Goal: Task Accomplishment & Management: Manage account settings

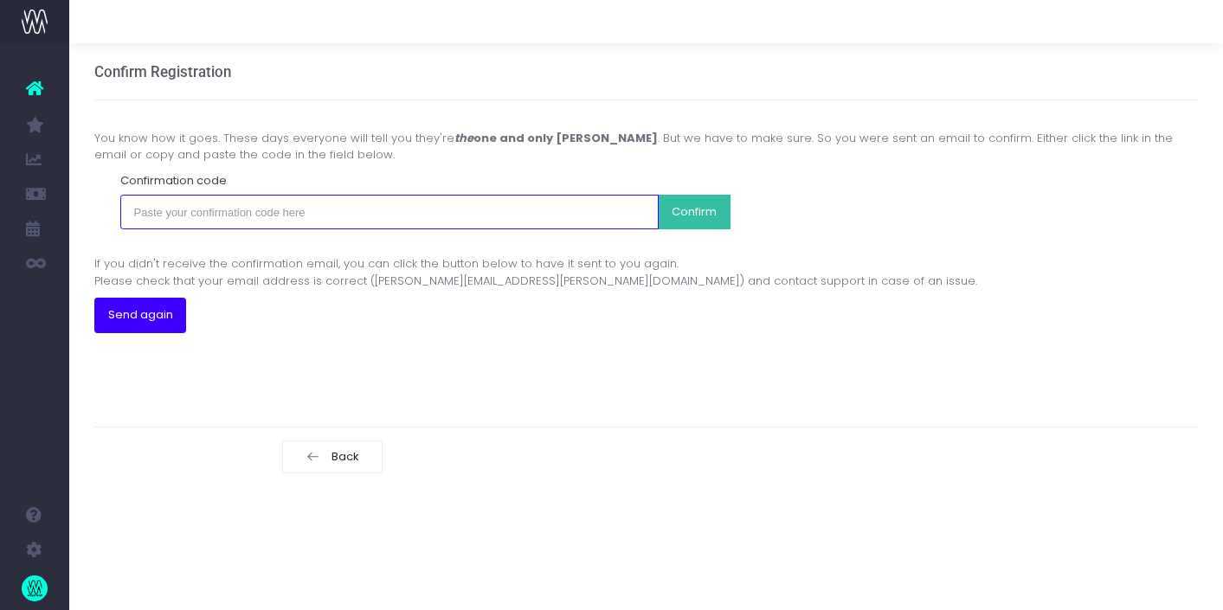
click at [258, 208] on input "text" at bounding box center [389, 212] width 539 height 35
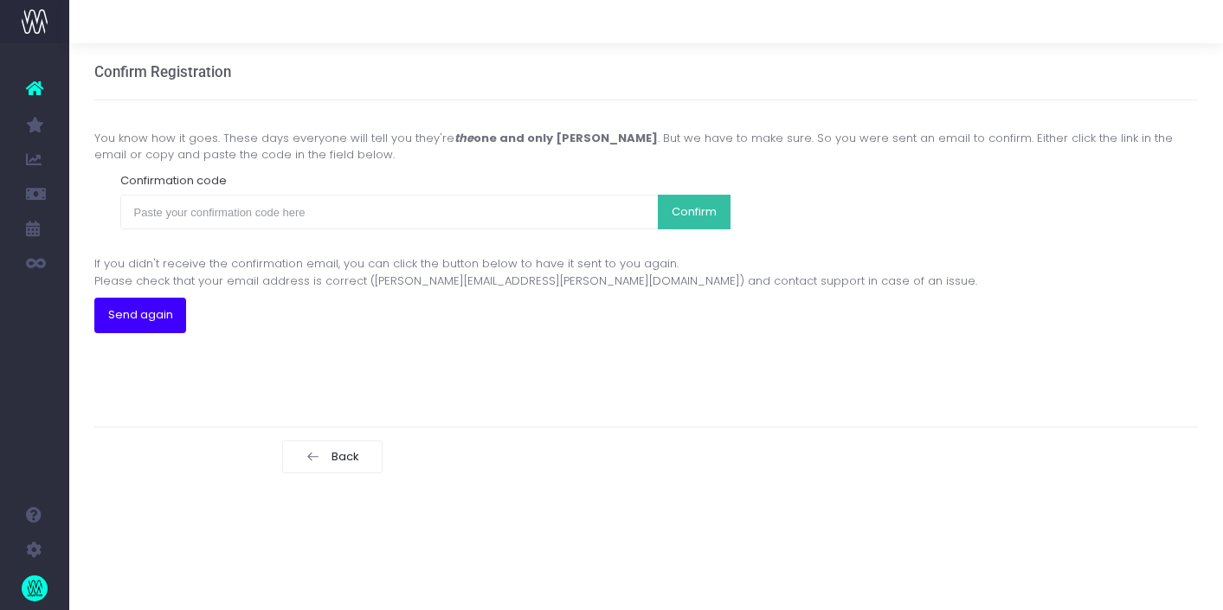
click at [1173, 376] on div "You know how it goes. These days everyone will tell you they're the one and onl…" at bounding box center [646, 246] width 1105 height 292
click at [113, 387] on div "You know how it goes. These days everyone will tell you they're the one and onl…" at bounding box center [646, 246] width 1105 height 292
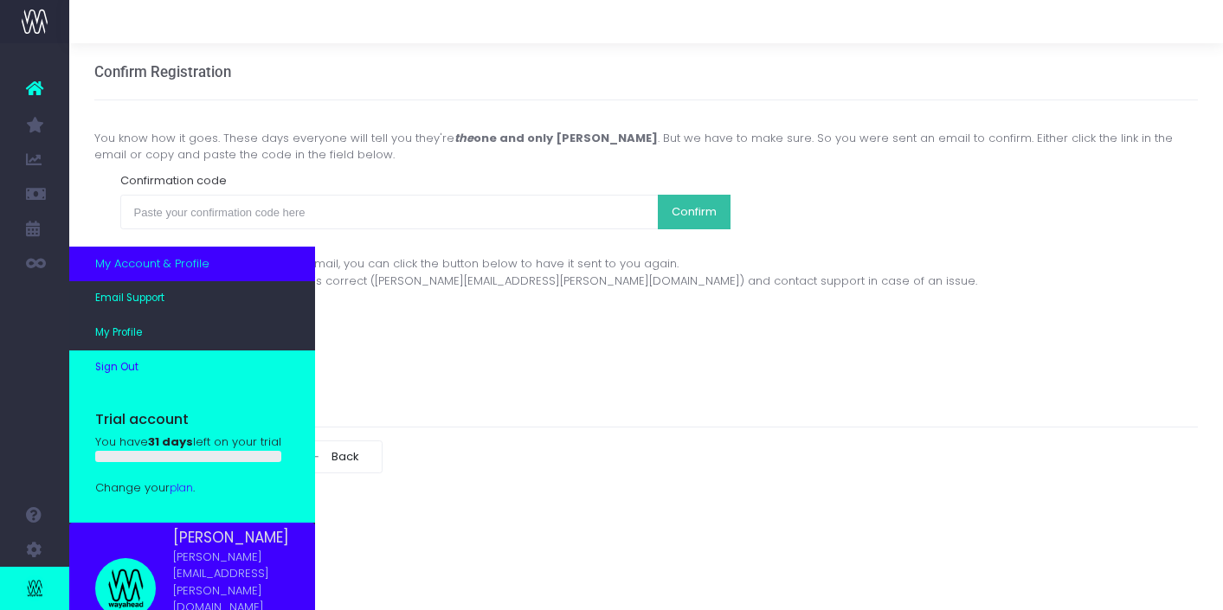
click at [131, 376] on span "Sign Out" at bounding box center [116, 368] width 43 height 16
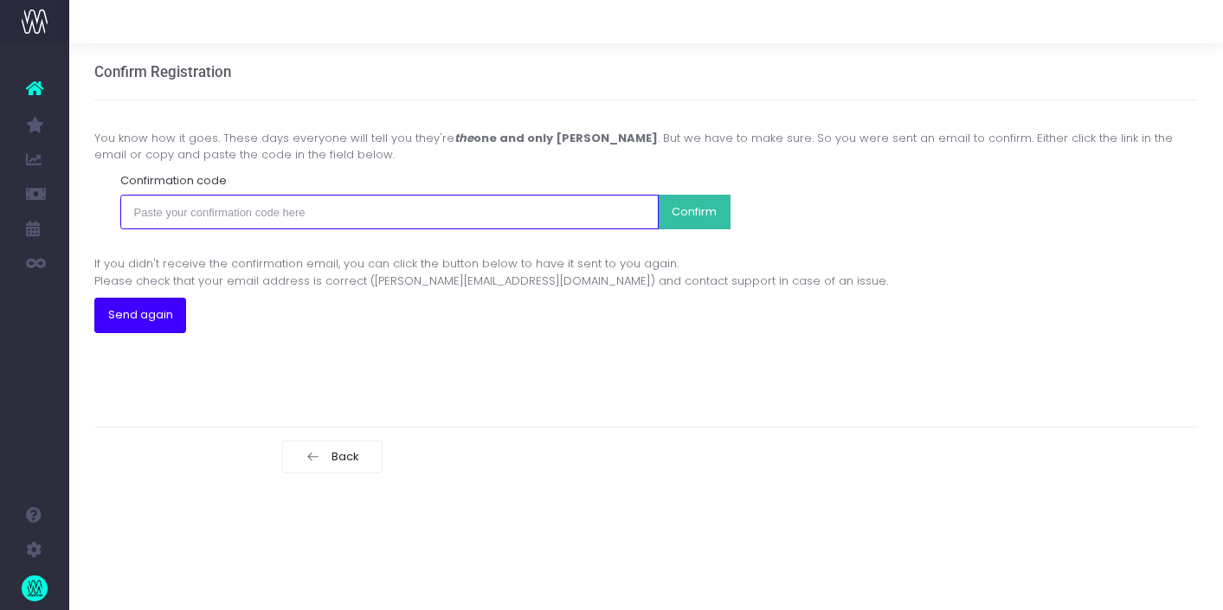
click at [220, 216] on input "text" at bounding box center [389, 212] width 539 height 35
click at [316, 215] on input "text" at bounding box center [389, 212] width 539 height 35
click at [328, 216] on input "text" at bounding box center [389, 212] width 539 height 35
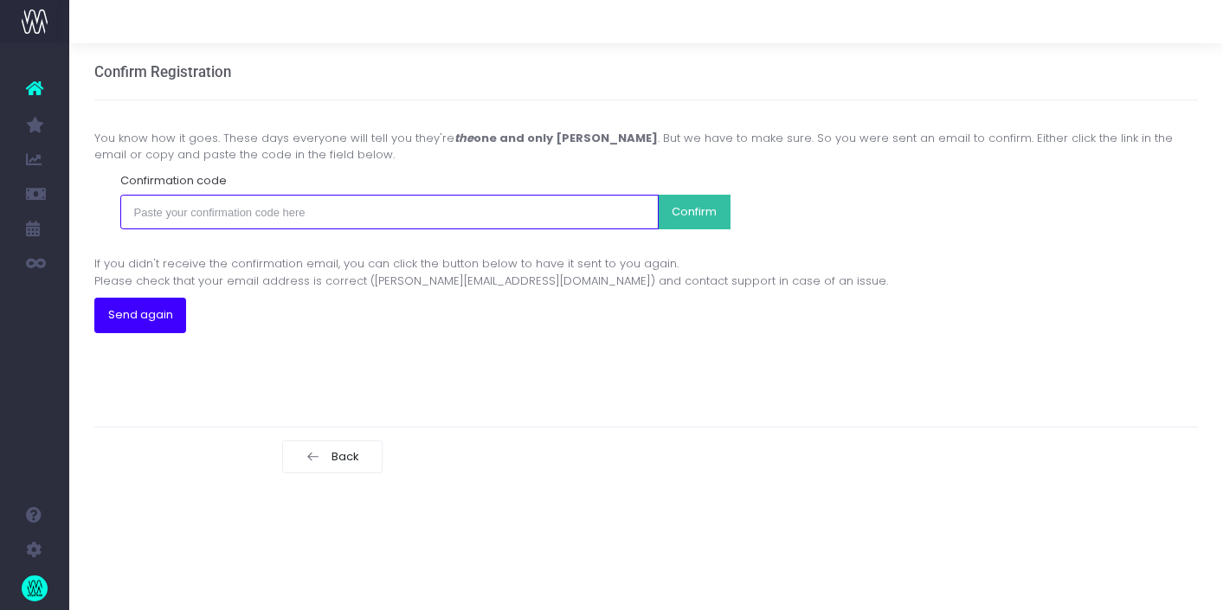
click at [335, 211] on input "text" at bounding box center [389, 212] width 539 height 35
paste input "15868273151f5704e20e8470e5f97c8e14a82c140152f1cbff73b5b43adccc67"
type input "15868273151f5704e20e8470e5f97c8e14a82c140152f1cbff73b5b43adccc67"
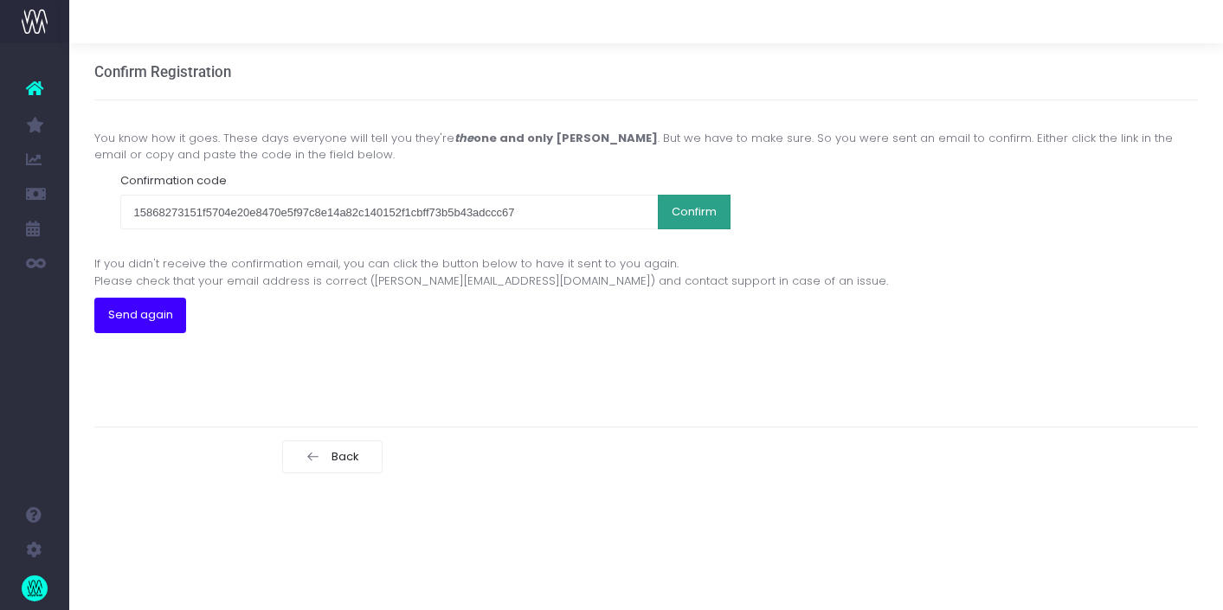
click at [671, 225] on button "Confirm" at bounding box center [694, 212] width 73 height 35
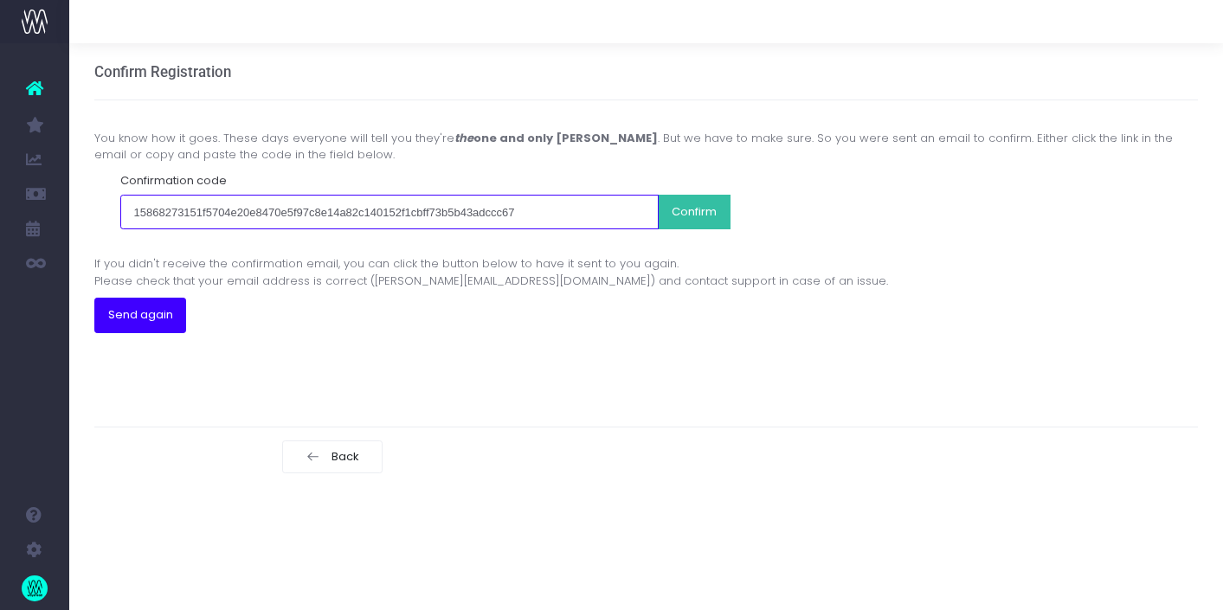
click at [531, 214] on input "15868273151f5704e20e8470e5f97c8e14a82c140152f1cbff73b5b43adccc67" at bounding box center [389, 212] width 539 height 35
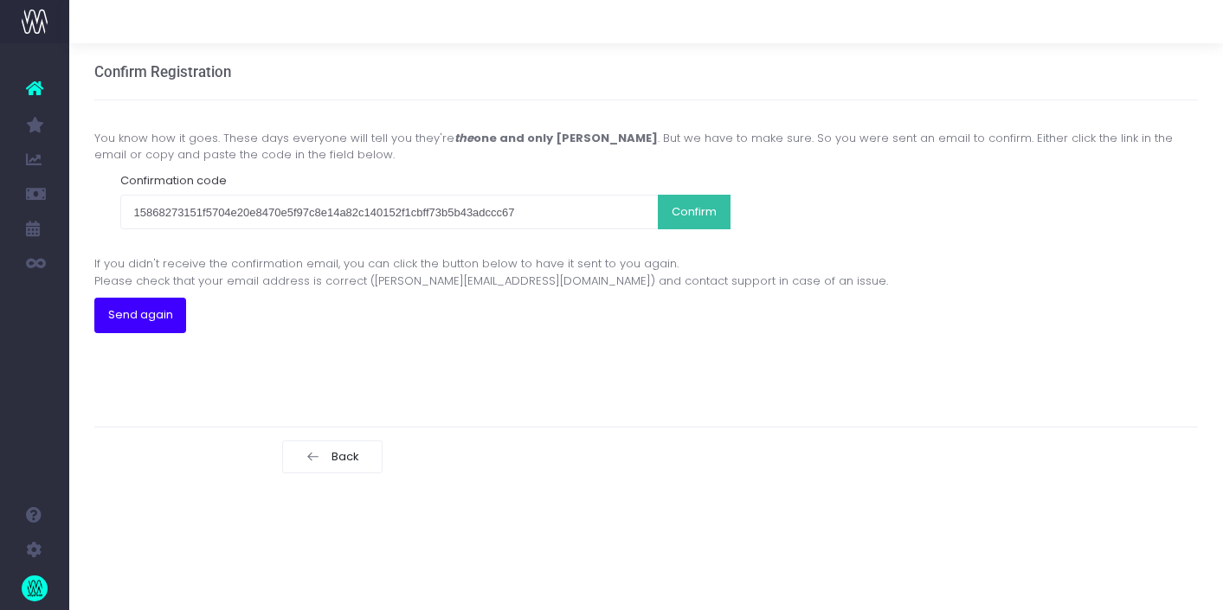
click at [659, 393] on div "Confirm Registration You know how it goes. These days everyone will tell you th…" at bounding box center [646, 264] width 1154 height 443
click at [698, 205] on button "Confirm" at bounding box center [694, 212] width 73 height 35
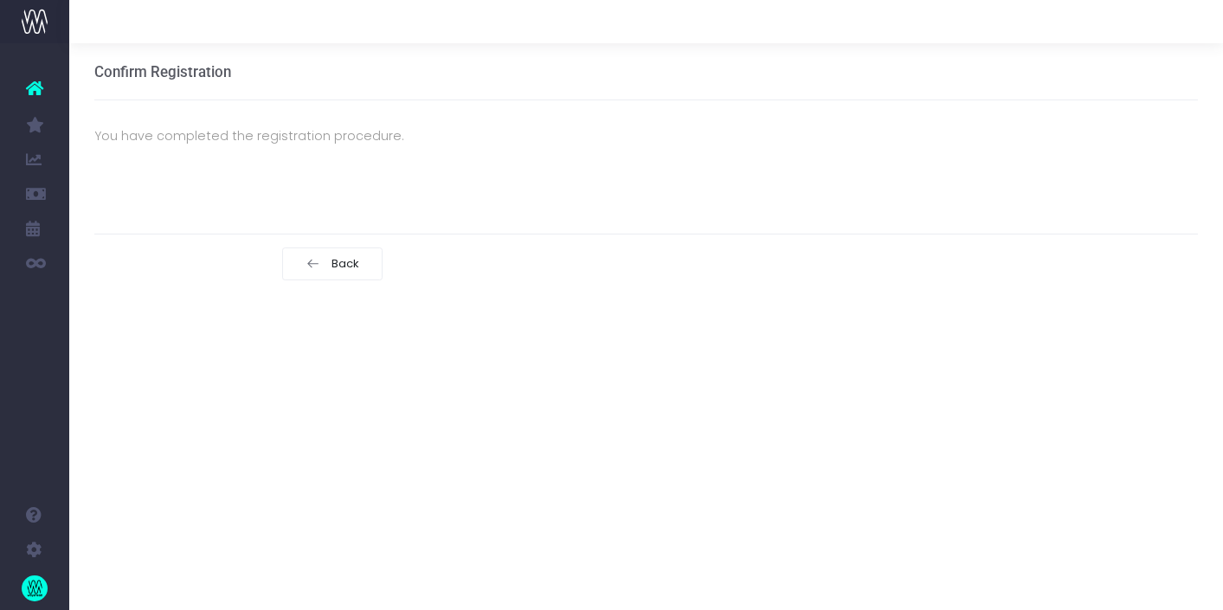
click at [703, 444] on div "Confirm Registration You have completed the registration procedure. Back" at bounding box center [646, 326] width 1154 height 567
click at [38, 86] on icon at bounding box center [34, 88] width 17 height 23
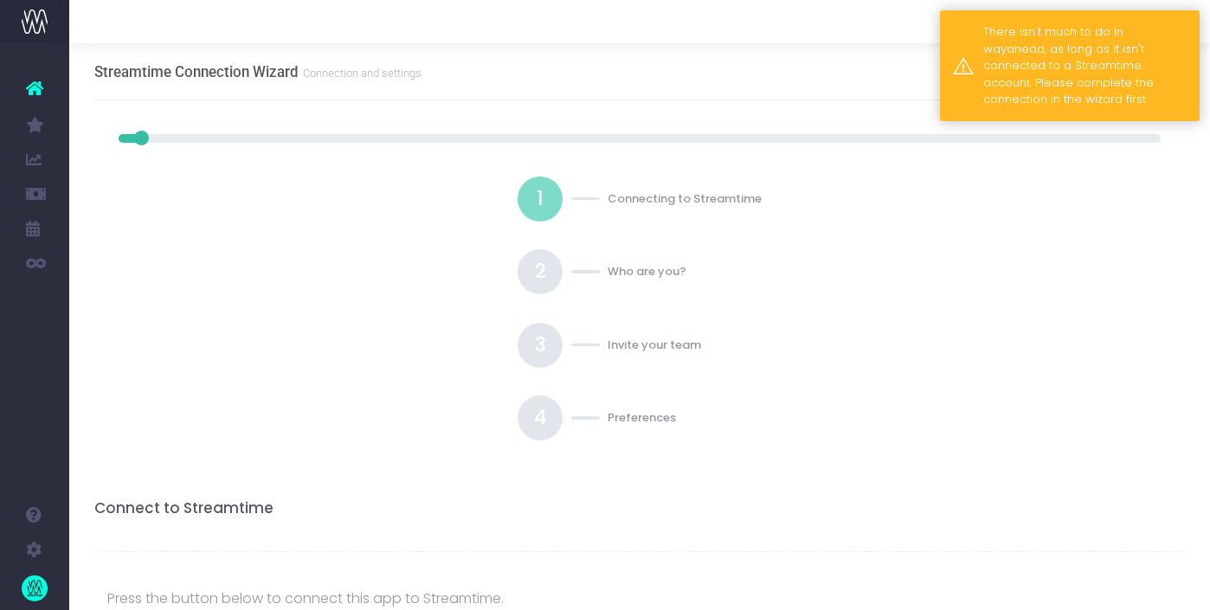
click at [985, 73] on div "There isn't much to do in wayahead, as long as it isn't connected to a Streamti…" at bounding box center [1084, 65] width 203 height 85
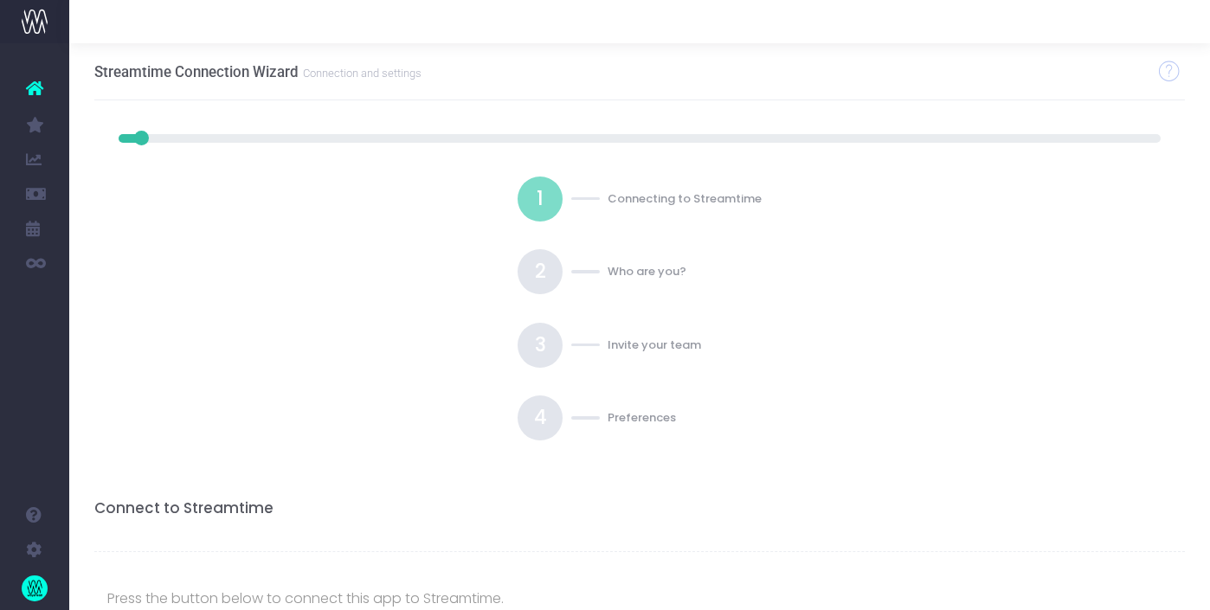
click at [828, 87] on div "Streamtime Connection Wizard Connection and settings" at bounding box center [640, 71] width 1092 height 57
click at [892, 55] on div "Streamtime Connection Wizard Connection and settings" at bounding box center [640, 71] width 1092 height 57
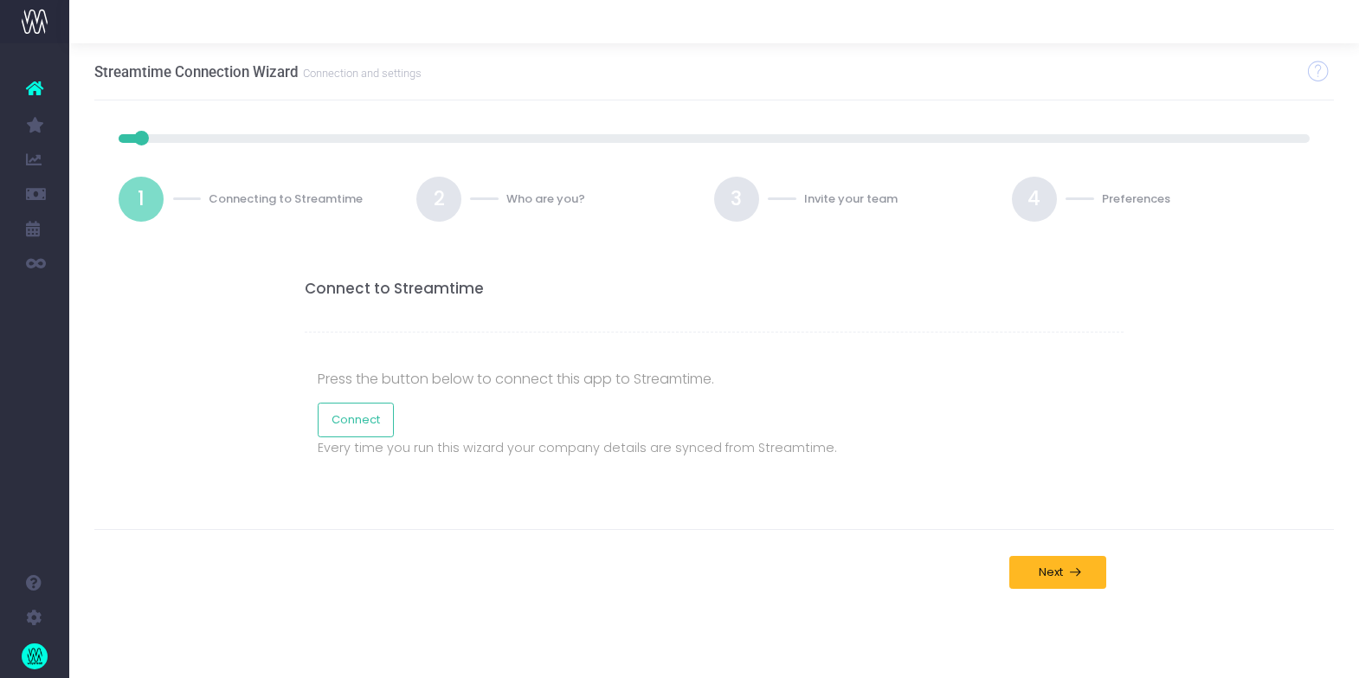
click at [764, 56] on div "Streamtime Connection Wizard Connection and settings" at bounding box center [714, 71] width 1240 height 57
click at [358, 417] on link "Connect" at bounding box center [356, 420] width 76 height 35
drag, startPoint x: 1039, startPoint y: 532, endPoint x: 1045, endPoint y: 564, distance: 33.4
click at [1045, 564] on div "Back Ready Next" at bounding box center [714, 572] width 1240 height 85
click at [1057, 573] on span "Next" at bounding box center [1048, 572] width 30 height 14
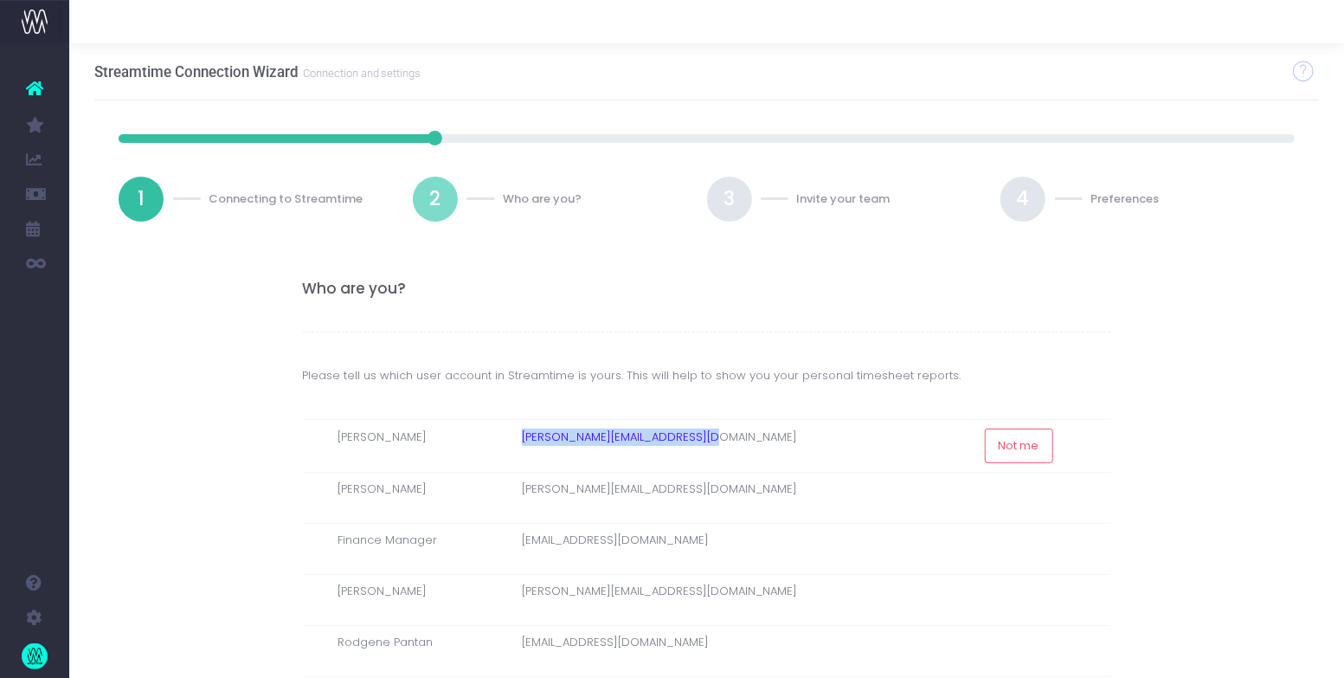
drag, startPoint x: 613, startPoint y: 435, endPoint x: 797, endPoint y: 431, distance: 184.4
click at [797, 431] on td "[PERSON_NAME][EMAIL_ADDRESS][DOMAIN_NAME]" at bounding box center [744, 445] width 463 height 53
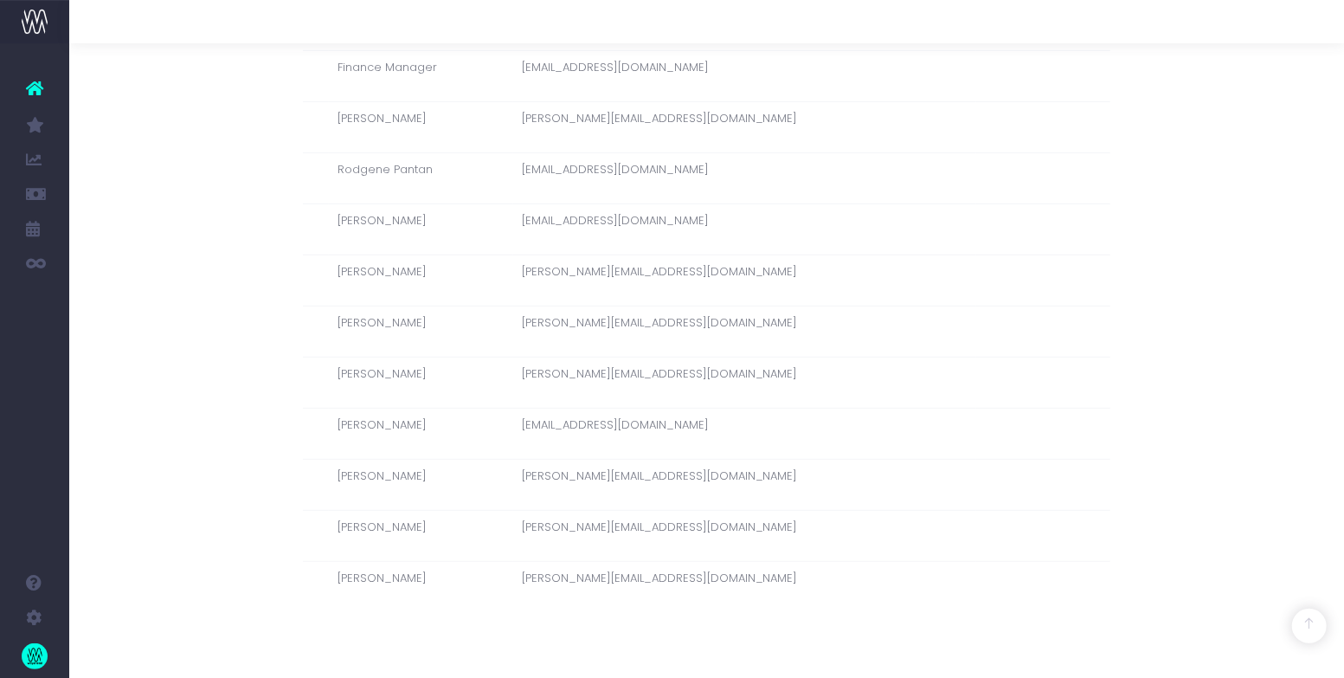
scroll to position [559, 0]
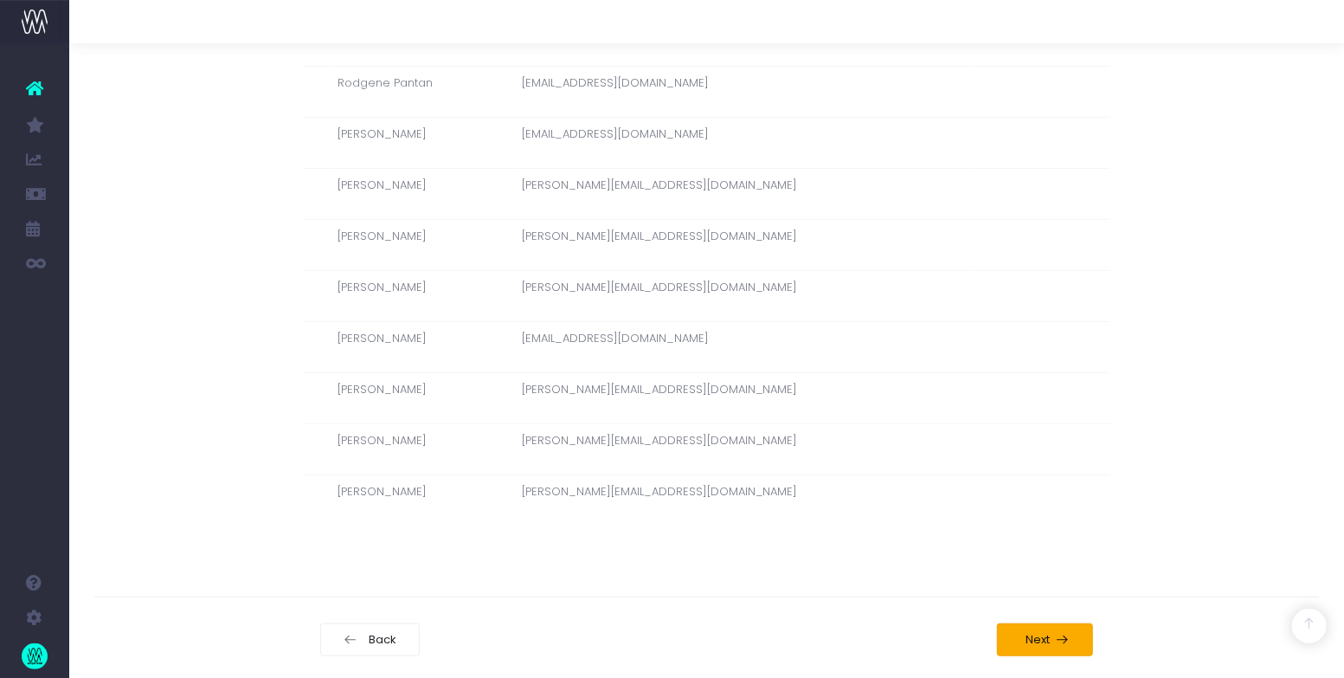
click at [1058, 635] on icon at bounding box center [1062, 640] width 15 height 14
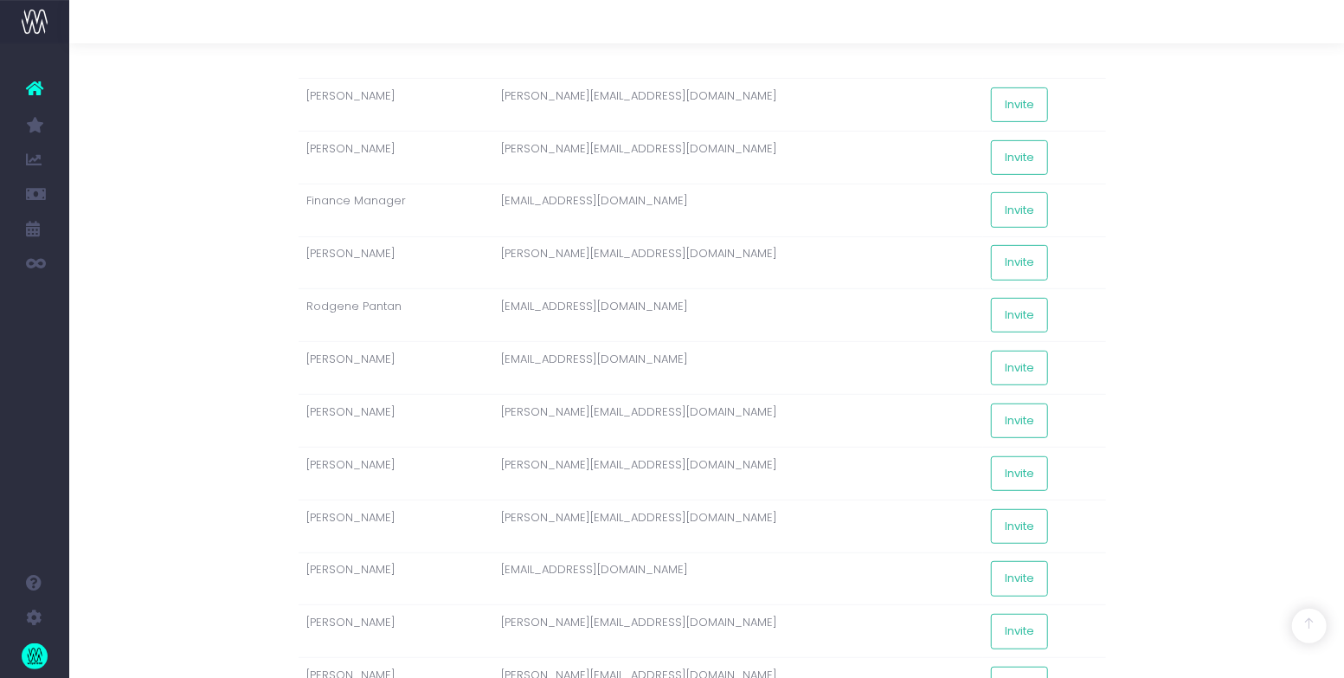
scroll to position [590, 1]
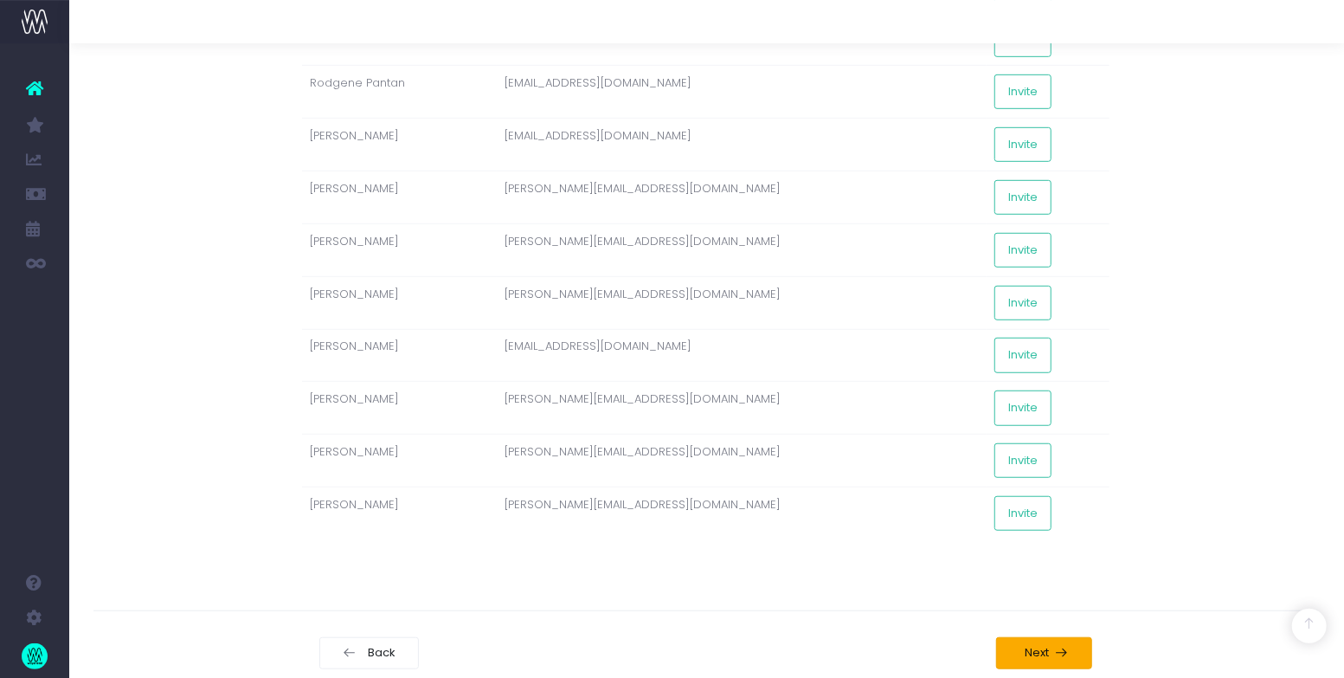
drag, startPoint x: 1044, startPoint y: 635, endPoint x: 1053, endPoint y: 634, distance: 9.6
click at [1044, 646] on span "Next" at bounding box center [1035, 653] width 30 height 14
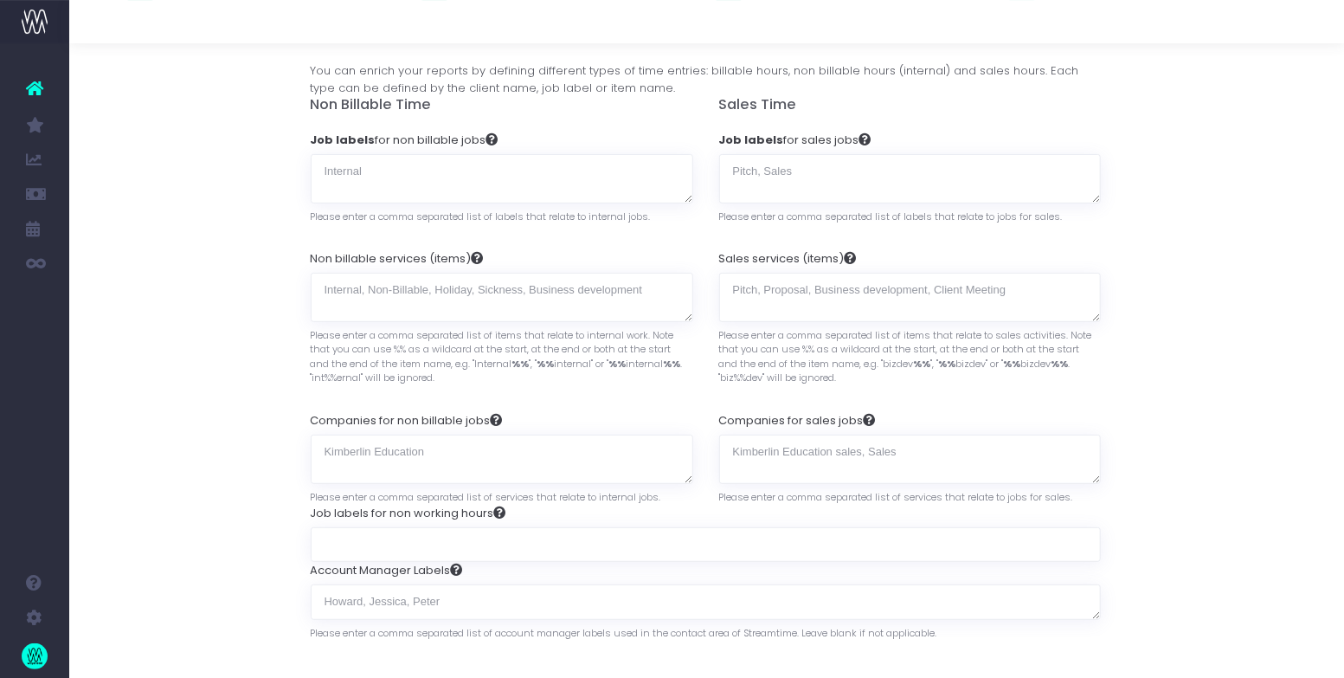
scroll to position [318, 1]
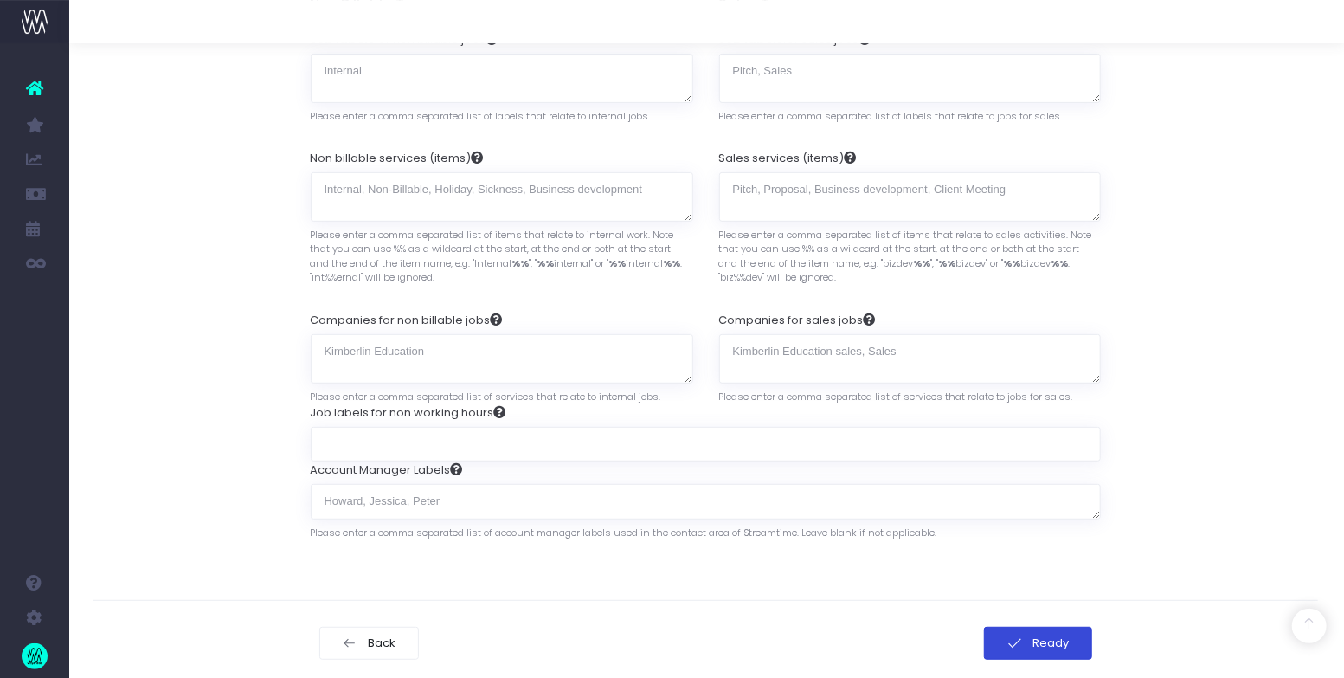
click at [1043, 636] on span "Ready" at bounding box center [1049, 643] width 42 height 14
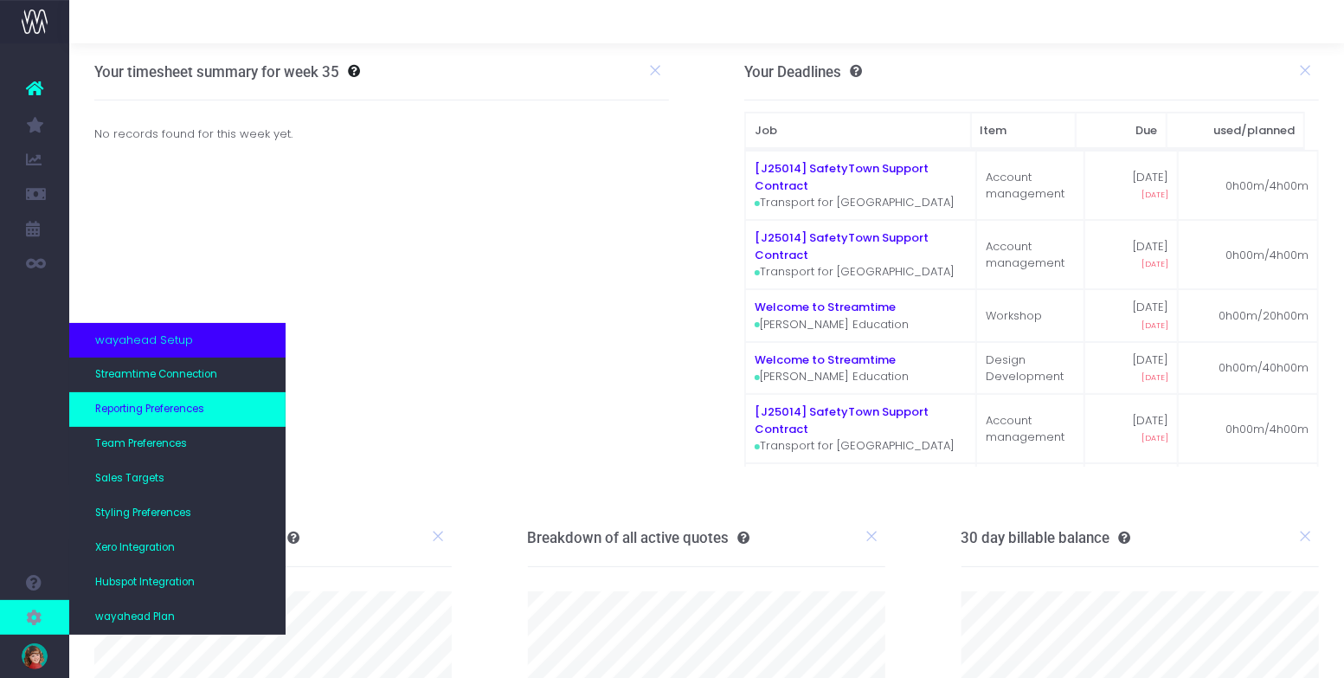
click at [176, 409] on span "Reporting Preferences" at bounding box center [149, 410] width 109 height 16
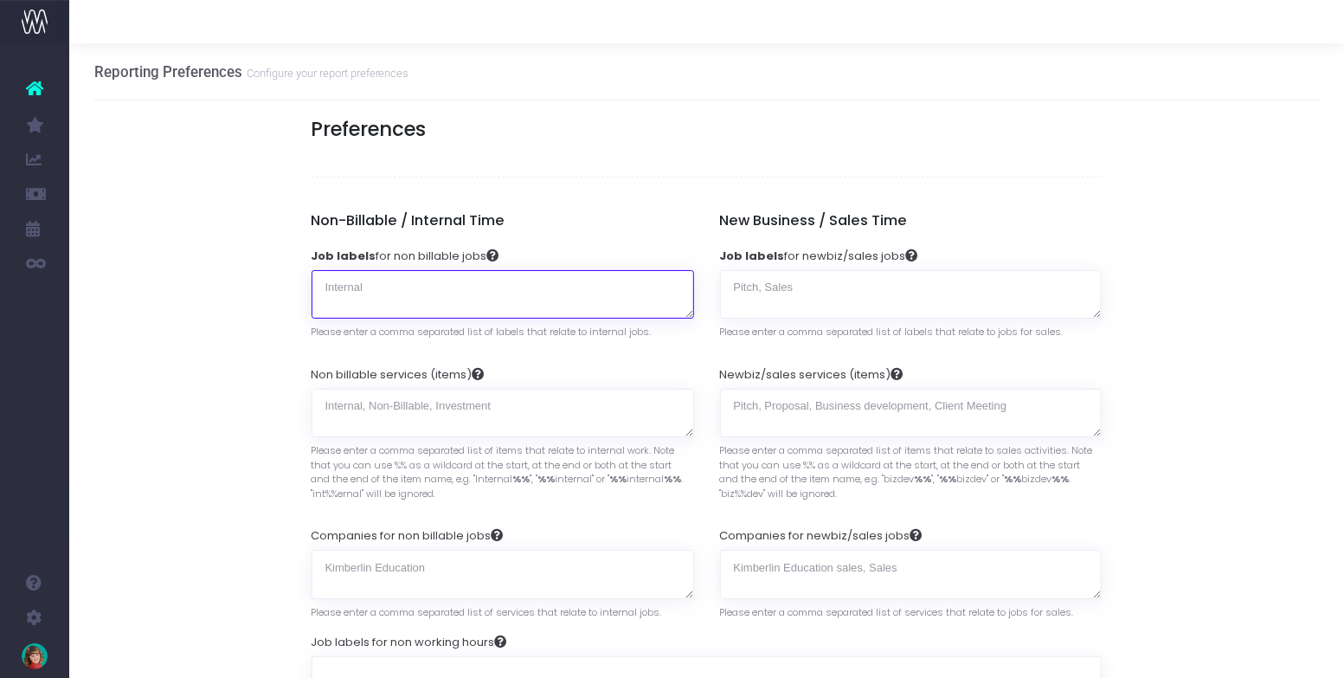
click at [356, 291] on textarea "Job labels for non billable jobs" at bounding box center [503, 294] width 383 height 49
drag, startPoint x: 547, startPoint y: 38, endPoint x: 1116, endPoint y: 19, distance: 569.1
click at [1118, 19] on div at bounding box center [706, 21] width 1275 height 43
click at [391, 286] on textarea "Internal, Te" at bounding box center [503, 294] width 383 height 49
type textarea "Internal, Template"
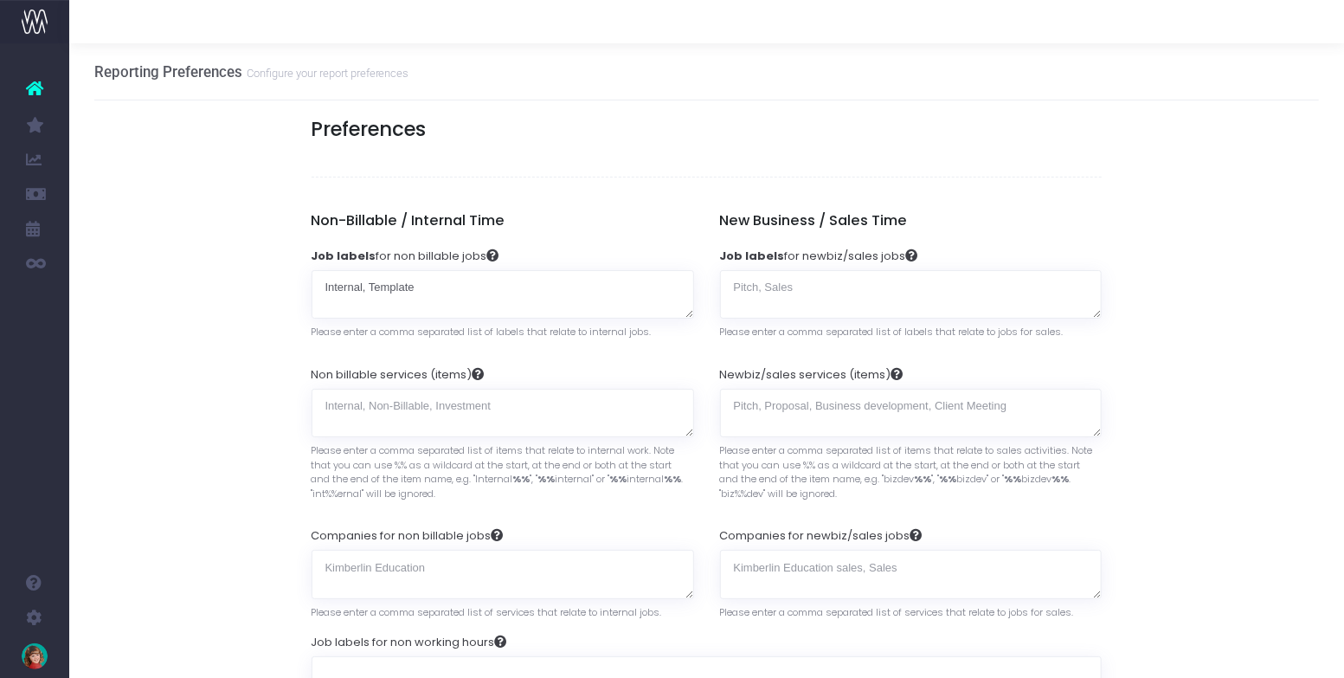
click at [758, 275] on textarea "Job labels for newbiz/sales jobs" at bounding box center [911, 294] width 383 height 49
type textarea "Opportunity"
click at [758, 235] on div "Job labels for newbiz/sales jobs Opportunity Please enter a comma separated lis…" at bounding box center [911, 294] width 383 height 119
click at [353, 648] on div "Job labels for non working hours" at bounding box center [707, 662] width 791 height 83
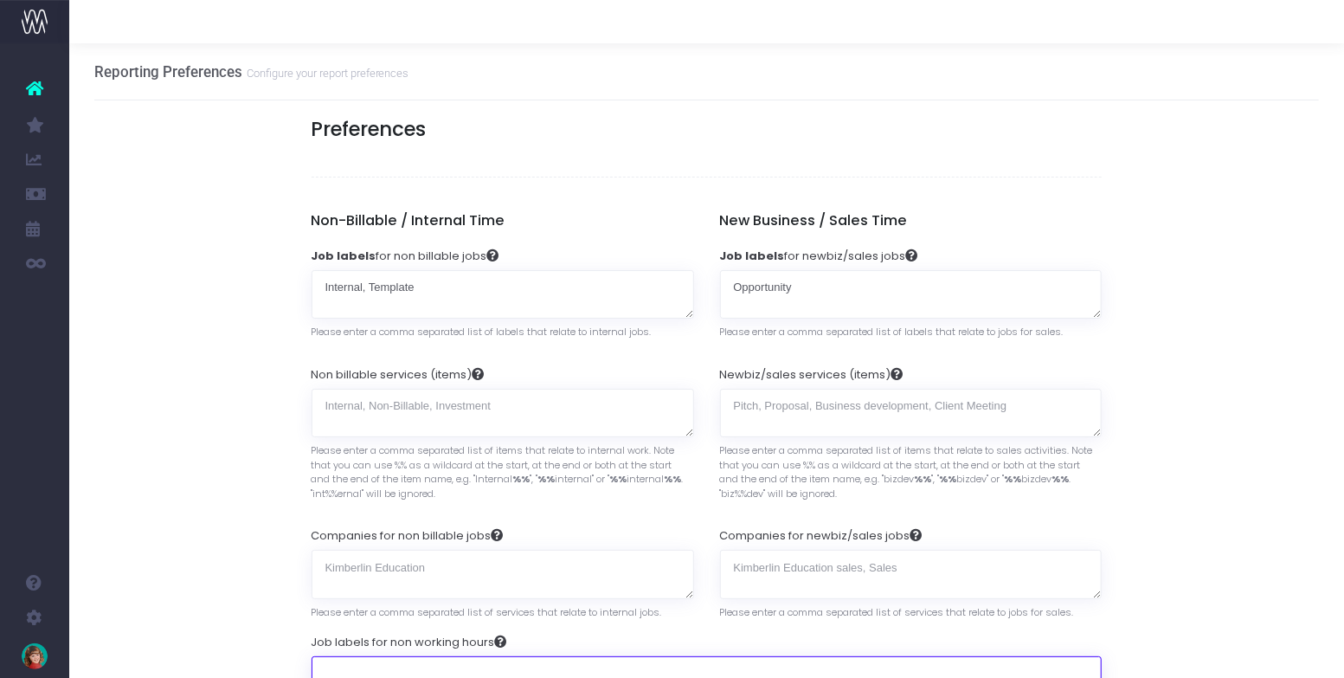
click at [352, 656] on input "Job labels for non working hours" at bounding box center [707, 673] width 791 height 35
type input "Leave"
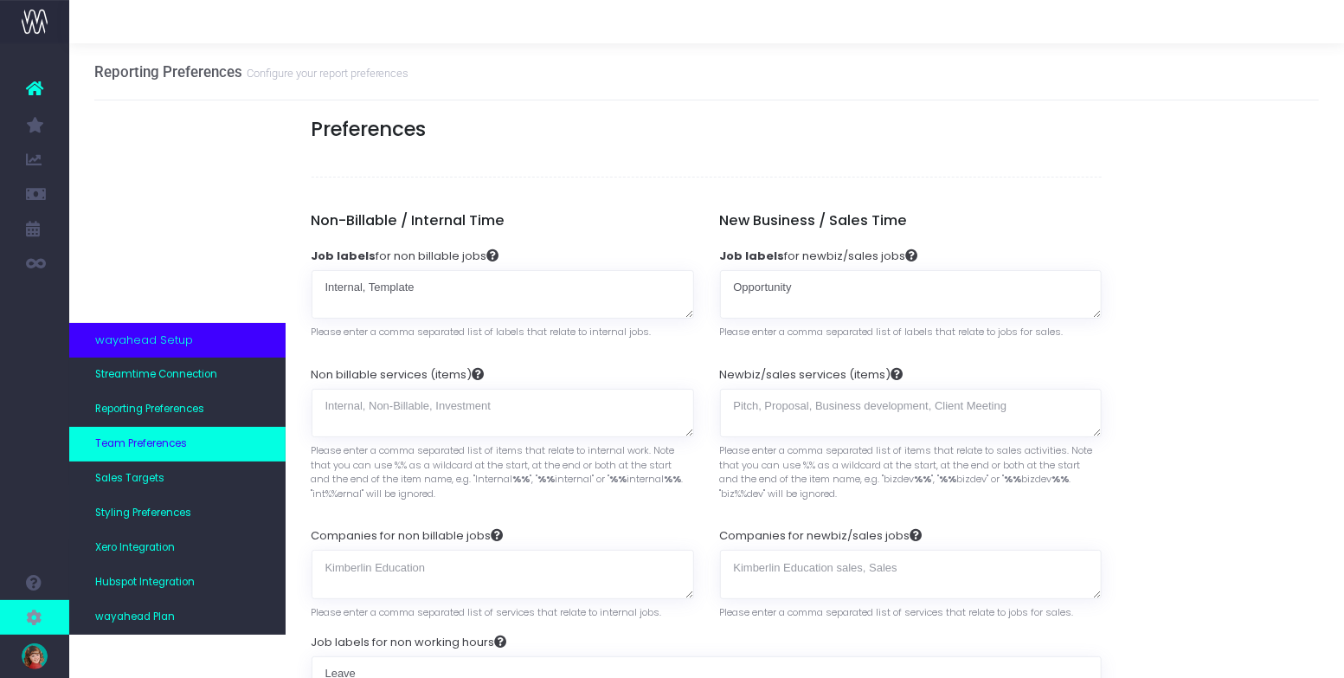
click at [171, 443] on span "Team Preferences" at bounding box center [141, 444] width 92 height 16
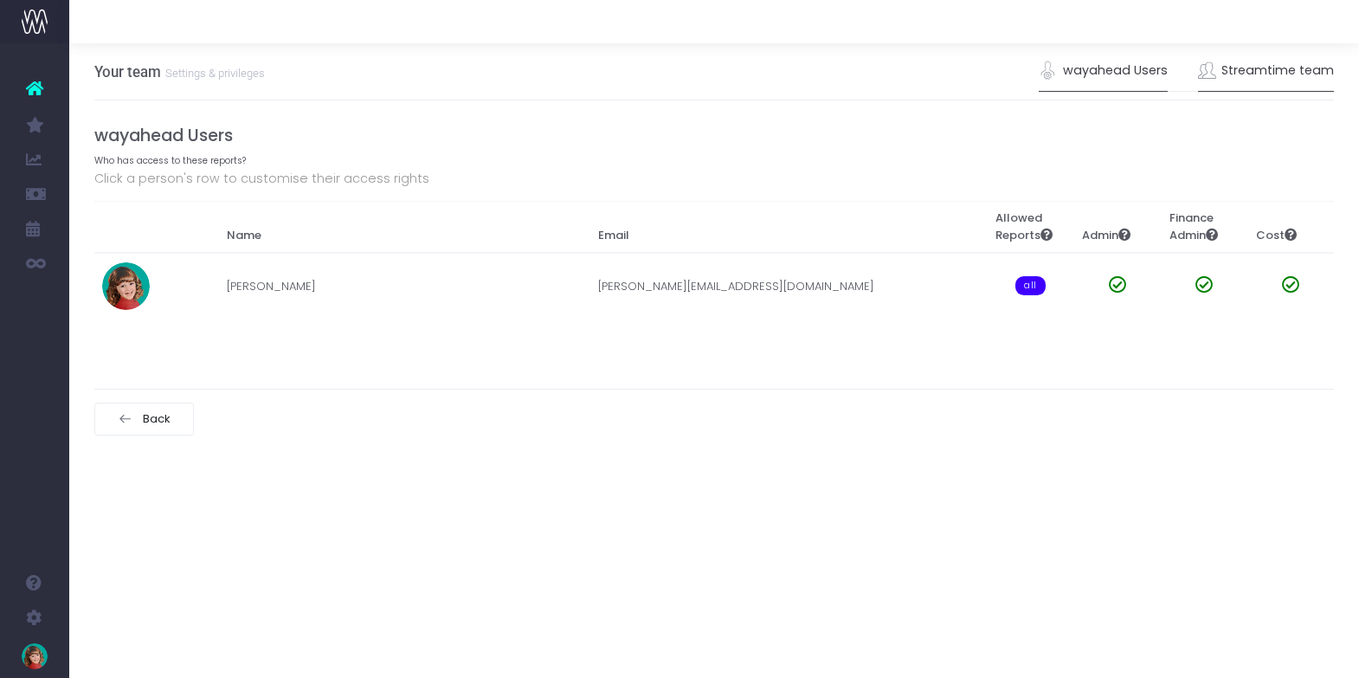
click at [1243, 71] on link "Streamtime team" at bounding box center [1266, 71] width 137 height 40
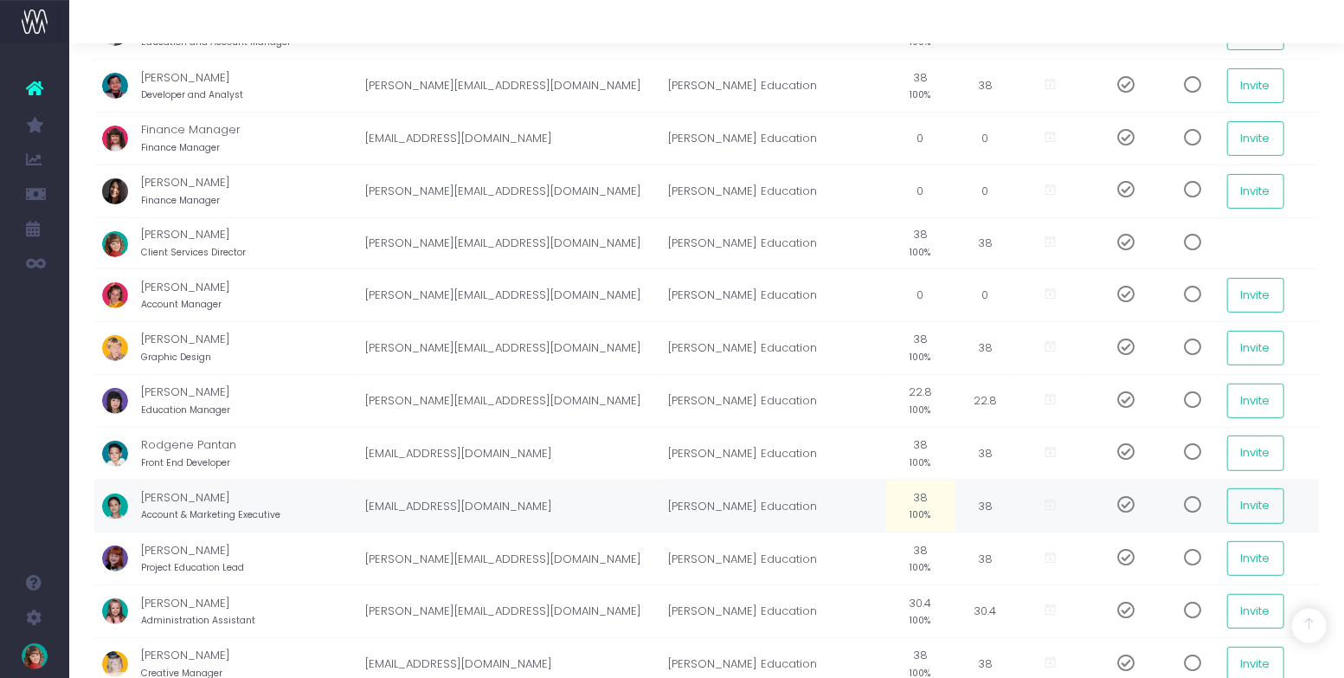
scroll to position [197, 0]
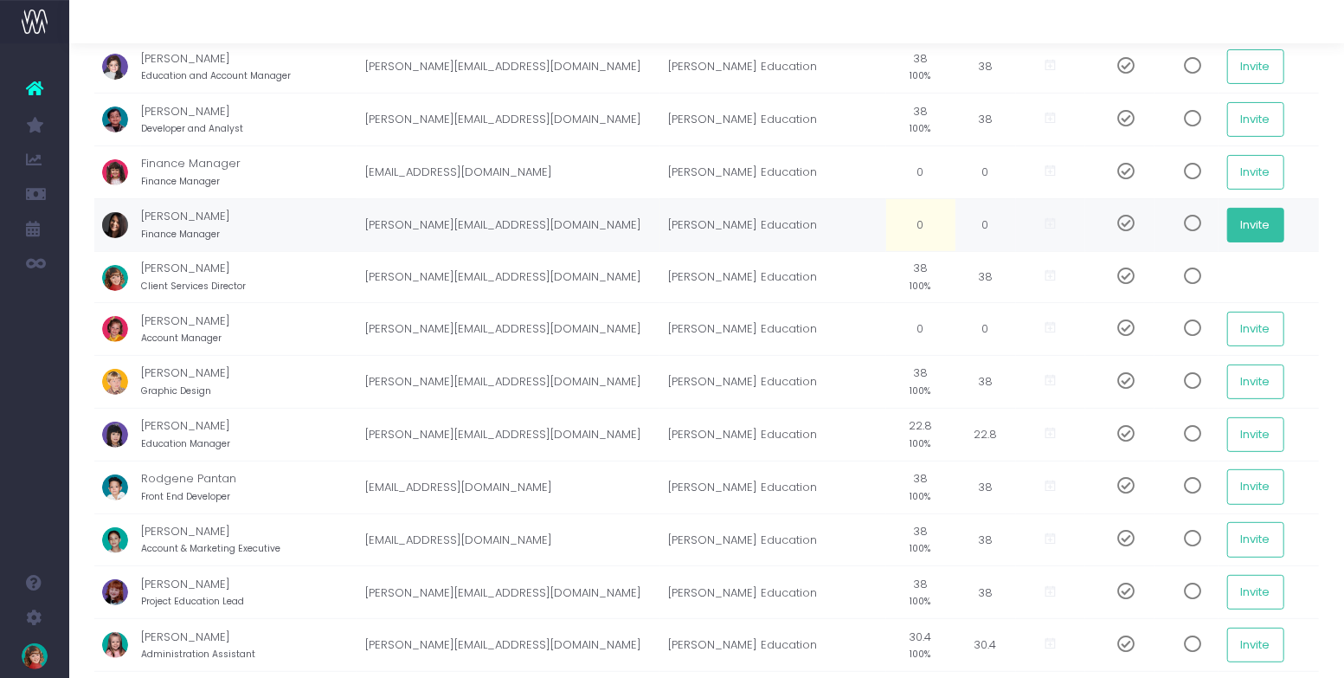
click at [1244, 215] on button "Invite" at bounding box center [1255, 225] width 57 height 35
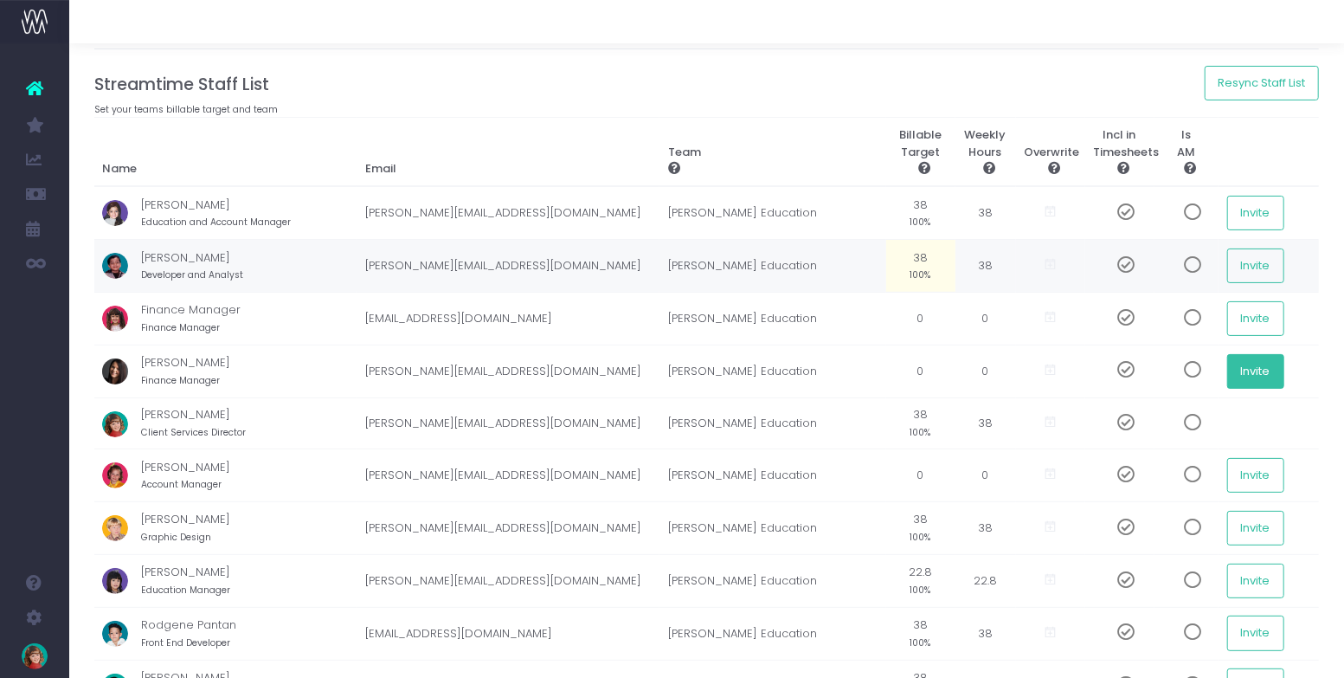
scroll to position [11, 0]
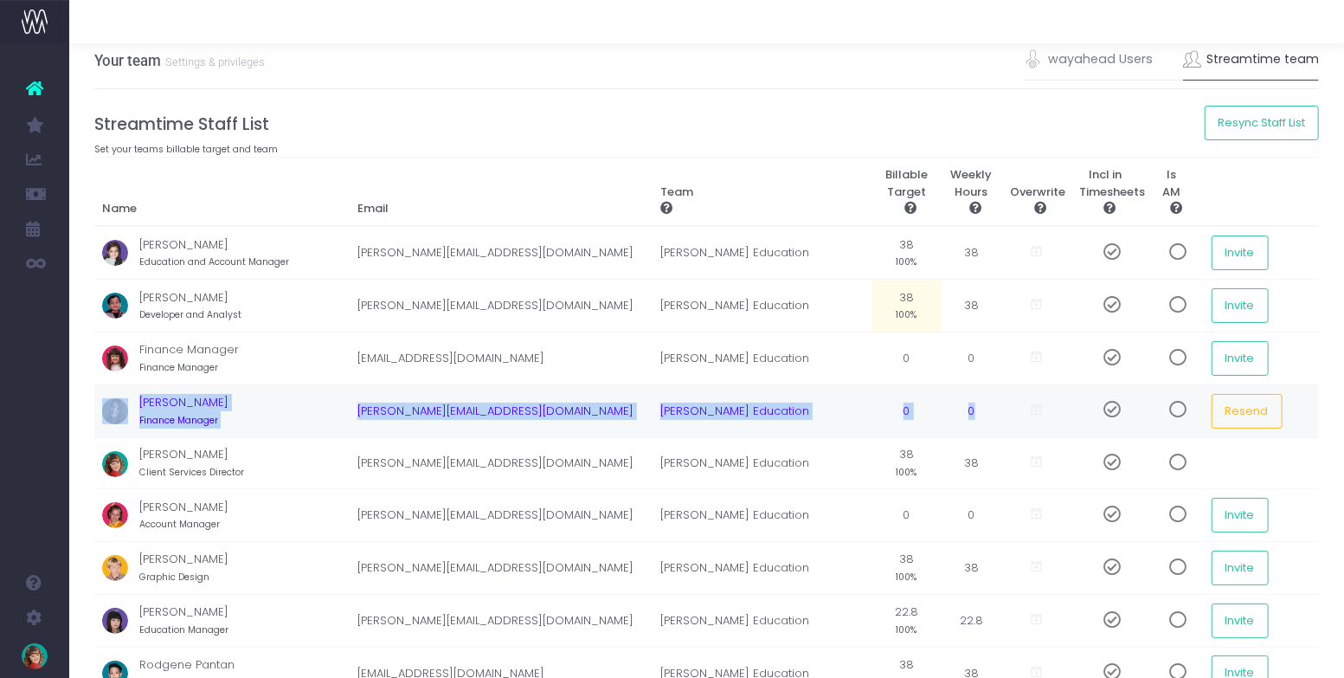
click at [1101, 403] on span at bounding box center [1106, 409] width 30 height 17
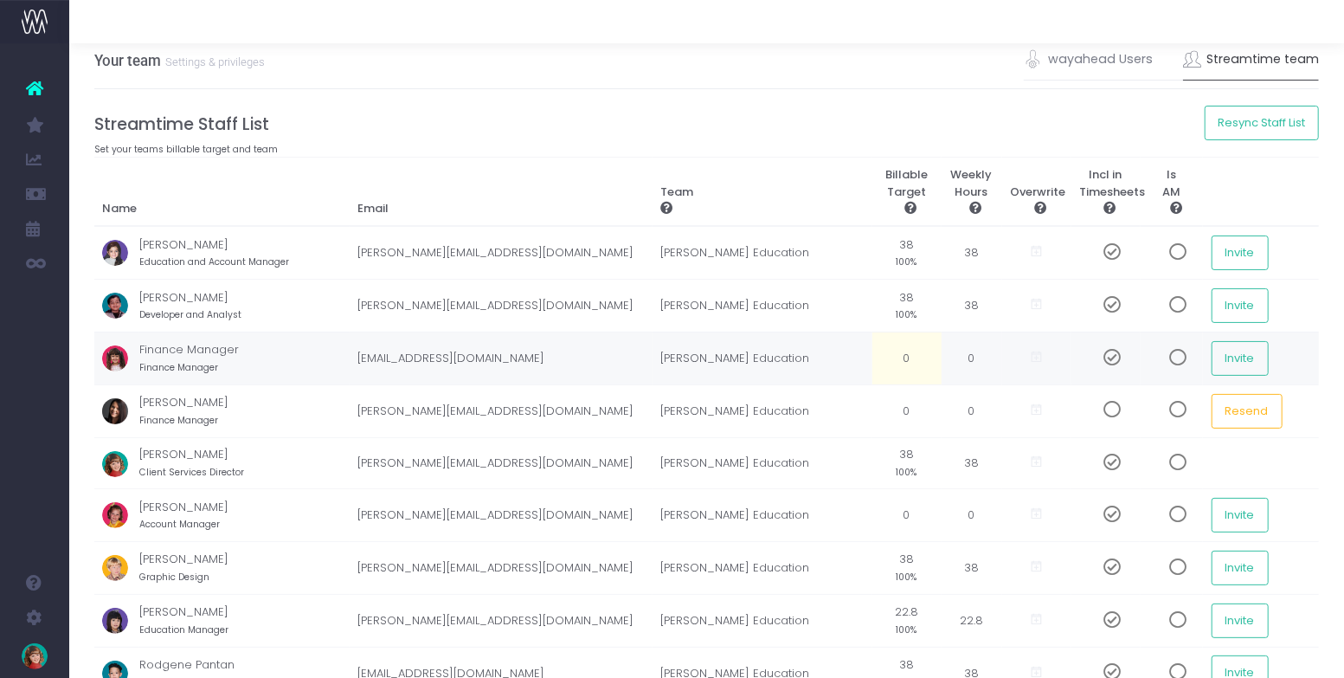
click at [1102, 350] on span at bounding box center [1106, 357] width 30 height 17
click at [1302, 336] on td "Invite" at bounding box center [1261, 358] width 116 height 53
drag, startPoint x: 952, startPoint y: 253, endPoint x: 967, endPoint y: 252, distance: 14.7
click at [967, 252] on td "38" at bounding box center [972, 252] width 61 height 53
click at [898, 247] on td "38 100%" at bounding box center [907, 252] width 69 height 53
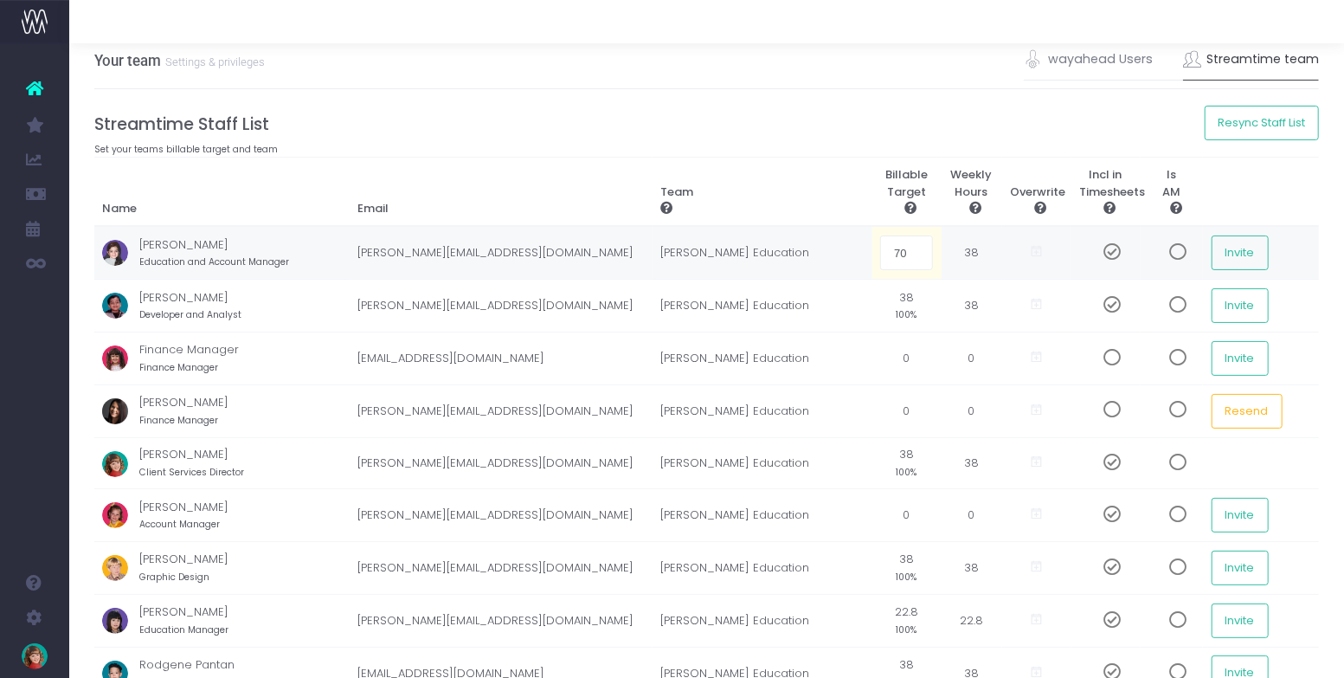
type input "70%"
click at [820, 128] on h4 "Streamtime Staff List" at bounding box center [707, 124] width 1226 height 20
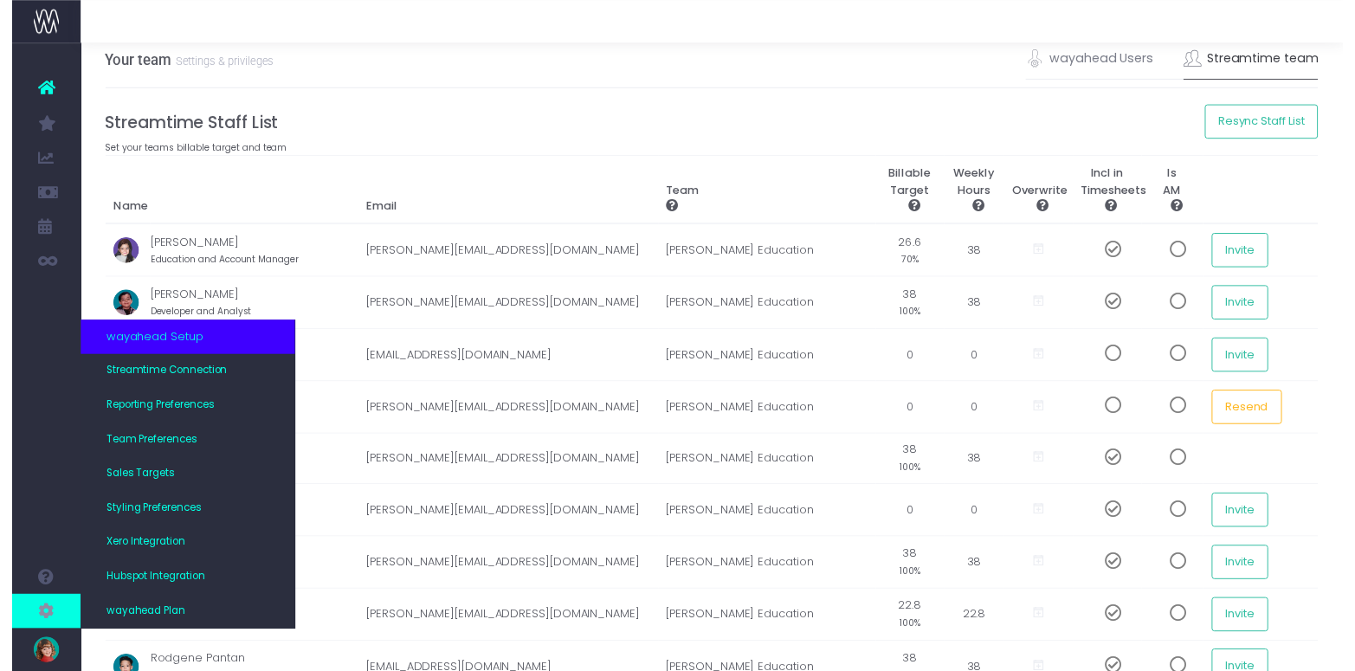
scroll to position [16, 0]
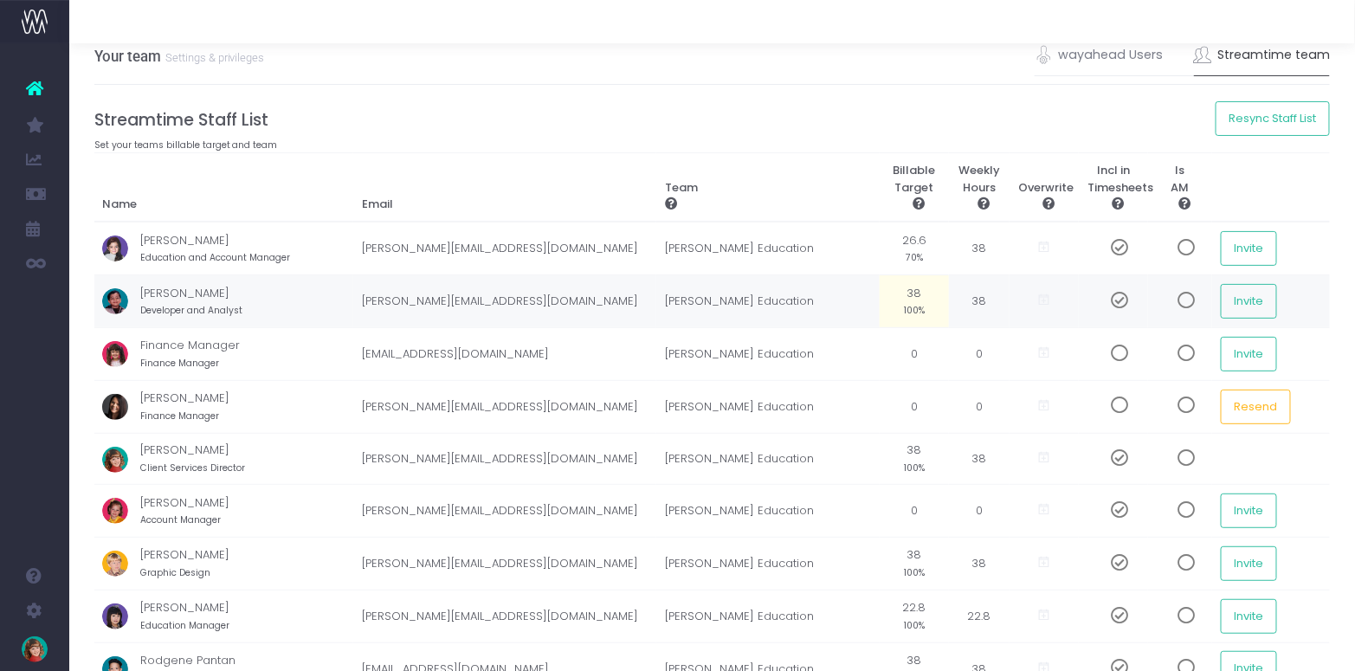
click at [725, 299] on td "[PERSON_NAME] Education" at bounding box center [767, 301] width 223 height 53
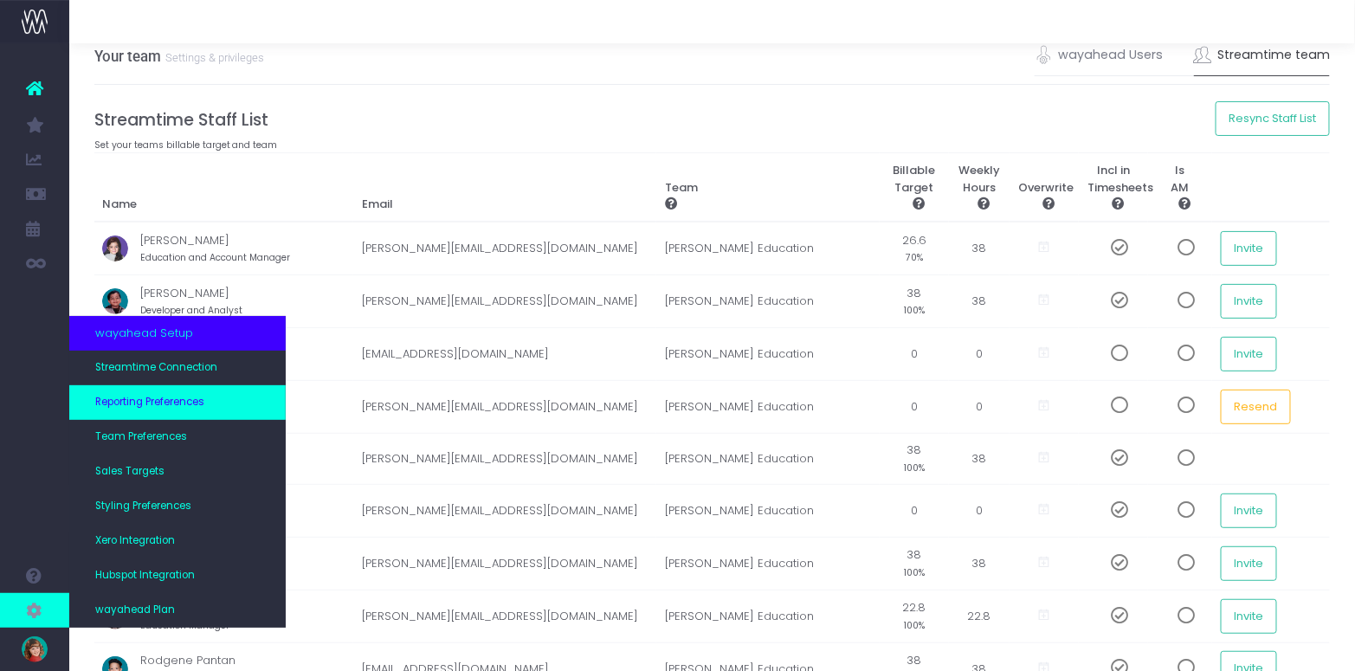
click at [160, 400] on span "Reporting Preferences" at bounding box center [149, 403] width 109 height 16
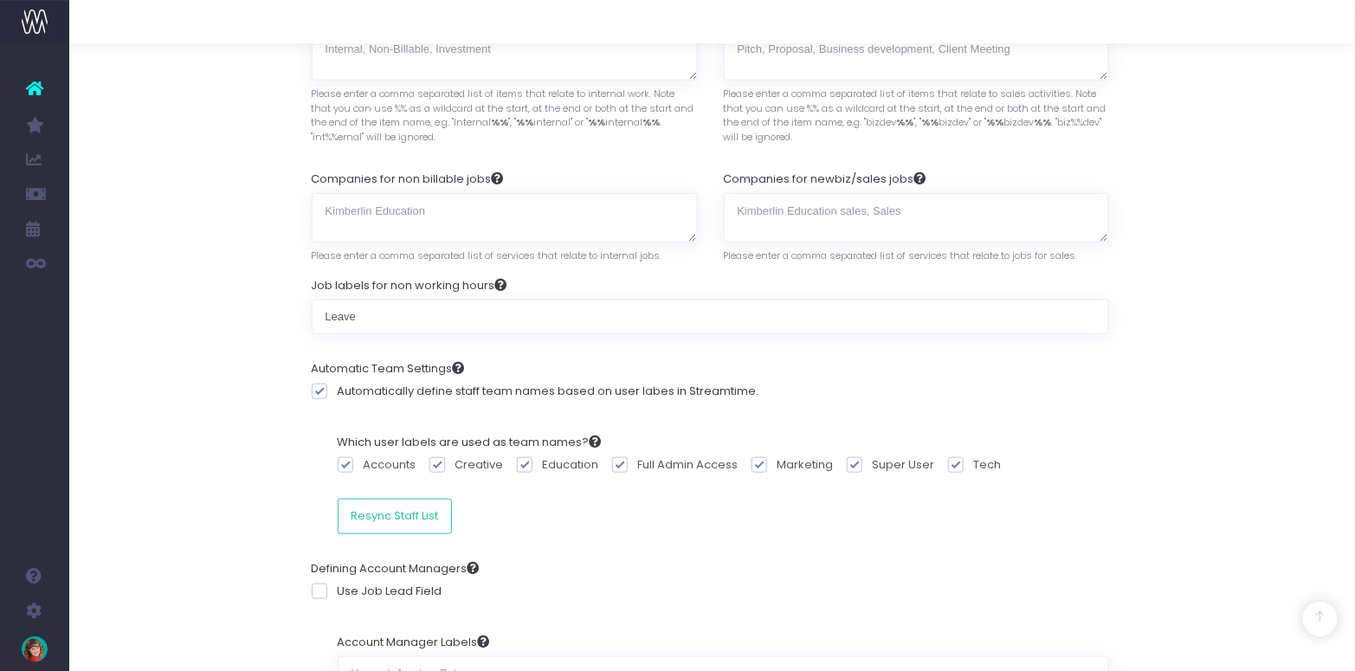
scroll to position [390, 2]
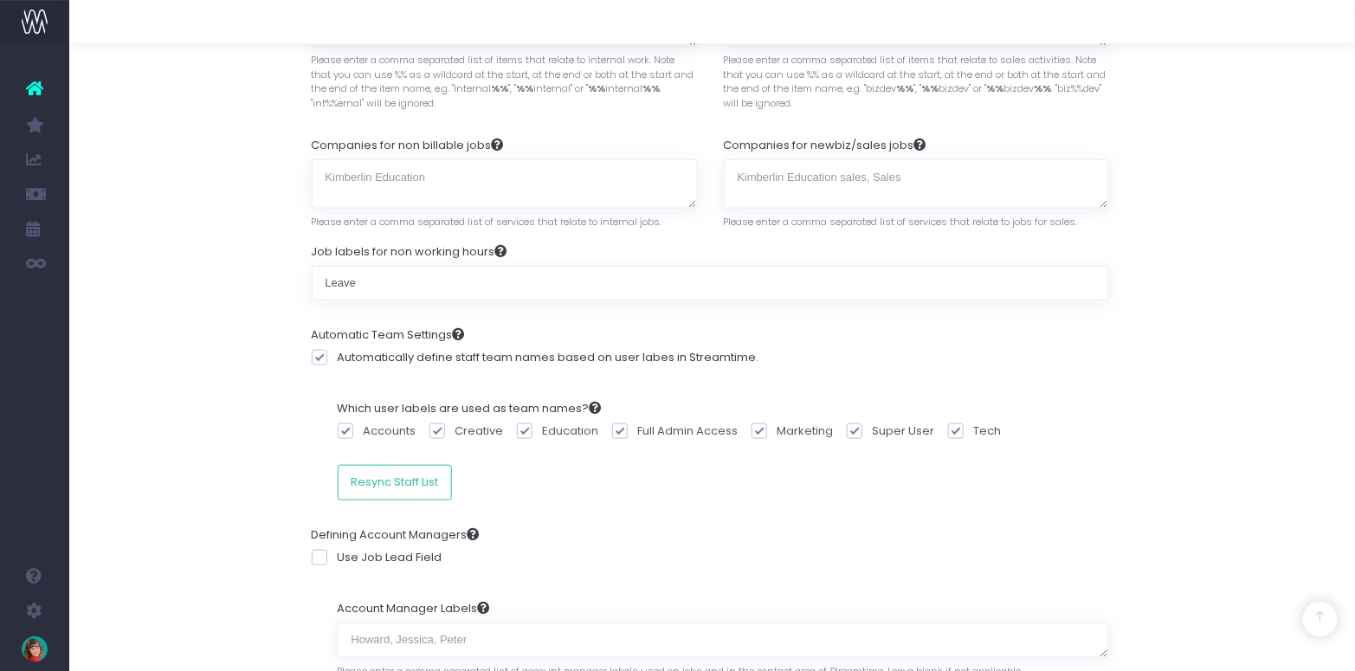
click at [319, 351] on span at bounding box center [320, 358] width 16 height 16
click at [338, 351] on input "Automatically define staff team names based on user labes in Streamtime." at bounding box center [343, 354] width 11 height 11
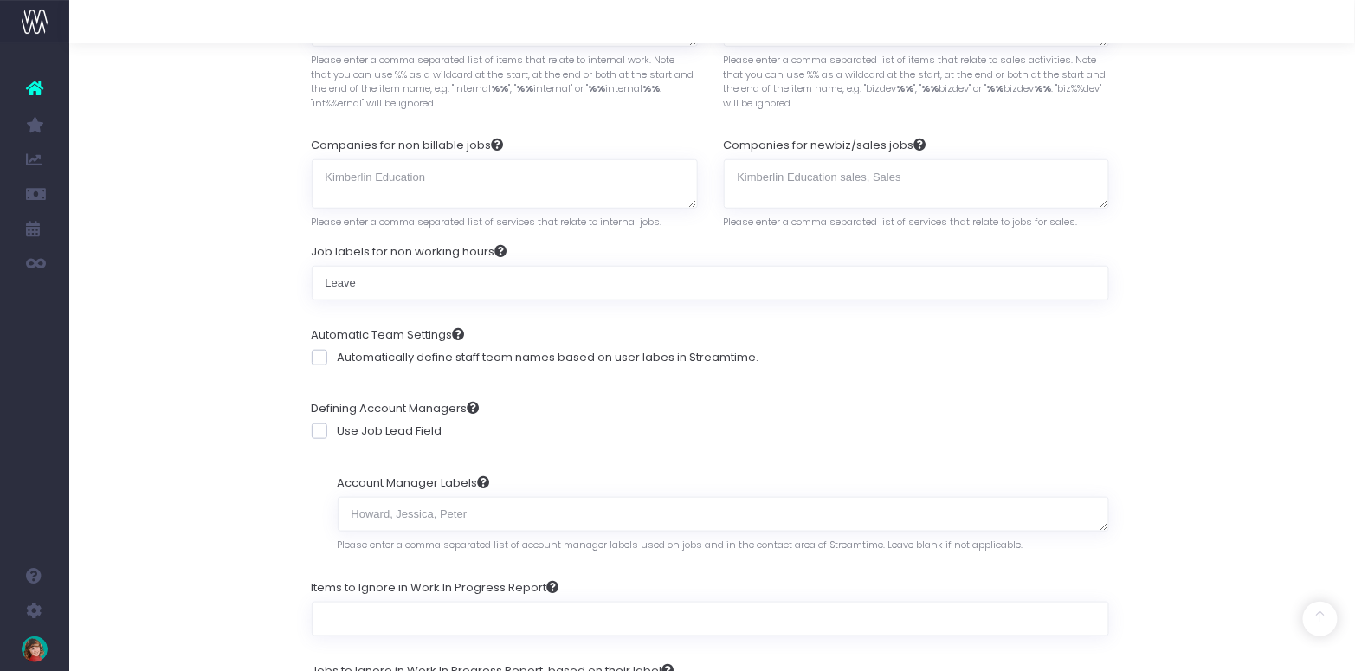
click at [320, 353] on span at bounding box center [320, 358] width 16 height 16
click at [338, 353] on input "Automatically define staff team names based on user labes in Streamtime." at bounding box center [343, 354] width 11 height 11
checkbox input "true"
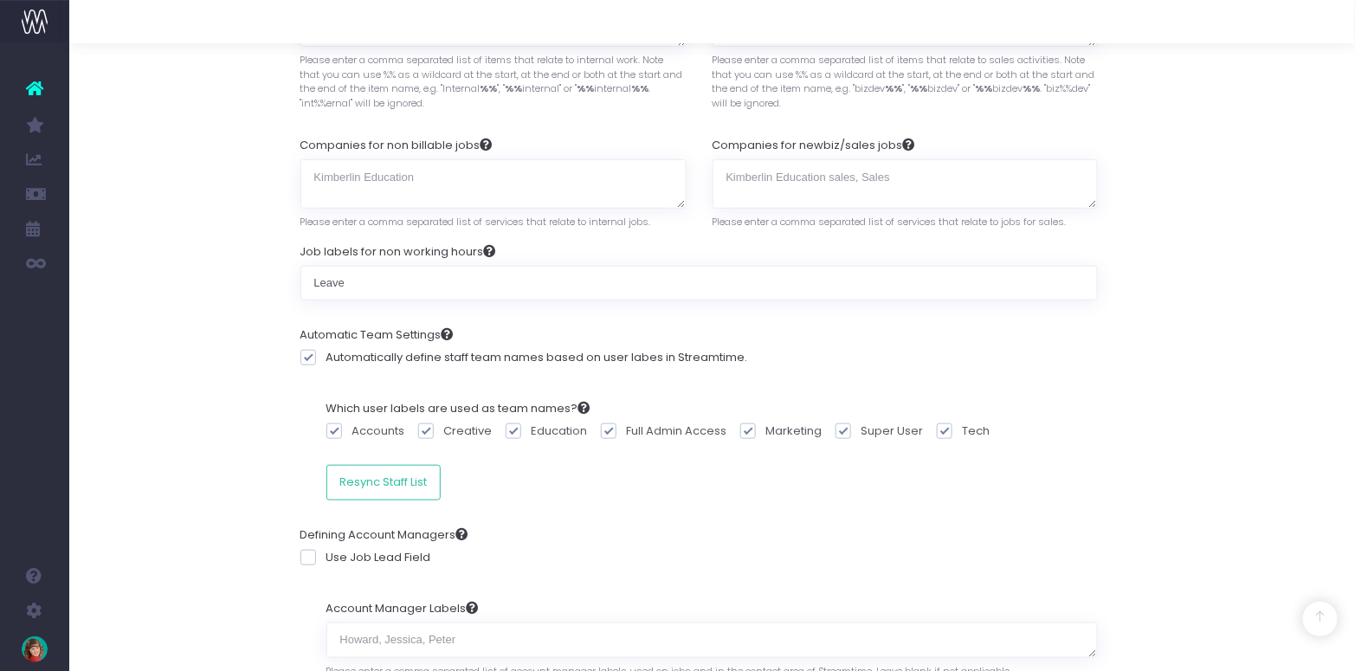
scroll to position [408, 13]
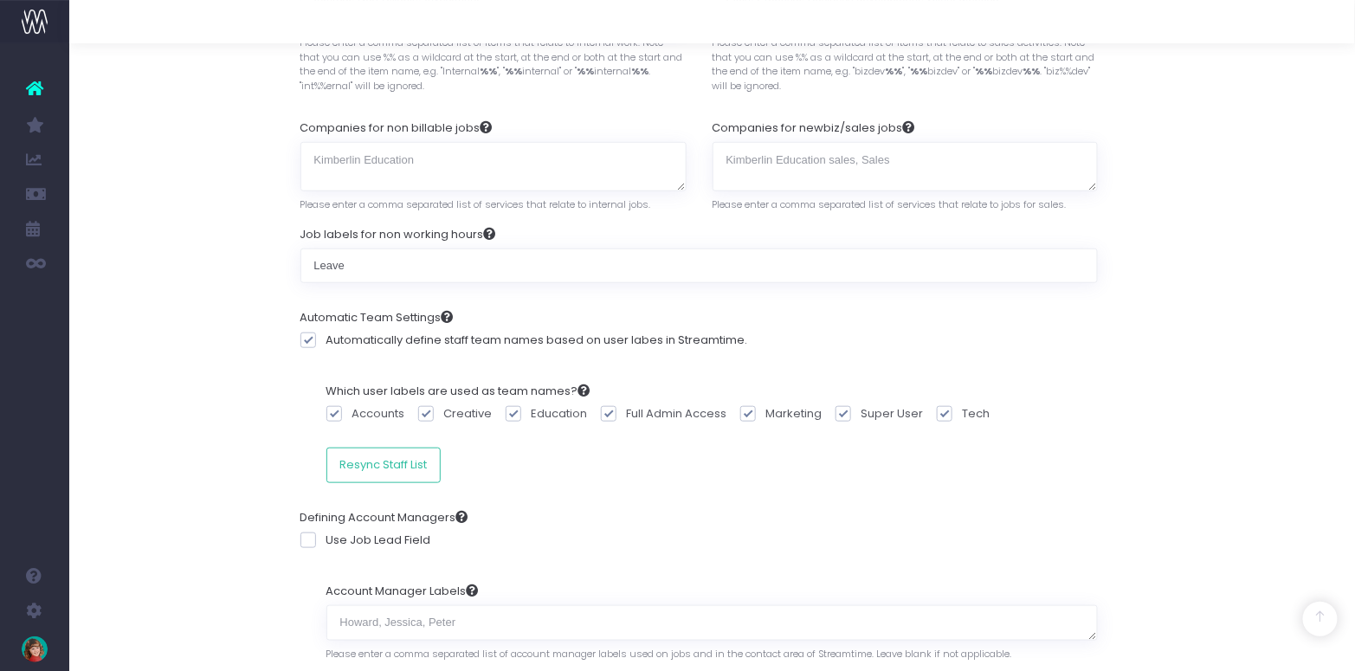
click at [606, 408] on span at bounding box center [609, 414] width 16 height 16
click at [627, 408] on input "Full Admin Access" at bounding box center [632, 410] width 11 height 11
checkbox input "false"
click at [838, 409] on span at bounding box center [843, 414] width 16 height 16
click at [861, 409] on input "Super User" at bounding box center [866, 410] width 11 height 11
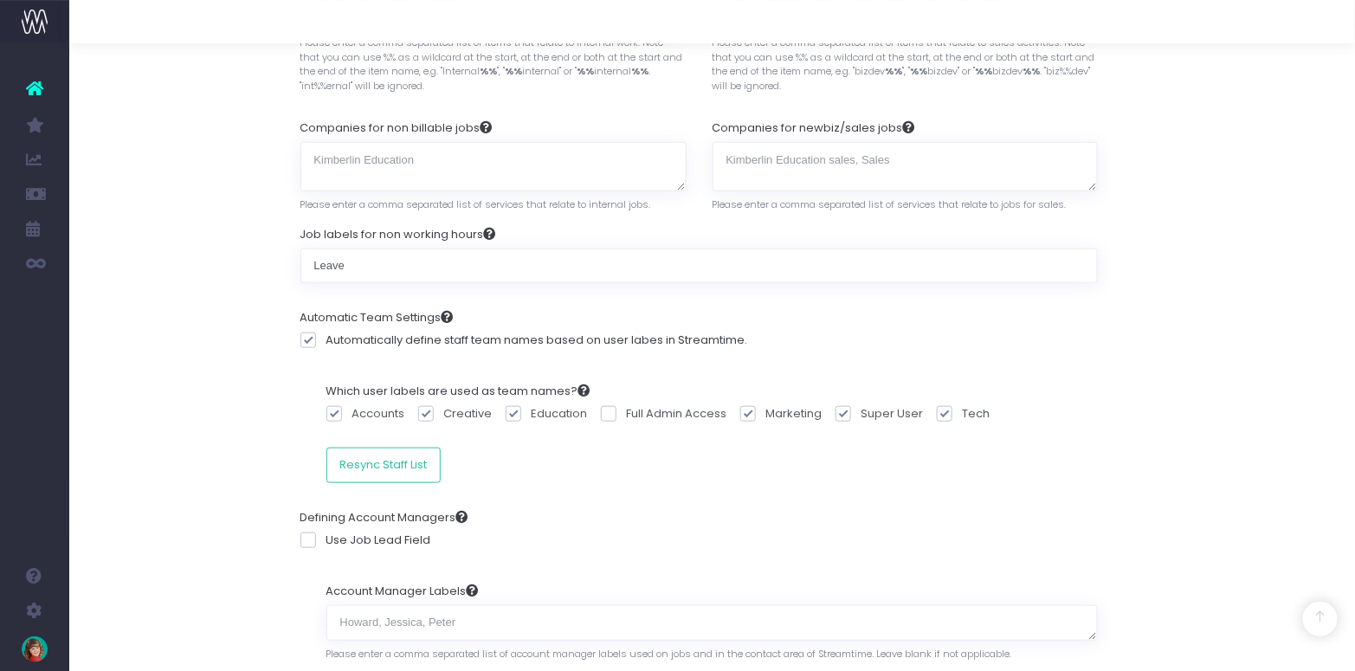
checkbox input "false"
click at [541, 459] on div "Which user labels are used as team names? Accounts Creative Education Full Admi…" at bounding box center [699, 433] width 798 height 126
click at [413, 455] on button "Resync Staff List" at bounding box center [383, 465] width 115 height 35
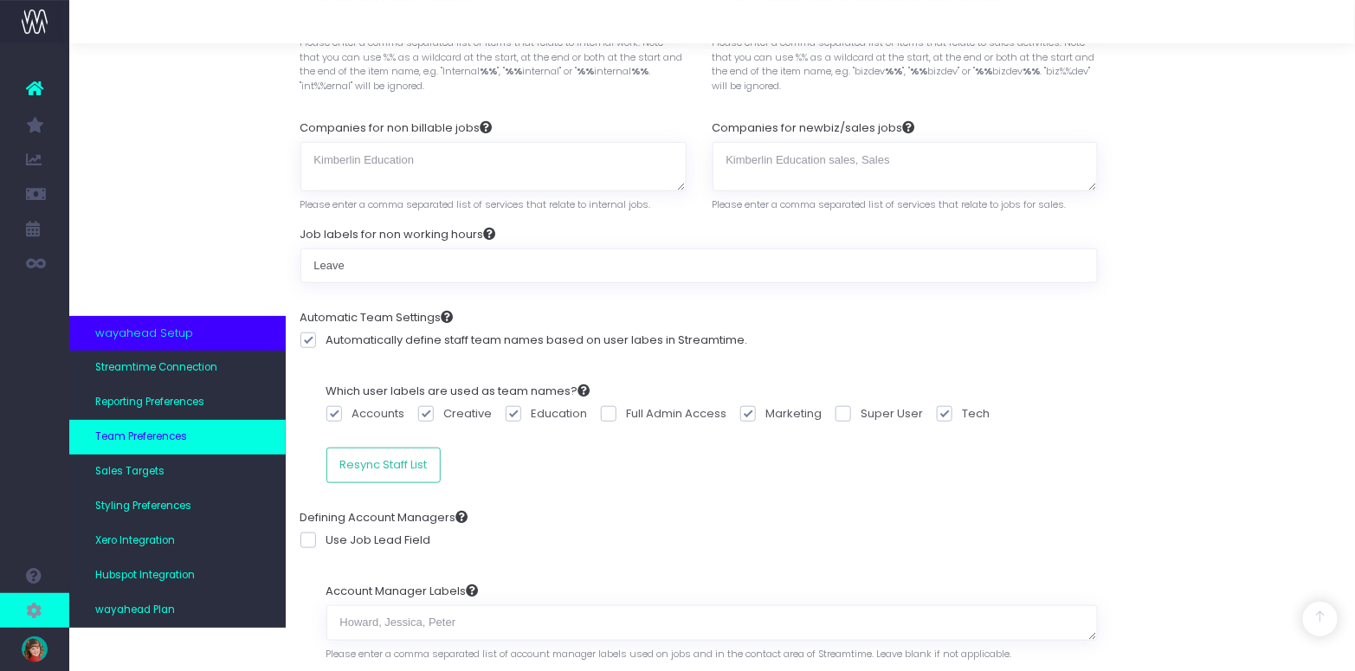
click at [164, 436] on span "Team Preferences" at bounding box center [141, 437] width 92 height 16
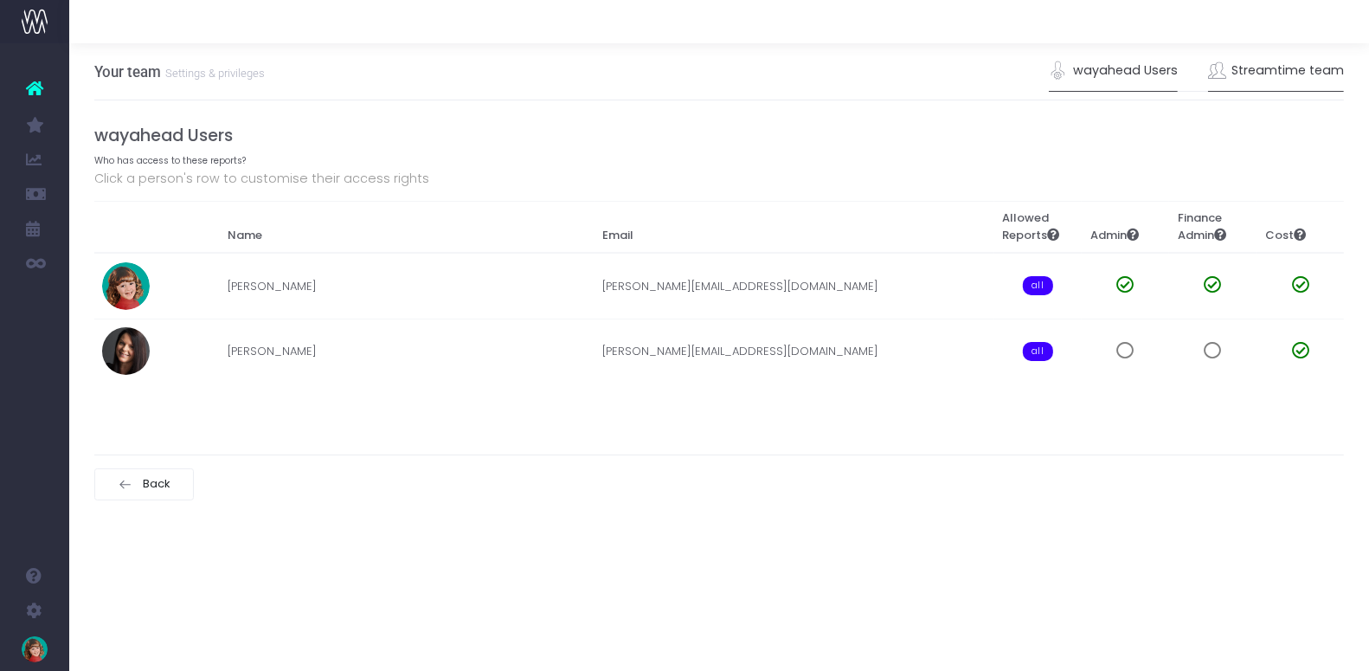
click at [1274, 67] on link "Streamtime team" at bounding box center [1276, 71] width 137 height 40
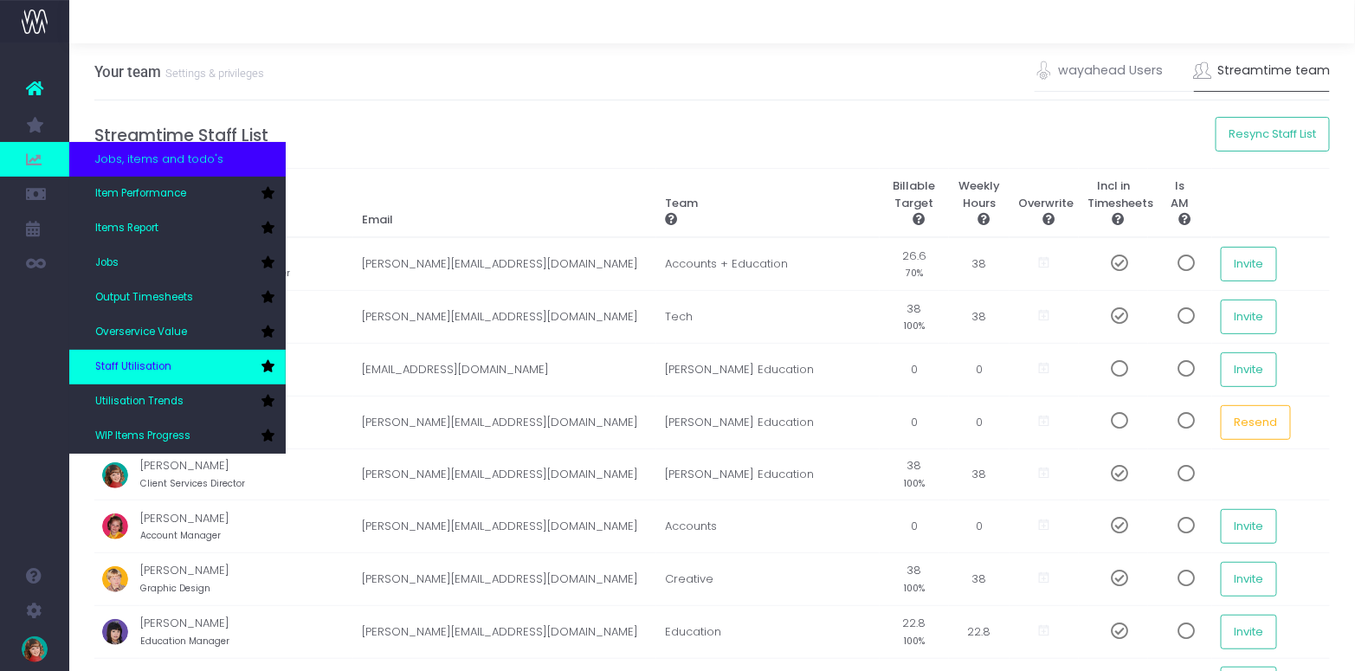
click at [143, 362] on span "Staff Utilisation" at bounding box center [133, 367] width 76 height 16
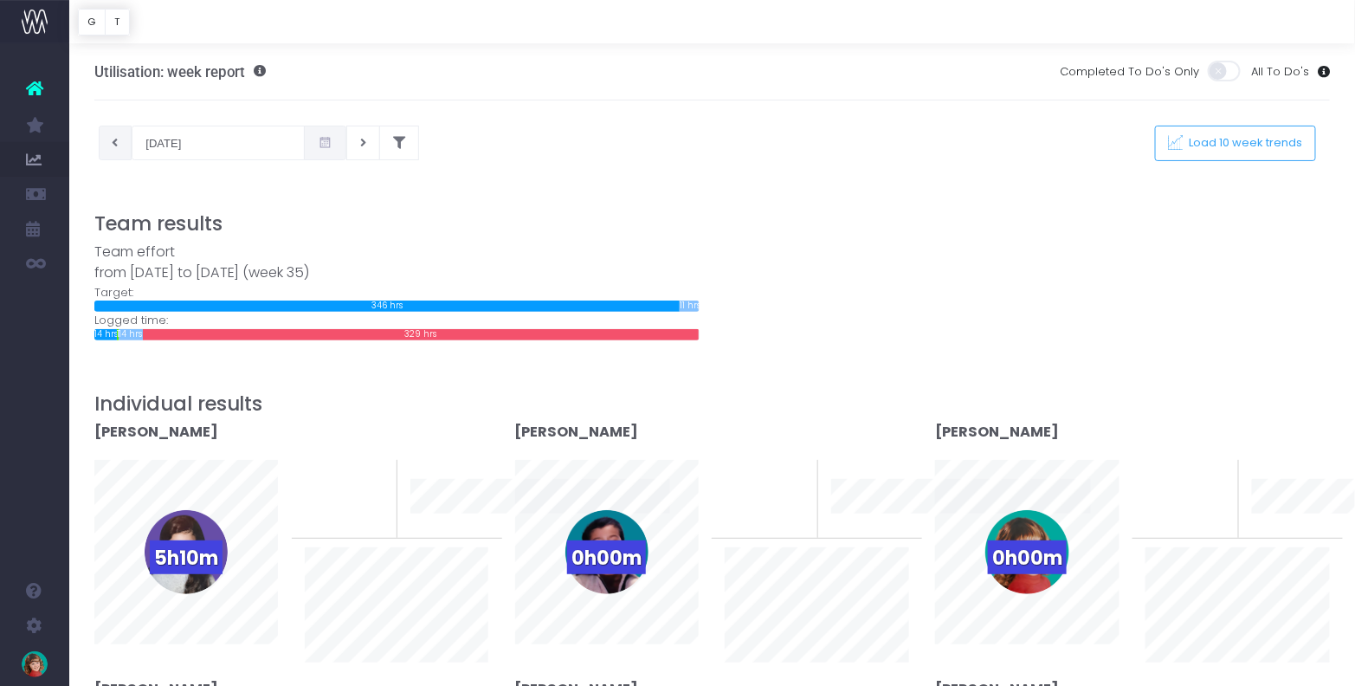
click at [106, 139] on button at bounding box center [116, 143] width 34 height 35
type input "[DATE]"
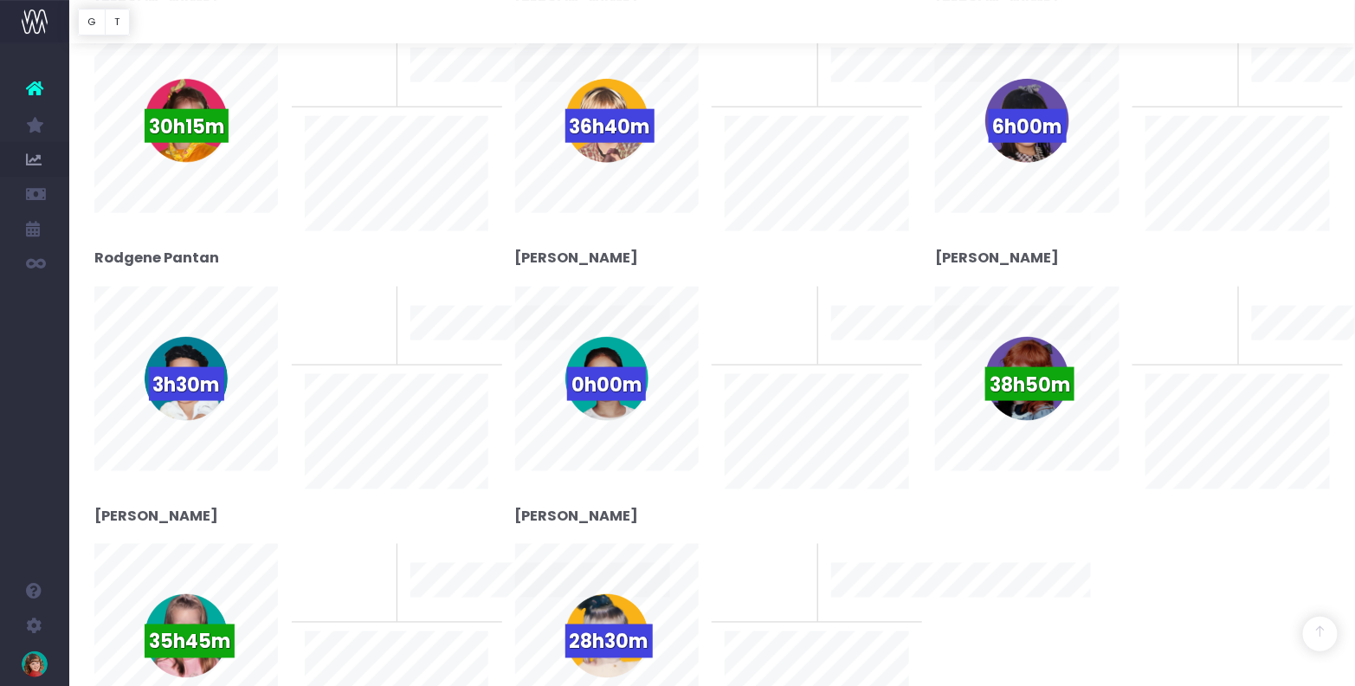
scroll to position [730, 0]
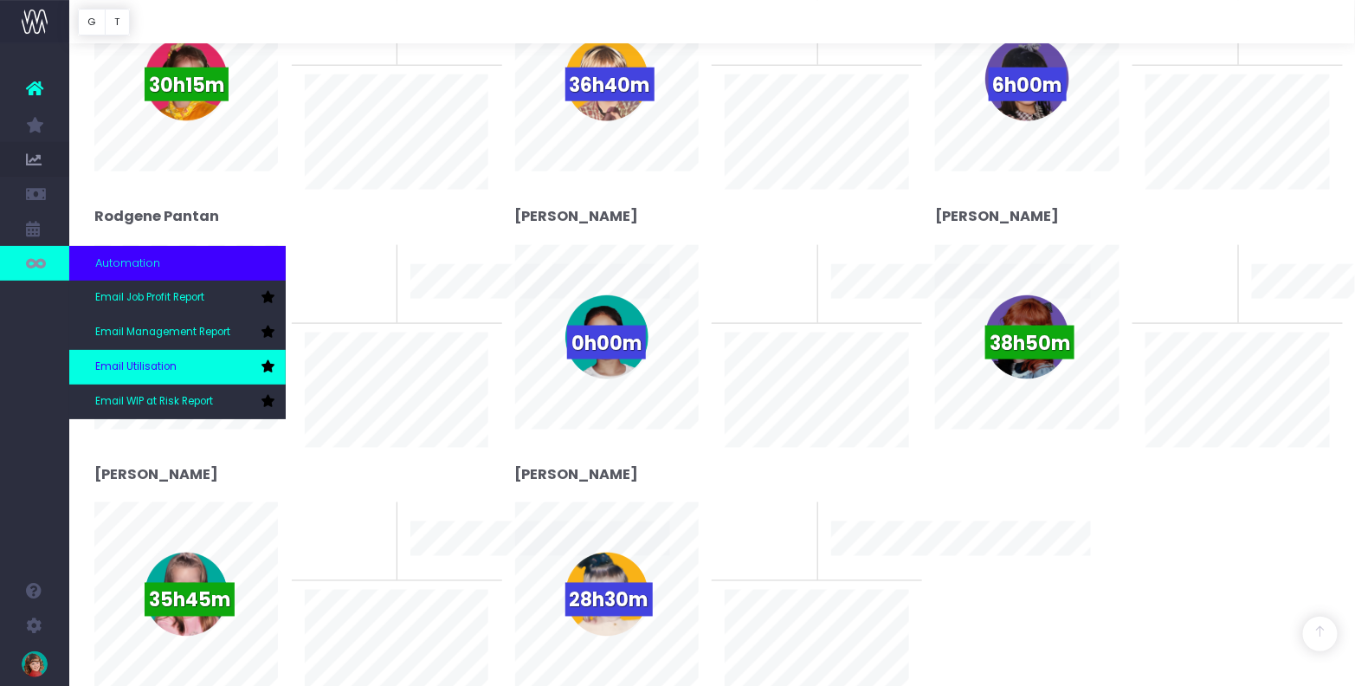
click at [152, 360] on span "Email Utilisation" at bounding box center [135, 367] width 81 height 16
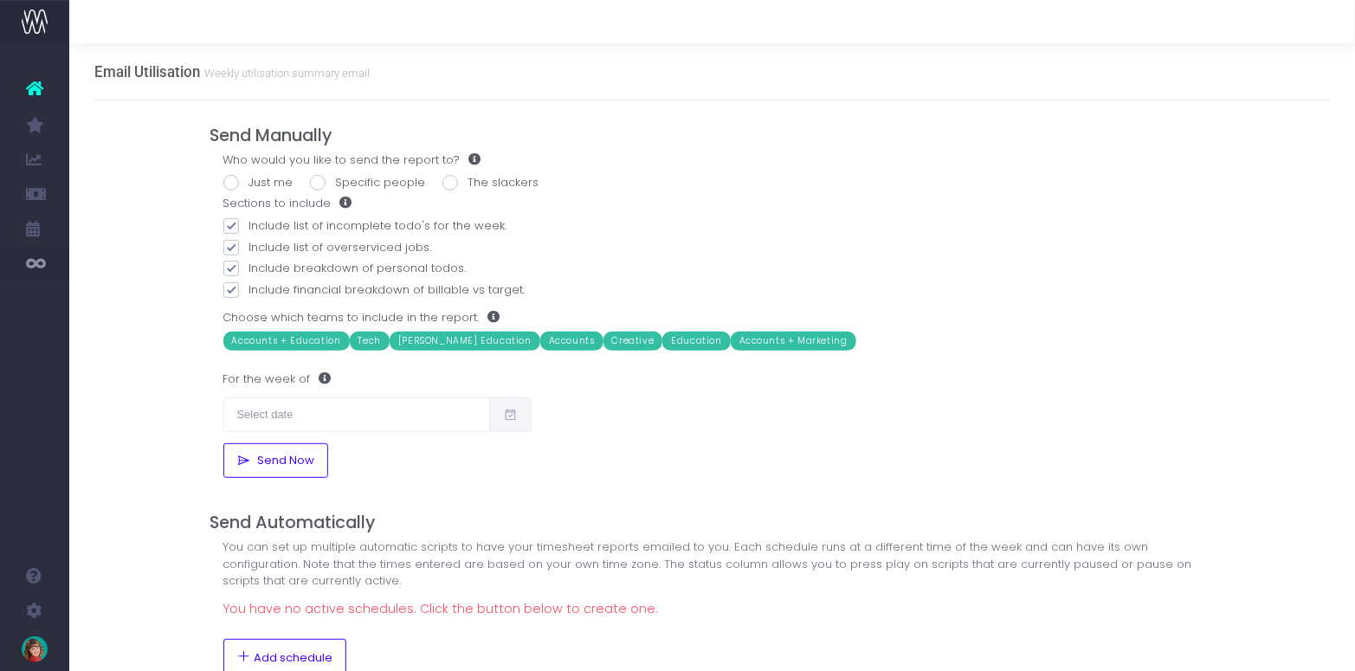
drag, startPoint x: 189, startPoint y: 196, endPoint x: 279, endPoint y: 177, distance: 92.0
click at [202, 192] on div "Email Utilisation Weekly utilisation summary email Send Manually Who would you …" at bounding box center [711, 467] width 1285 height 849
click at [261, 179] on label "Just me" at bounding box center [258, 182] width 70 height 17
click at [261, 179] on input "Just me" at bounding box center [254, 179] width 11 height 11
radio input "true"
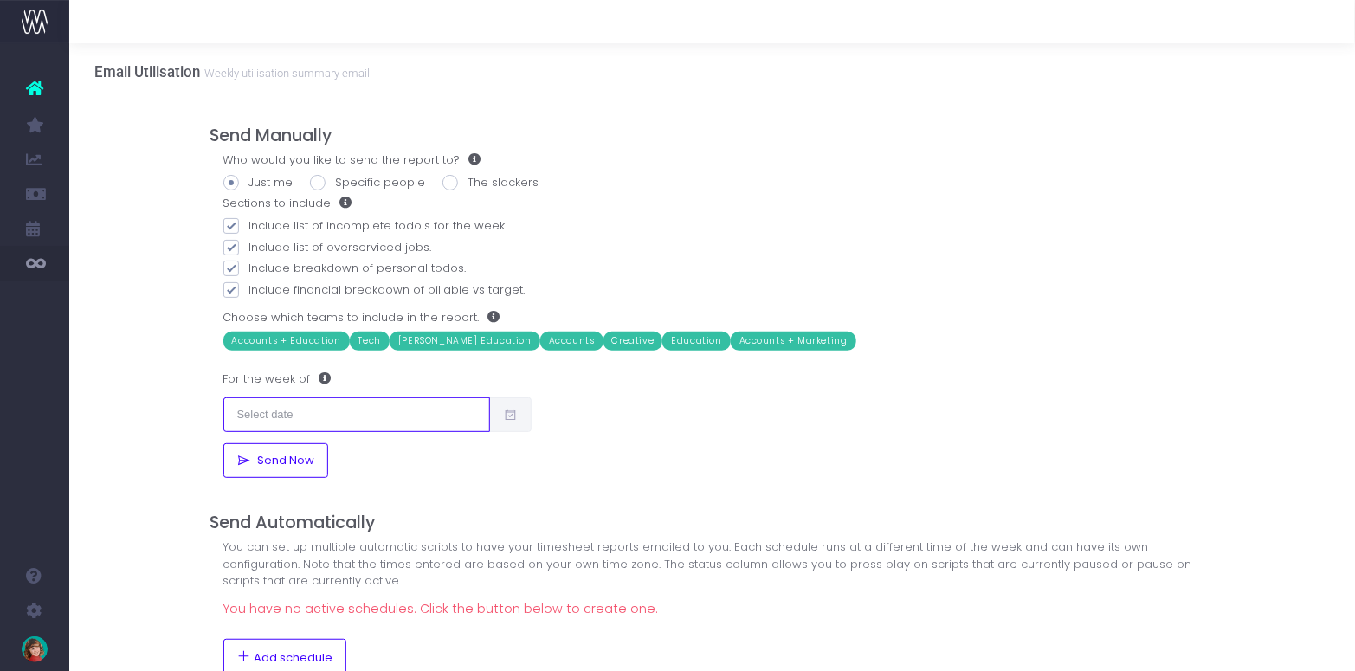
click at [306, 409] on input "text" at bounding box center [356, 414] width 267 height 35
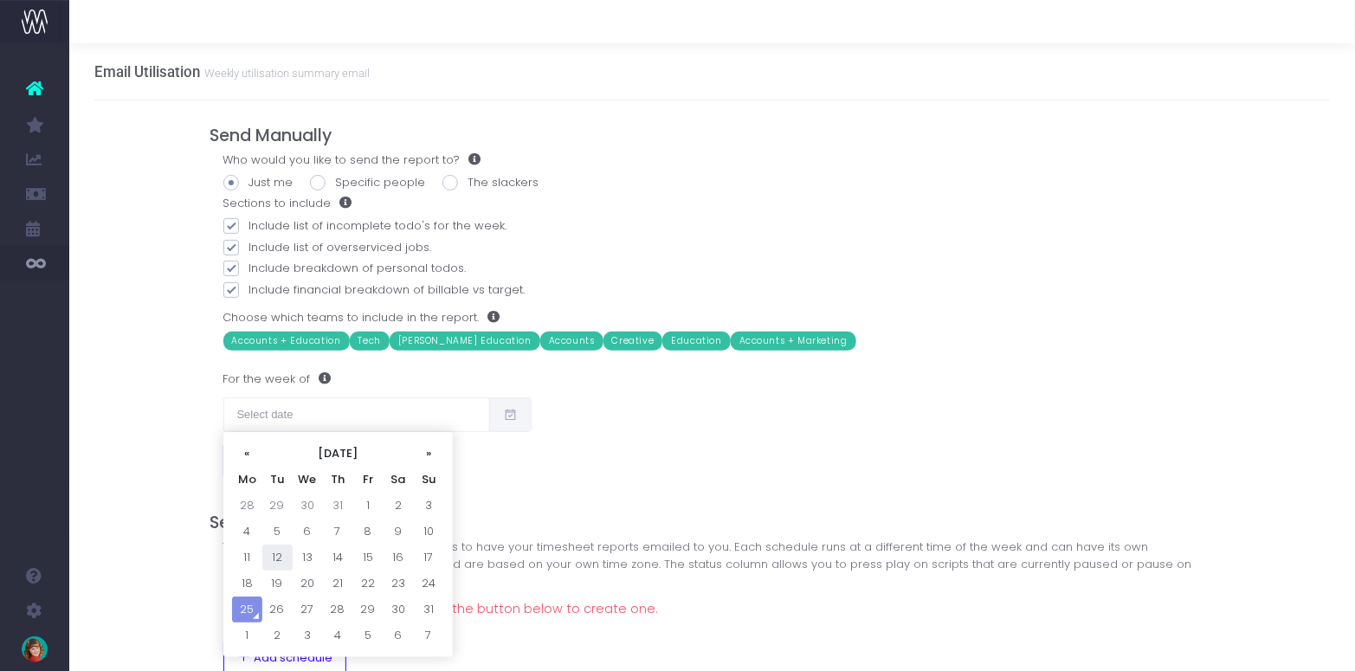
click at [274, 554] on td "12" at bounding box center [277, 557] width 30 height 26
type input "12/08/2025"
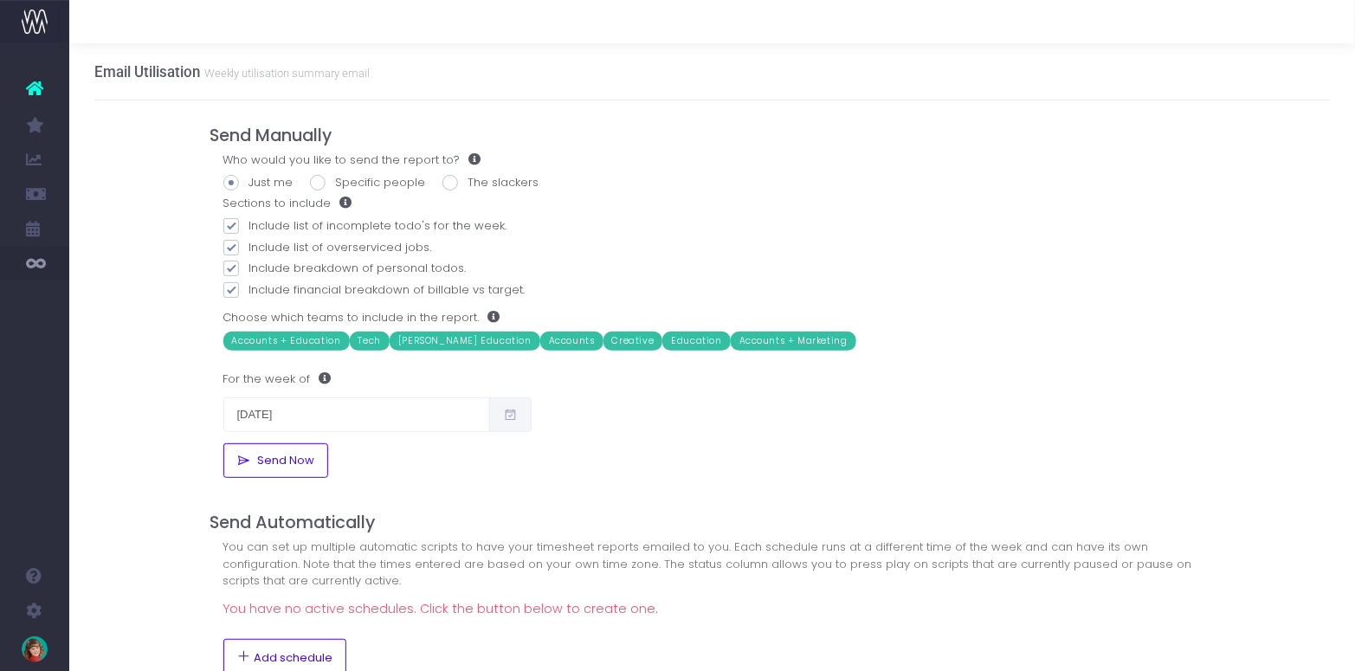
click at [178, 424] on div "Email Utilisation Weekly utilisation summary email Send Manually Who would you …" at bounding box center [711, 467] width 1285 height 849
drag, startPoint x: 212, startPoint y: 136, endPoint x: 335, endPoint y: 132, distance: 123.0
click at [335, 132] on h4 "Send Manually" at bounding box center [712, 136] width 1004 height 20
click at [280, 461] on span "Send Now" at bounding box center [283, 461] width 63 height 14
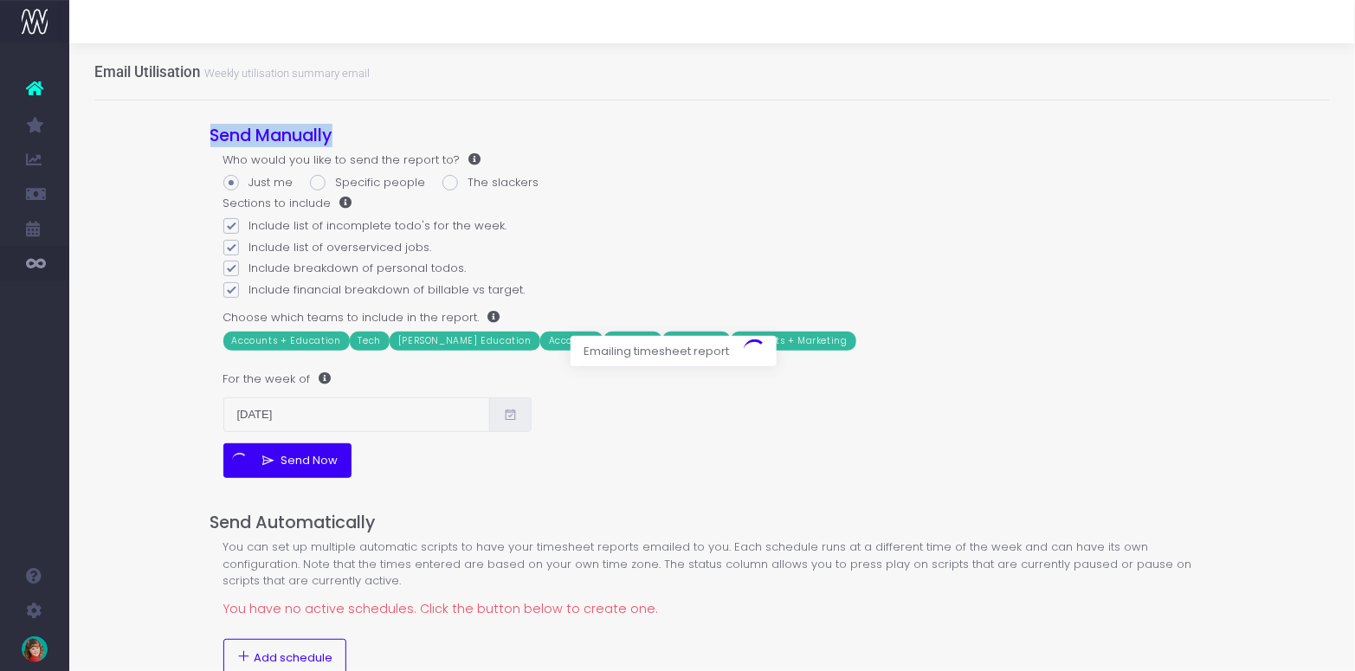
click at [166, 445] on div at bounding box center [677, 335] width 1355 height 671
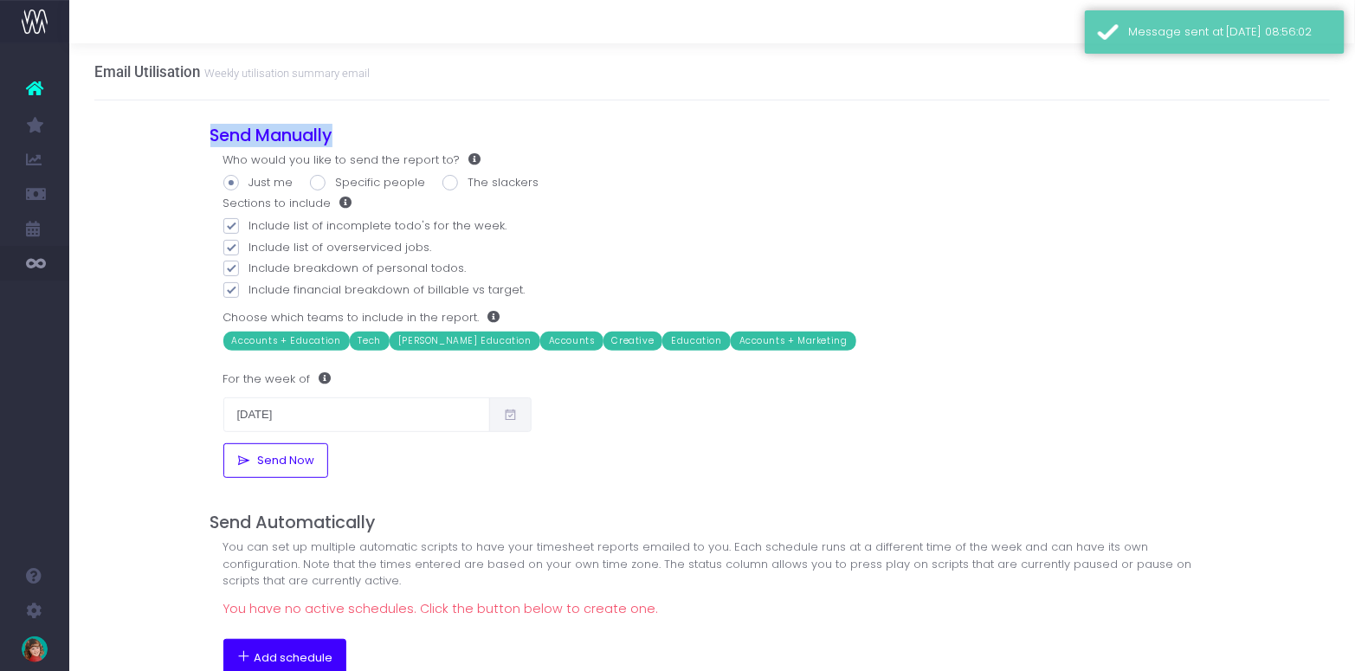
click at [290, 654] on span "Add schedule" at bounding box center [294, 658] width 79 height 14
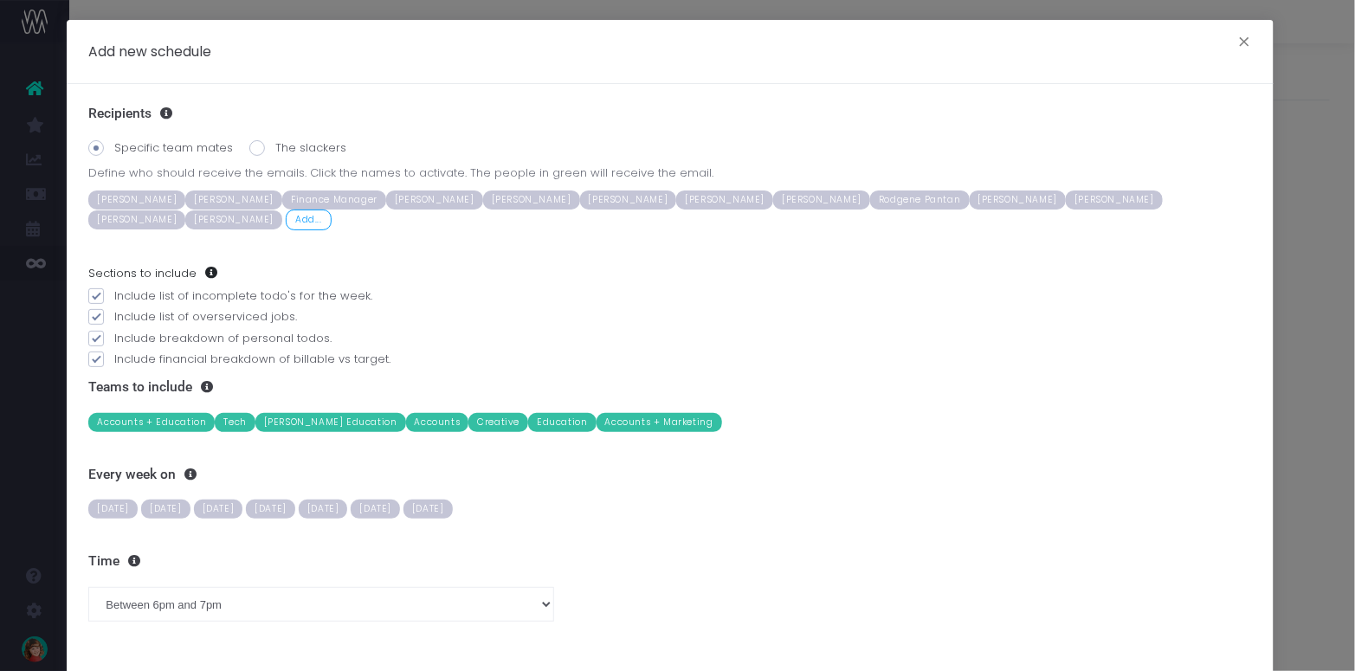
drag, startPoint x: 1027, startPoint y: 249, endPoint x: 1076, endPoint y: 252, distance: 49.4
click at [1027, 249] on div "Recipients Specific team mates The slackers Define who should receive the email…" at bounding box center [670, 381] width 1206 height 594
click at [541, 197] on span "[PERSON_NAME]" at bounding box center [531, 199] width 97 height 19
click at [104, 508] on span "Monday" at bounding box center [112, 508] width 49 height 19
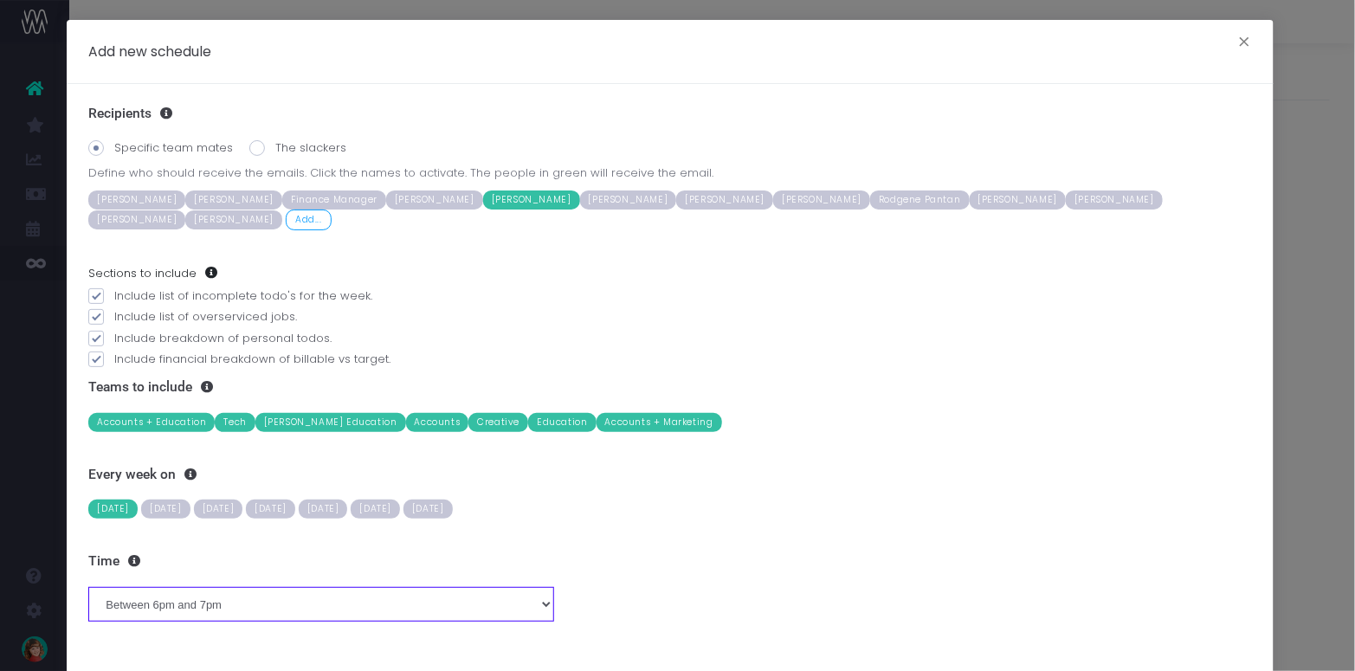
click at [220, 599] on select "Between midnight and 1am Between 1am and 2am Between 2am and 3am Between 3am an…" at bounding box center [320, 604] width 465 height 35
select select "8"
click at [88, 587] on select "Between midnight and 1am Between 1am and 2am Between 2am and 3am Between 3am an…" at bounding box center [320, 604] width 465 height 35
click at [706, 313] on label "Include list of overserviced jobs." at bounding box center [669, 316] width 1163 height 17
click at [126, 313] on input "Include list of overserviced jobs." at bounding box center [119, 313] width 11 height 11
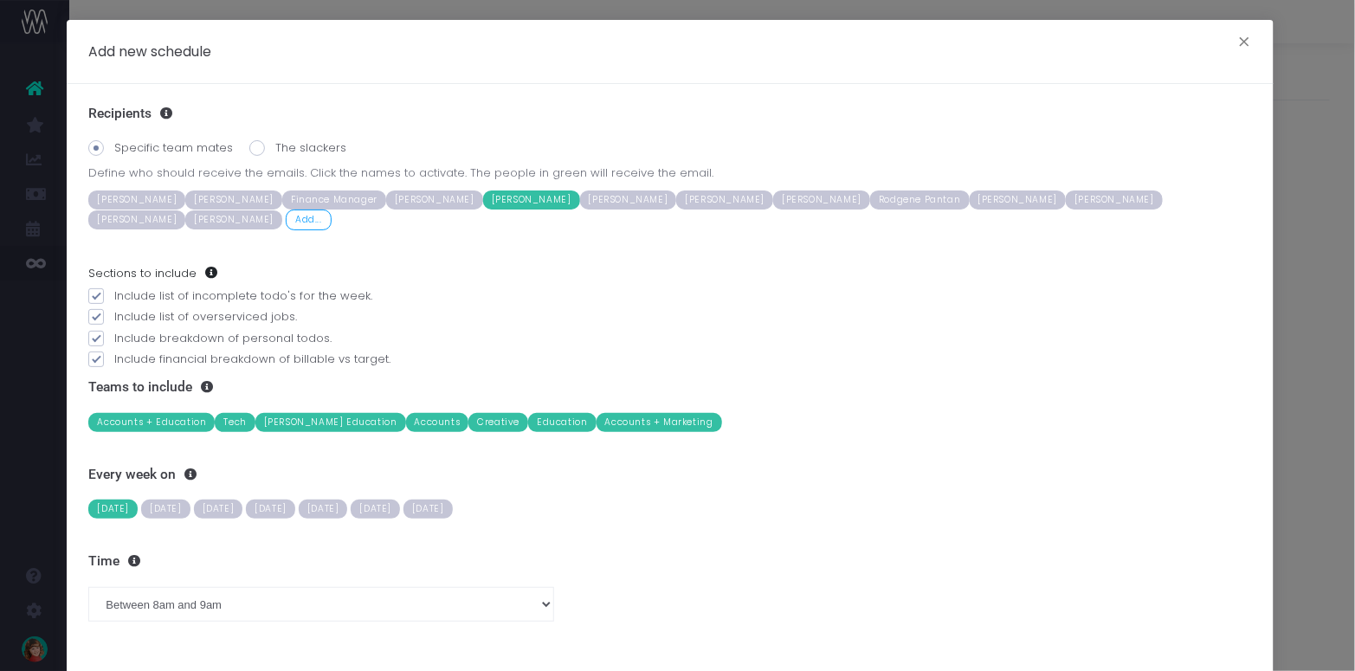
checkbox input "false"
click at [454, 194] on span "Kathryn Williams" at bounding box center [434, 199] width 97 height 19
drag, startPoint x: 383, startPoint y: 105, endPoint x: 420, endPoint y: 219, distance: 119.9
click at [383, 105] on div "Recipients Specific team mates The slackers Define who should receive the email…" at bounding box center [670, 381] width 1206 height 594
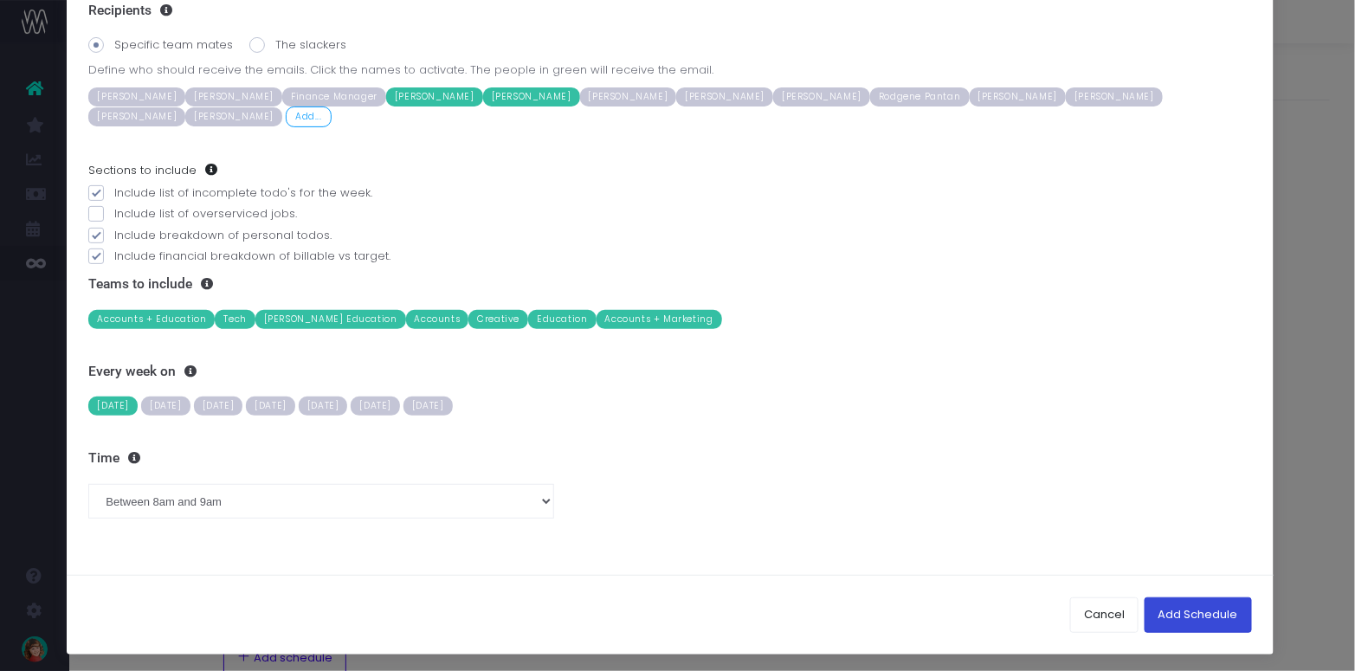
click at [1147, 608] on button "Add Schedule" at bounding box center [1197, 614] width 107 height 35
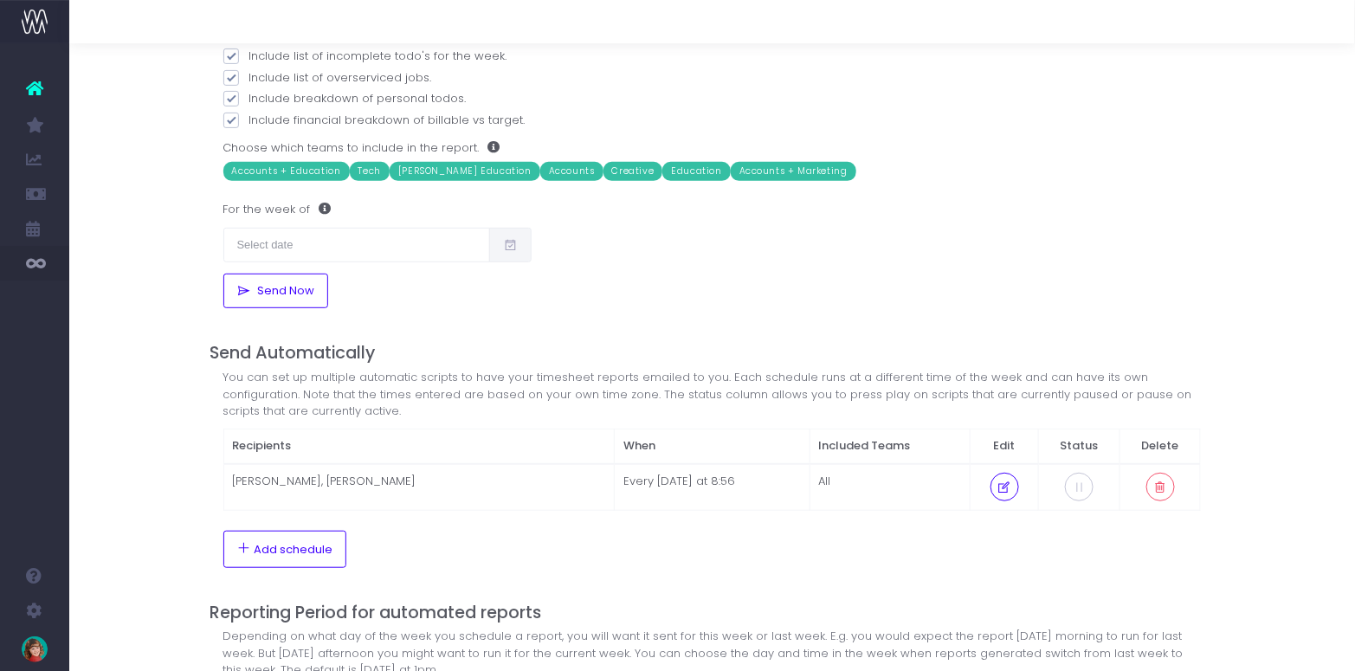
scroll to position [215, 0]
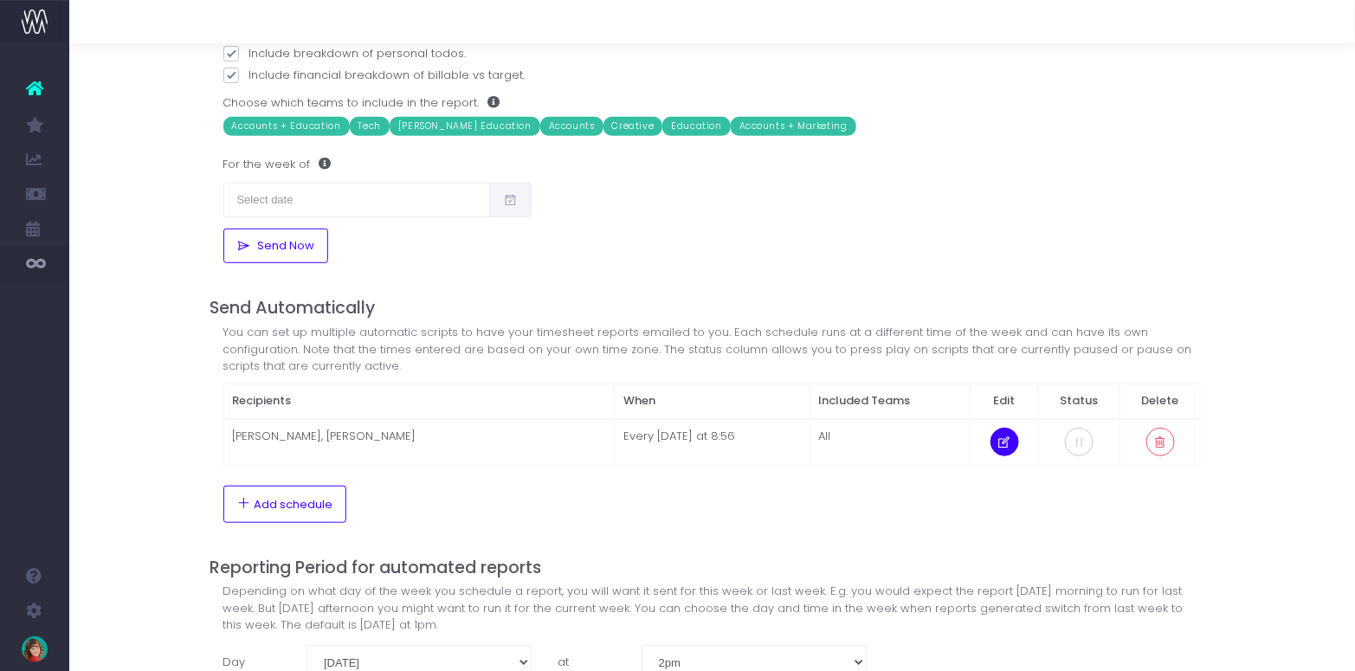
click at [1012, 442] on icon at bounding box center [1004, 442] width 15 height 0
select select "8"
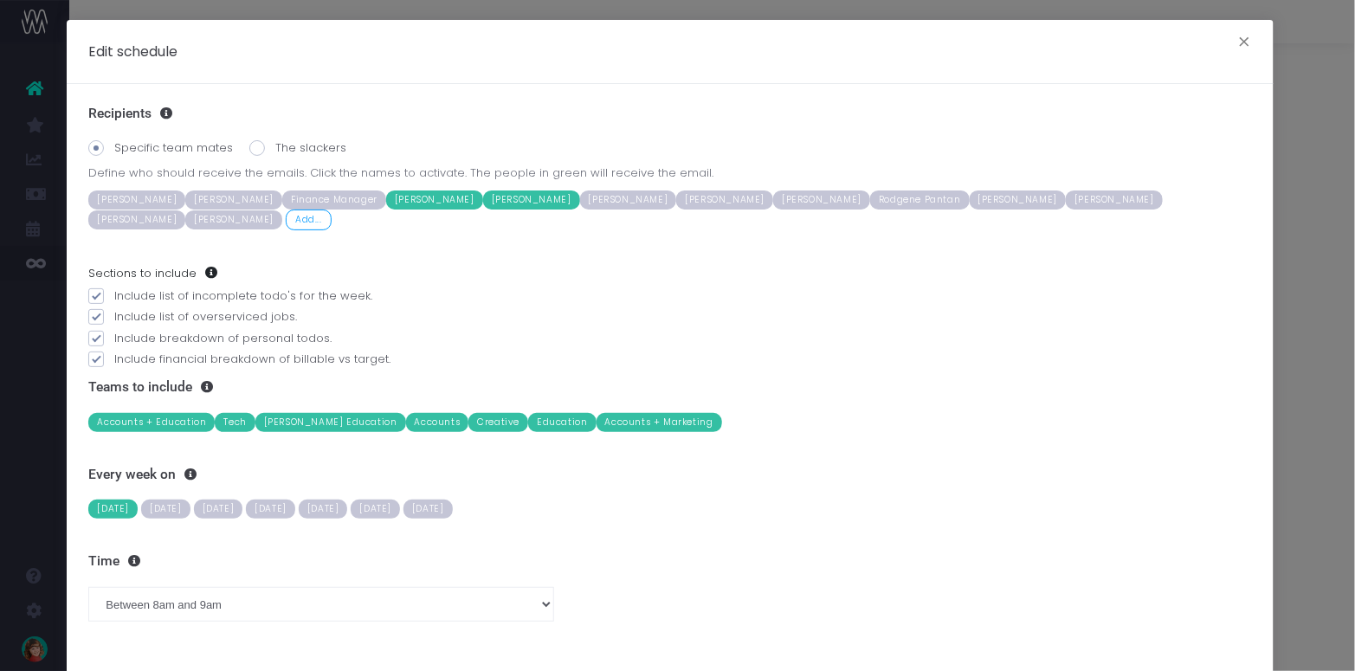
scroll to position [103, 0]
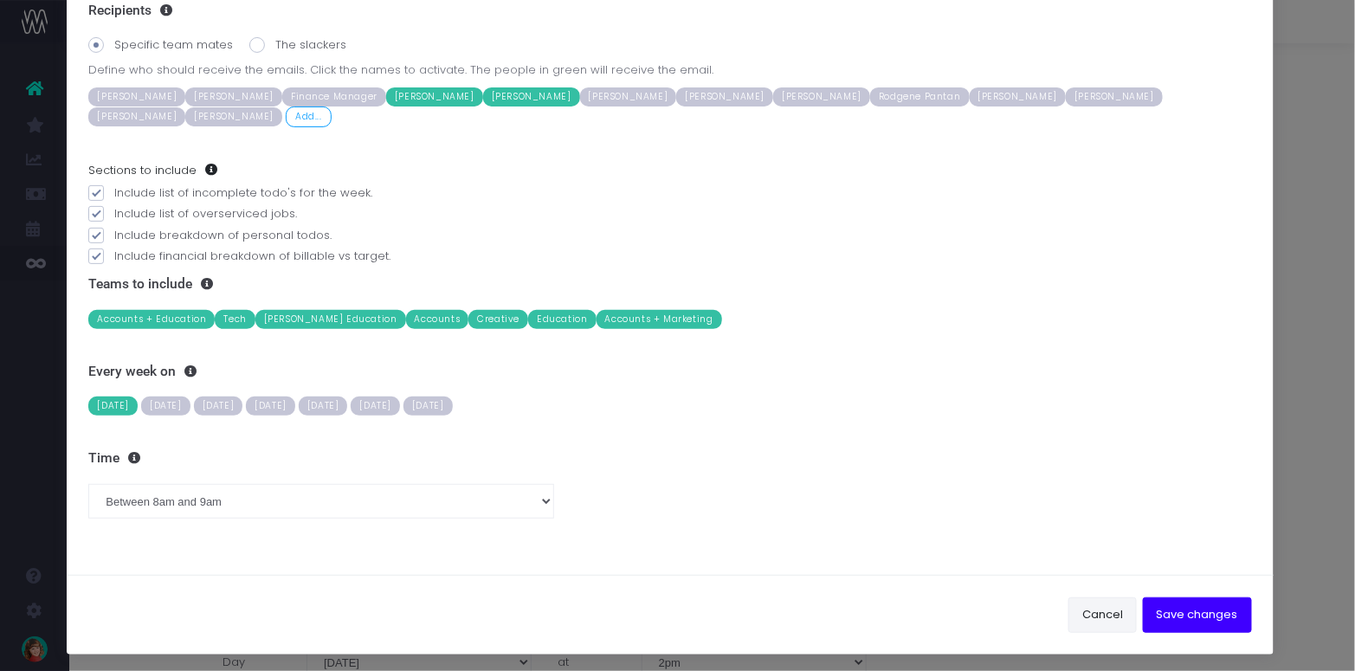
click at [1096, 609] on button "Cancel" at bounding box center [1102, 614] width 68 height 35
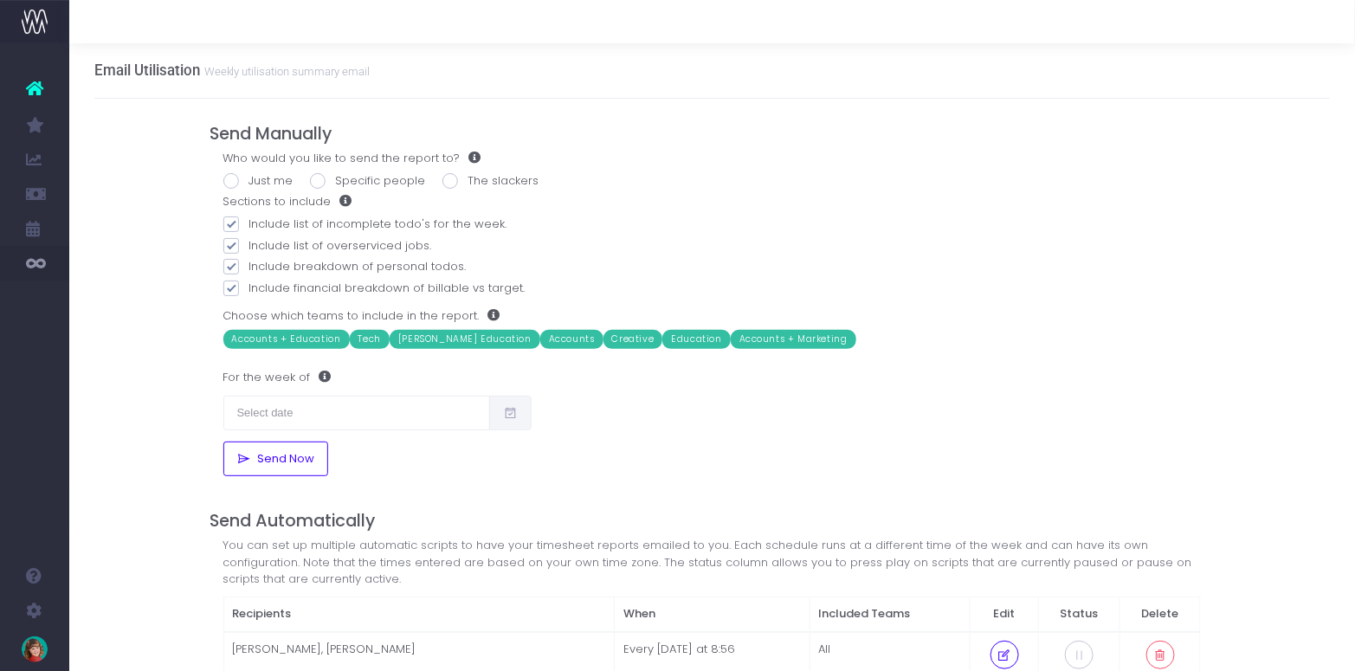
scroll to position [0, 0]
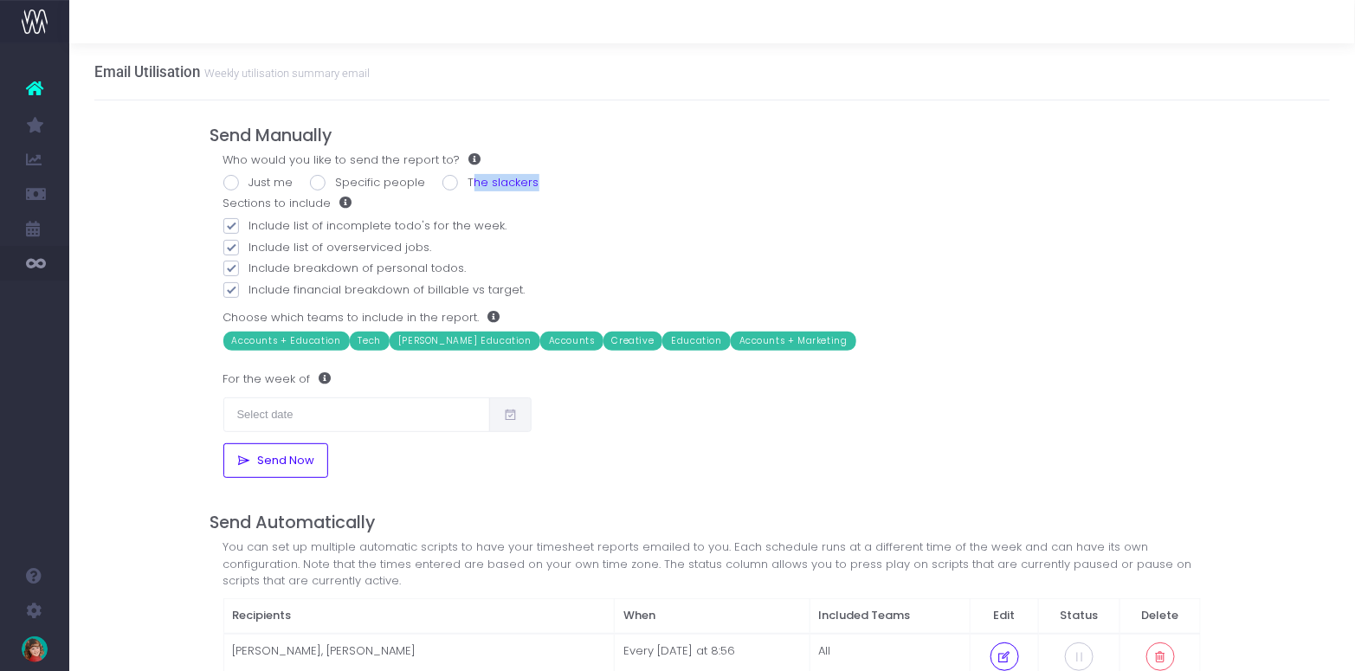
drag, startPoint x: 528, startPoint y: 177, endPoint x: 459, endPoint y: 180, distance: 69.3
click at [459, 180] on label "The slackers" at bounding box center [490, 182] width 97 height 17
click at [442, 184] on span at bounding box center [450, 183] width 16 height 16
click at [468, 184] on input "The slackers" at bounding box center [473, 179] width 11 height 11
radio input "true"
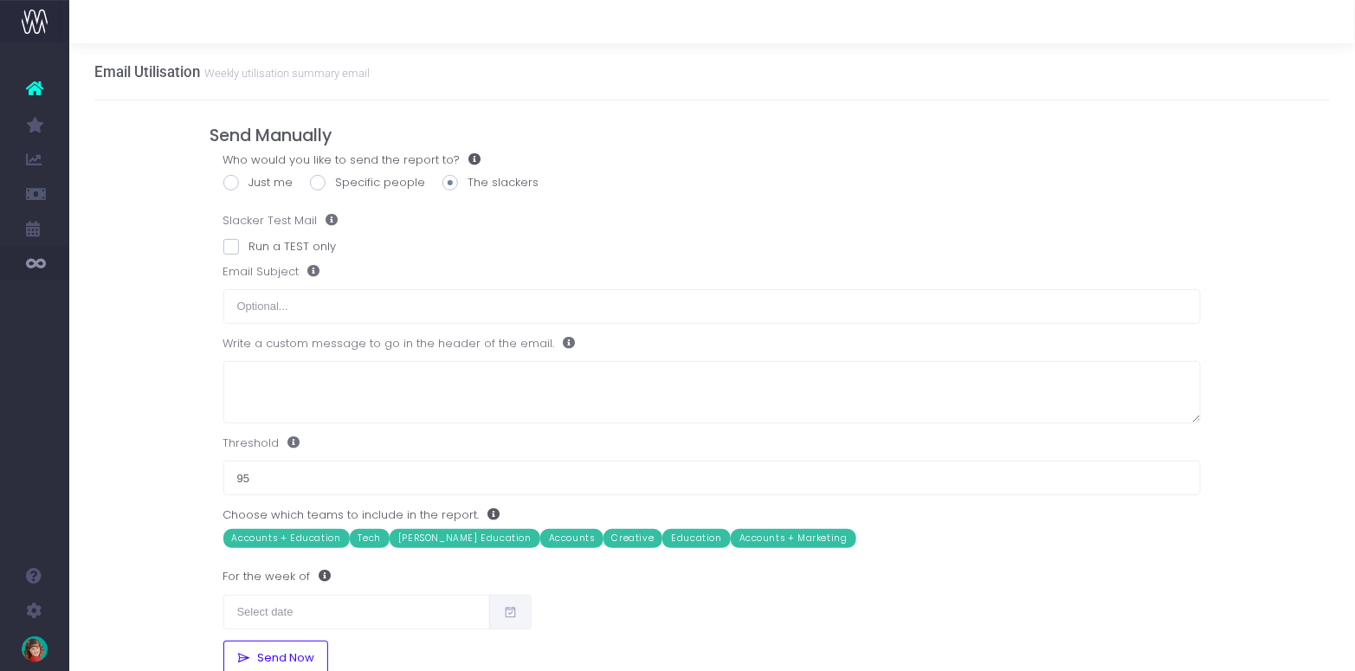
click at [244, 183] on label "Just me" at bounding box center [258, 182] width 70 height 17
click at [249, 183] on input "Just me" at bounding box center [254, 179] width 11 height 11
radio input "true"
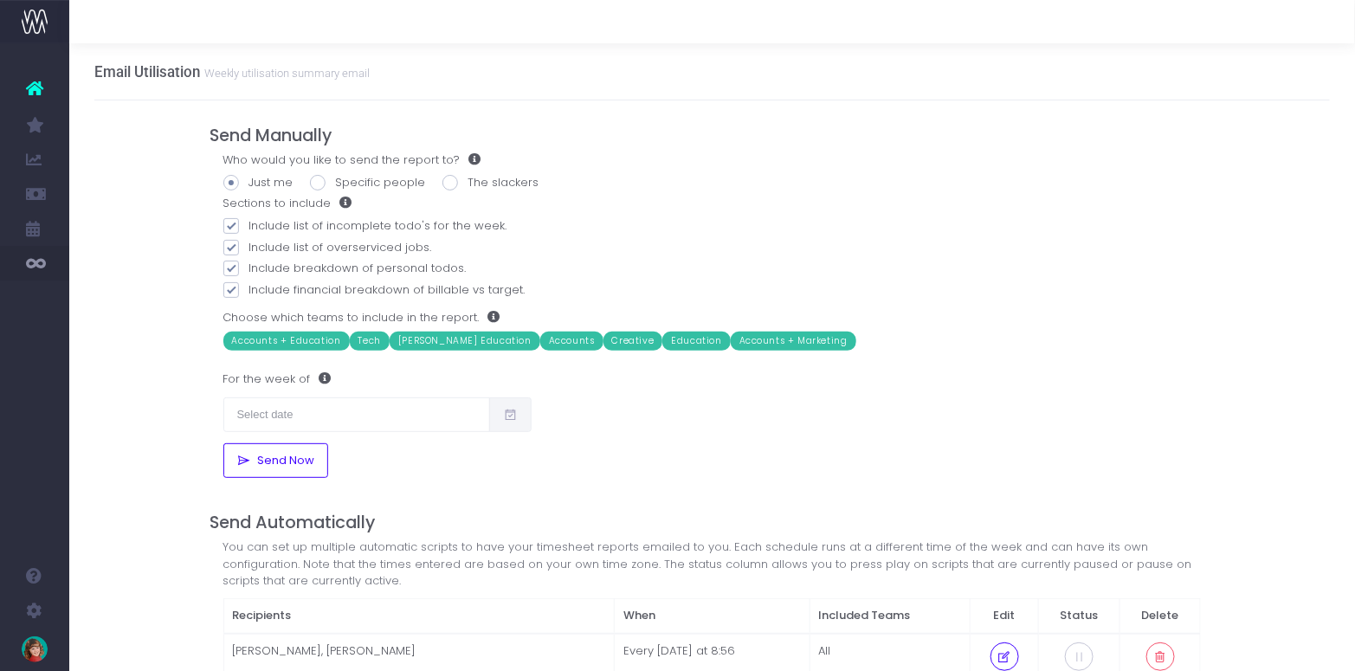
click at [160, 182] on div "Email Utilisation Weekly utilisation summary email Send Manually Who would you …" at bounding box center [711, 498] width 1285 height 911
click at [200, 174] on div "Send Manually Who would you like to send the report to? Just me Specific people…" at bounding box center [712, 527] width 1030 height 854
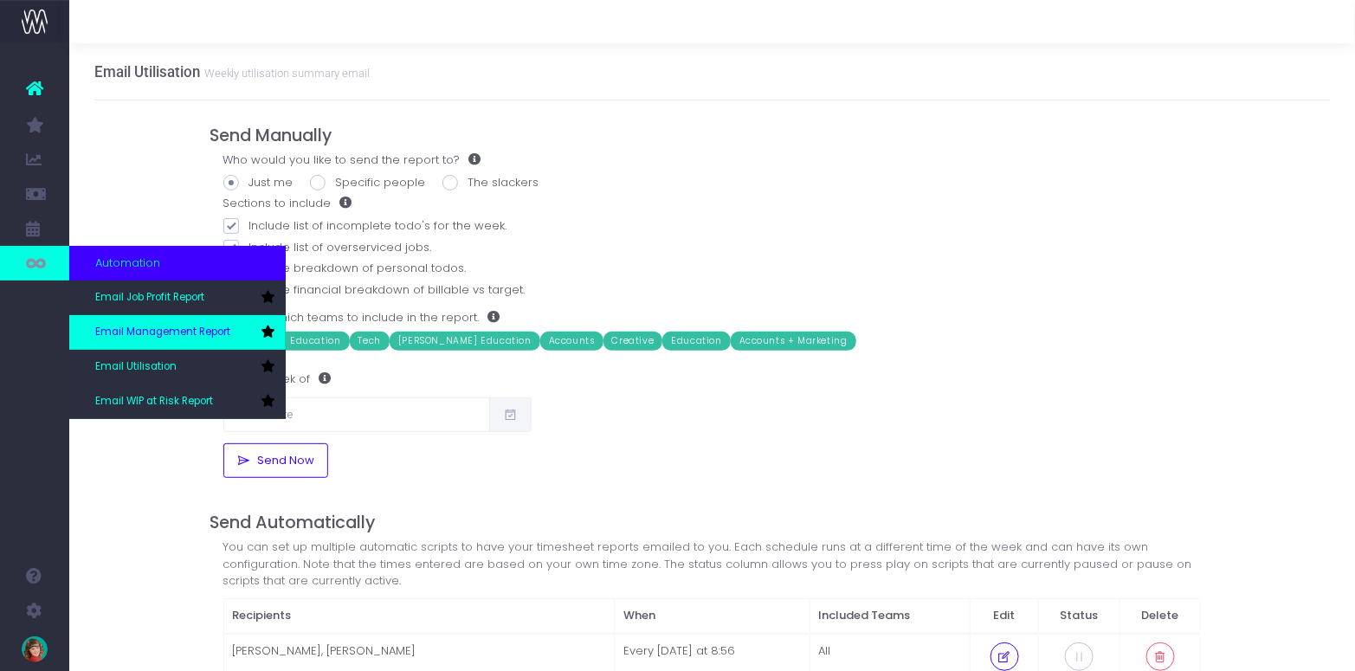
click at [166, 332] on span "Email Management Report" at bounding box center [162, 333] width 135 height 16
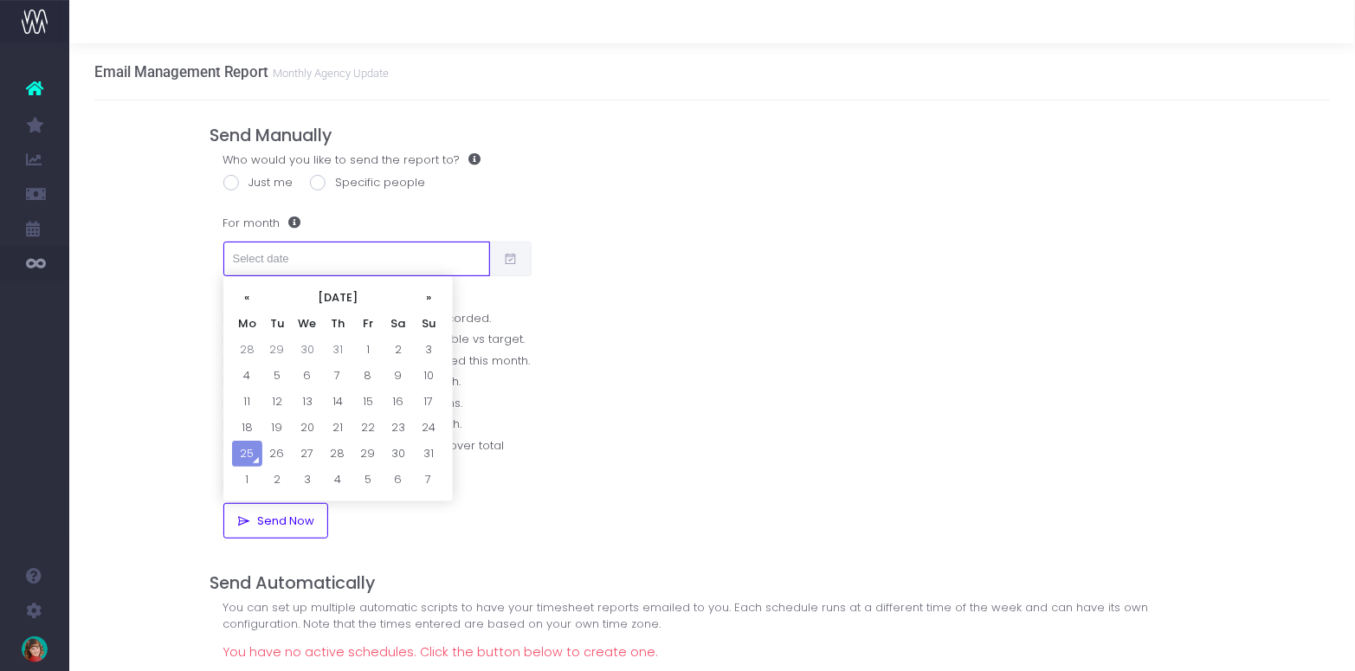
click at [297, 258] on input "text" at bounding box center [356, 259] width 267 height 35
click at [310, 347] on td "30" at bounding box center [308, 350] width 30 height 26
type input "[DATE]"
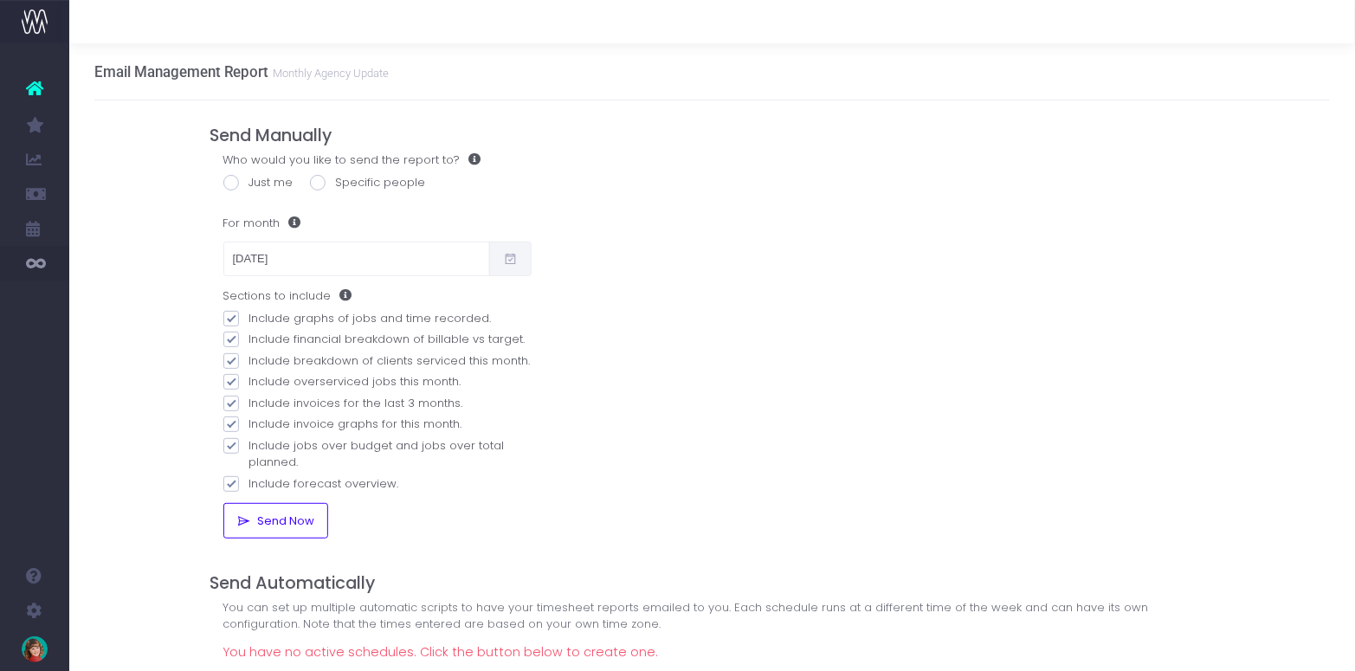
click at [158, 297] on div "Email Management Report Monthly Agency Update Send Manually Who would you like …" at bounding box center [711, 489] width 1285 height 892
click at [264, 517] on span "Send Now" at bounding box center [283, 521] width 63 height 14
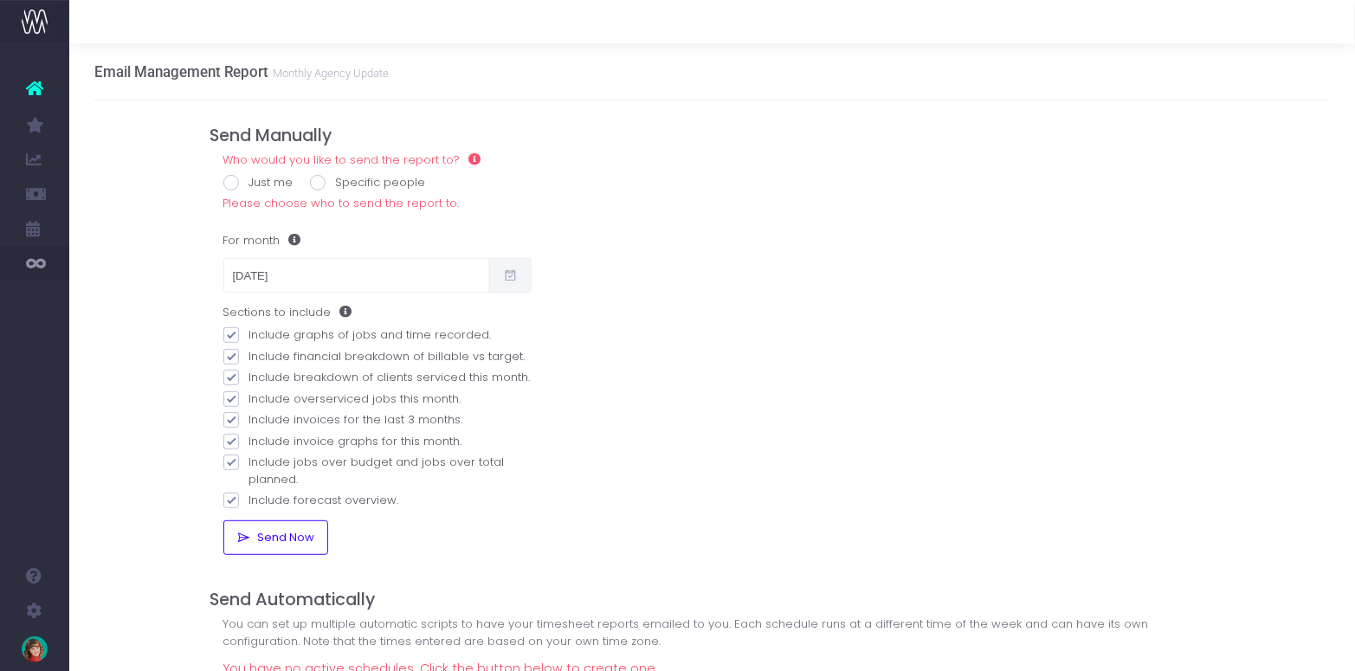
click at [262, 183] on label "Just me" at bounding box center [258, 182] width 70 height 17
click at [261, 183] on input "Just me" at bounding box center [254, 179] width 11 height 11
radio input "true"
click at [374, 177] on label "Specific people" at bounding box center [368, 182] width 116 height 17
click at [347, 177] on input "Specific people" at bounding box center [341, 179] width 11 height 11
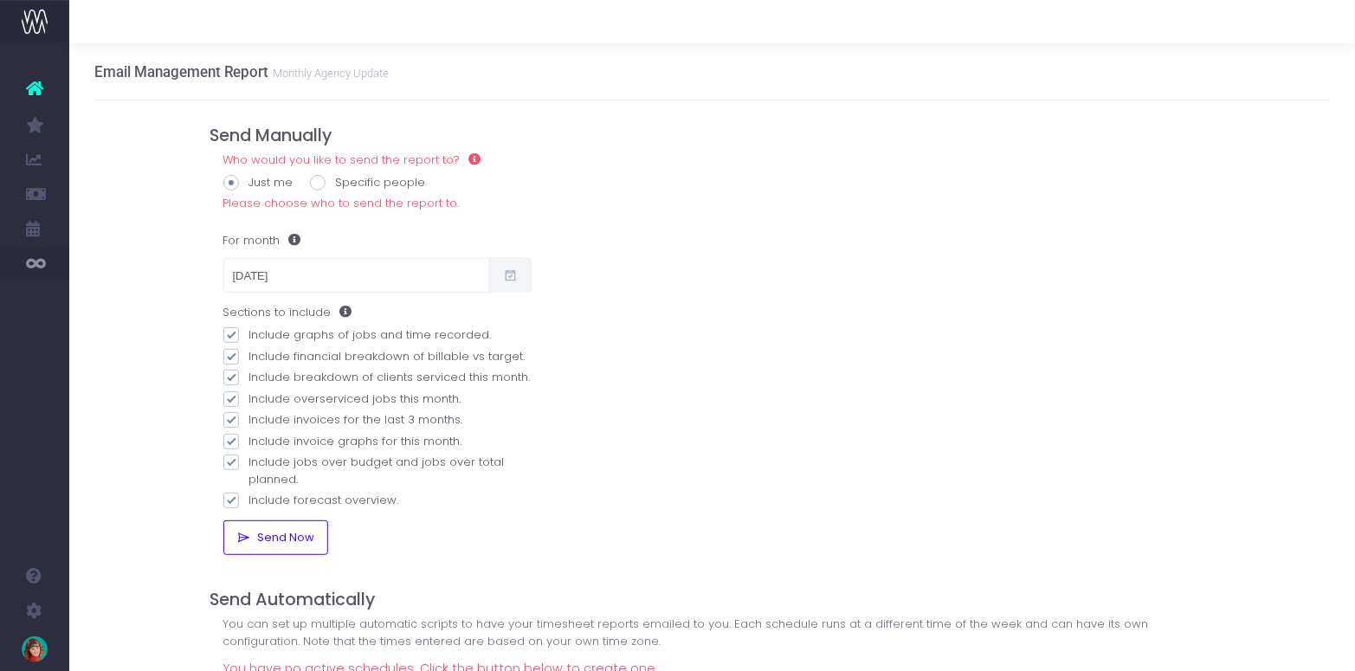
radio input "true"
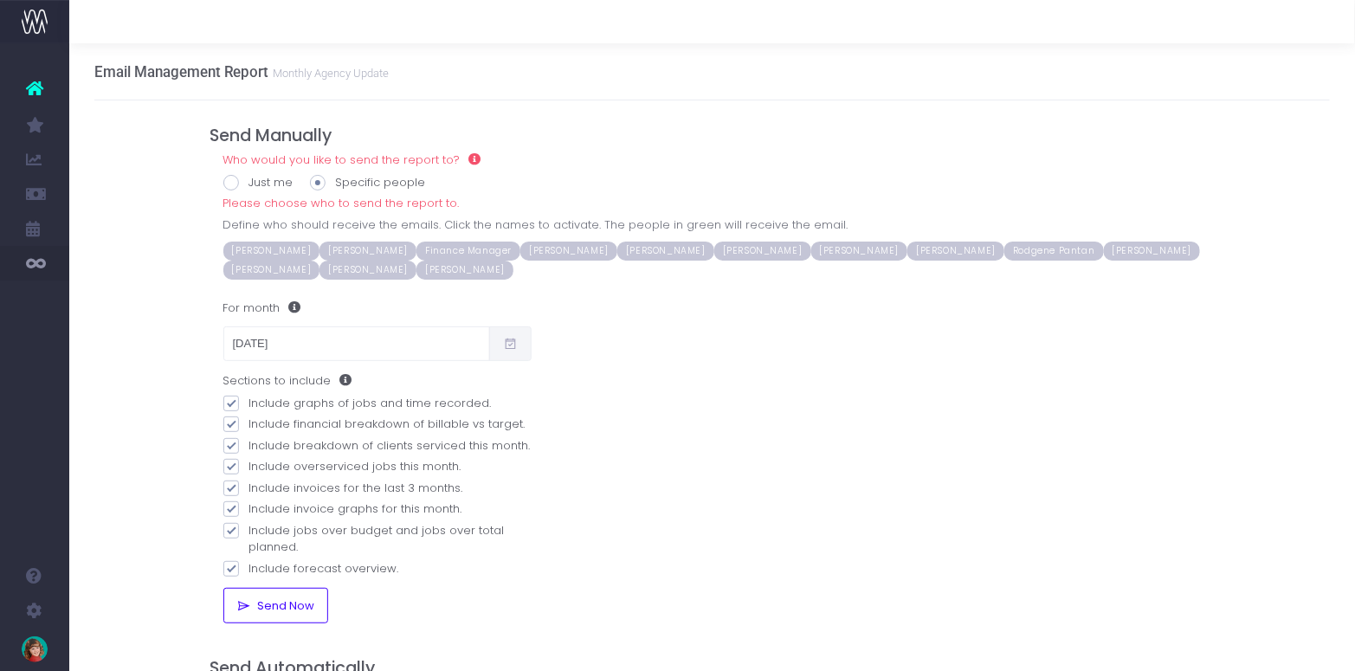
click at [669, 252] on span "[PERSON_NAME]" at bounding box center [665, 251] width 97 height 19
click at [601, 251] on span "[PERSON_NAME]" at bounding box center [568, 251] width 97 height 19
click at [277, 610] on span "Send Now" at bounding box center [283, 606] width 63 height 14
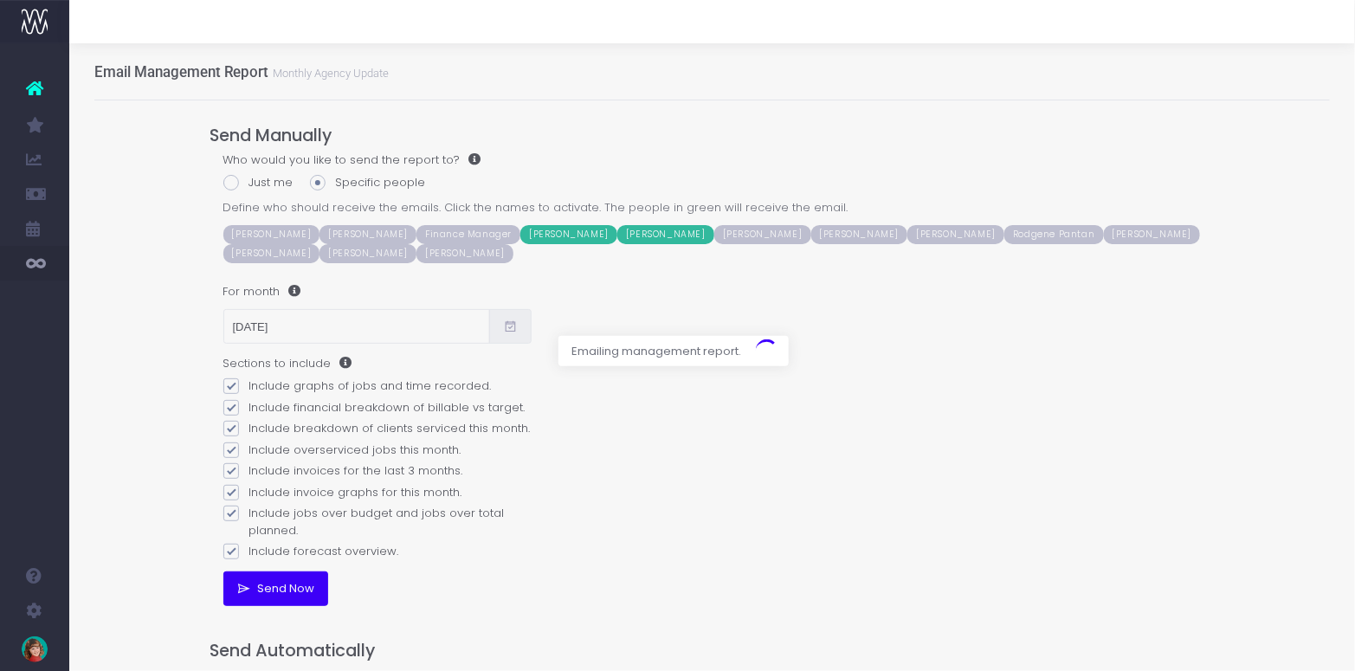
click at [169, 404] on div at bounding box center [677, 335] width 1355 height 671
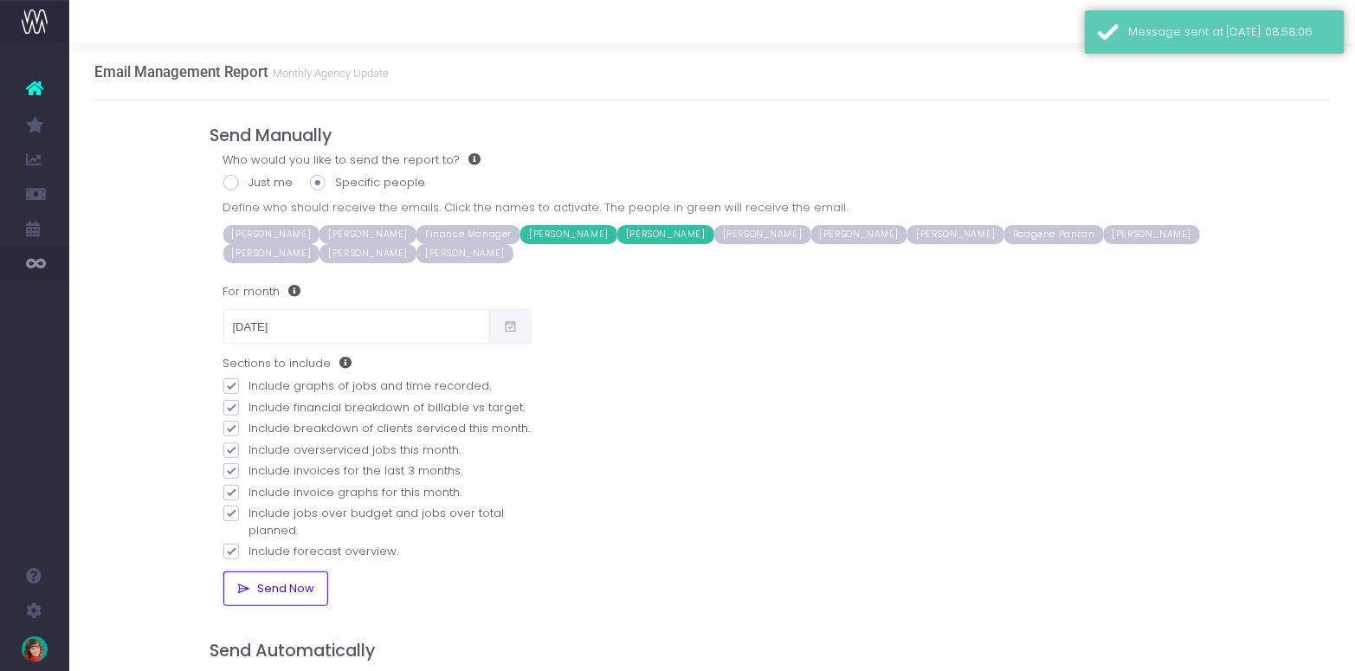
drag, startPoint x: 157, startPoint y: 517, endPoint x: 166, endPoint y: 530, distance: 16.1
click at [158, 517] on div "Email Management Report Monthly Agency Update Send Manually Who would you like …" at bounding box center [711, 523] width 1285 height 960
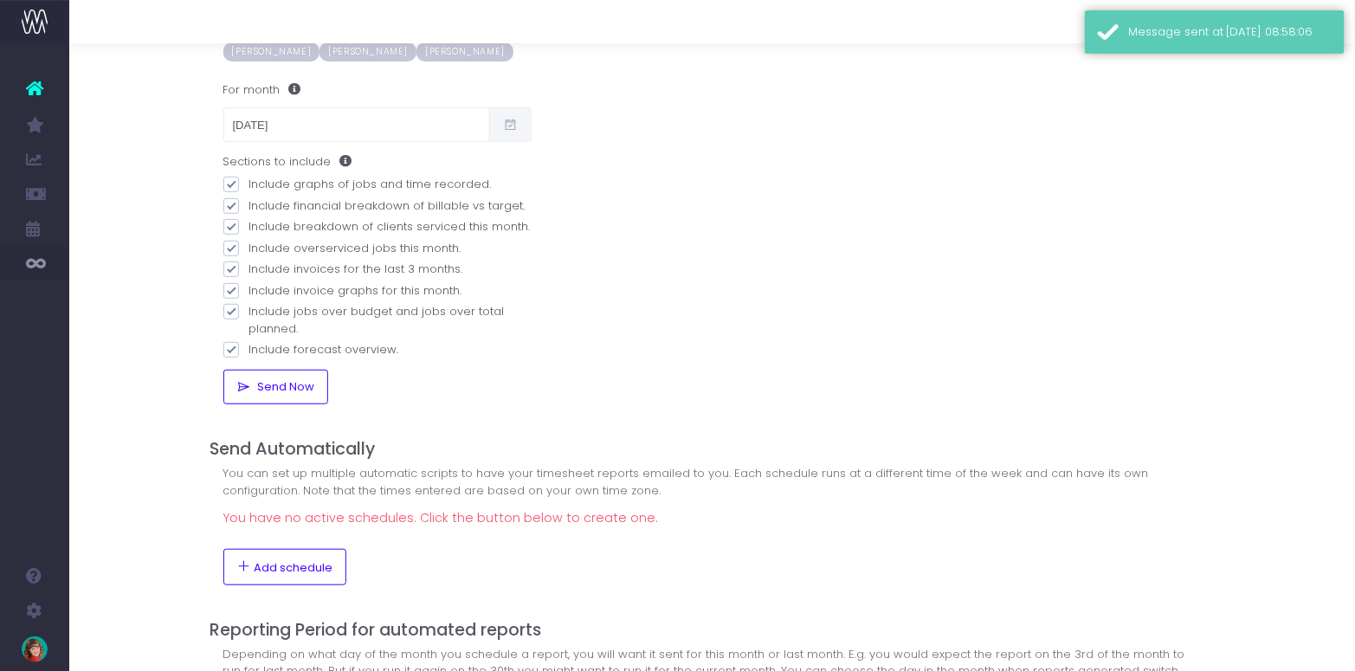
scroll to position [203, 0]
click at [185, 504] on div "Email Management Report Monthly Agency Update Send Manually Who would you like …" at bounding box center [711, 321] width 1285 height 960
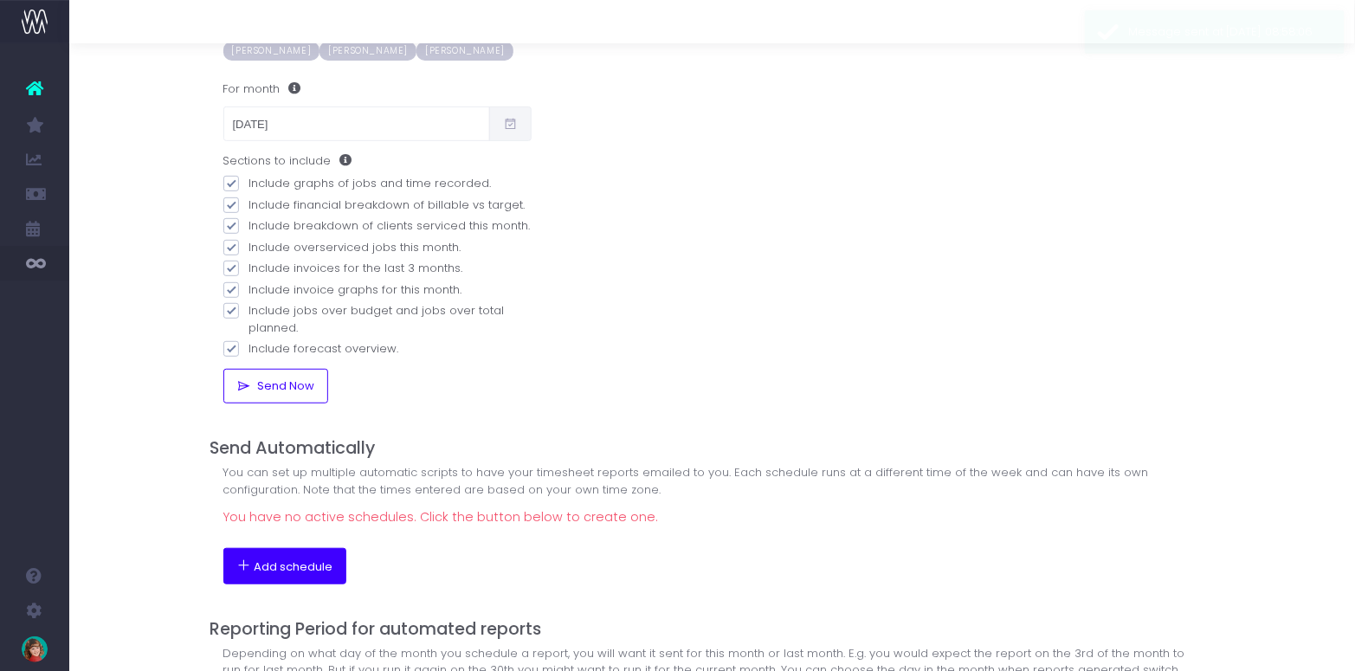
click at [287, 565] on span "Add schedule" at bounding box center [294, 567] width 79 height 14
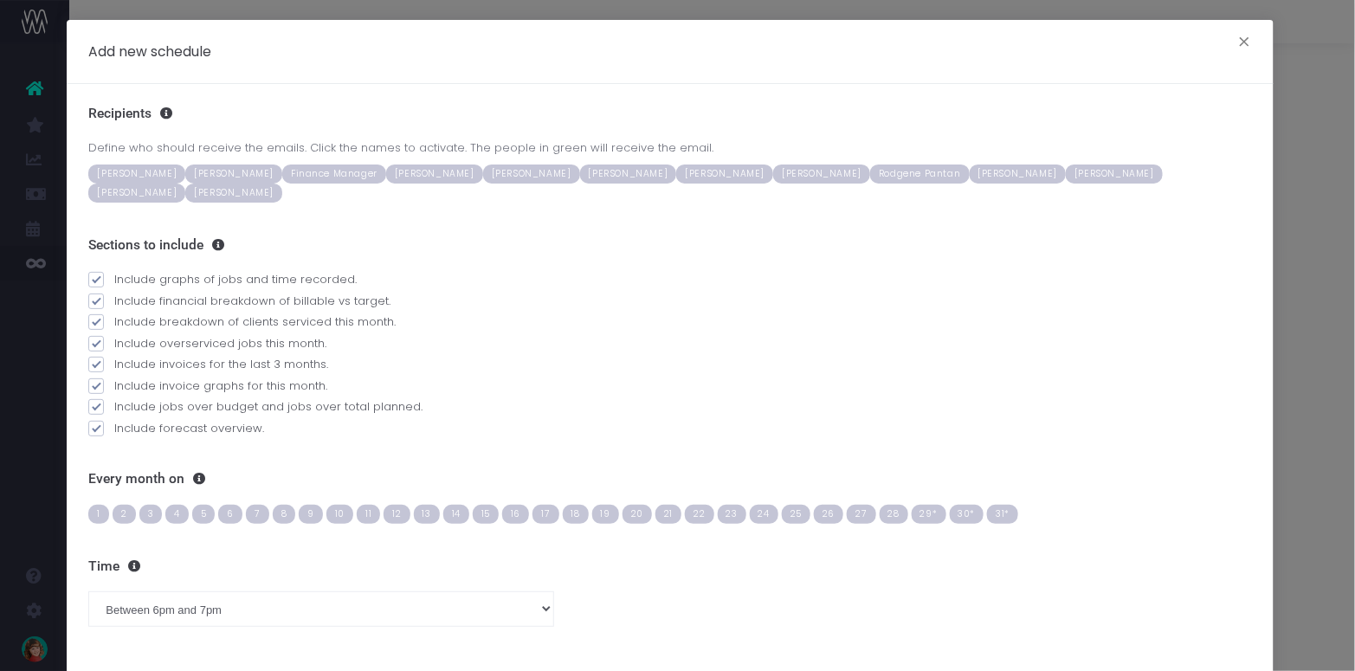
drag, startPoint x: 454, startPoint y: 177, endPoint x: 490, endPoint y: 171, distance: 36.9
click at [457, 174] on span "Kathryn Williams" at bounding box center [434, 173] width 97 height 19
click at [549, 173] on span "[PERSON_NAME]" at bounding box center [531, 173] width 97 height 19
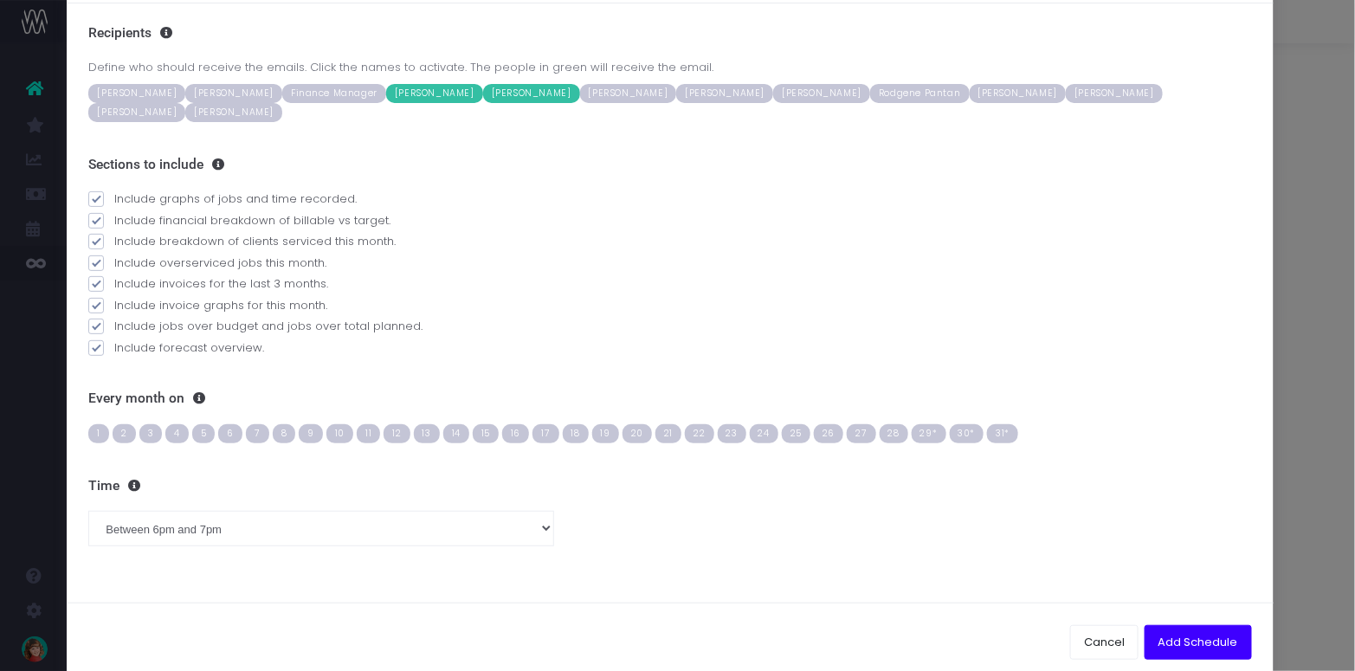
scroll to position [100, 0]
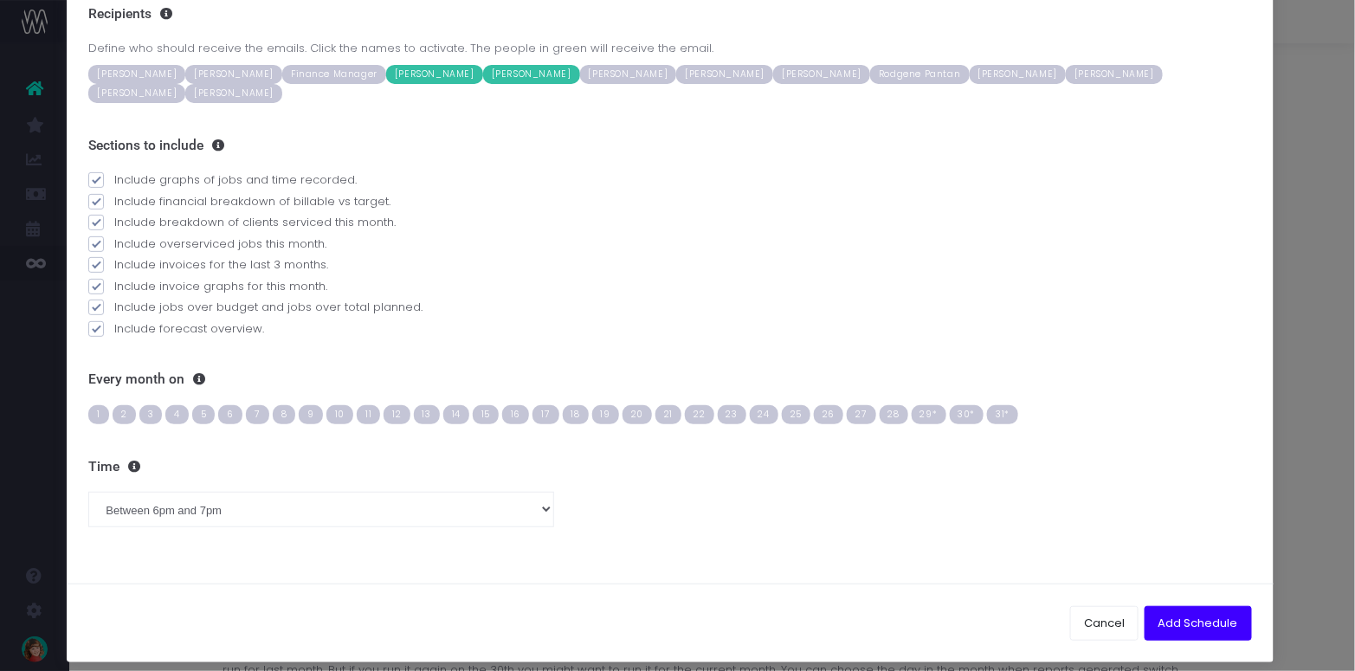
click at [116, 410] on span "2" at bounding box center [124, 414] width 23 height 19
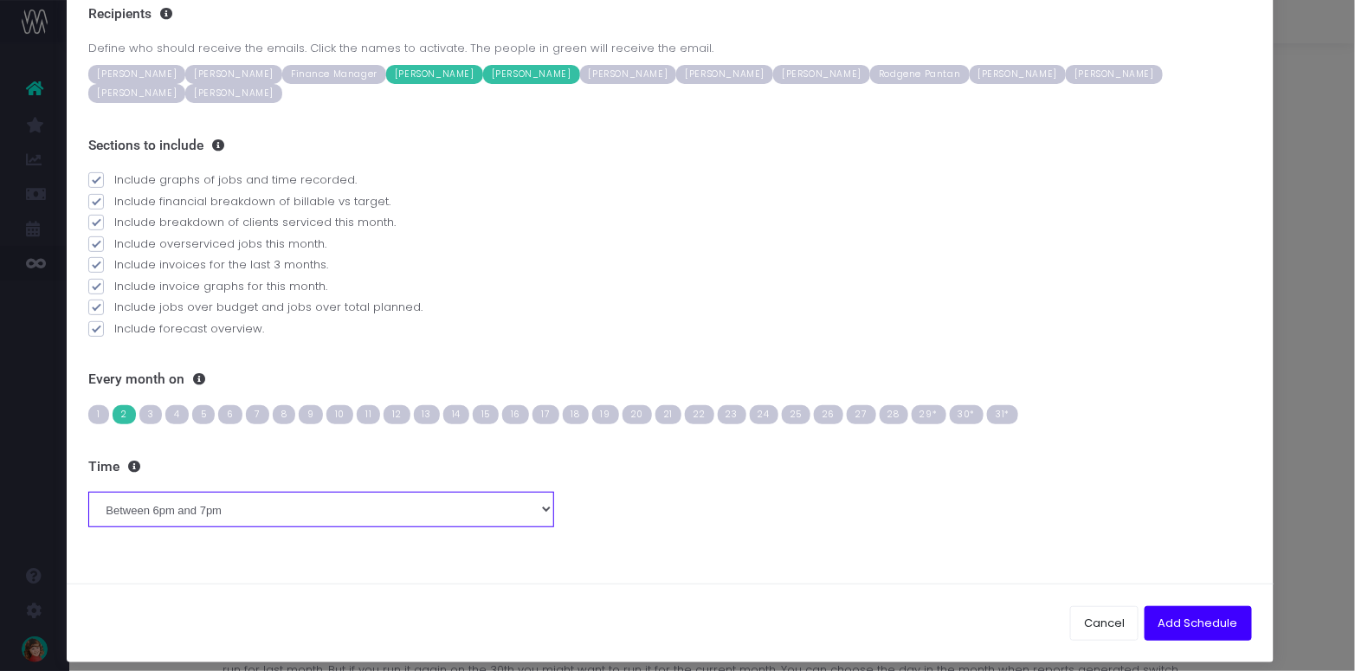
click at [227, 506] on select "Between midnight and 1am Between 1am and 2am Between 2am and 3am Between 3am an…" at bounding box center [320, 509] width 465 height 35
select select "10"
click at [88, 492] on select "Between midnight and 1am Between 1am and 2am Between 2am and 3am Between 3am an…" at bounding box center [320, 509] width 465 height 35
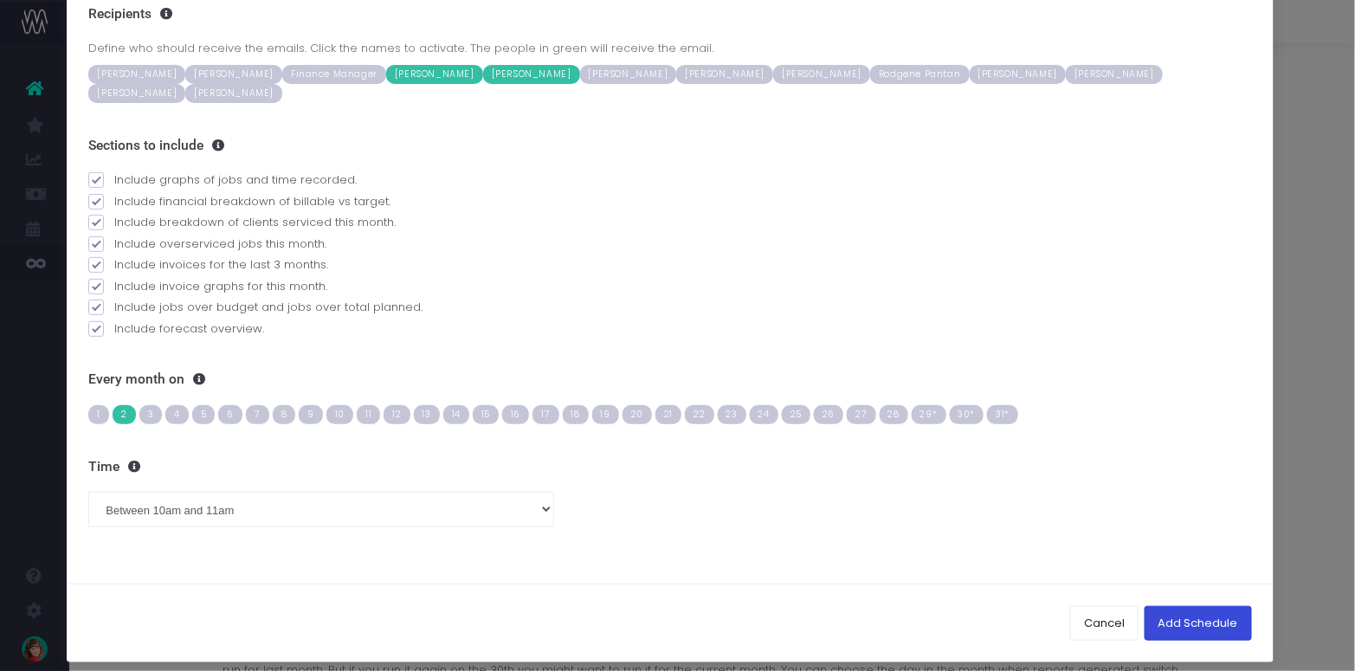
click at [1195, 617] on button "Add Schedule" at bounding box center [1197, 623] width 107 height 35
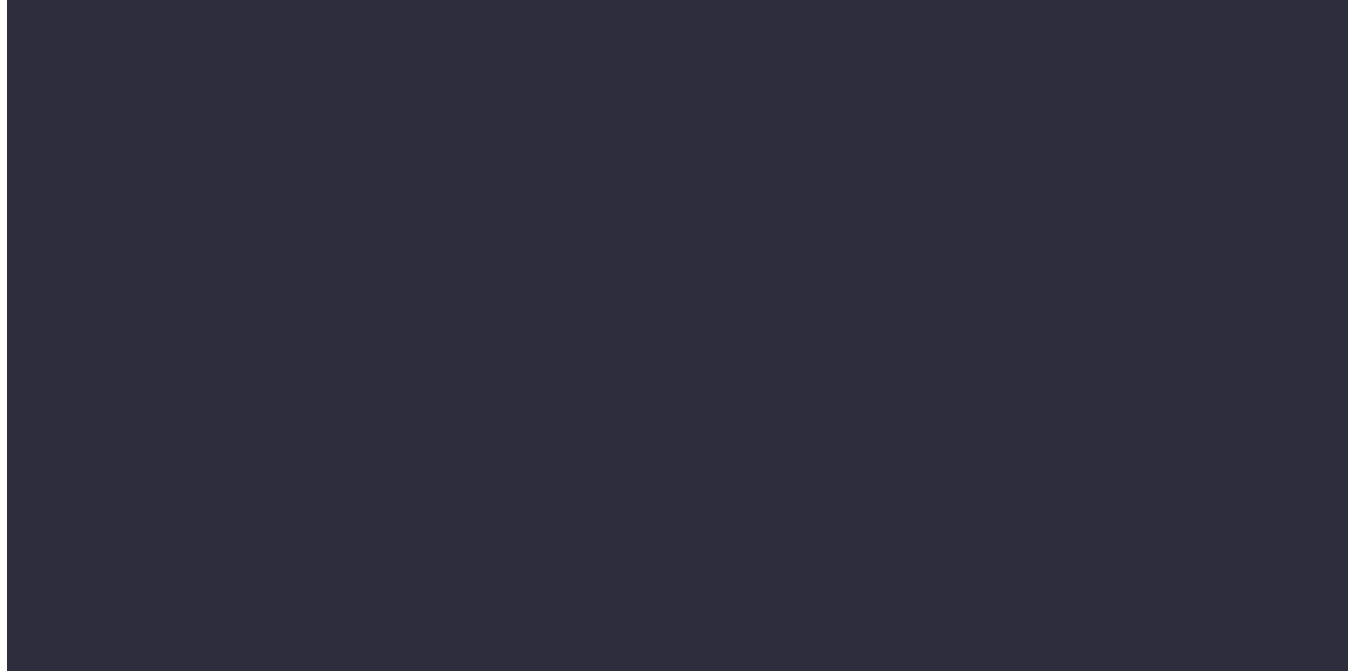
scroll to position [203, 0]
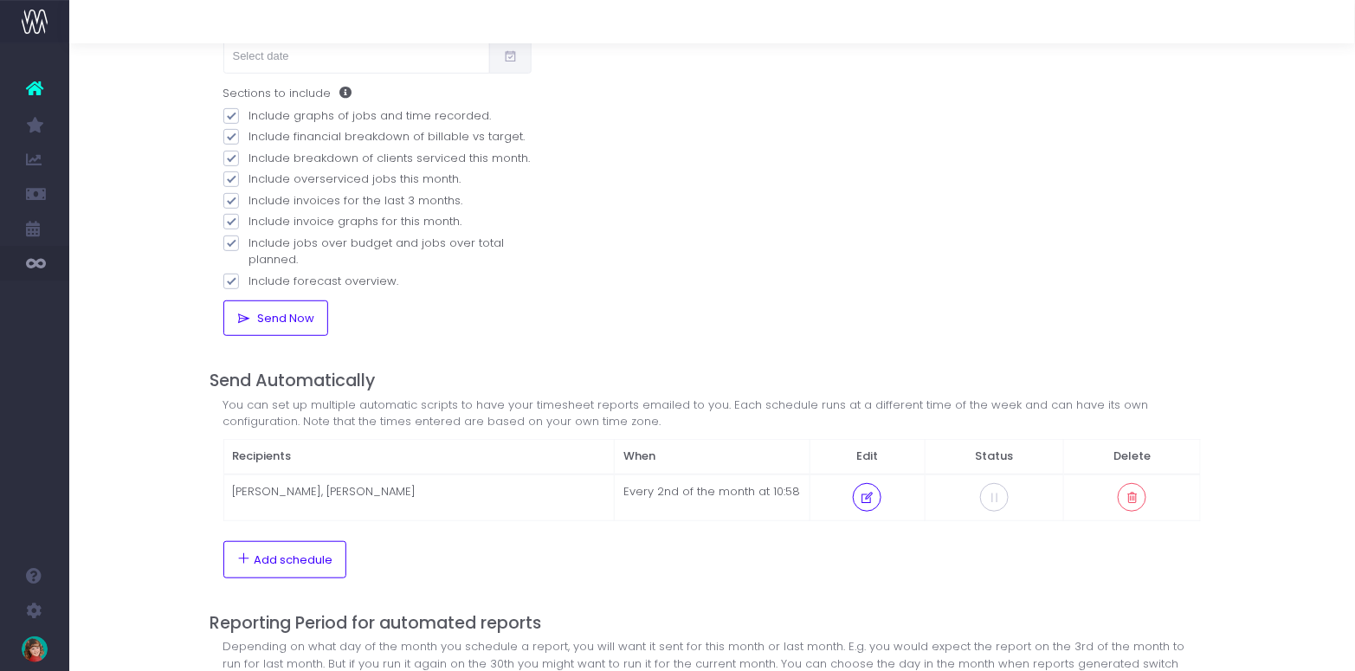
click at [148, 249] on div "Email Management Report Monthly Agency Update Send Manually Who would you like …" at bounding box center [711, 318] width 1285 height 954
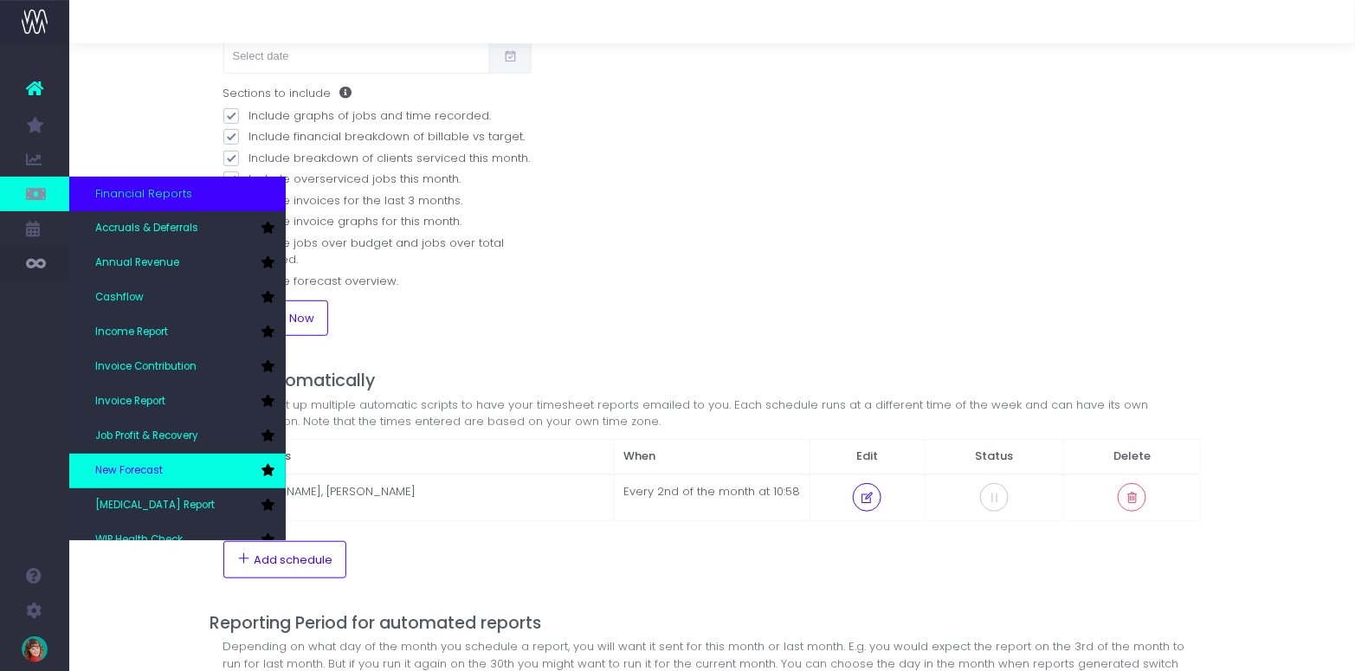
click at [269, 472] on icon at bounding box center [268, 470] width 14 height 12
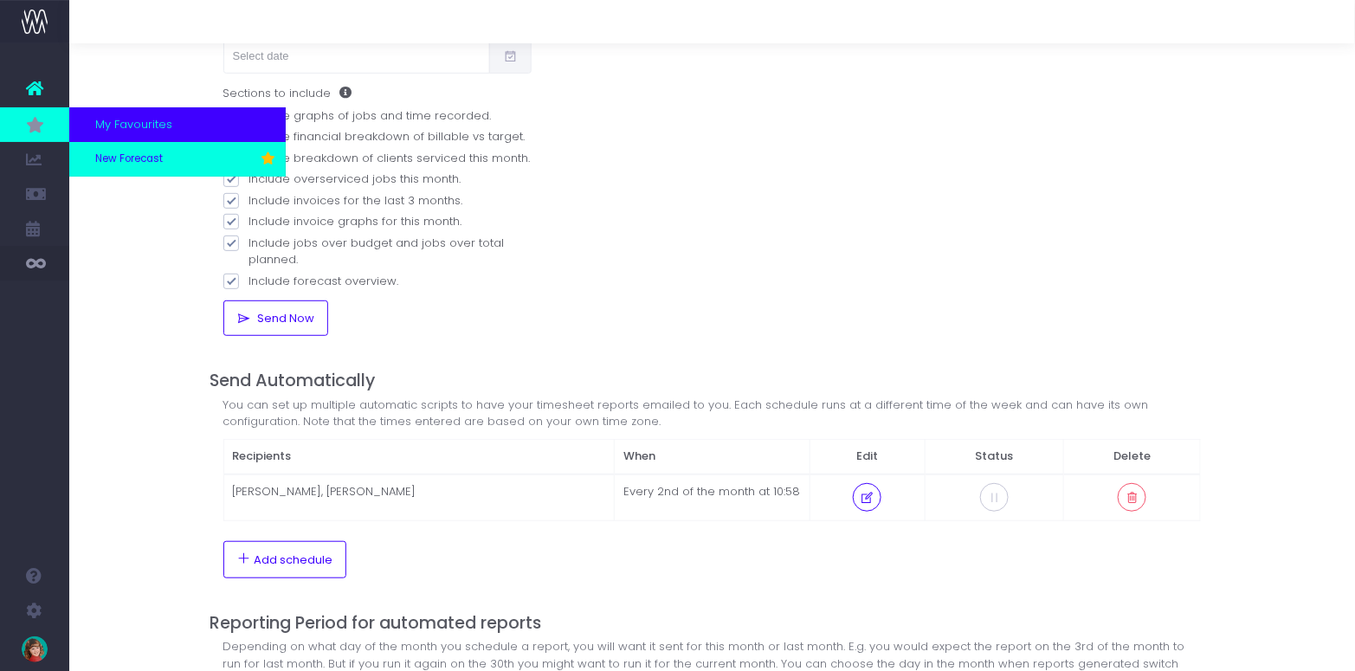
click at [139, 160] on span "New Forecast" at bounding box center [129, 159] width 68 height 16
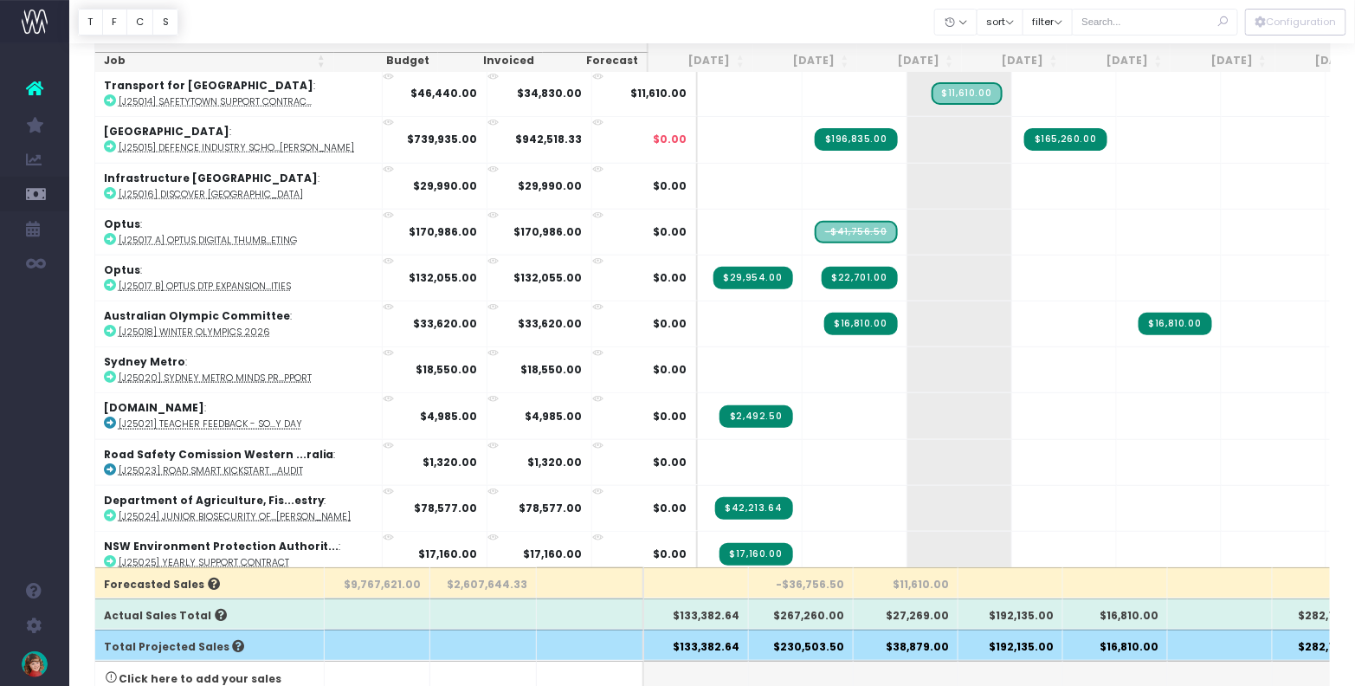
scroll to position [100, 0]
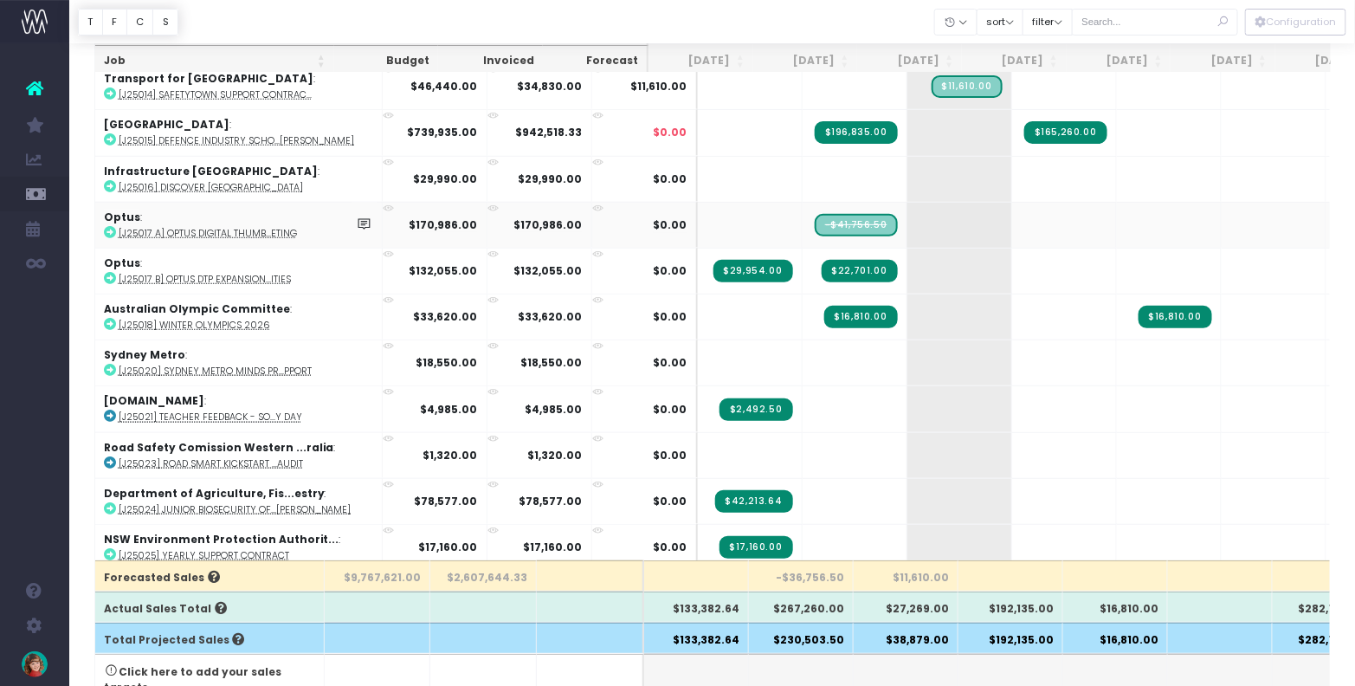
click at [514, 217] on strong "$170,986.00" at bounding box center [548, 224] width 68 height 15
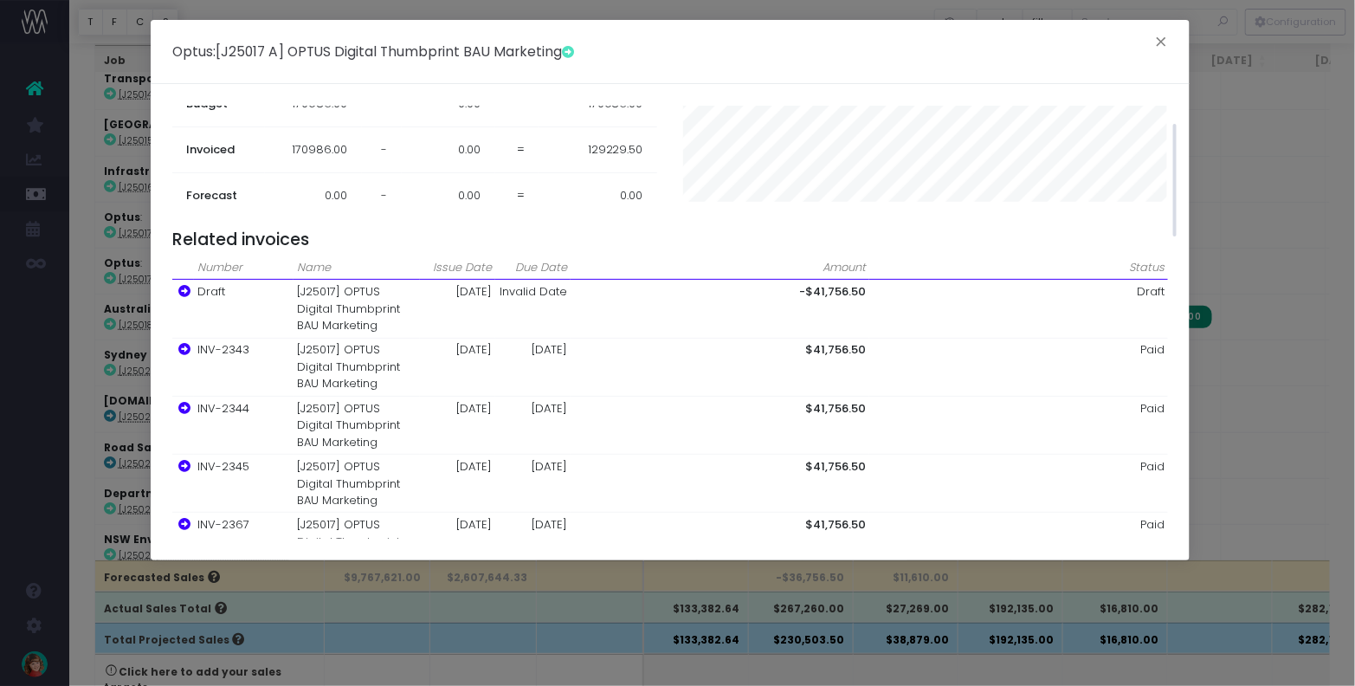
scroll to position [74, 0]
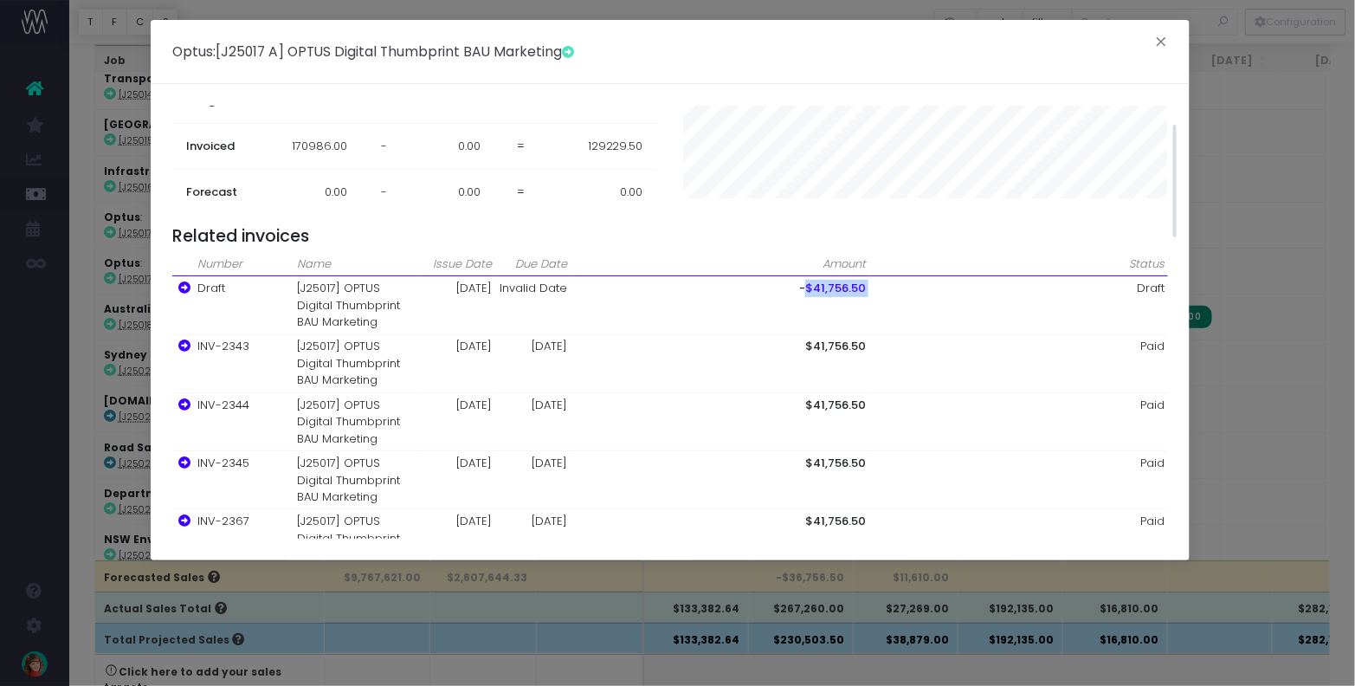
drag, startPoint x: 806, startPoint y: 283, endPoint x: 876, endPoint y: 286, distance: 70.2
click at [876, 286] on tr "Draft [J25017] OPTUS Digital Thumbprint BAU Marketing 14-07-2025 Invalid Date -…" at bounding box center [669, 305] width 995 height 58
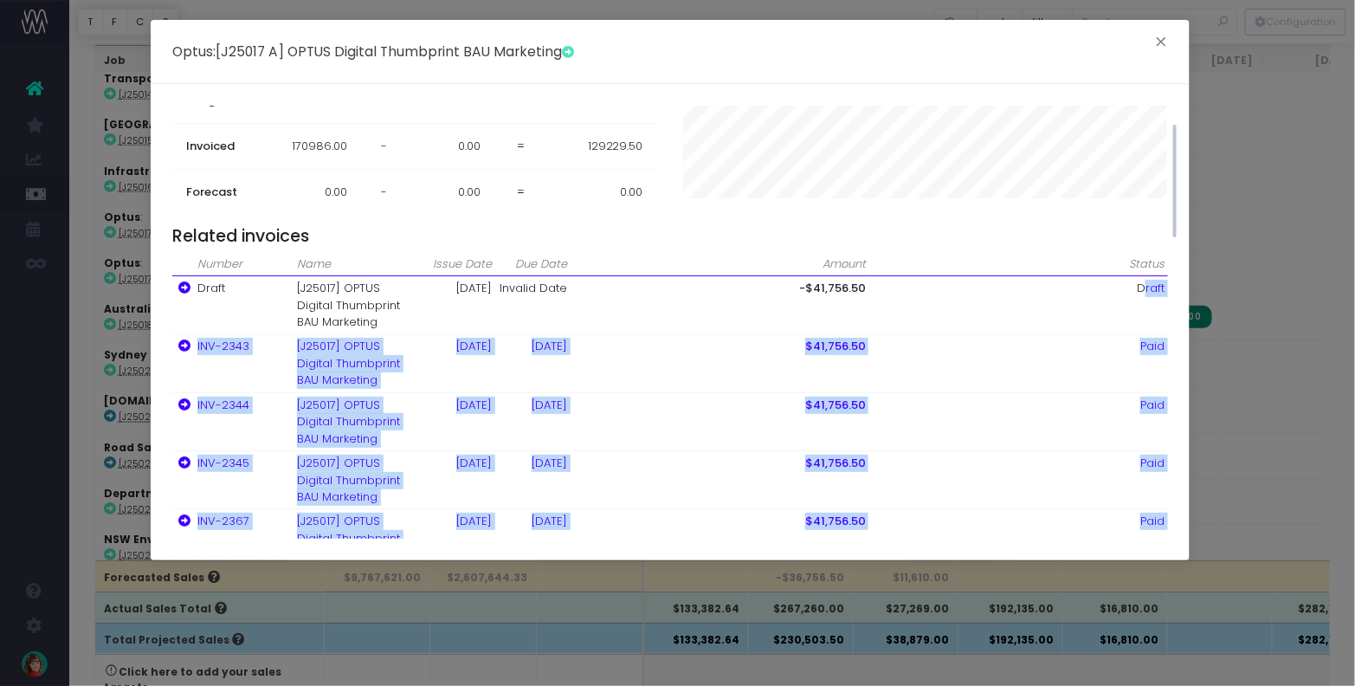
drag, startPoint x: 1143, startPoint y: 286, endPoint x: 1173, endPoint y: 286, distance: 30.3
click at [1173, 286] on div "Sales - Expenses = Contribution Budget 170986.00 - 0.00 = 170986.00 Invoiced 17…" at bounding box center [676, 322] width 1008 height 433
click at [1162, 39] on button "×" at bounding box center [1161, 44] width 36 height 28
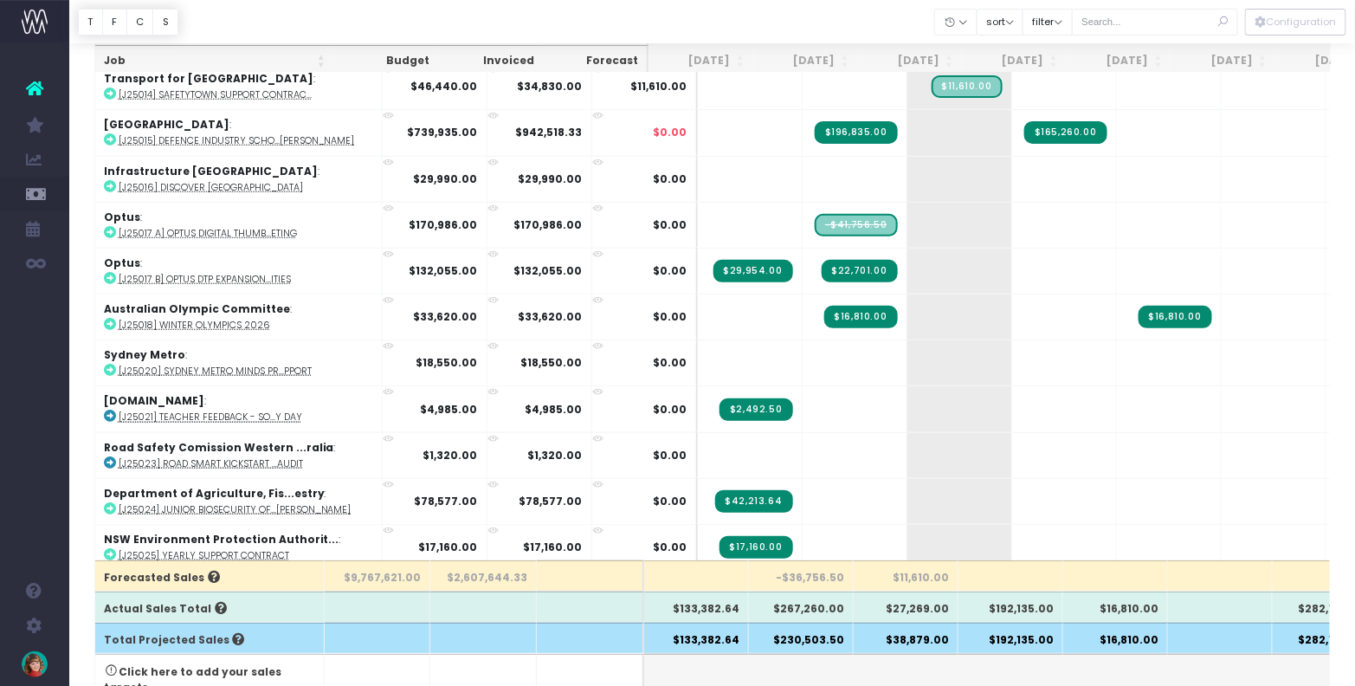
click at [783, 21] on div at bounding box center [711, 21] width 1285 height 43
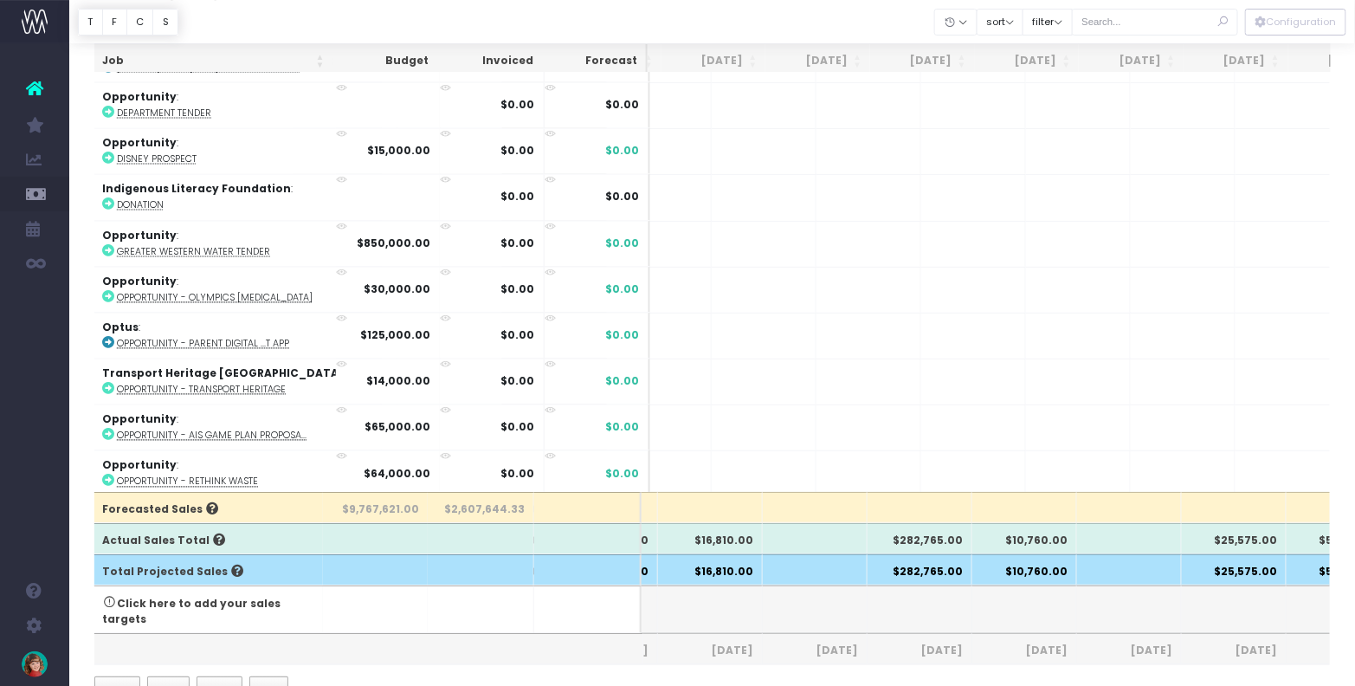
scroll to position [1105, 119]
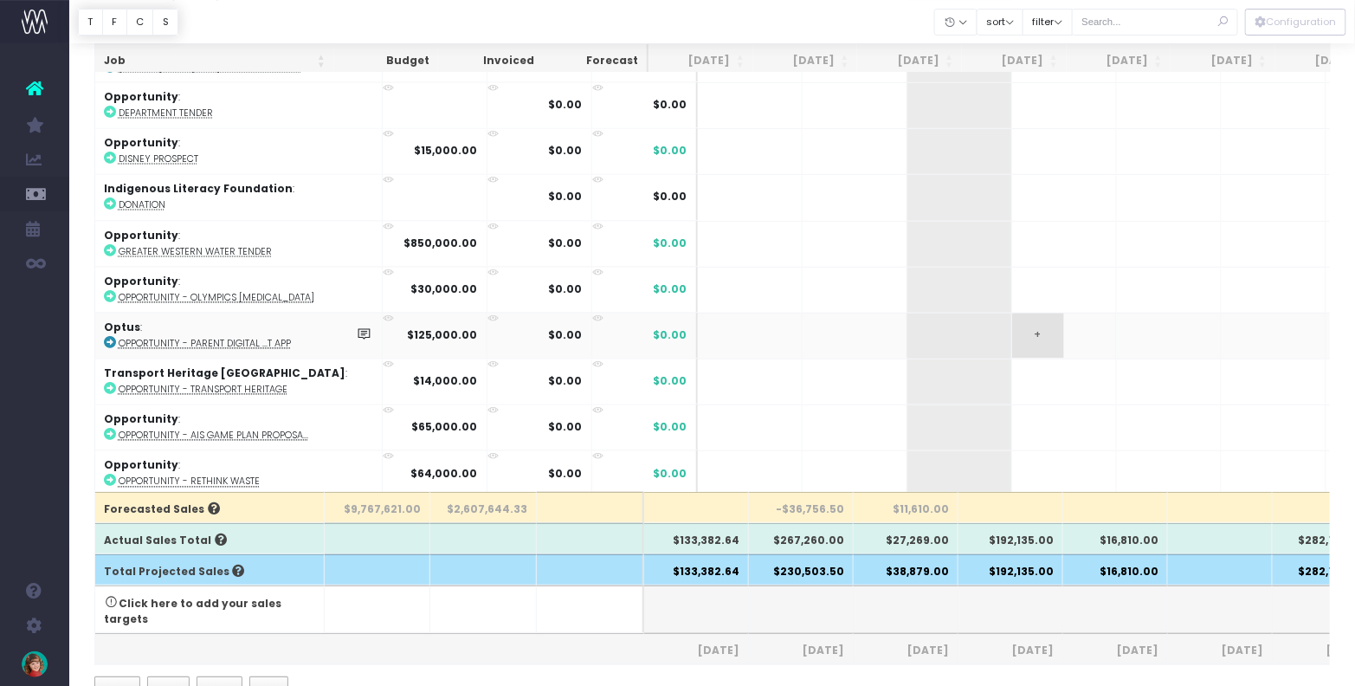
click at [1012, 313] on span "+" at bounding box center [1038, 335] width 52 height 45
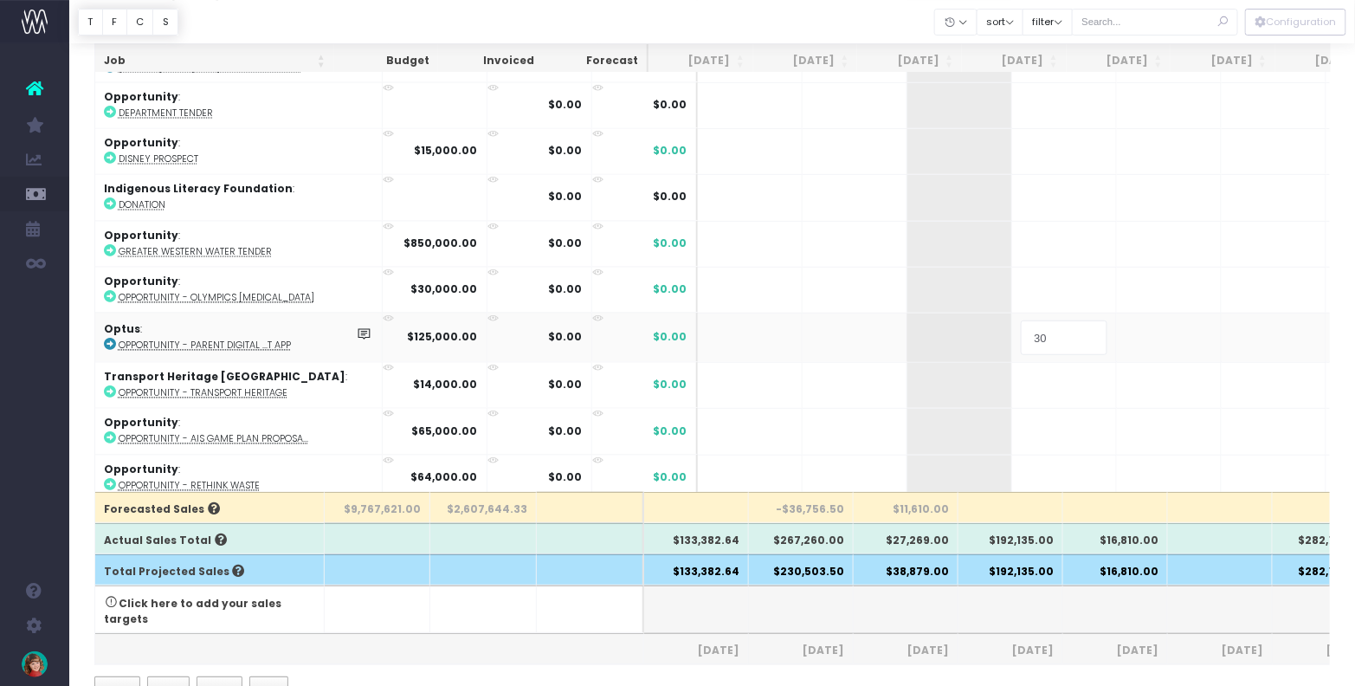
type input "30%"
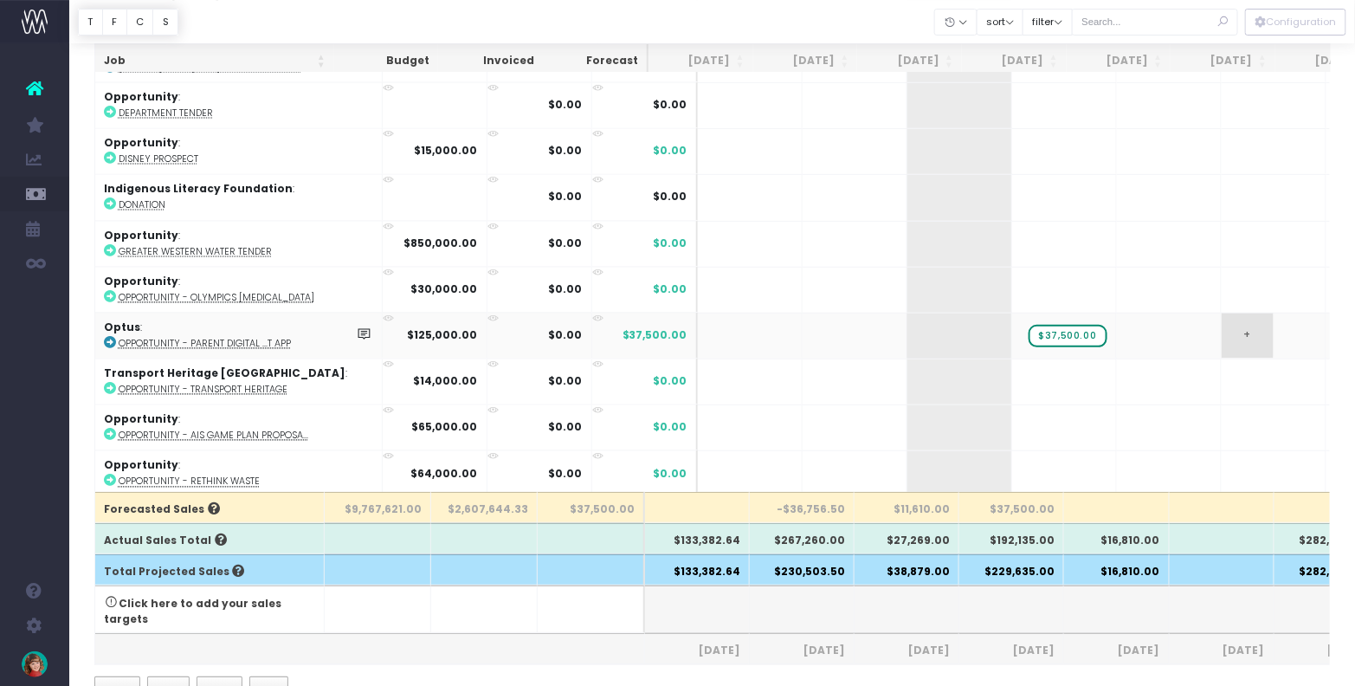
click at [1221, 313] on span "+" at bounding box center [1247, 335] width 52 height 45
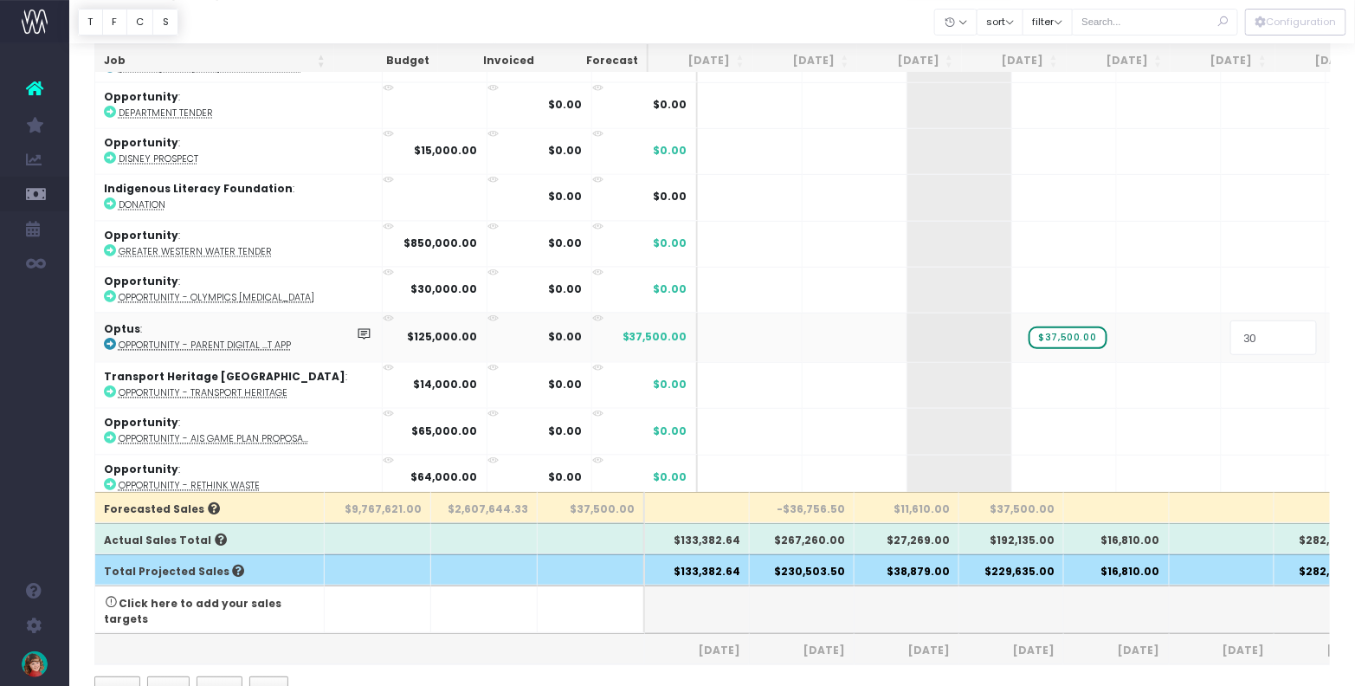
type input "30%"
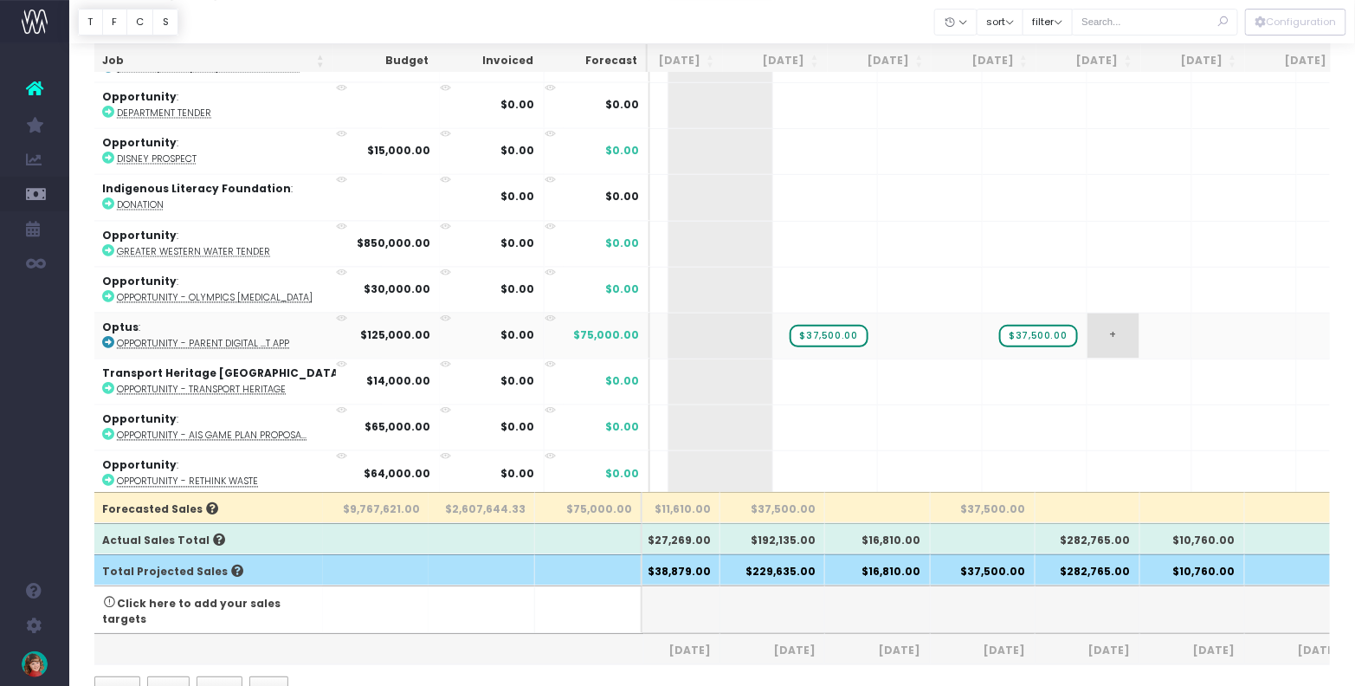
click at [1087, 316] on span "+" at bounding box center [1113, 335] width 52 height 45
drag, startPoint x: 1083, startPoint y: 508, endPoint x: 1117, endPoint y: 506, distance: 33.8
click at [1117, 506] on th "$50,000.00" at bounding box center [1087, 507] width 105 height 31
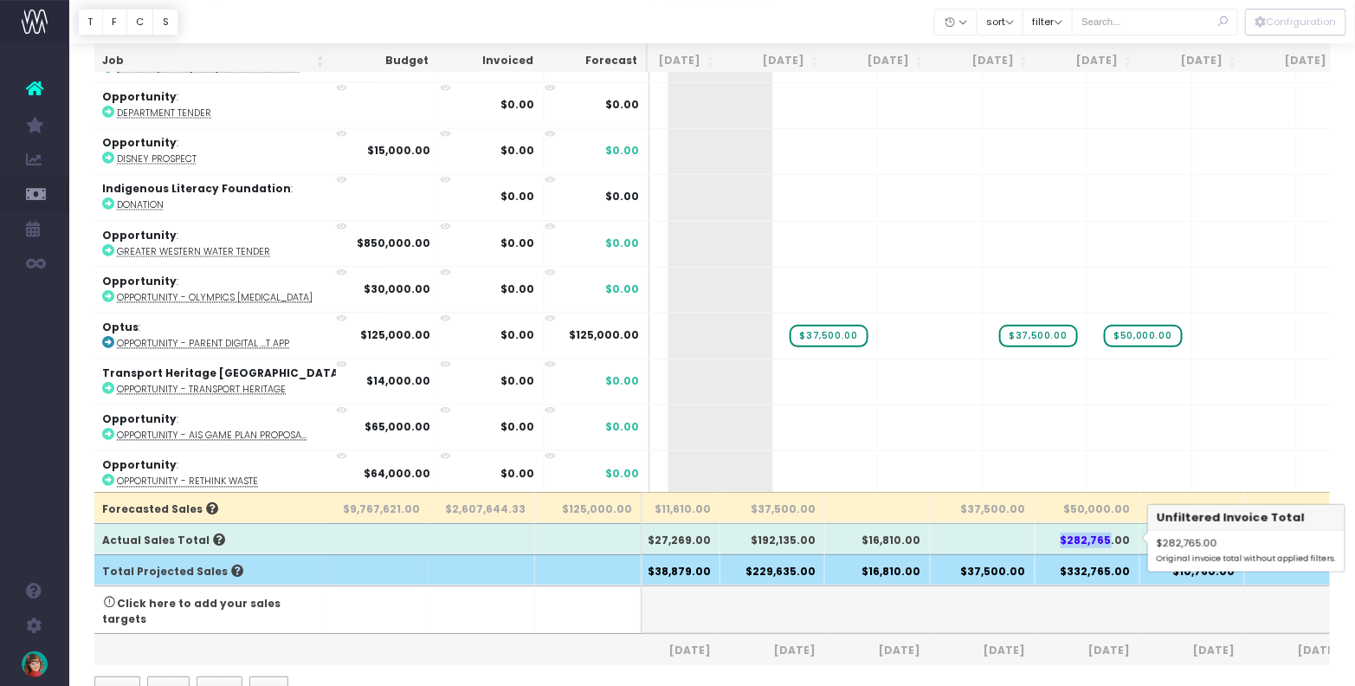
drag, startPoint x: 1071, startPoint y: 535, endPoint x: 1106, endPoint y: 538, distance: 35.7
click at [1115, 540] on th "$282,765.00" at bounding box center [1087, 538] width 105 height 31
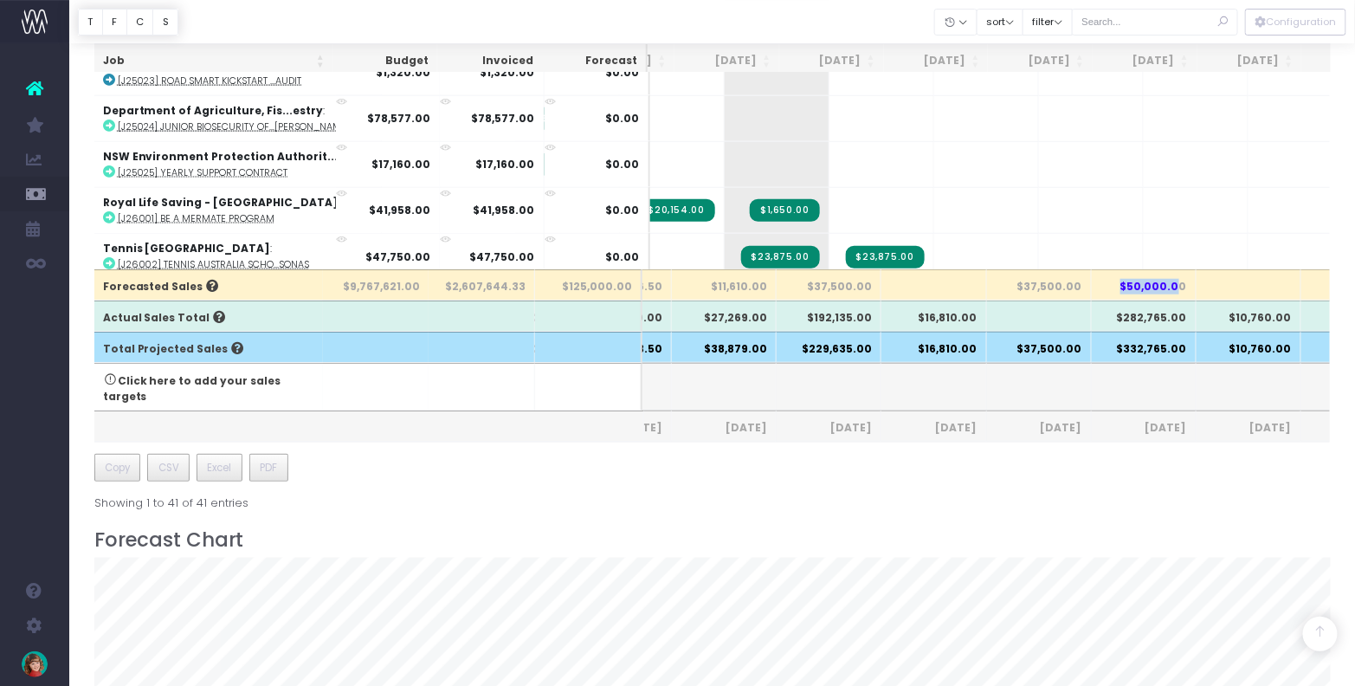
drag, startPoint x: 1128, startPoint y: 282, endPoint x: 1181, endPoint y: 284, distance: 52.8
click at [1181, 284] on th "$50,000.00" at bounding box center [1144, 284] width 105 height 31
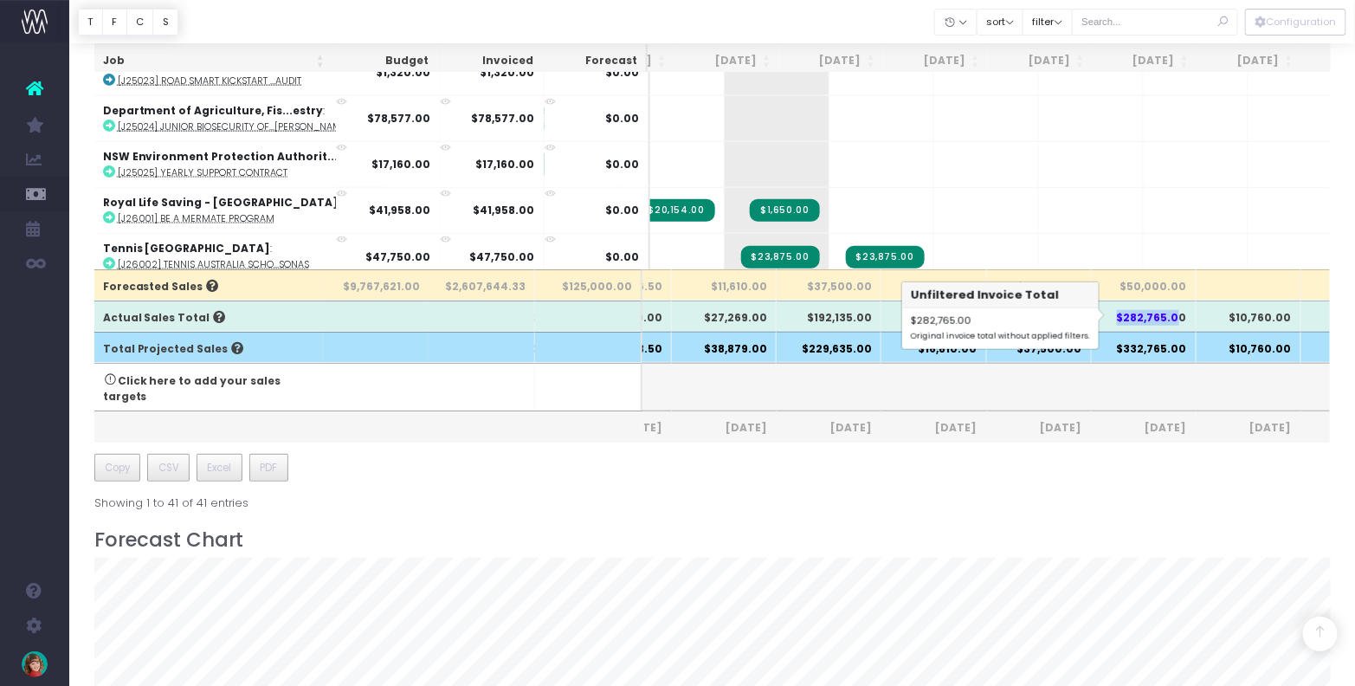
drag, startPoint x: 1150, startPoint y: 313, endPoint x: 1182, endPoint y: 314, distance: 32.9
click at [1182, 314] on th "$282,765.00" at bounding box center [1144, 315] width 105 height 31
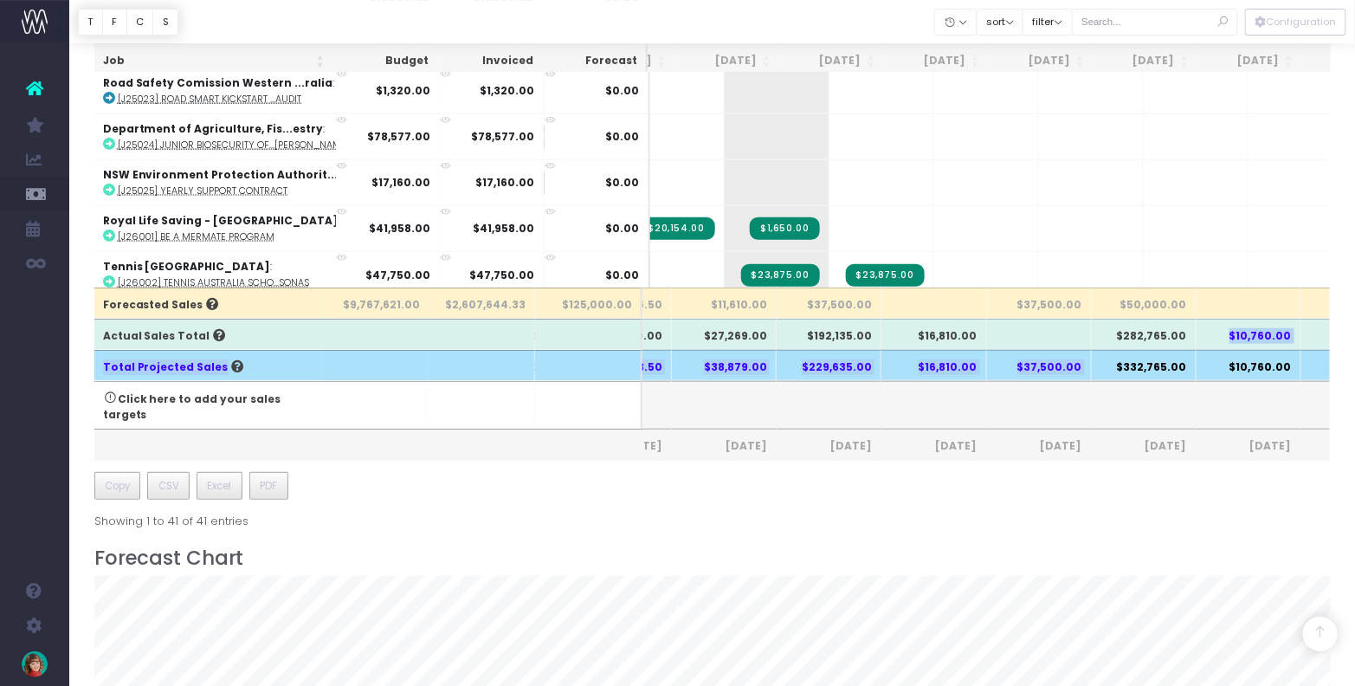
drag, startPoint x: 1128, startPoint y: 345, endPoint x: 1188, endPoint y: 352, distance: 60.2
click at [1188, 352] on tfoot "Forecasted Sales $9,767,621.00 $2,607,644.33 $125,000.00 -$36,756.50 $11,610.00…" at bounding box center [922, 373] width 2018 height 172
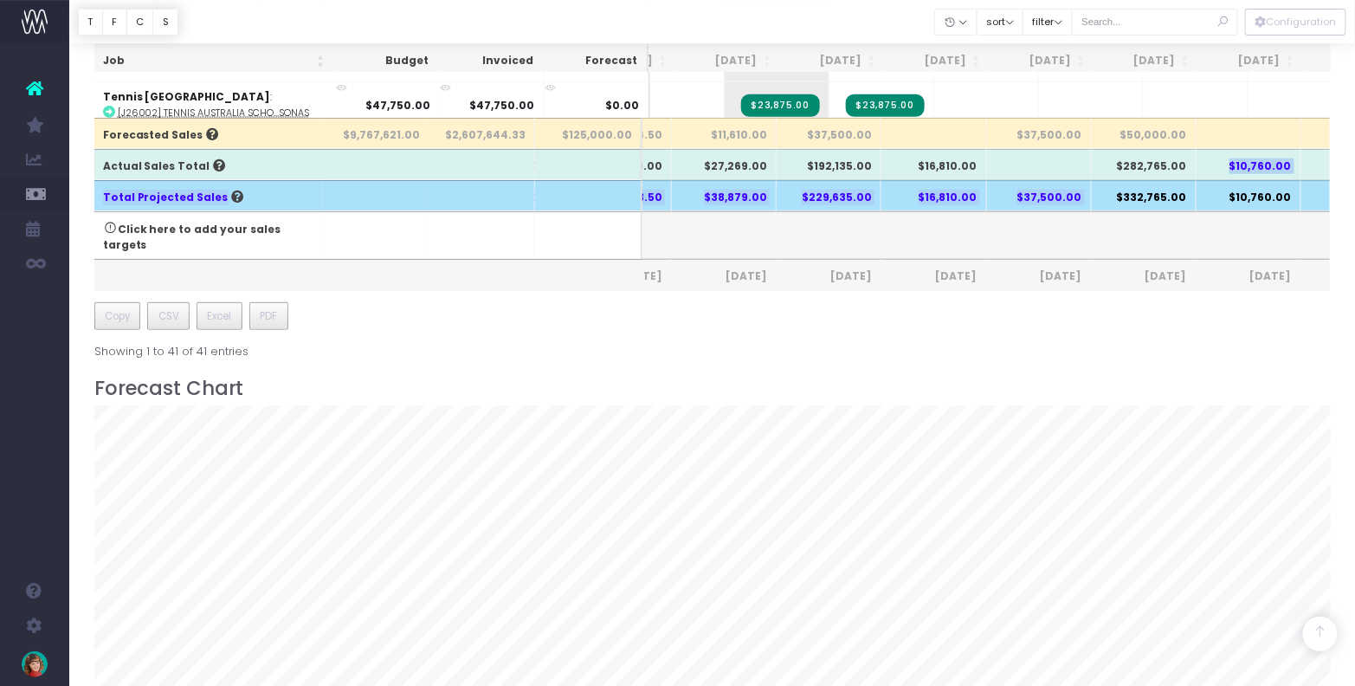
scroll to position [0, 0]
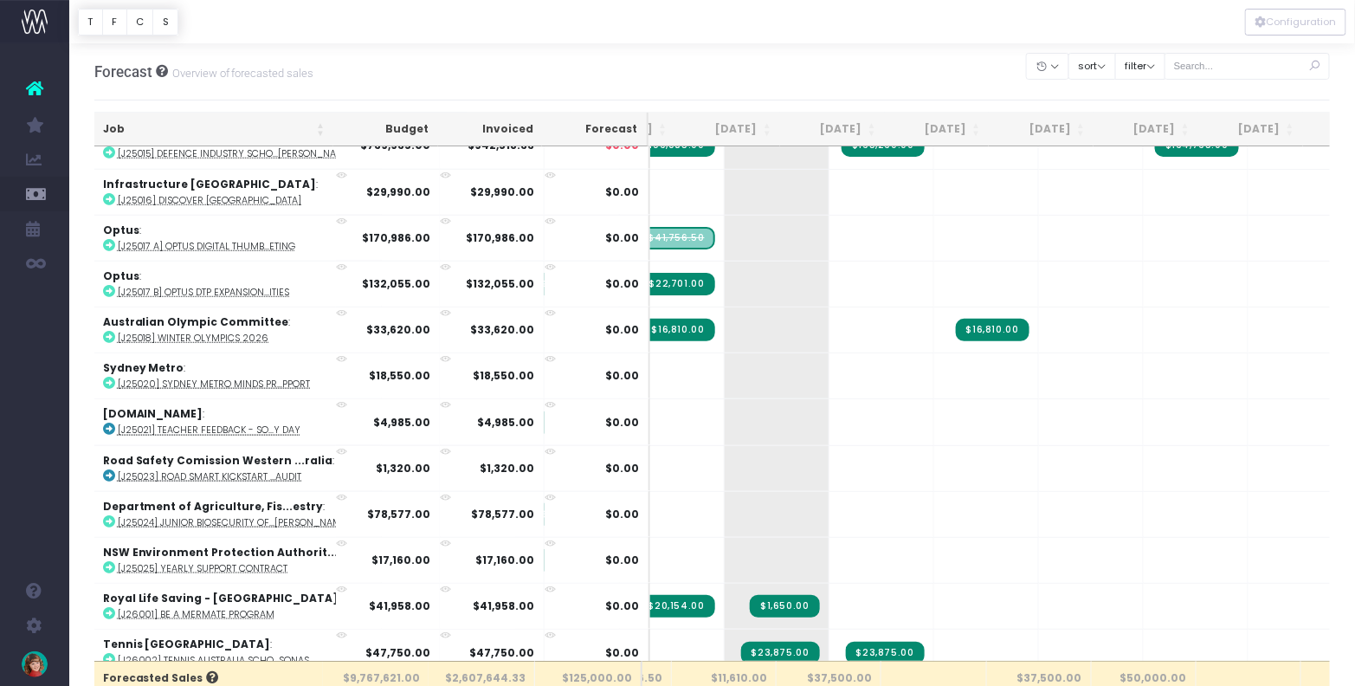
click at [816, 48] on div "Forecast Overview of forecasted sales Clear Filters Hide Jun 2025 Jul 2025 Aug …" at bounding box center [712, 71] width 1236 height 57
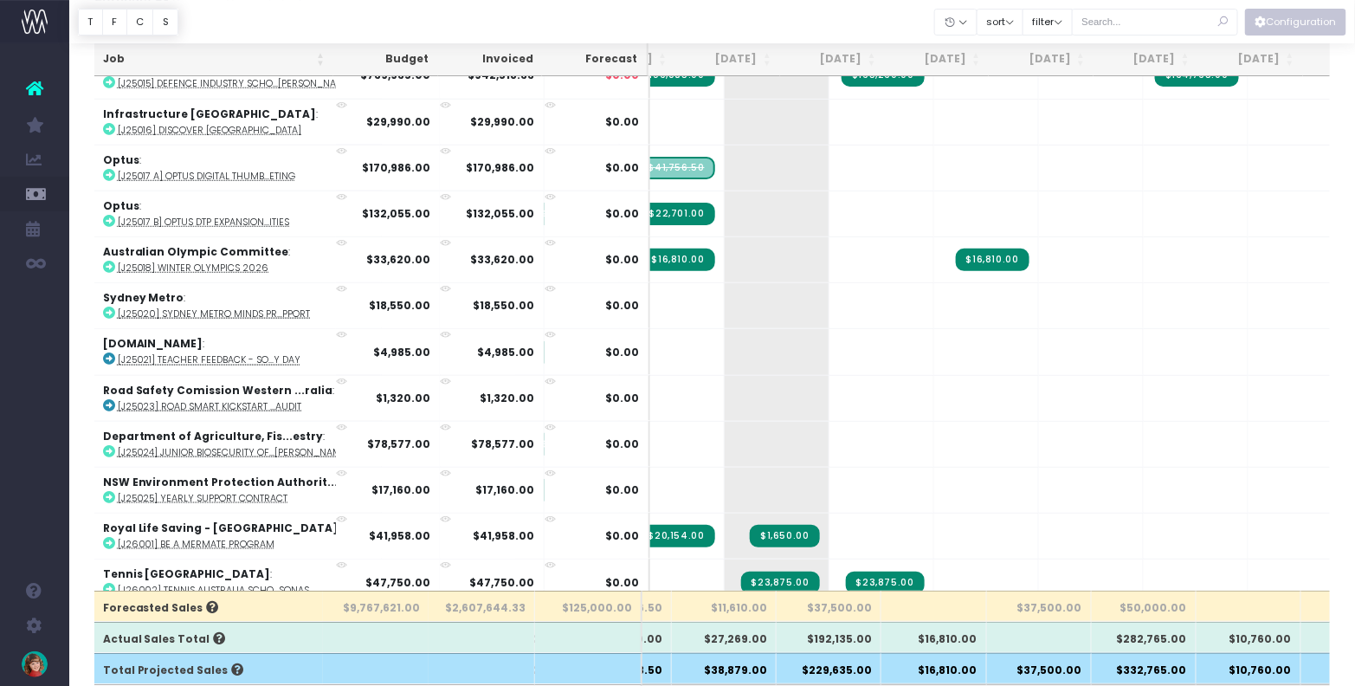
click at [1285, 20] on button "Configuration" at bounding box center [1295, 22] width 101 height 27
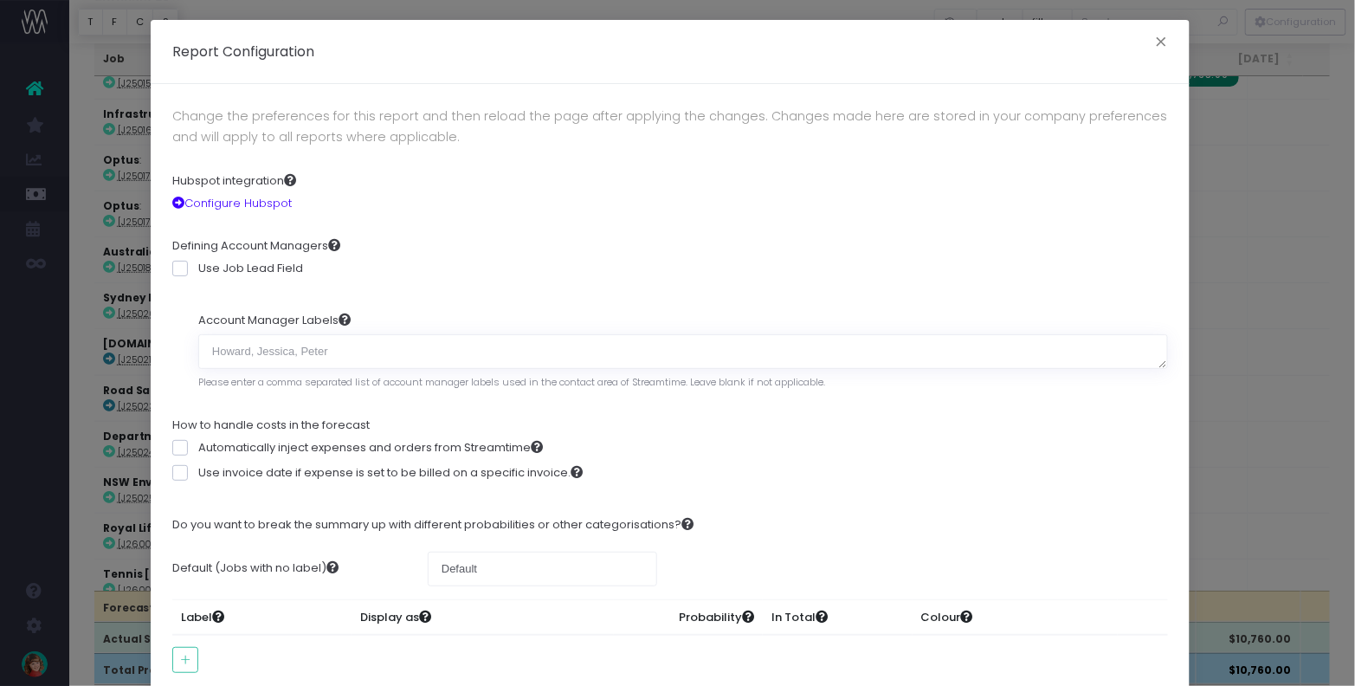
scroll to position [139, 0]
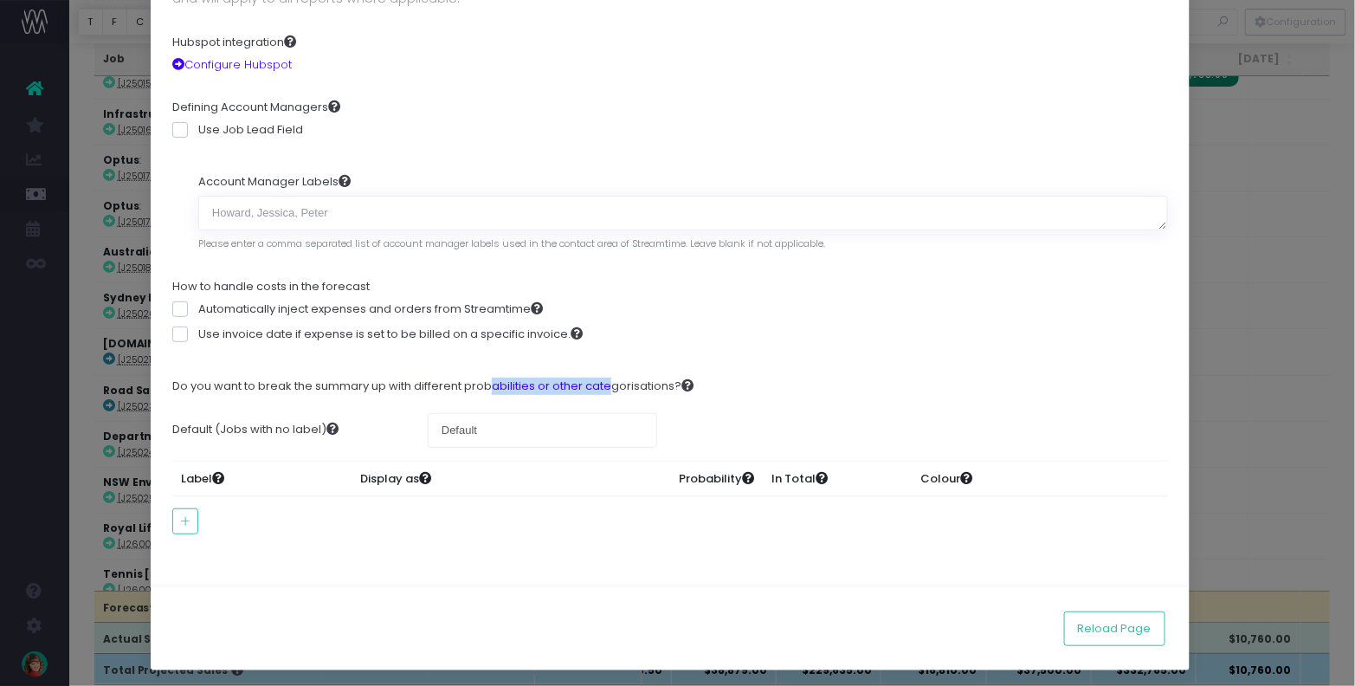
drag, startPoint x: 489, startPoint y: 383, endPoint x: 594, endPoint y: 377, distance: 104.9
click at [602, 377] on label "Do you want to break the summary up with different probabilities or other categ…" at bounding box center [432, 385] width 521 height 17
click at [179, 521] on icon "button" at bounding box center [185, 521] width 12 height 0
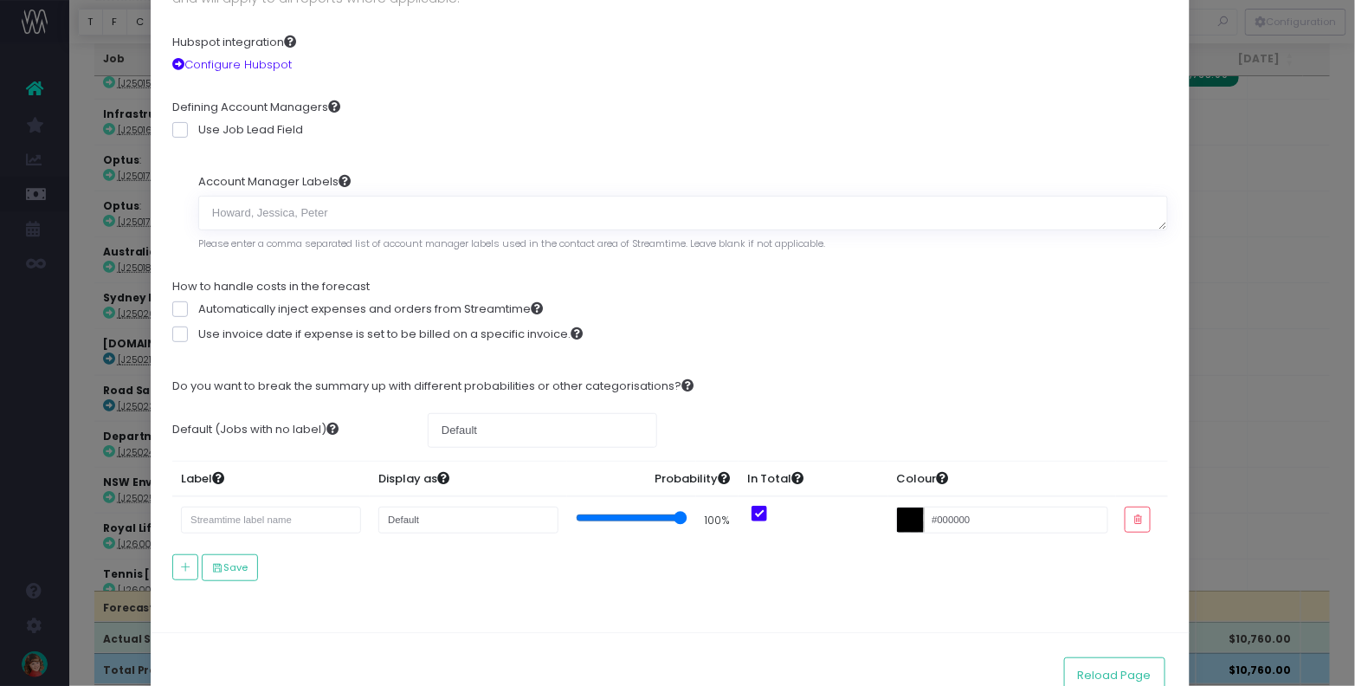
click at [222, 513] on input "text" at bounding box center [271, 519] width 181 height 27
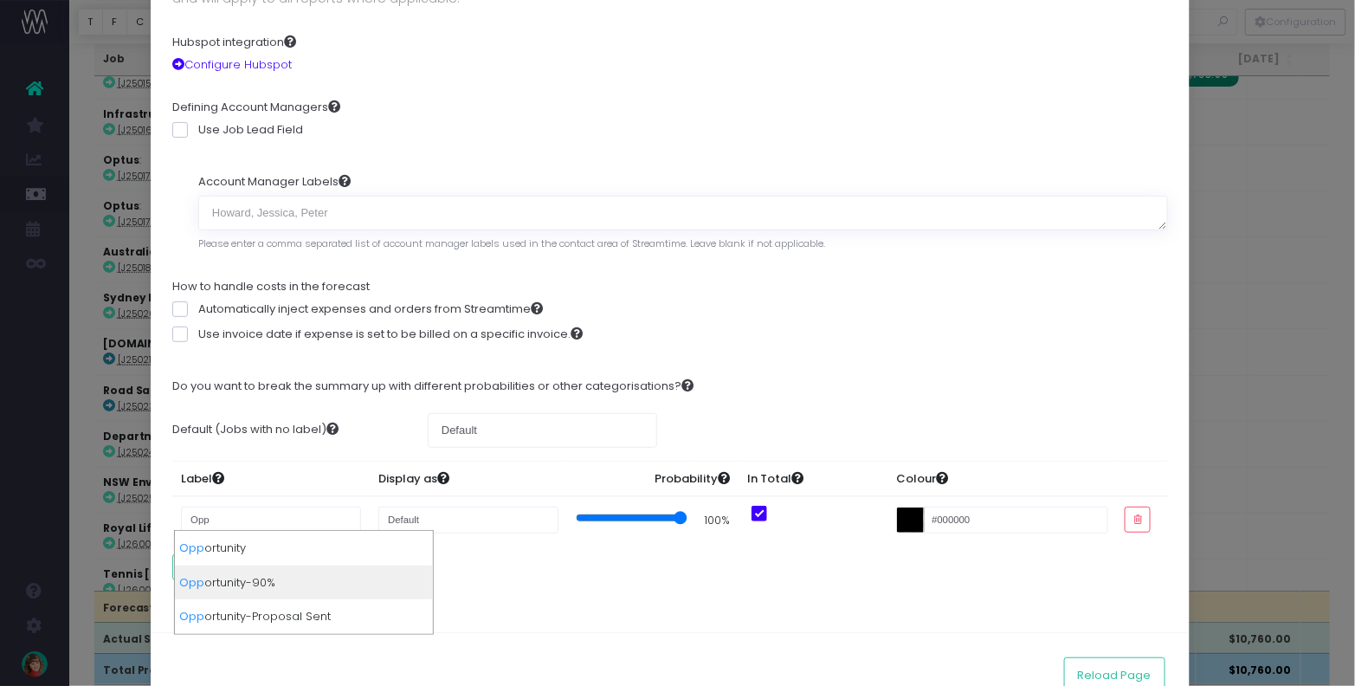
click at [261, 578] on div "Opp ortunity-90%" at bounding box center [304, 582] width 258 height 35
type input "Opportunity-90%"
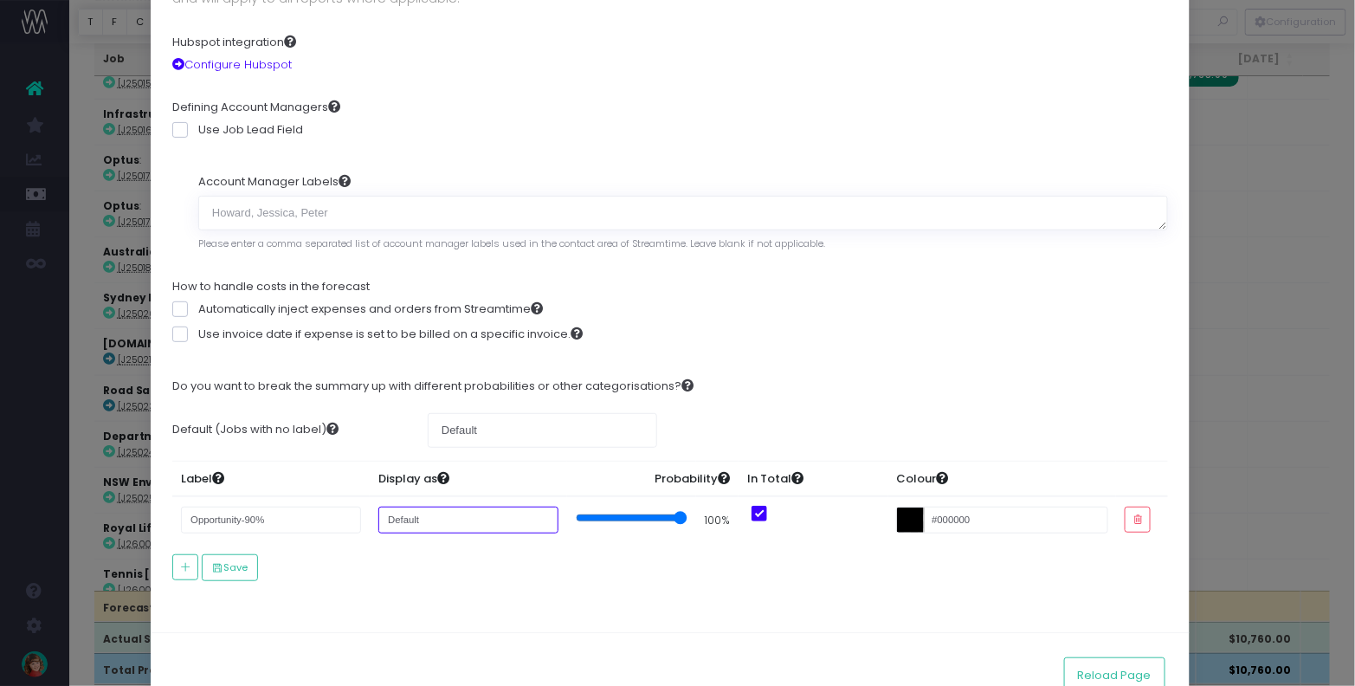
drag, startPoint x: 378, startPoint y: 507, endPoint x: 329, endPoint y: 506, distance: 49.3
click at [329, 506] on tr "Opportunity-90% Default 100% #000000" at bounding box center [669, 519] width 995 height 47
type input "High"
drag, startPoint x: 480, startPoint y: 563, endPoint x: 841, endPoint y: 534, distance: 363.0
click at [493, 561] on div "Do you want to break the summary up with different probabilities or other categ…" at bounding box center [669, 478] width 995 height 229
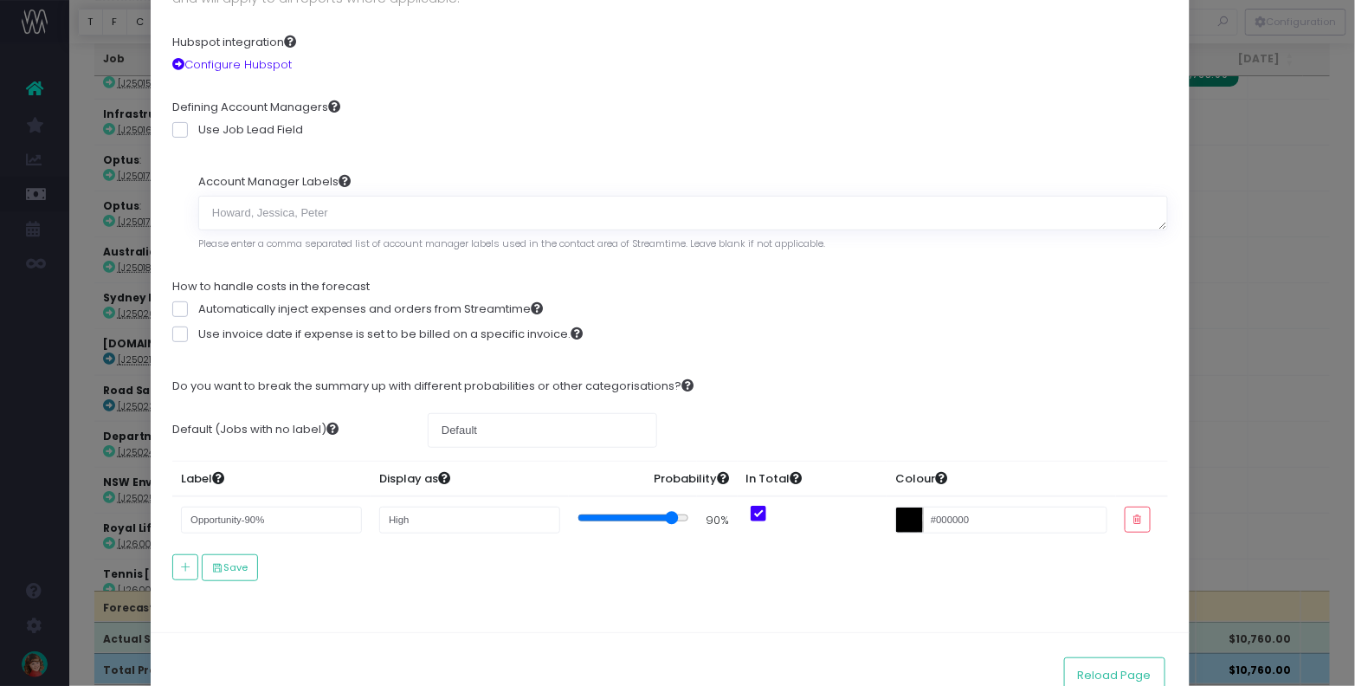
type input "90"
click at [655, 514] on input "range" at bounding box center [633, 518] width 112 height 14
click at [895, 513] on input "#000000" at bounding box center [1001, 519] width 212 height 27
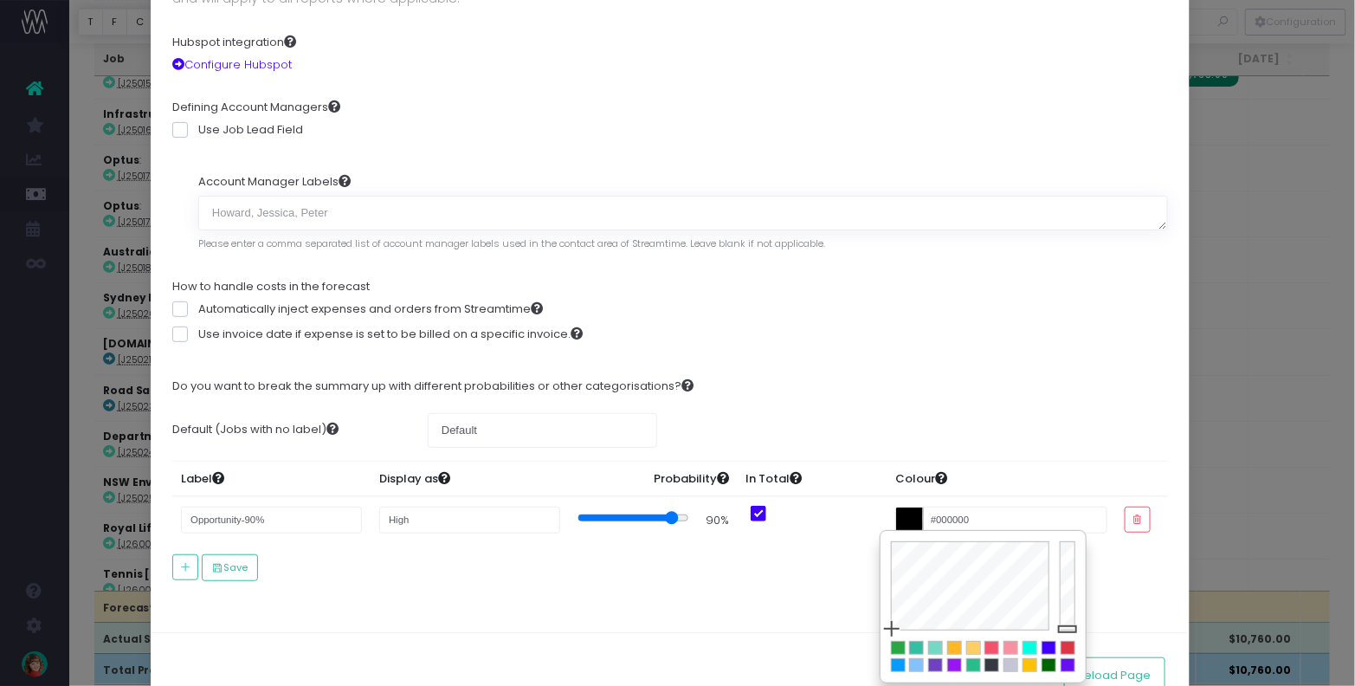
click at [896, 644] on div at bounding box center [898, 647] width 13 height 12
type input "#28A745"
click at [793, 589] on form "Change the preferences for this report and then reload the page after applying …" at bounding box center [669, 288] width 995 height 643
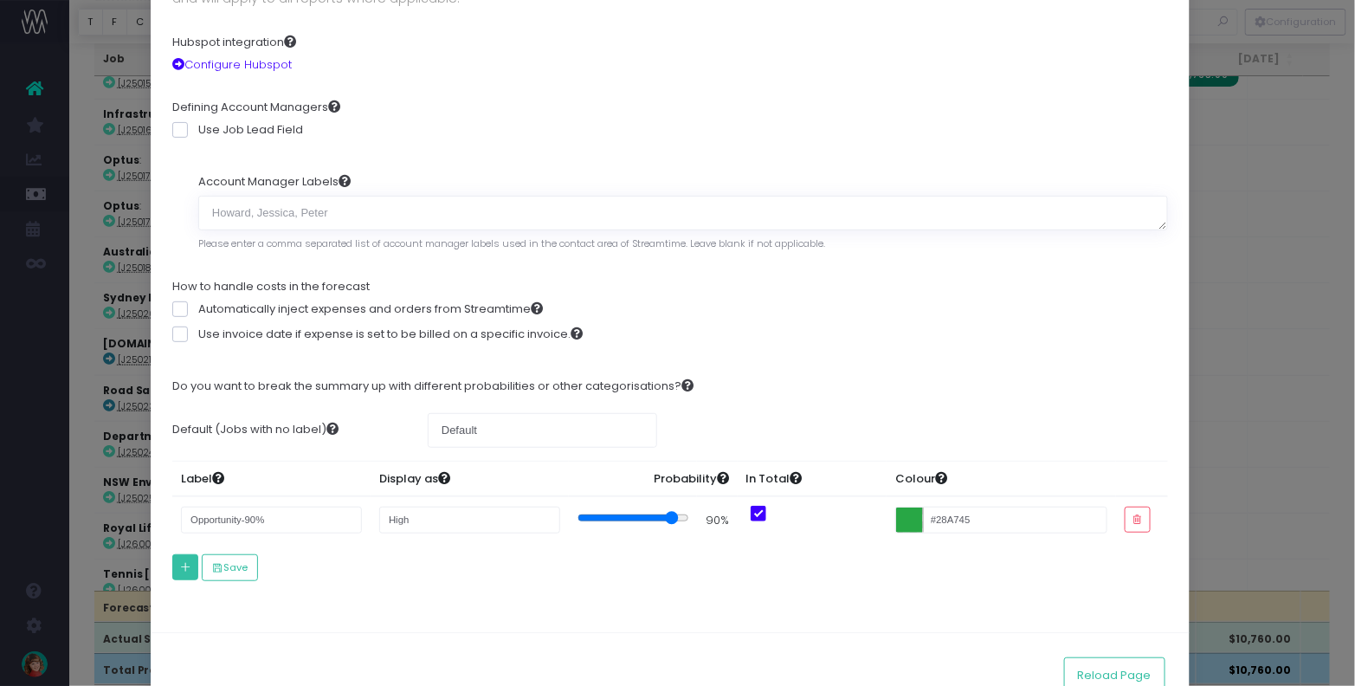
click at [172, 563] on button "button" at bounding box center [185, 567] width 26 height 26
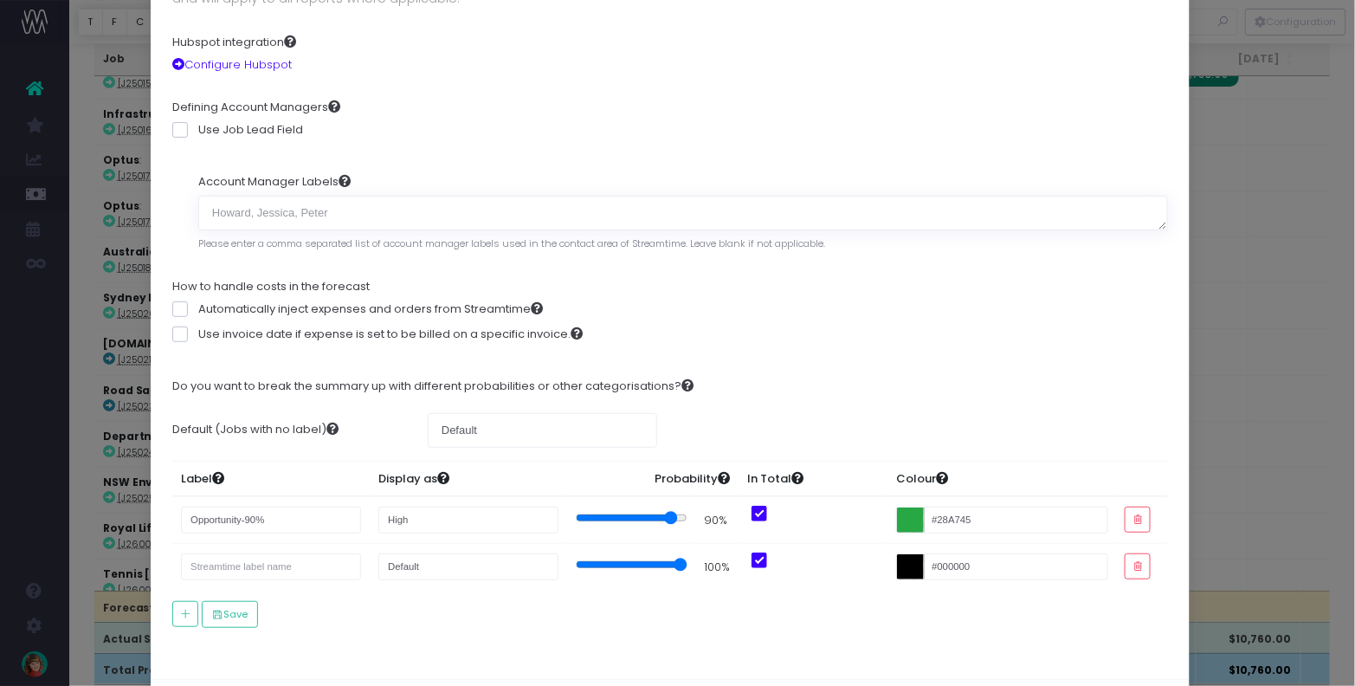
click at [252, 557] on input "text" at bounding box center [271, 566] width 181 height 27
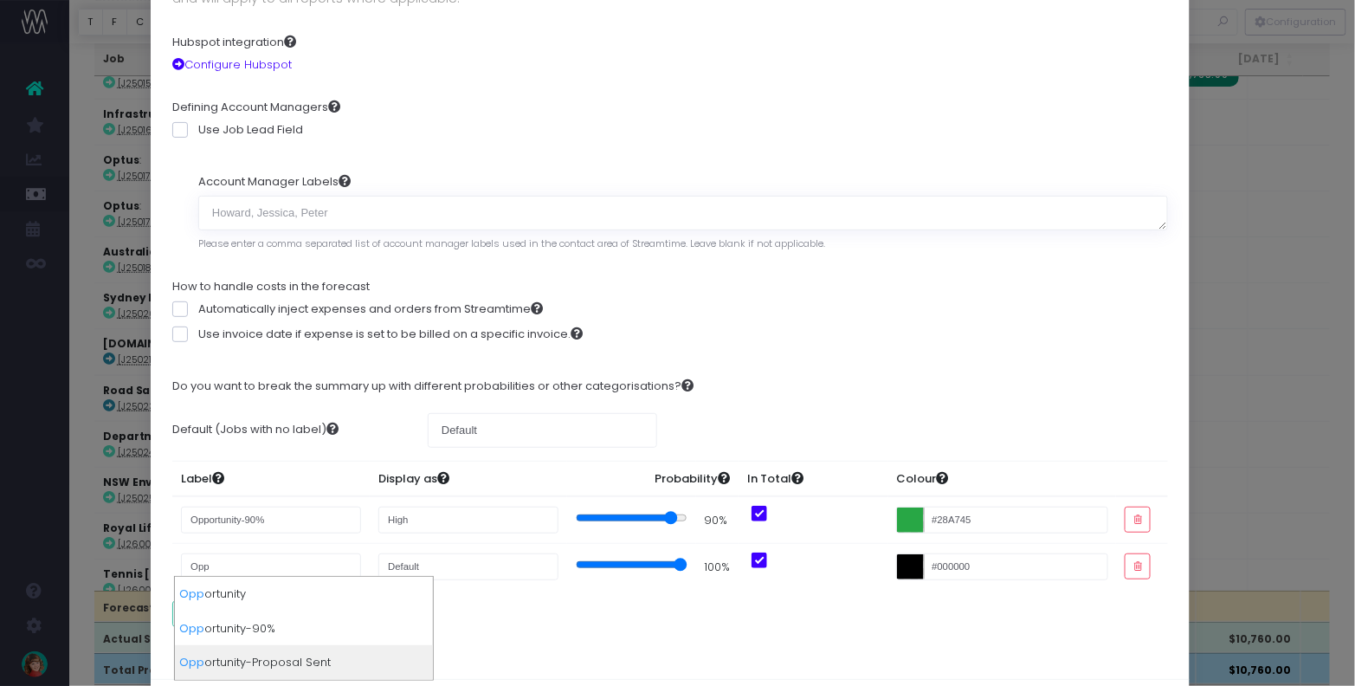
click at [278, 663] on div "Opp ortunity-Proposal Sent" at bounding box center [304, 662] width 258 height 35
type input "Opportunity-Proposal Sent"
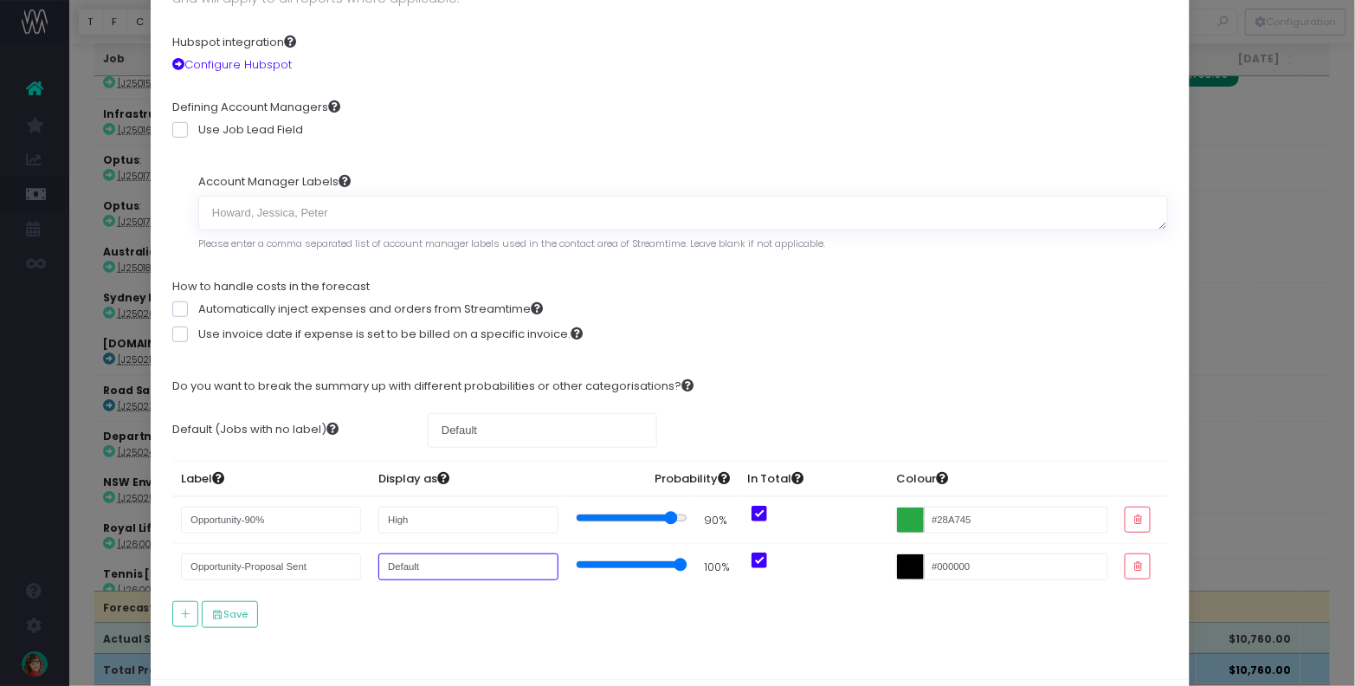
drag, startPoint x: 427, startPoint y: 564, endPoint x: 338, endPoint y: 554, distance: 89.8
click at [338, 554] on tr "Opportunity-Proposal Sent Default 100% #000000" at bounding box center [669, 566] width 995 height 47
type input "Medium"
drag, startPoint x: 769, startPoint y: 639, endPoint x: 765, endPoint y: 623, distance: 16.0
click at [768, 630] on form "Change the preferences for this report and then reload the page after applying …" at bounding box center [669, 312] width 995 height 690
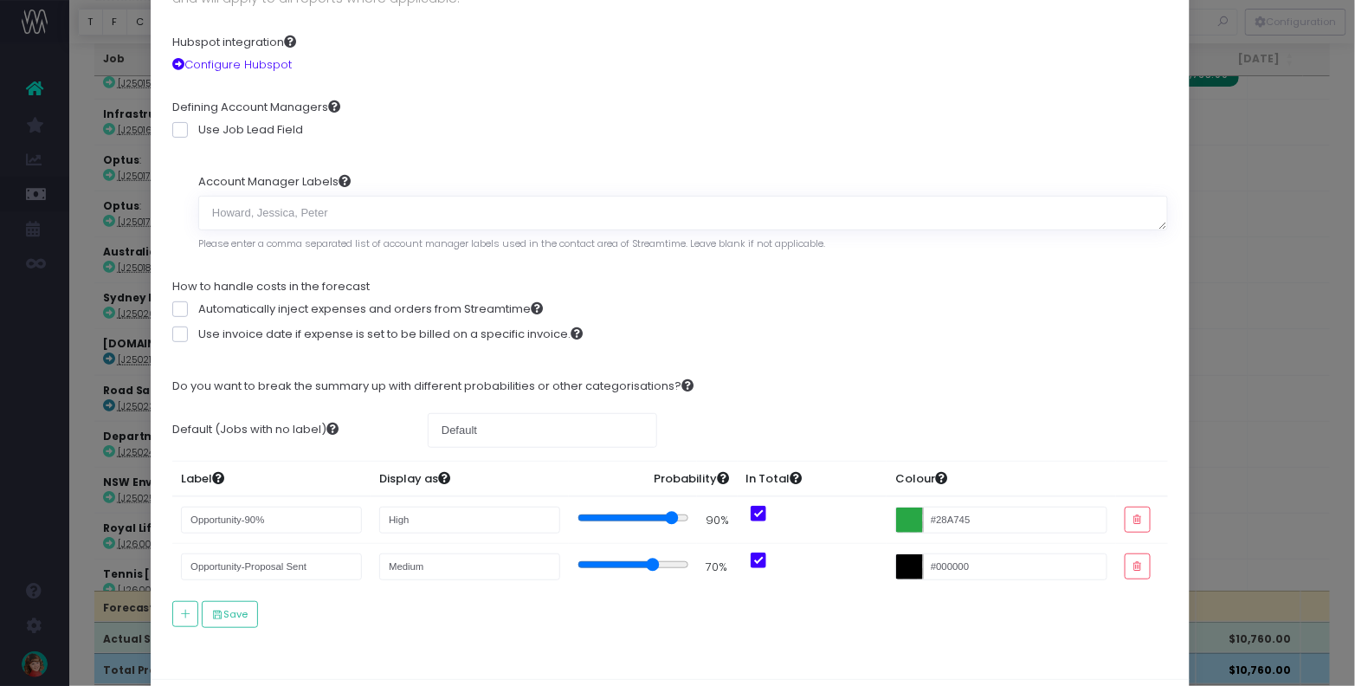
drag, startPoint x: 661, startPoint y: 558, endPoint x: 638, endPoint y: 558, distance: 23.4
click at [638, 558] on input "range" at bounding box center [633, 564] width 112 height 14
type input "60"
click at [628, 559] on input "range" at bounding box center [633, 564] width 112 height 14
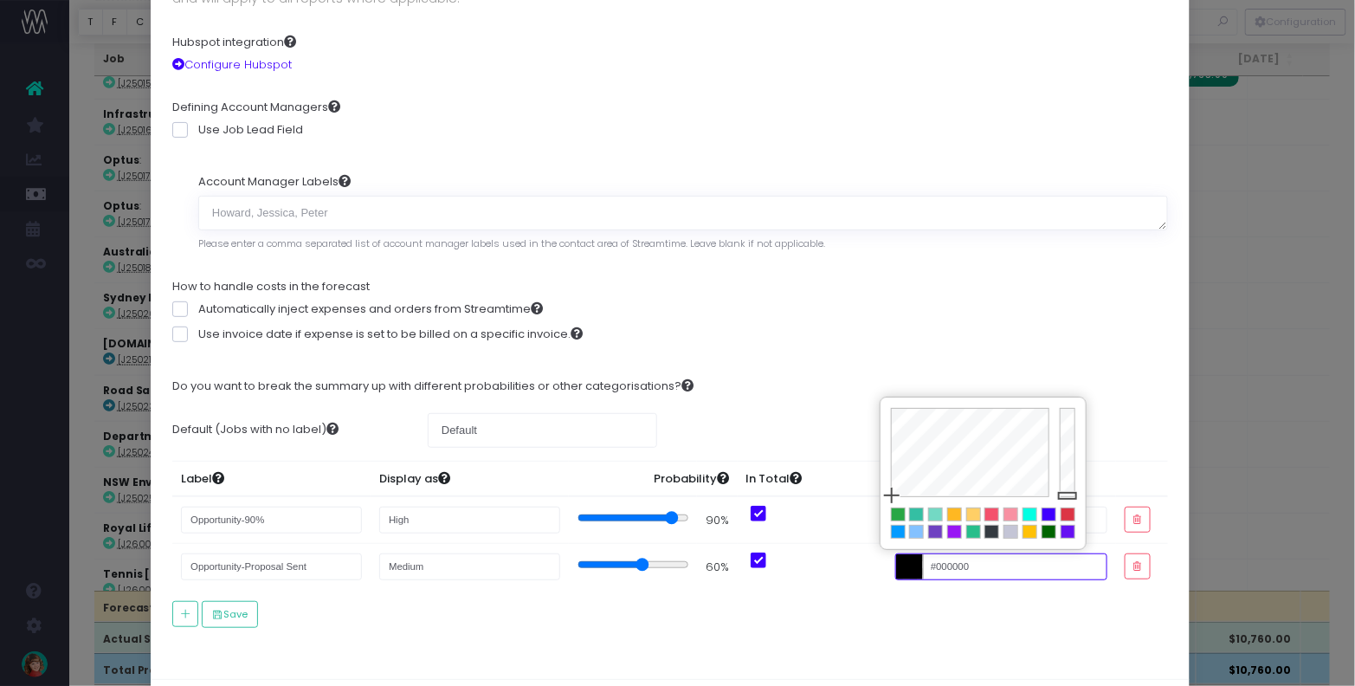
click at [899, 558] on input "#000000" at bounding box center [1001, 566] width 212 height 27
click at [956, 513] on div at bounding box center [954, 514] width 13 height 12
type input "#FFB822"
click at [182, 614] on icon "button" at bounding box center [185, 614] width 12 height 0
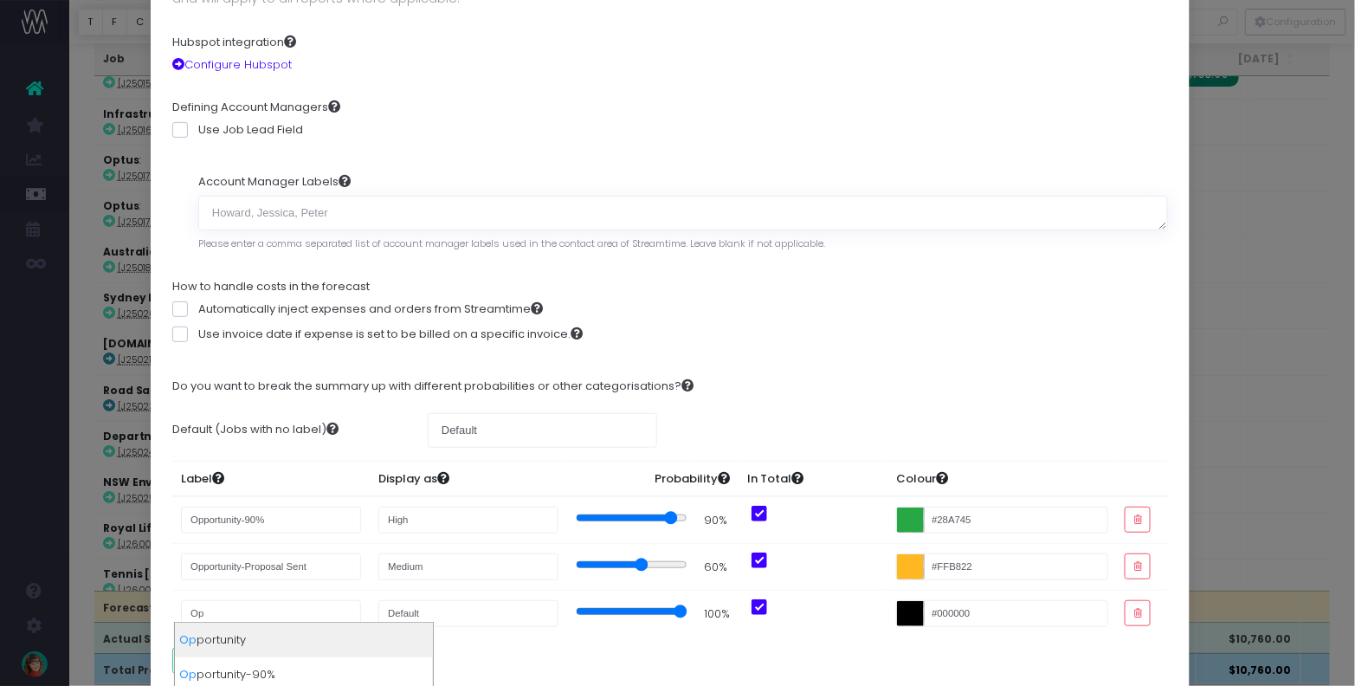
click at [229, 637] on div "Op portunity" at bounding box center [304, 639] width 258 height 35
type input "Opportunity"
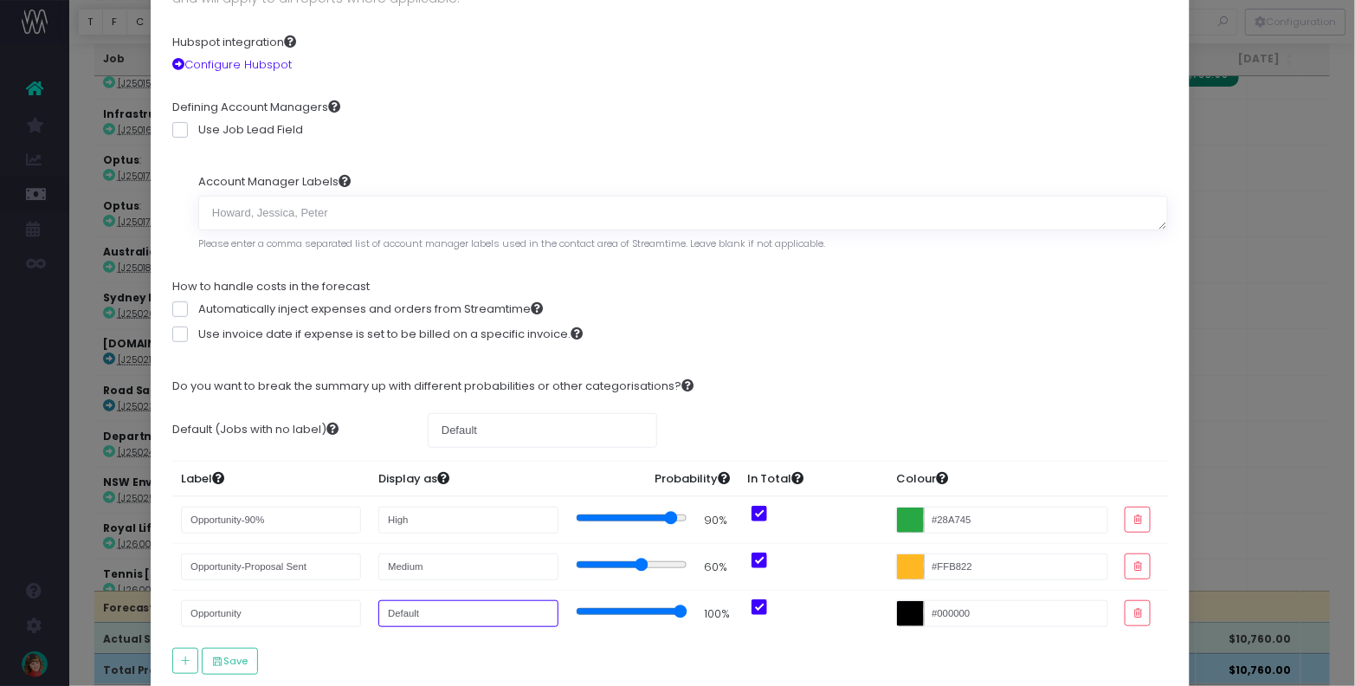
drag, startPoint x: 424, startPoint y: 603, endPoint x: 356, endPoint y: 600, distance: 68.5
click at [356, 600] on tr "Opportunity Default 100% #000000" at bounding box center [669, 613] width 995 height 47
type input "Low"
drag, startPoint x: 732, startPoint y: 643, endPoint x: 696, endPoint y: 607, distance: 51.4
click at [737, 637] on div "Do you want to break the summary up with different probabilities or other categ…" at bounding box center [669, 525] width 995 height 323
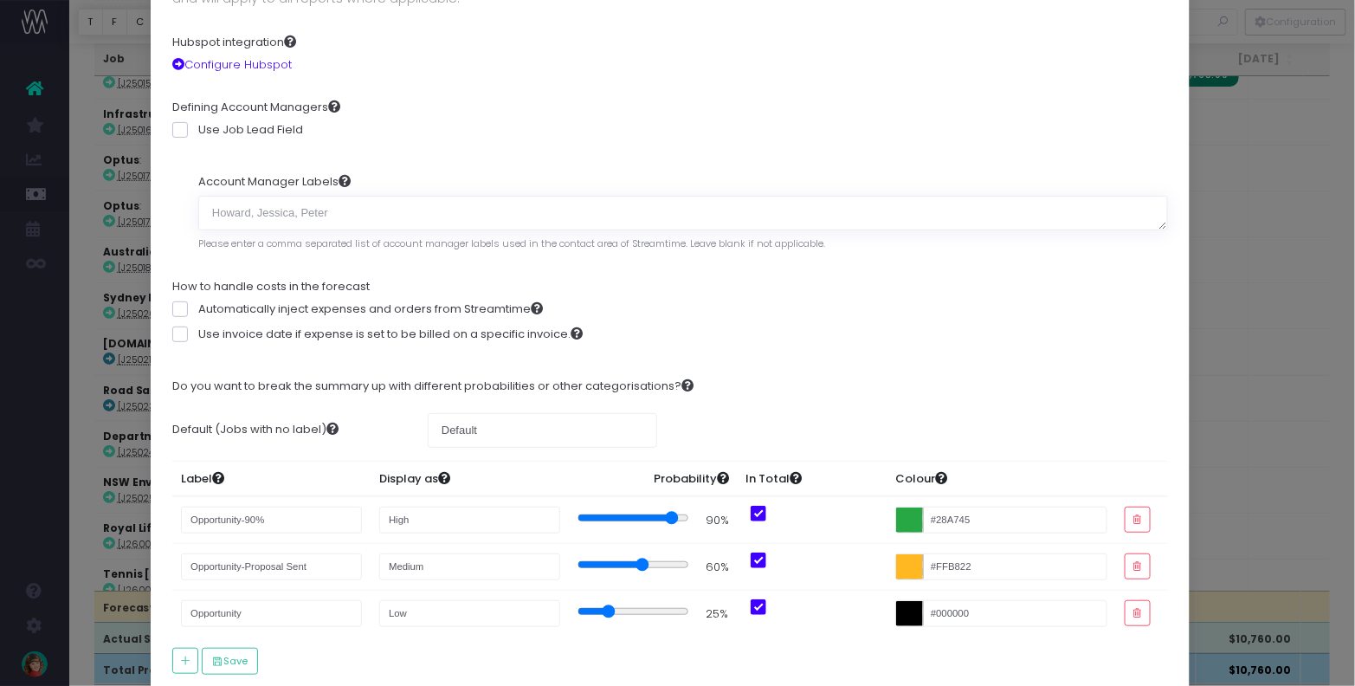
type input "25"
drag, startPoint x: 665, startPoint y: 606, endPoint x: 598, endPoint y: 609, distance: 66.7
click at [594, 608] on input "range" at bounding box center [633, 611] width 112 height 14
click at [635, 626] on td at bounding box center [633, 613] width 129 height 47
click at [897, 611] on input "#000000" at bounding box center [1001, 613] width 212 height 27
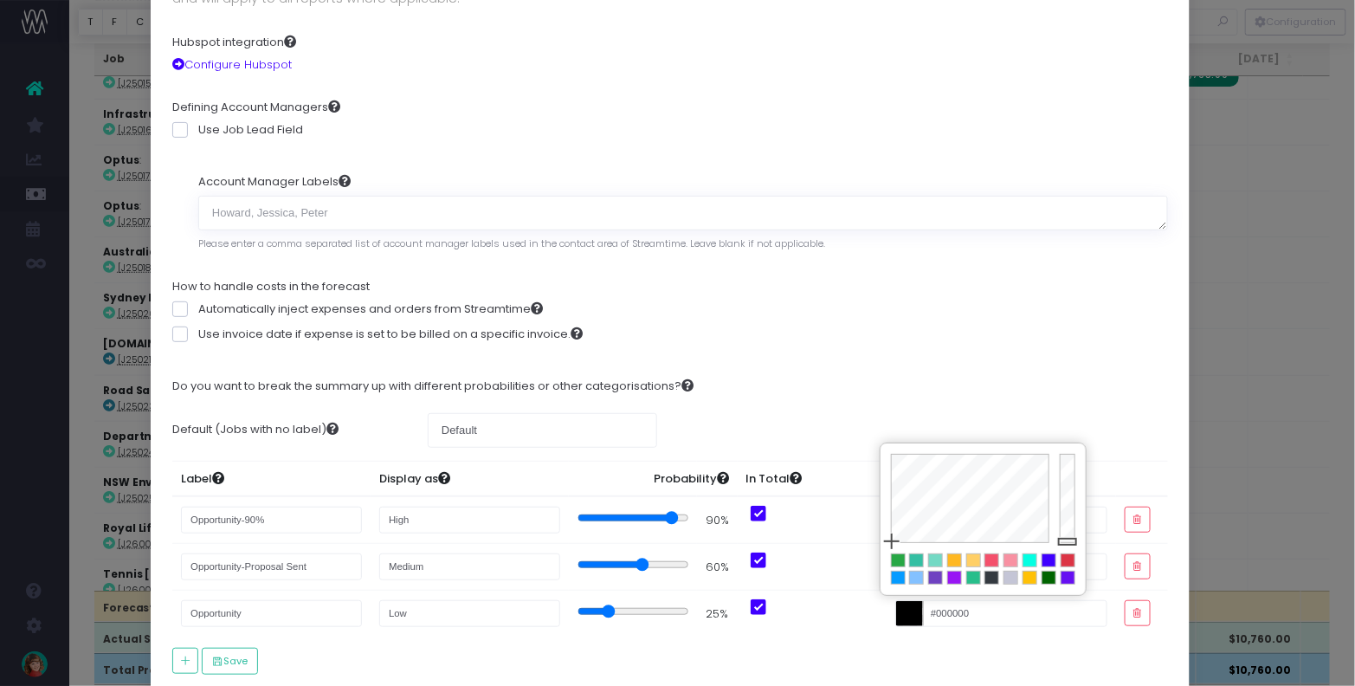
click at [1067, 559] on div at bounding box center [1067, 560] width 13 height 12
type input "#DC3545"
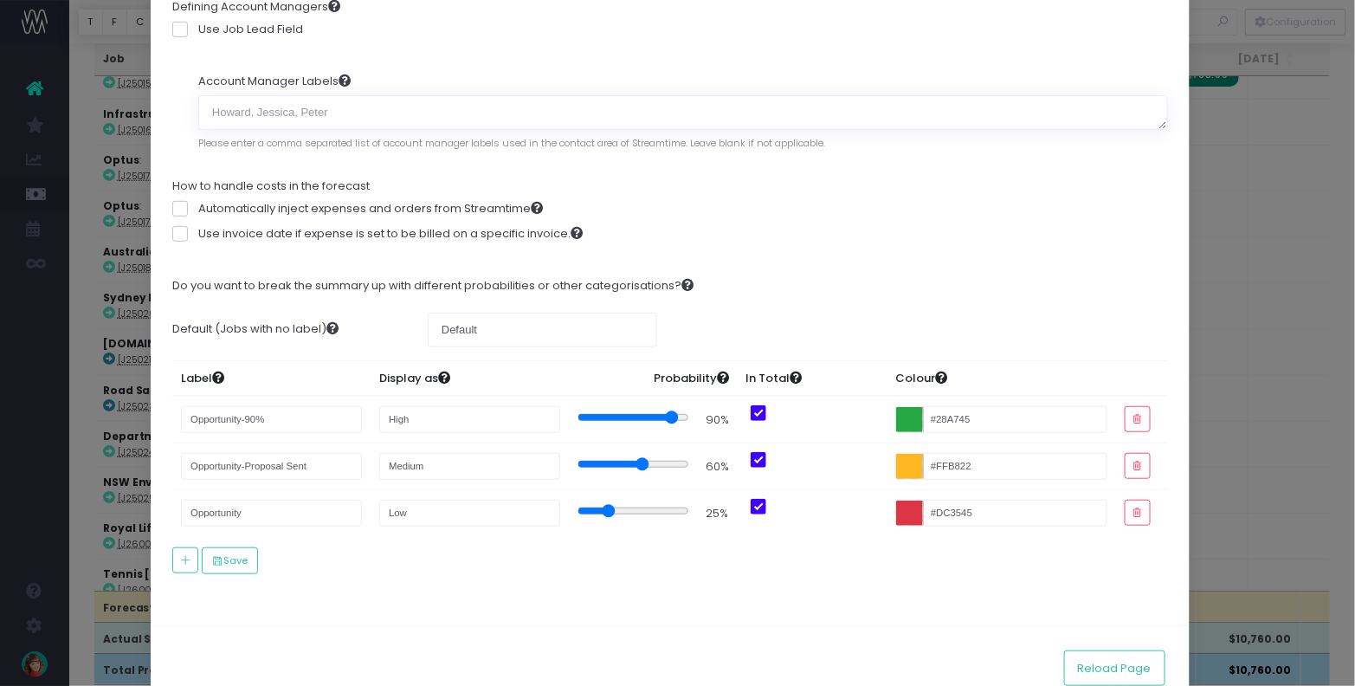
scroll to position [276, 0]
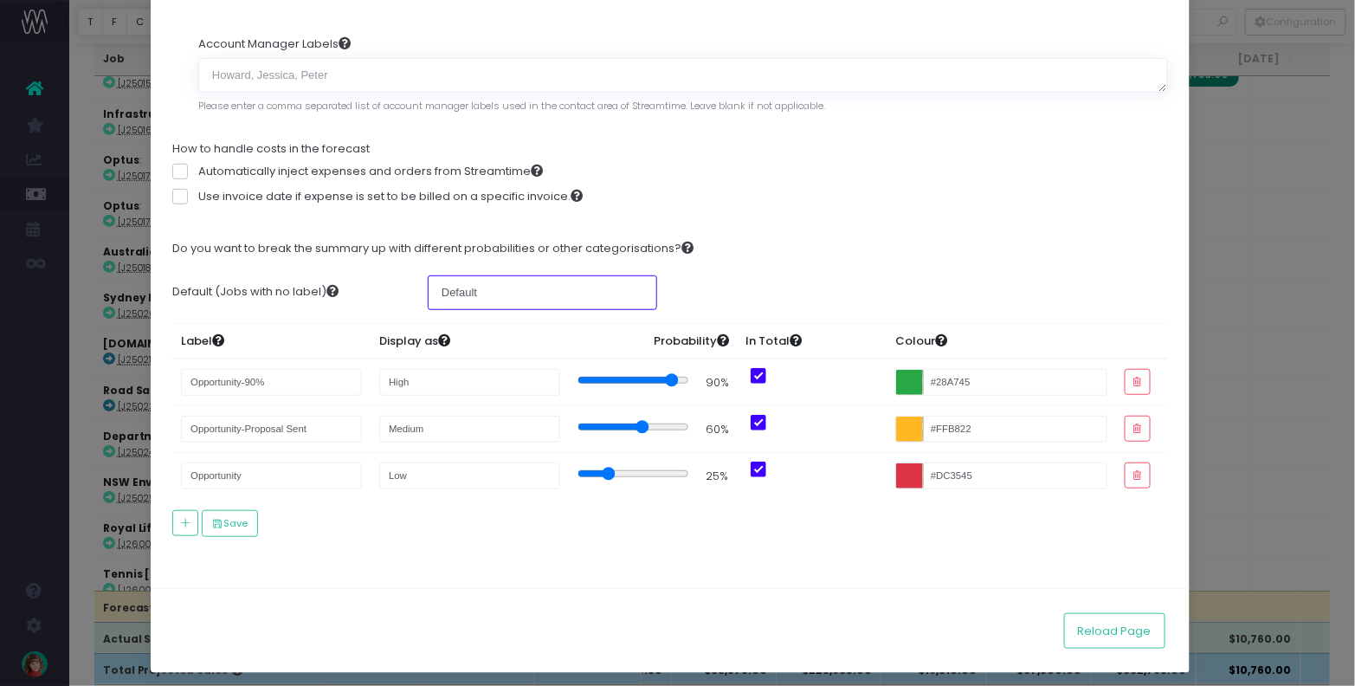
drag, startPoint x: 472, startPoint y: 282, endPoint x: 373, endPoint y: 280, distance: 98.7
click at [373, 280] on div "Default (Jobs with no label) Default" at bounding box center [669, 292] width 1021 height 61
type input "Confirmed"
click at [922, 269] on div "Default (Jobs with no label) Confirmed" at bounding box center [669, 292] width 1021 height 61
click at [750, 520] on div "Do you want to break the summary up with different probabilities or other categ…" at bounding box center [669, 388] width 995 height 323
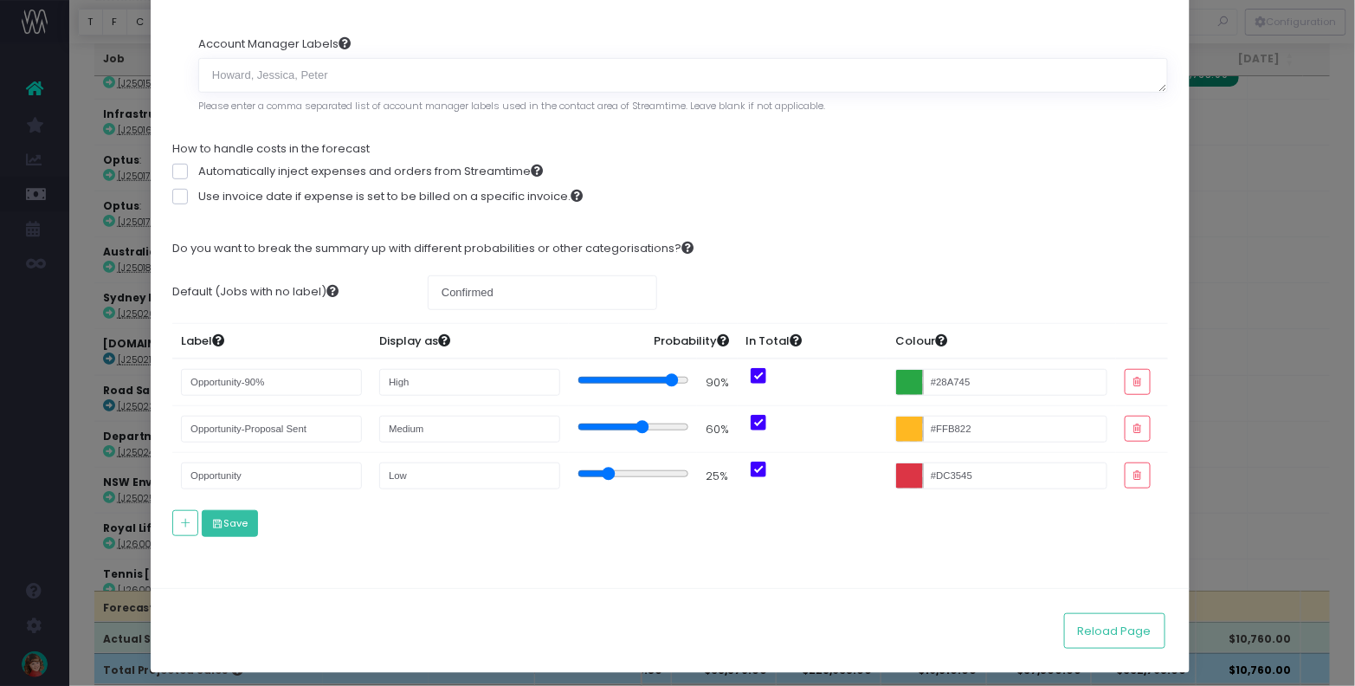
click at [229, 515] on button "Save" at bounding box center [230, 523] width 56 height 27
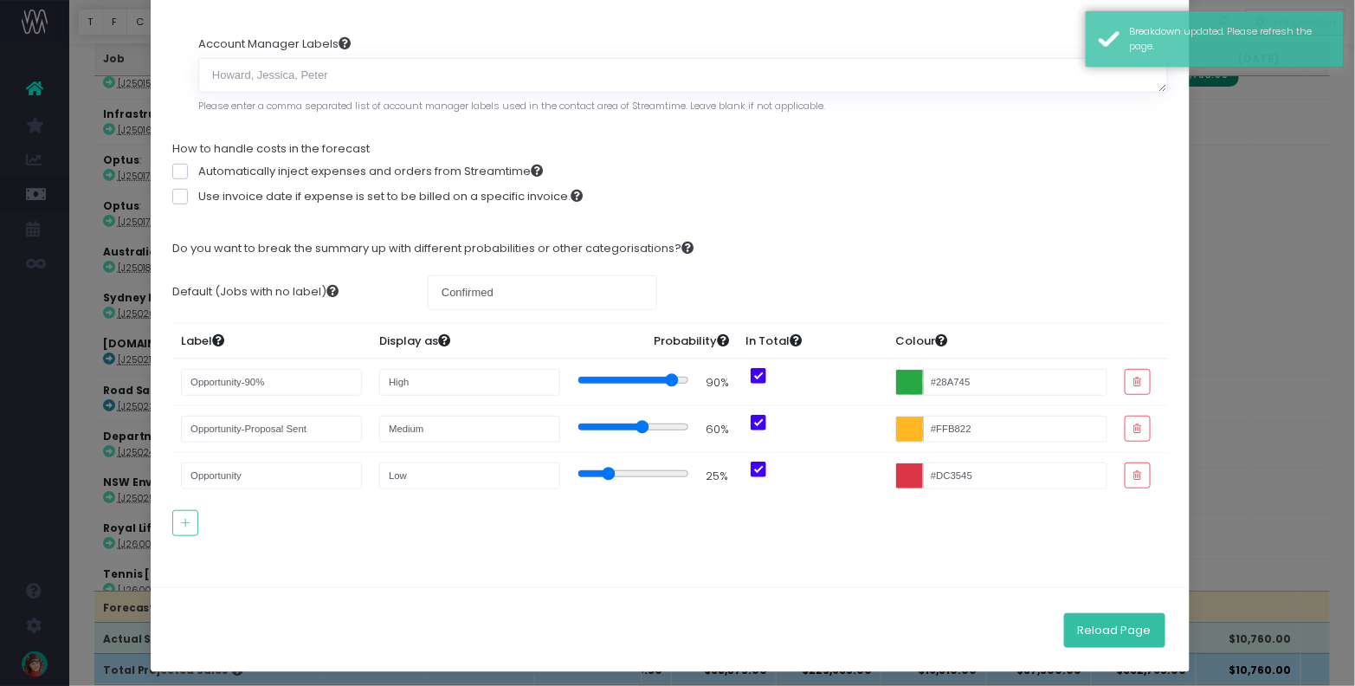
click at [1118, 624] on button "Reload Page" at bounding box center [1114, 630] width 101 height 35
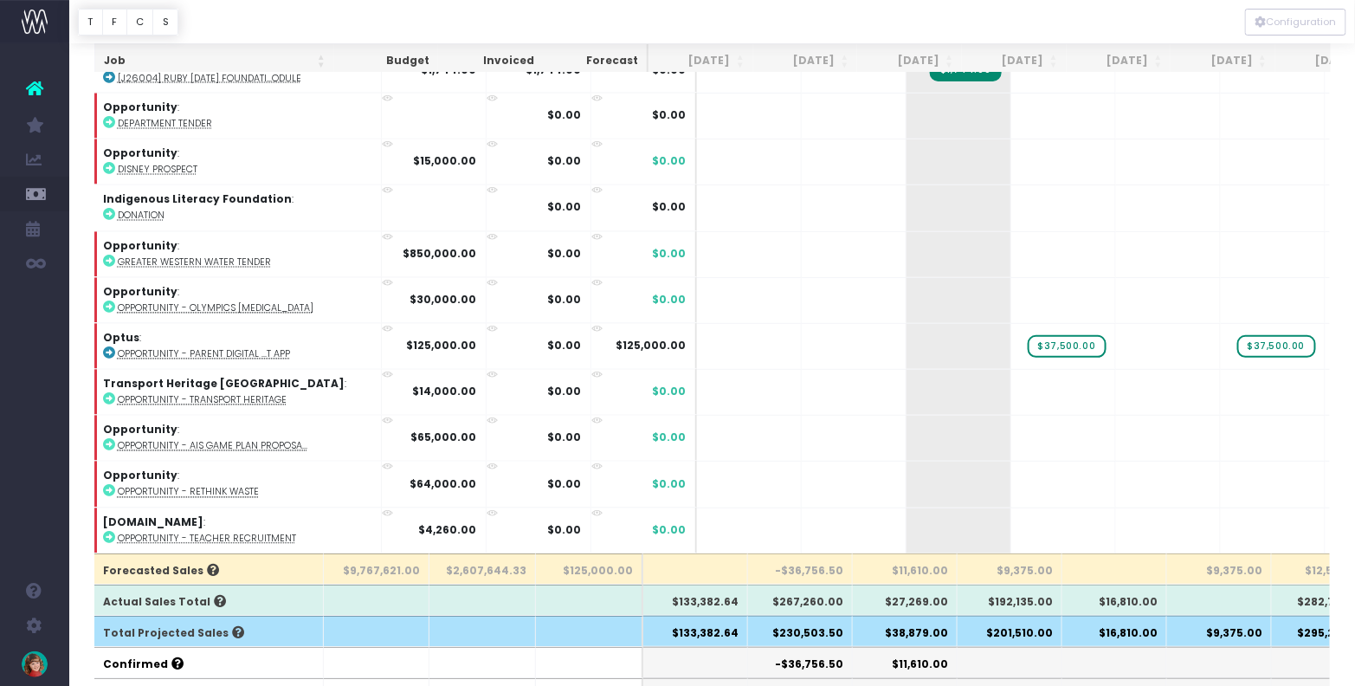
scroll to position [0, 1]
drag, startPoint x: 1013, startPoint y: 568, endPoint x: 1060, endPoint y: 567, distance: 46.8
click at [1060, 567] on th "$9,375.00" at bounding box center [1009, 568] width 105 height 31
click at [1028, 335] on span "$37,500.00" at bounding box center [1067, 346] width 79 height 23
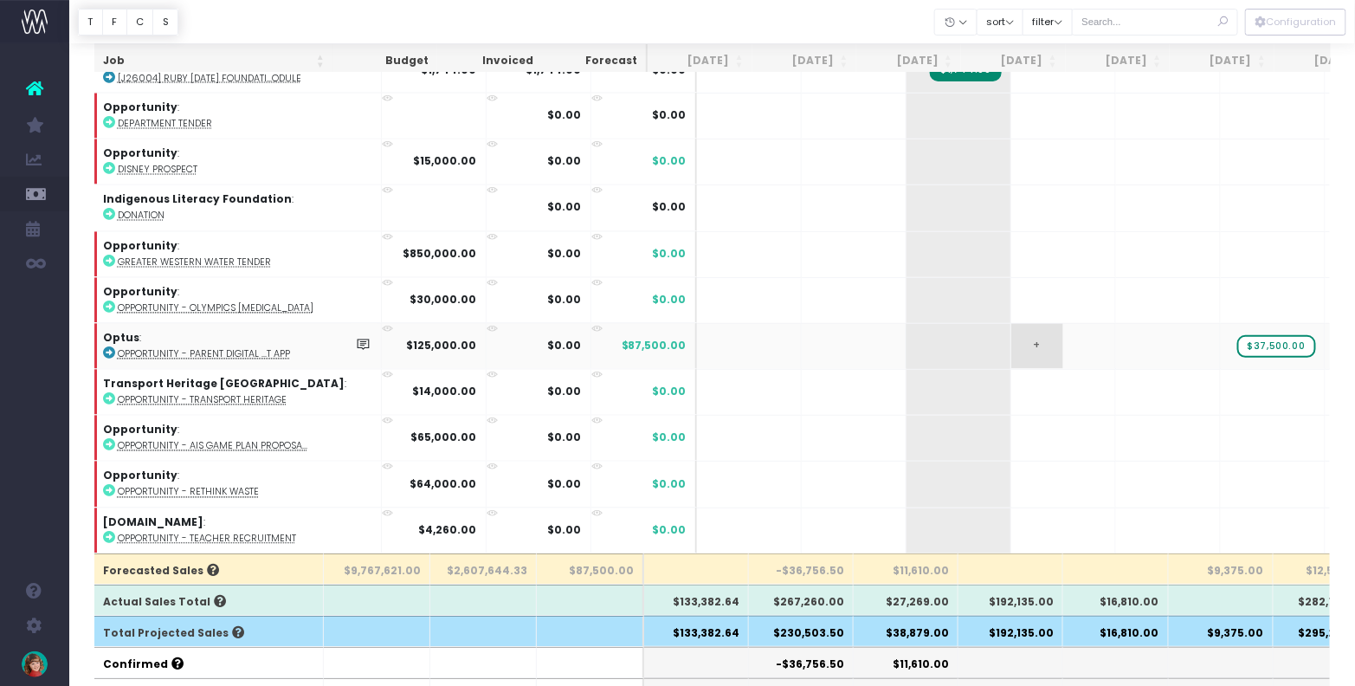
click at [1011, 324] on span "+" at bounding box center [1037, 346] width 52 height 45
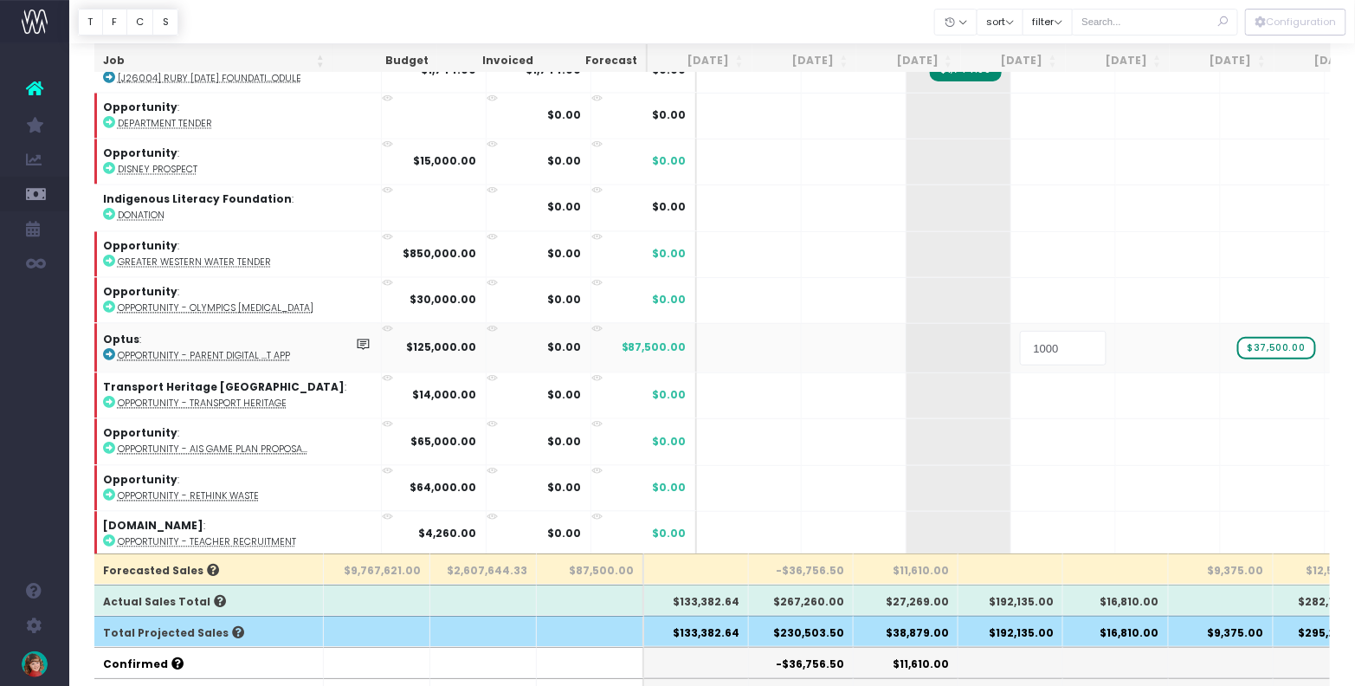
type input "10000"
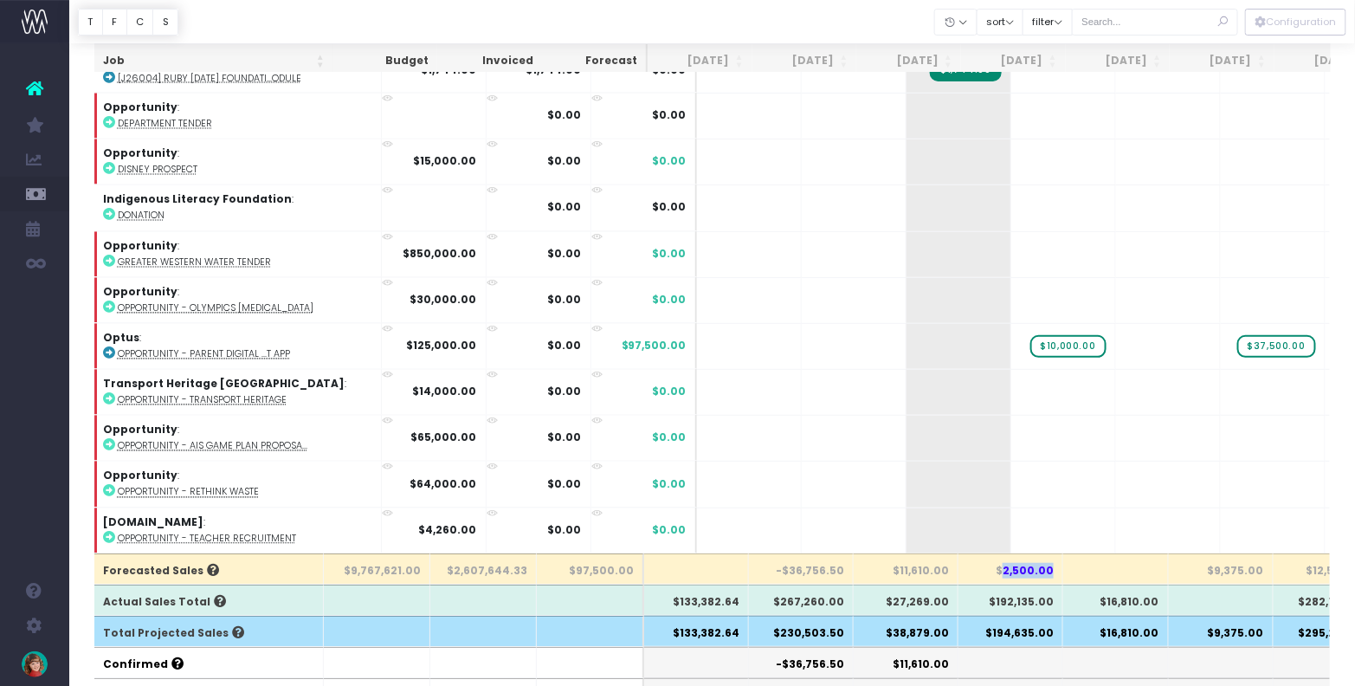
drag, startPoint x: 1008, startPoint y: 568, endPoint x: 1058, endPoint y: 569, distance: 49.3
click at [1058, 564] on th "$2,500.00" at bounding box center [1010, 568] width 105 height 31
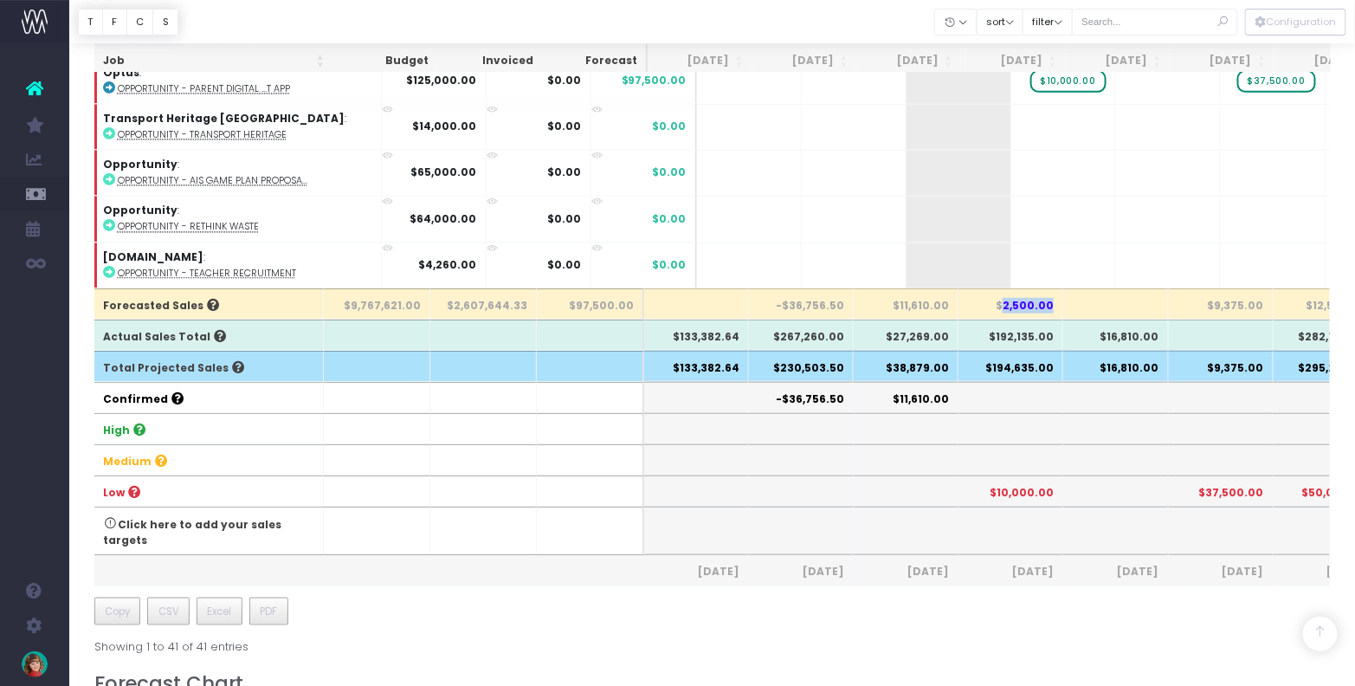
scroll to position [386, 0]
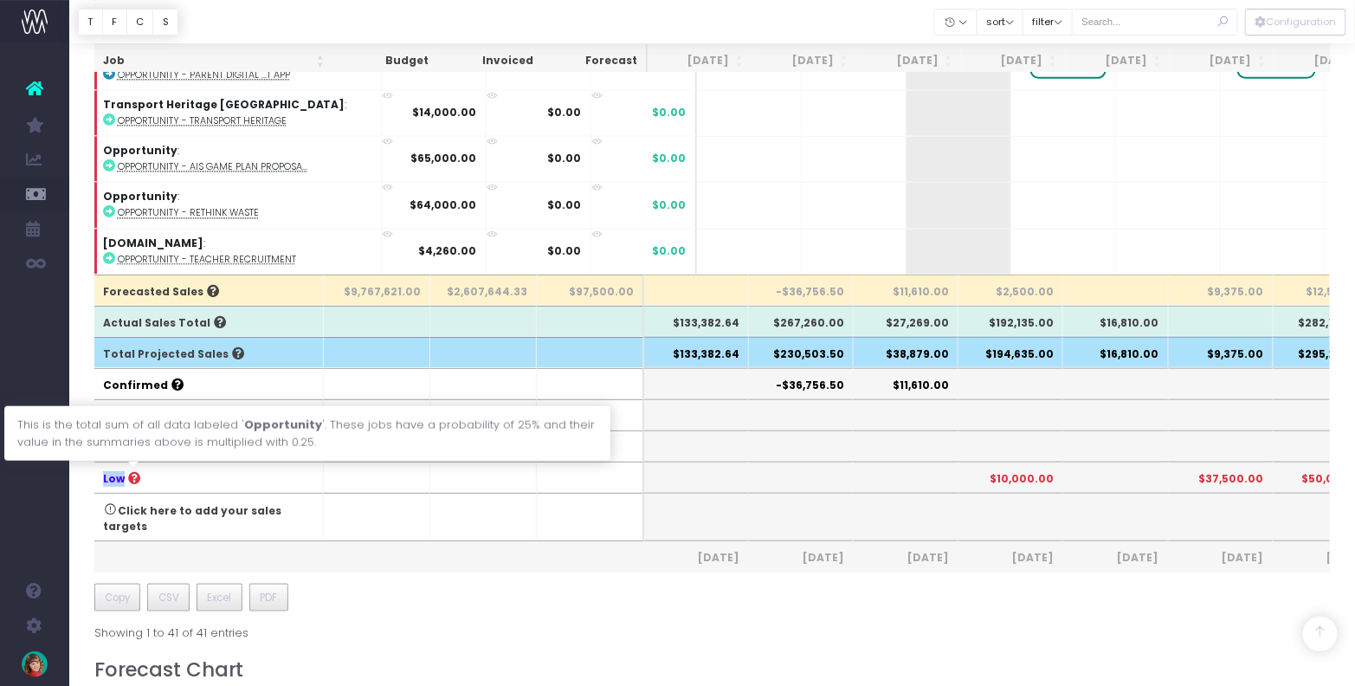
drag, startPoint x: 113, startPoint y: 408, endPoint x: 133, endPoint y: 477, distance: 72.3
click at [133, 477] on tfoot "Forecasted Sales $9,767,621.00 $2,607,644.33 $97,500.00 -$36,756.50 $11,610.00 …" at bounding box center [1103, 422] width 2018 height 297
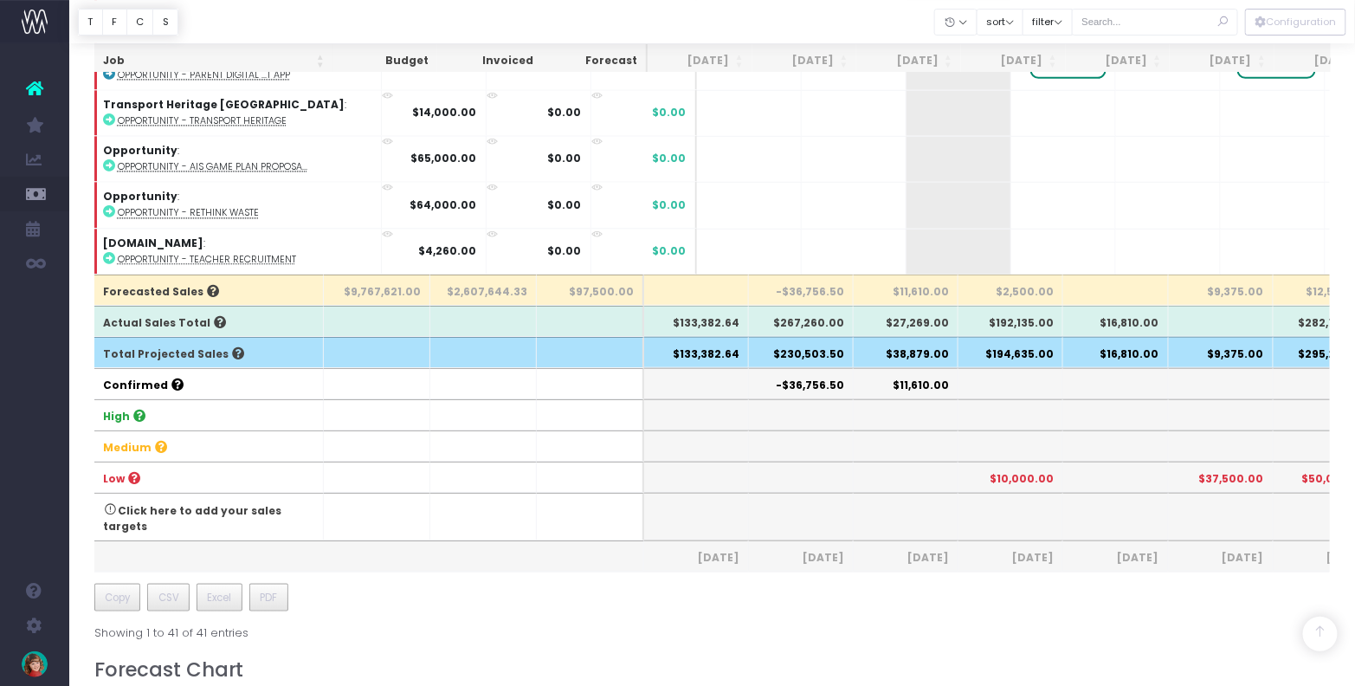
click at [846, 463] on th at bounding box center [801, 476] width 105 height 31
drag, startPoint x: 1004, startPoint y: 470, endPoint x: 1058, endPoint y: 469, distance: 53.7
click at [1058, 469] on th "$10,000.00" at bounding box center [1010, 476] width 105 height 31
drag, startPoint x: 1013, startPoint y: 287, endPoint x: 1054, endPoint y: 287, distance: 41.6
click at [1054, 287] on th "$2,500.00" at bounding box center [1010, 289] width 105 height 31
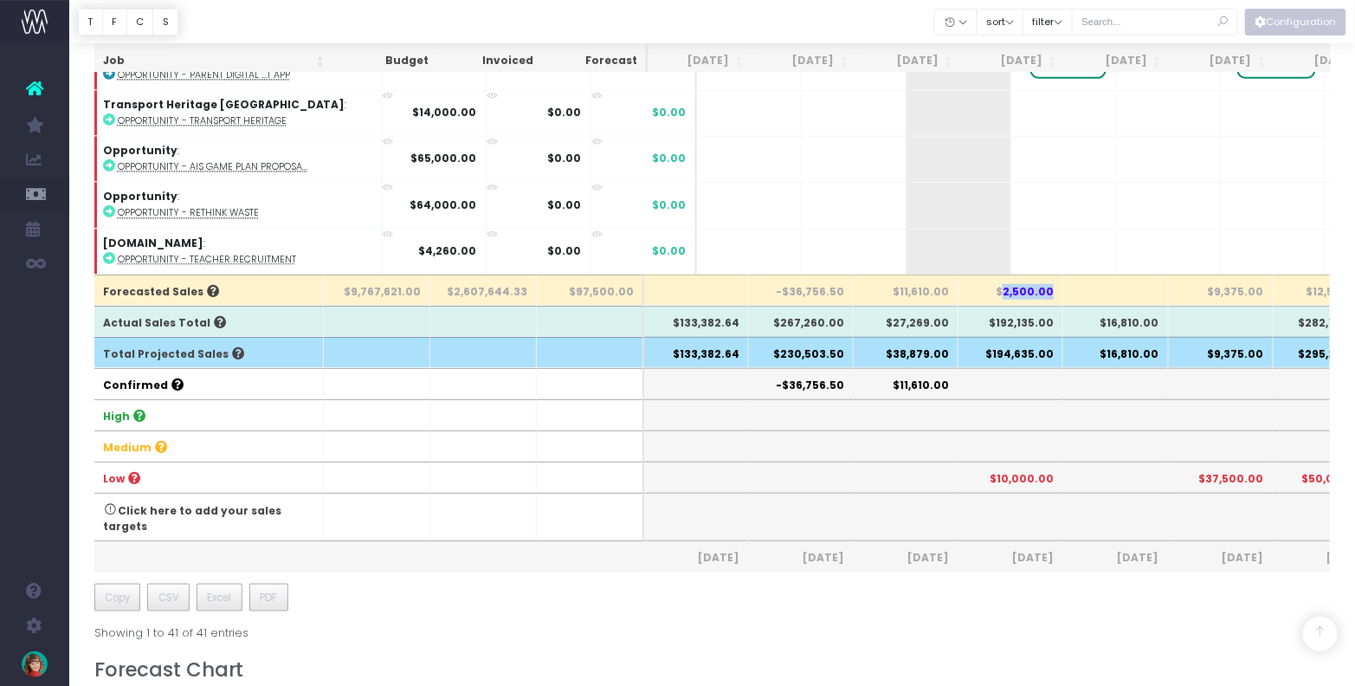
click at [1287, 21] on button "Configuration" at bounding box center [1295, 22] width 101 height 27
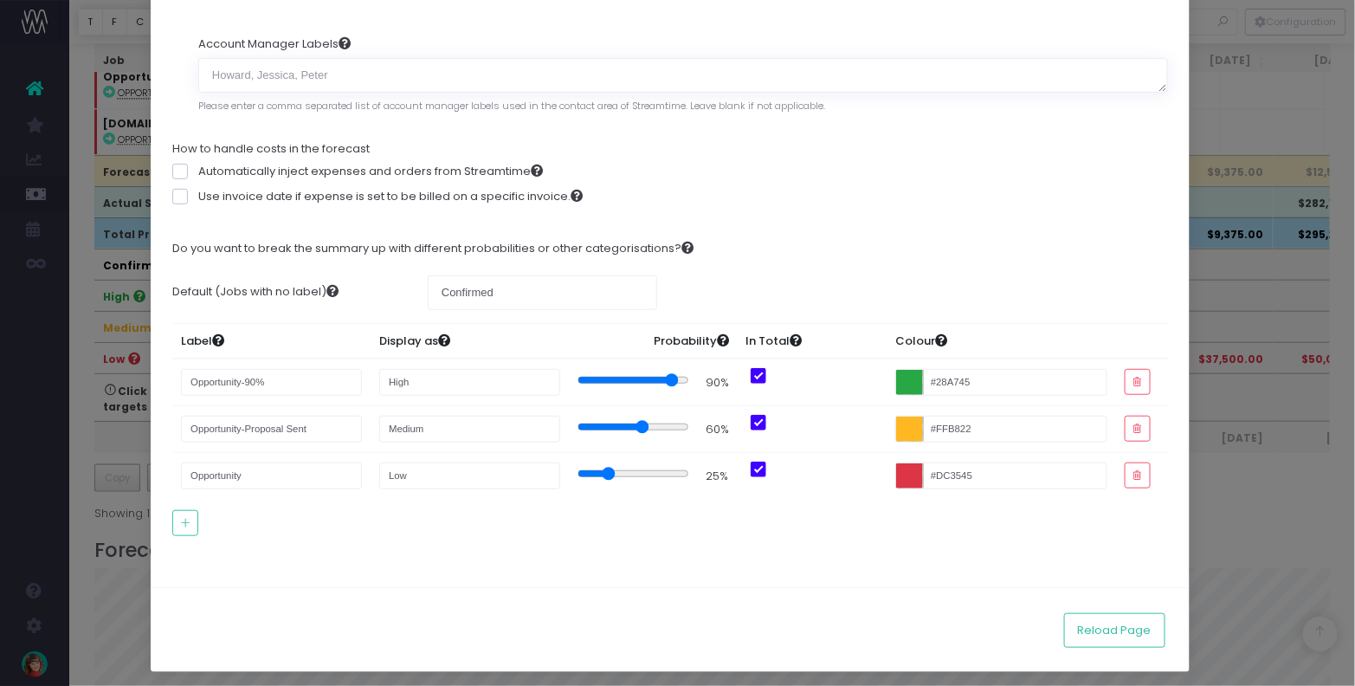
scroll to position [509, 0]
drag, startPoint x: 387, startPoint y: 367, endPoint x: 410, endPoint y: 369, distance: 23.4
click at [261, 358] on tr "Opportunity-90% High 90% #28A745" at bounding box center [669, 382] width 995 height 48
click at [416, 375] on input "High" at bounding box center [469, 382] width 181 height 27
drag, startPoint x: 490, startPoint y: 373, endPoint x: 512, endPoint y: 373, distance: 21.6
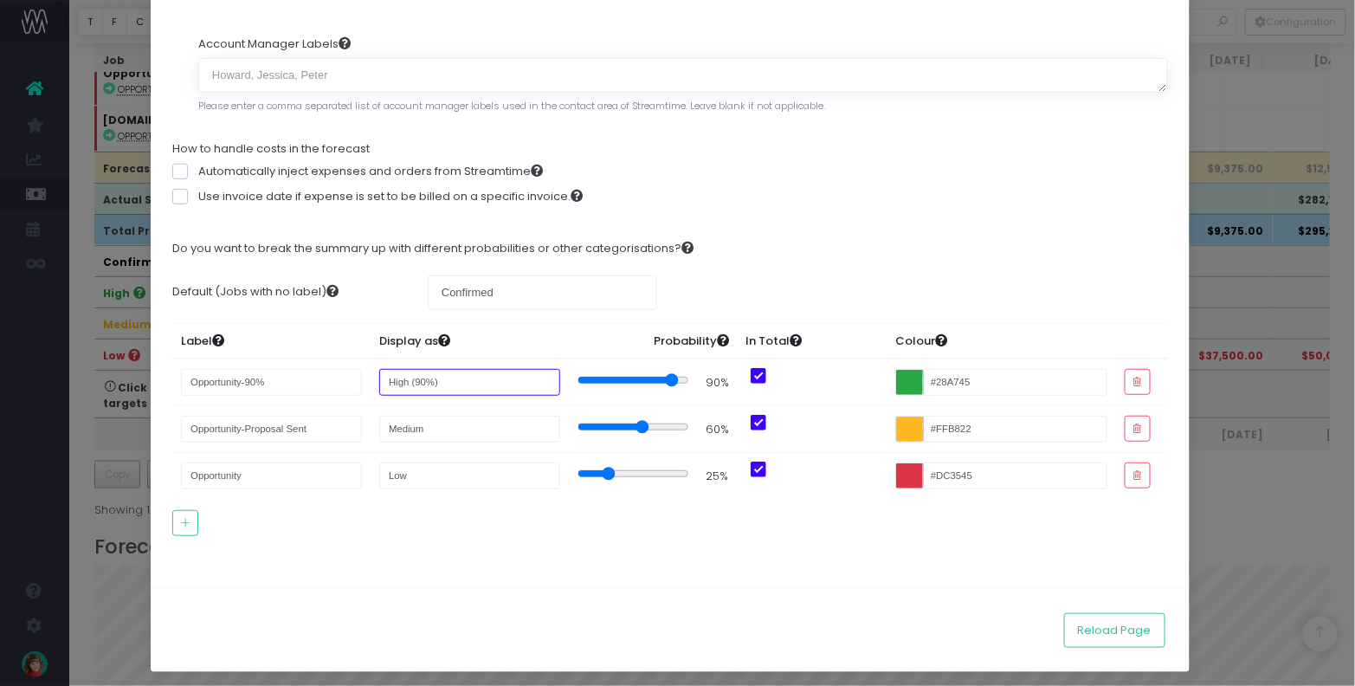
click at [512, 373] on input "High (90%)" at bounding box center [469, 382] width 181 height 27
click at [436, 379] on input "High (90%)" at bounding box center [469, 382] width 181 height 27
type input "High"
drag, startPoint x: 426, startPoint y: 555, endPoint x: 461, endPoint y: 547, distance: 36.3
click at [425, 555] on form "Change the preferences for this report and then reload the page after applying …" at bounding box center [669, 197] width 995 height 736
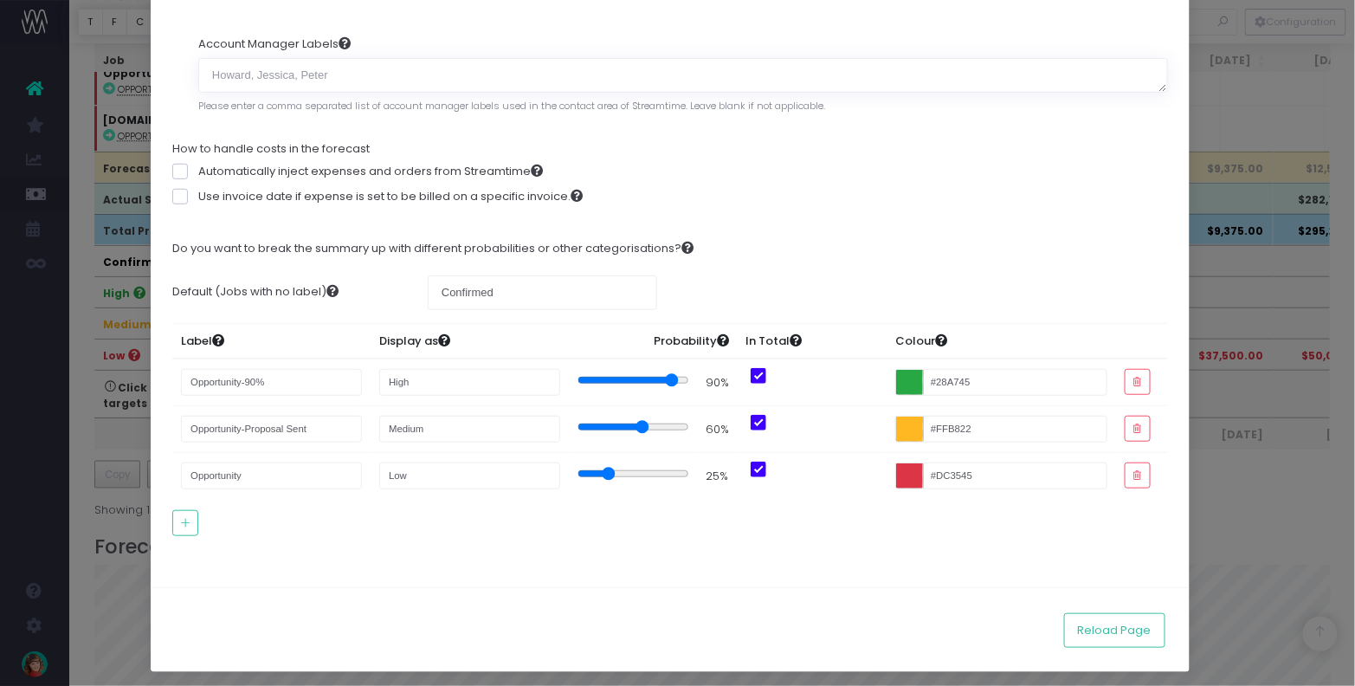
click at [1215, 126] on div "Report Configuration × Change the preferences for this report and then reload t…" at bounding box center [677, 343] width 1355 height 686
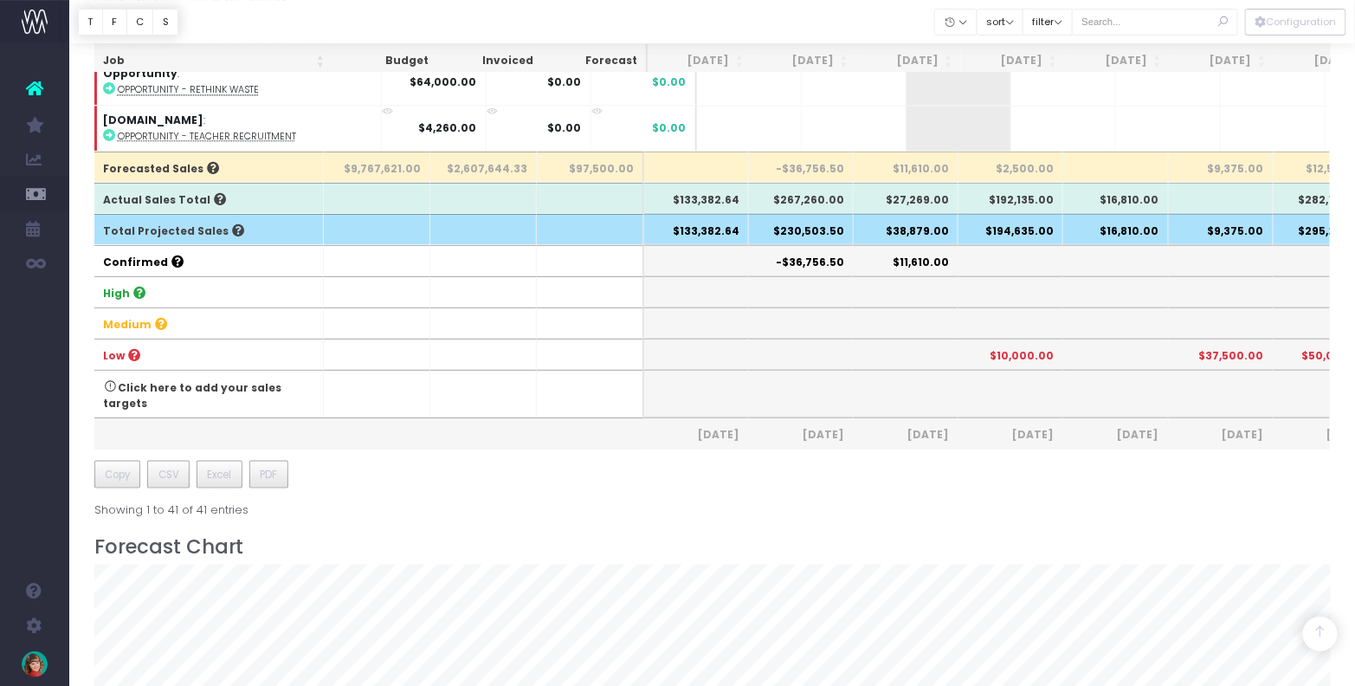
click at [593, 440] on div "Job Budget Invoiced Forecast Jun 25 Jul 25 Aug 25 Sep 25 Oct 25 Nov 25 Dec 25 J…" at bounding box center [712, 60] width 1236 height 915
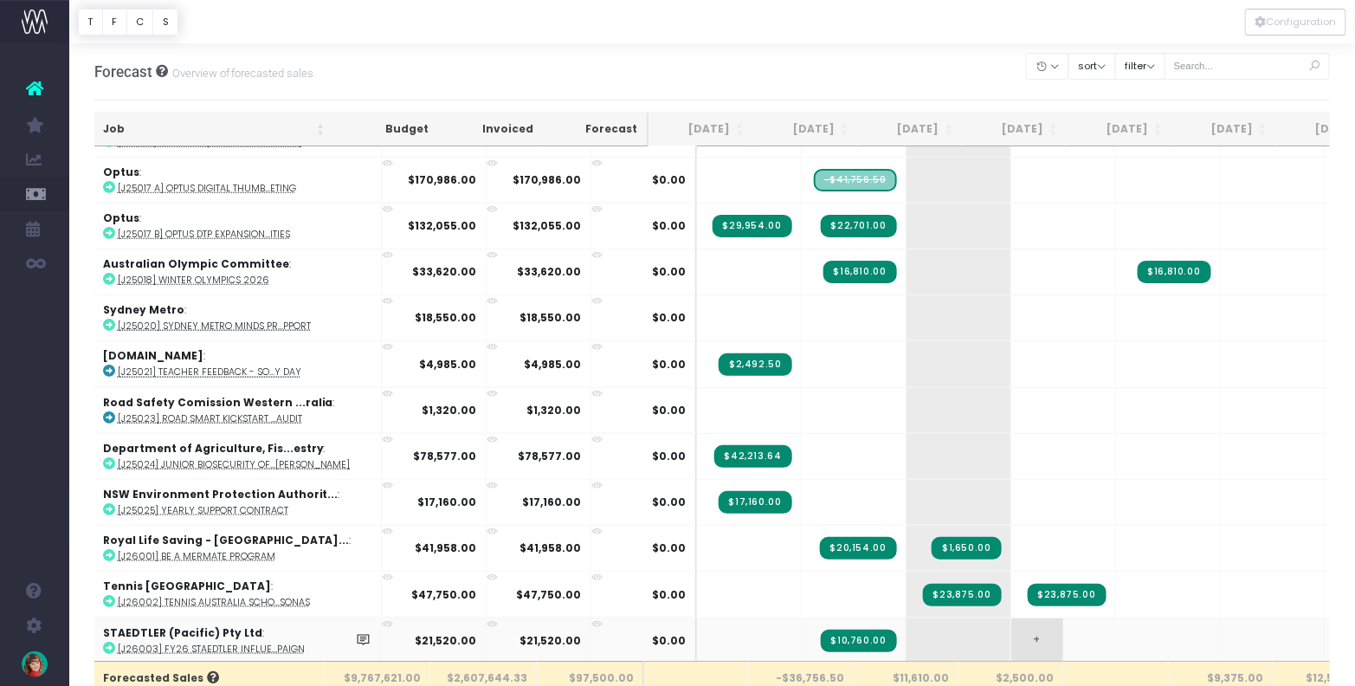
scroll to position [646, 1]
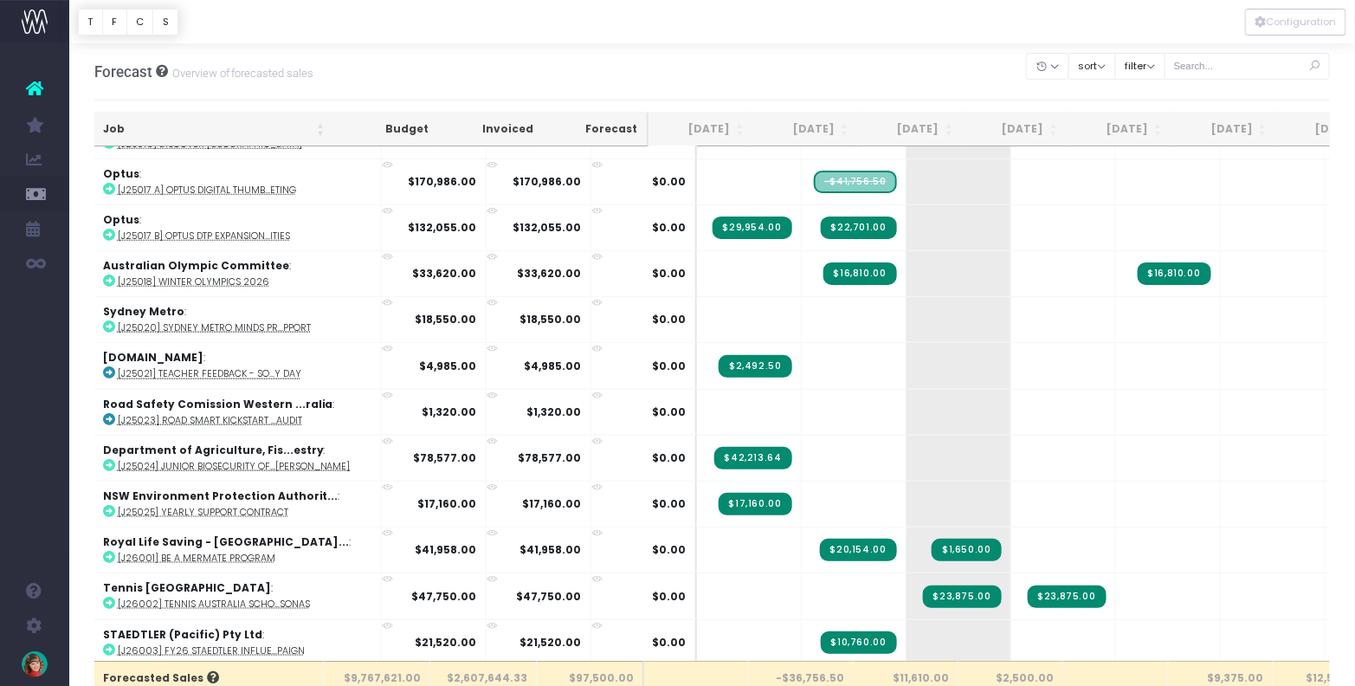
click at [828, 61] on div "Forecast Overview of forecasted sales Clear Filters Hide Jun 2025 Jul 2025 Aug …" at bounding box center [712, 71] width 1236 height 57
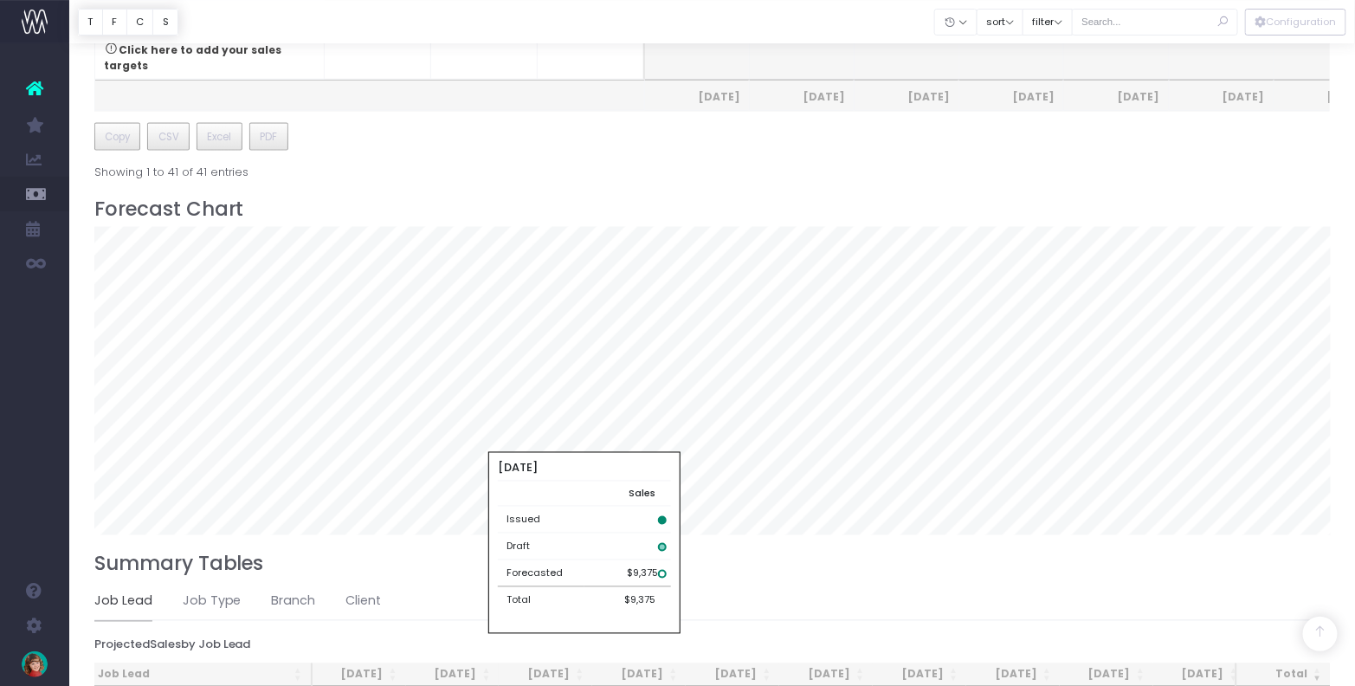
scroll to position [941, 0]
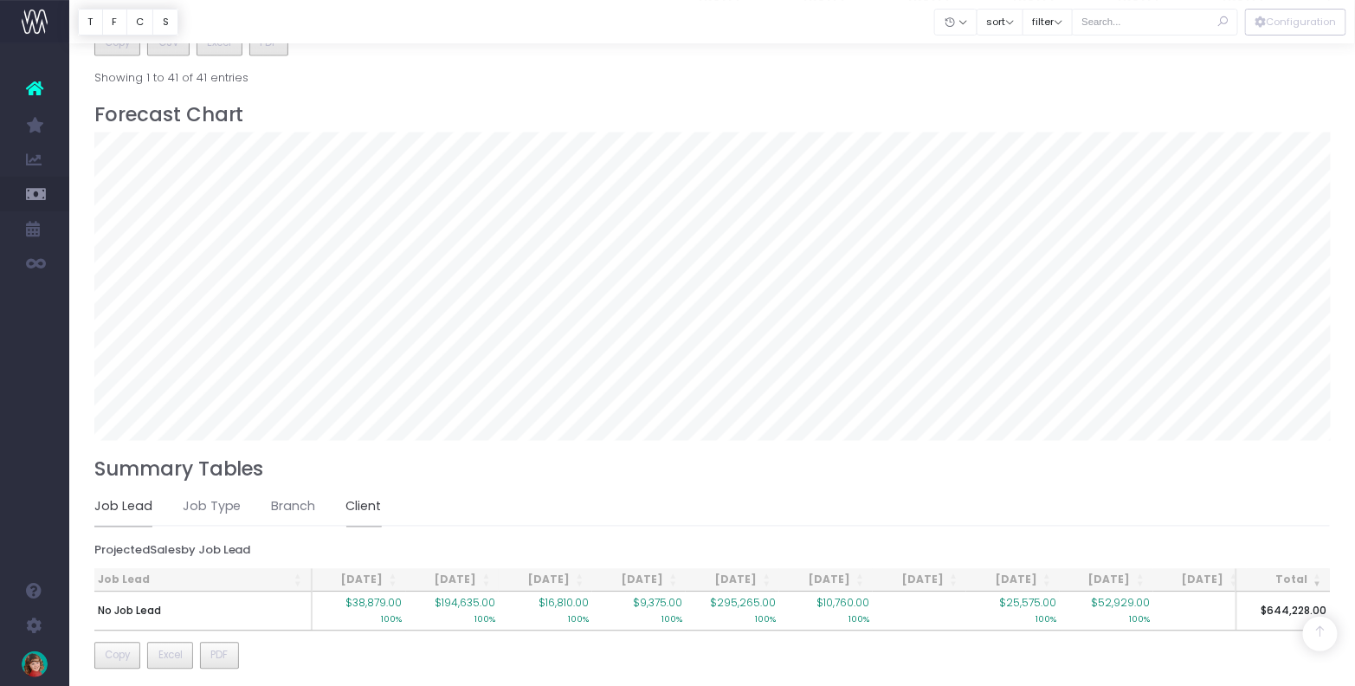
click at [359, 487] on link "Client" at bounding box center [363, 507] width 35 height 40
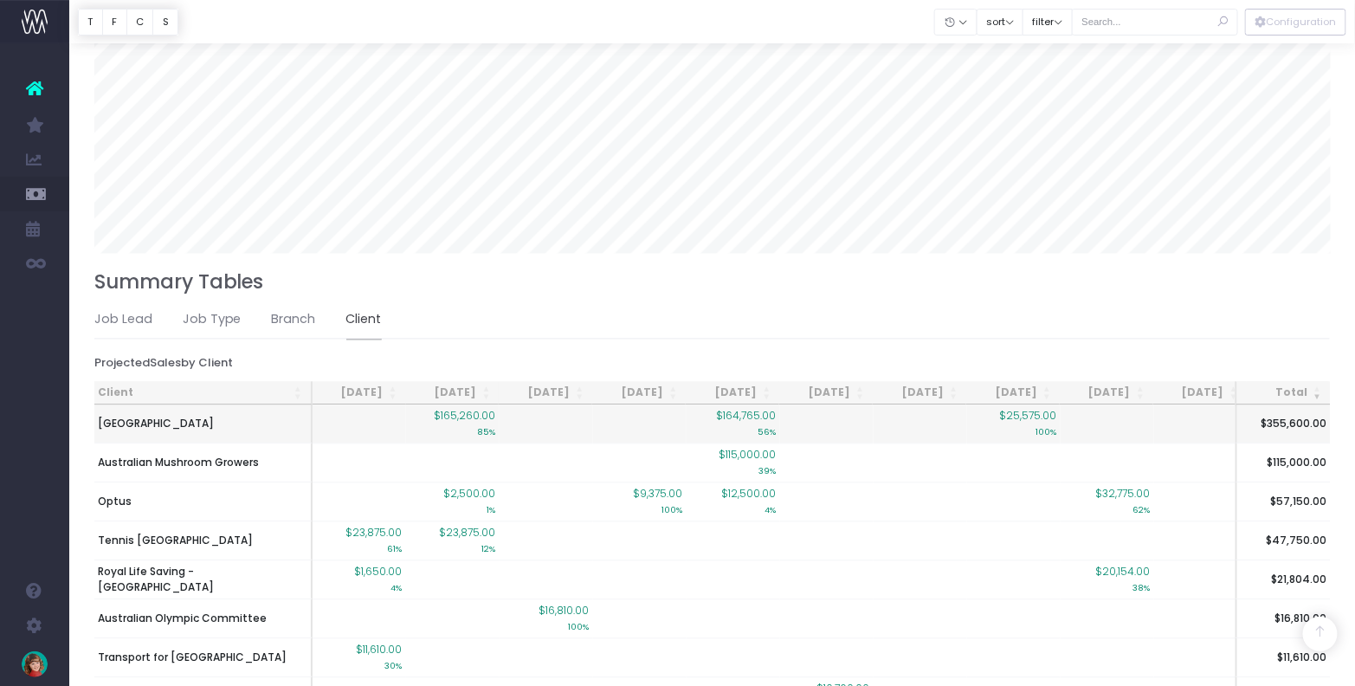
scroll to position [1135, 0]
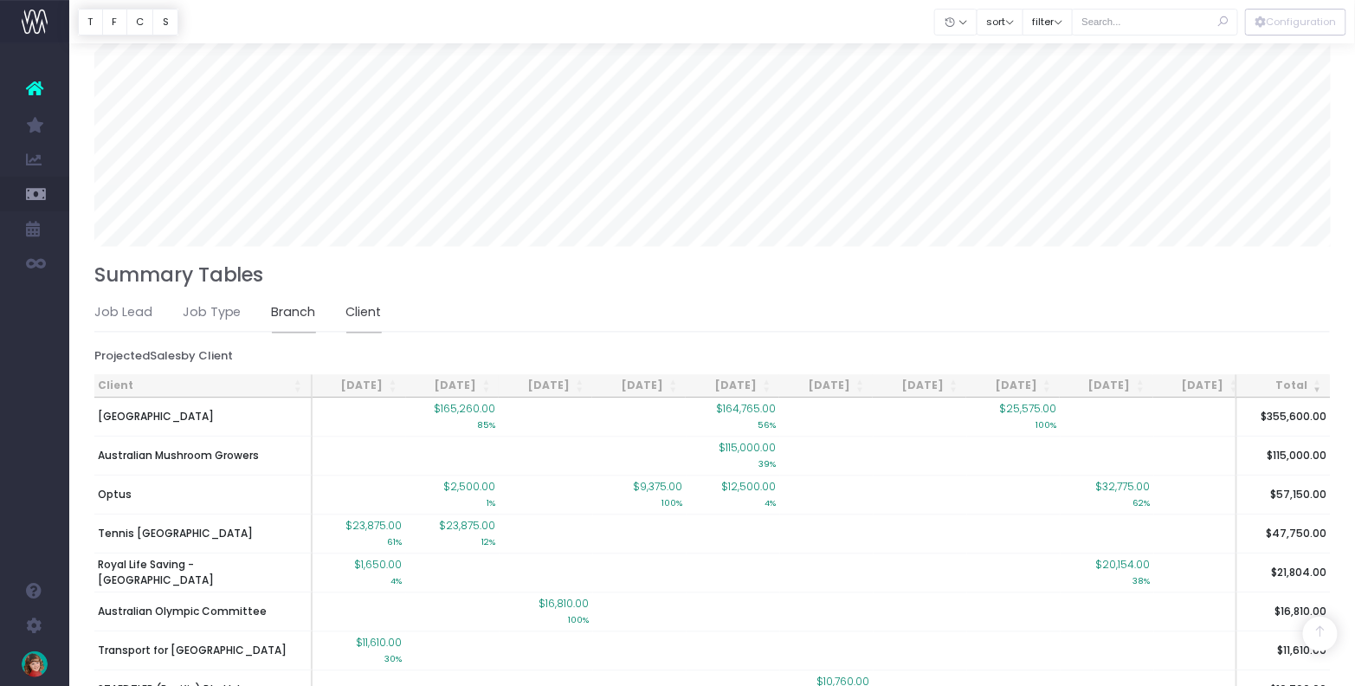
click at [289, 293] on link "Branch" at bounding box center [294, 313] width 44 height 40
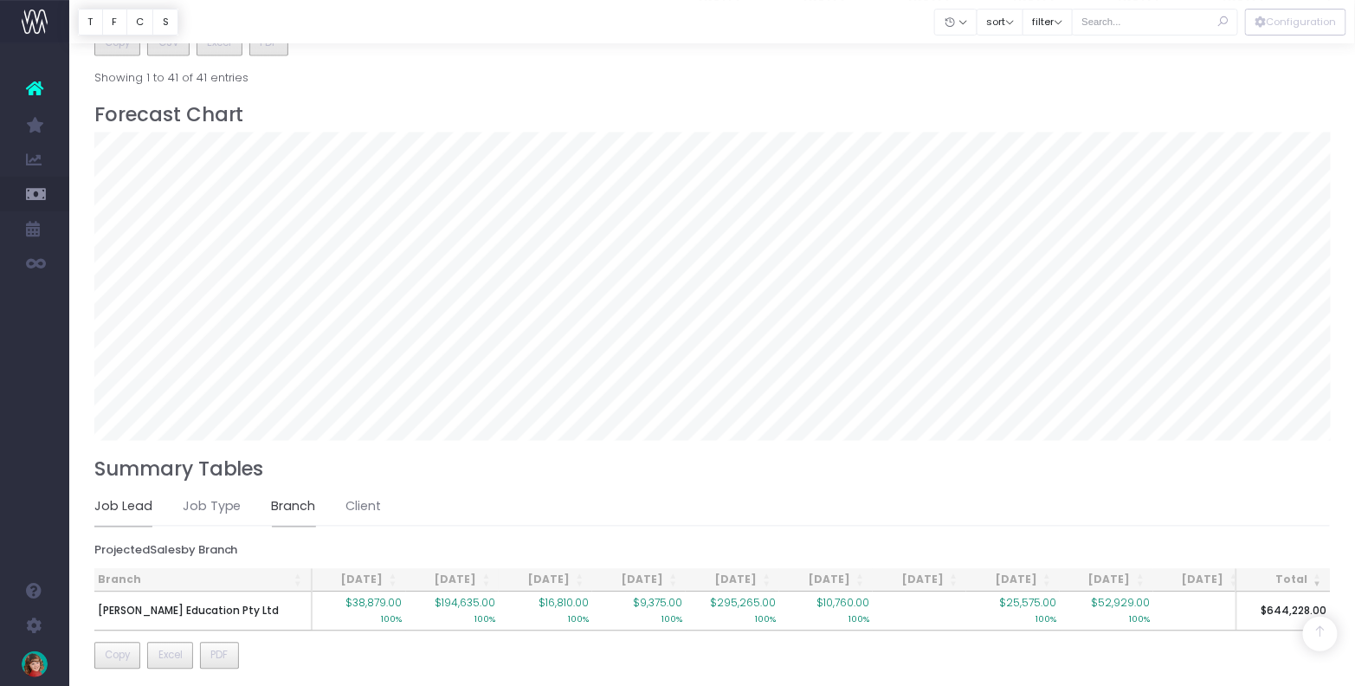
click at [135, 487] on link "Job Lead" at bounding box center [123, 507] width 58 height 40
click at [358, 487] on link "Client" at bounding box center [363, 507] width 35 height 40
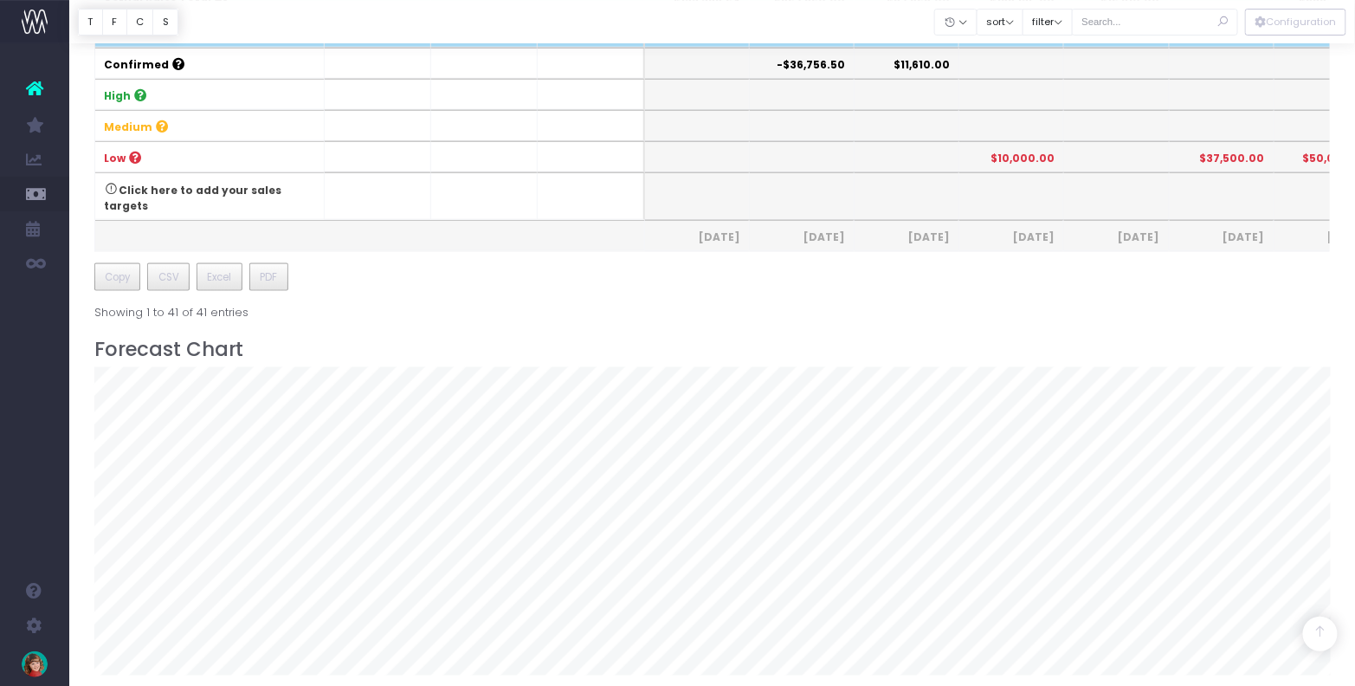
scroll to position [710, 0]
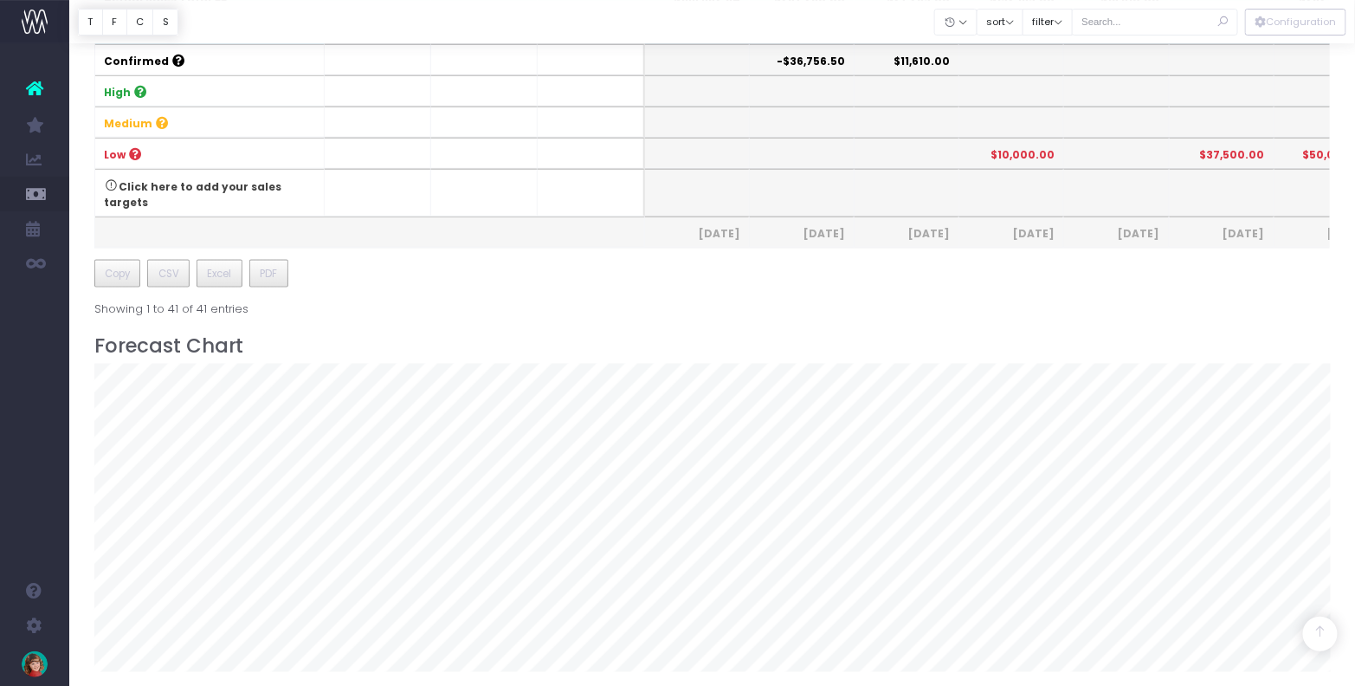
click at [245, 179] on link "Click here to add your sales targets" at bounding box center [193, 194] width 178 height 30
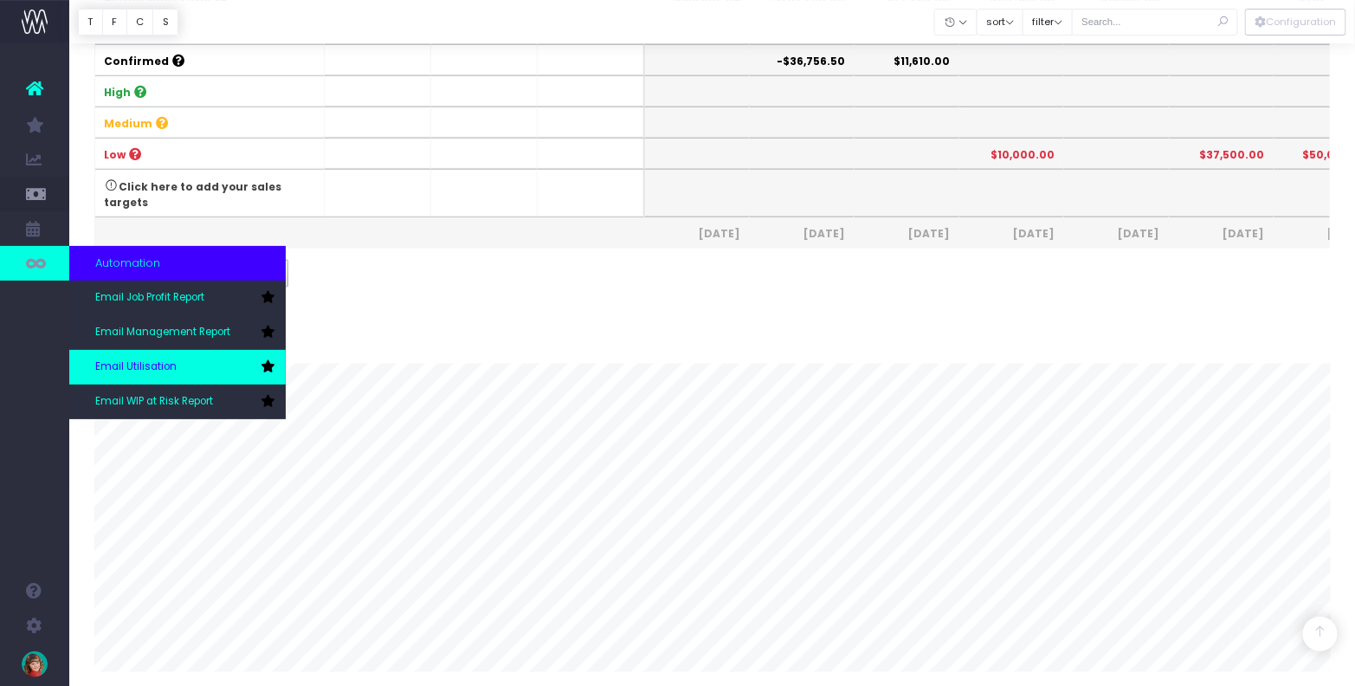
click at [117, 366] on span "Email Utilisation" at bounding box center [135, 367] width 81 height 16
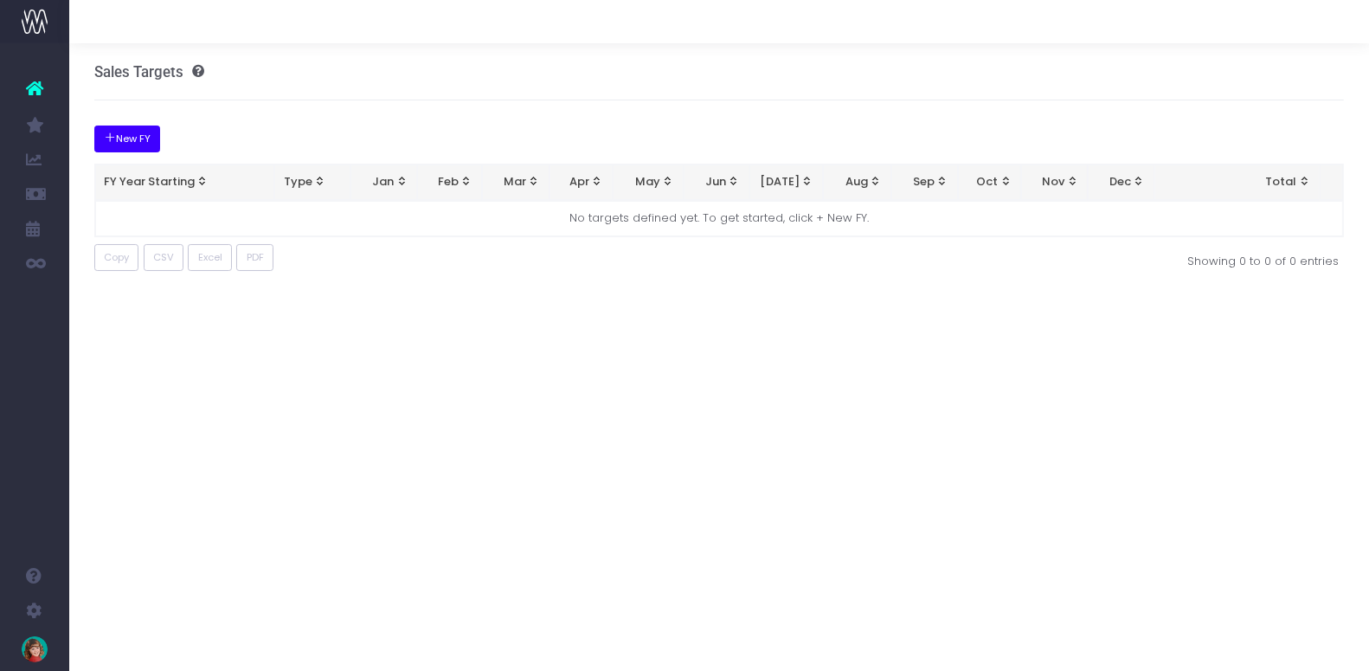
click at [143, 134] on button "New FY" at bounding box center [127, 139] width 67 height 27
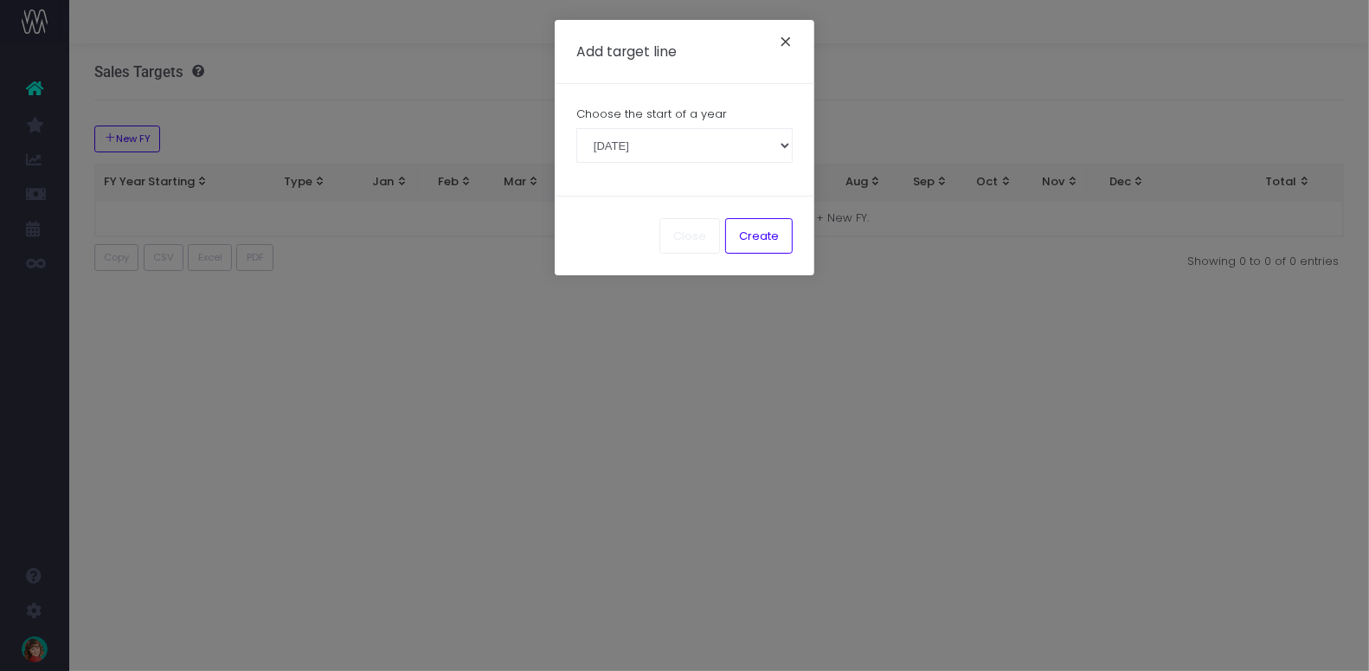
drag, startPoint x: 788, startPoint y: 44, endPoint x: 428, endPoint y: 316, distance: 450.5
click at [788, 42] on button "×" at bounding box center [786, 44] width 36 height 28
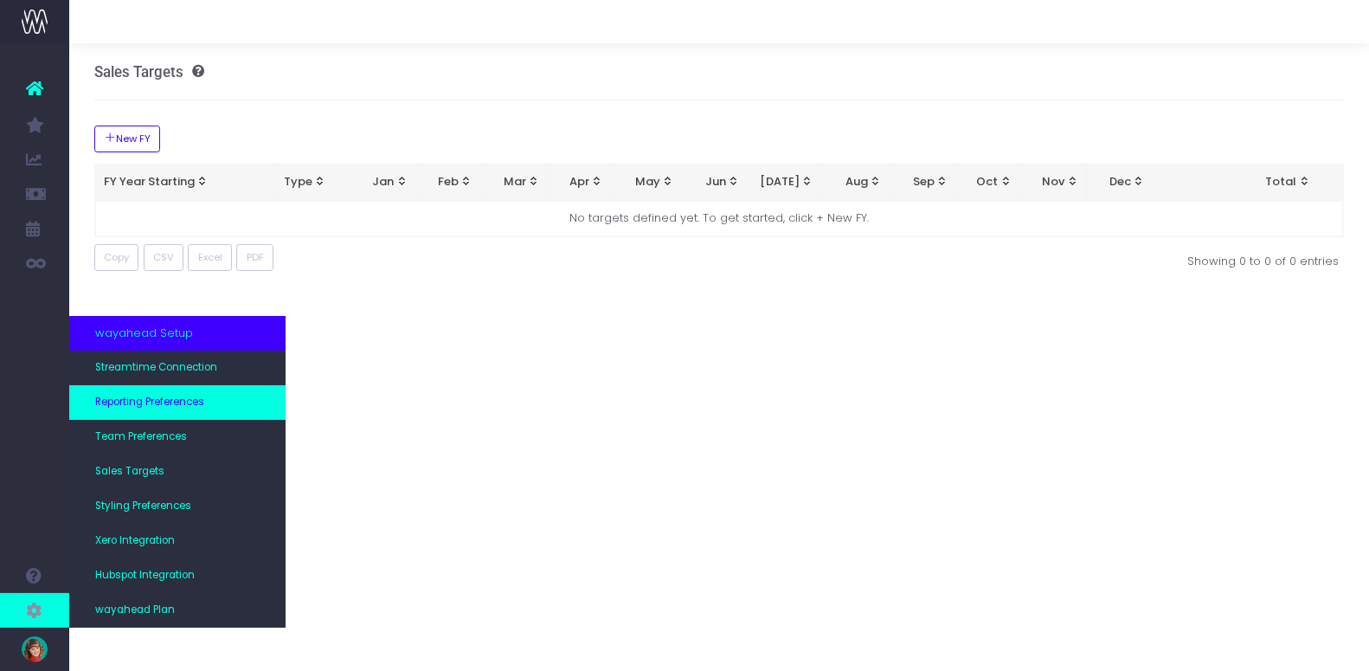
click at [151, 403] on span "Reporting Preferences" at bounding box center [149, 403] width 109 height 16
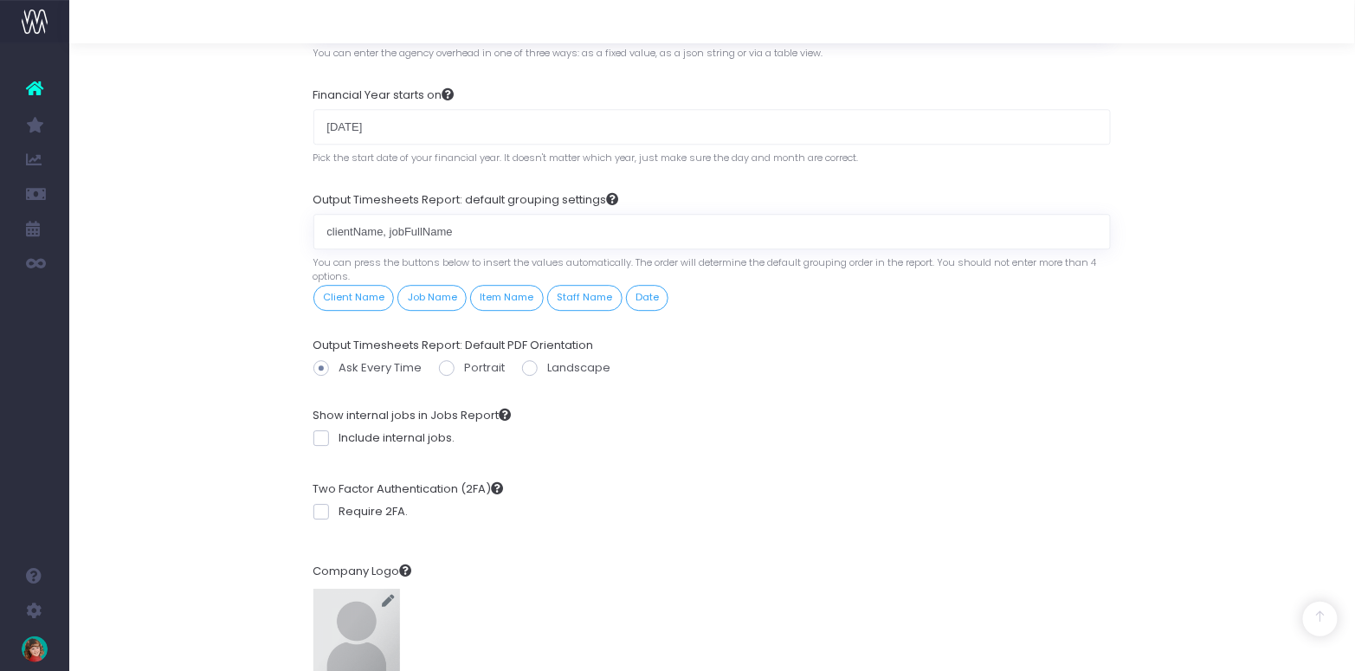
scroll to position [1671, 0]
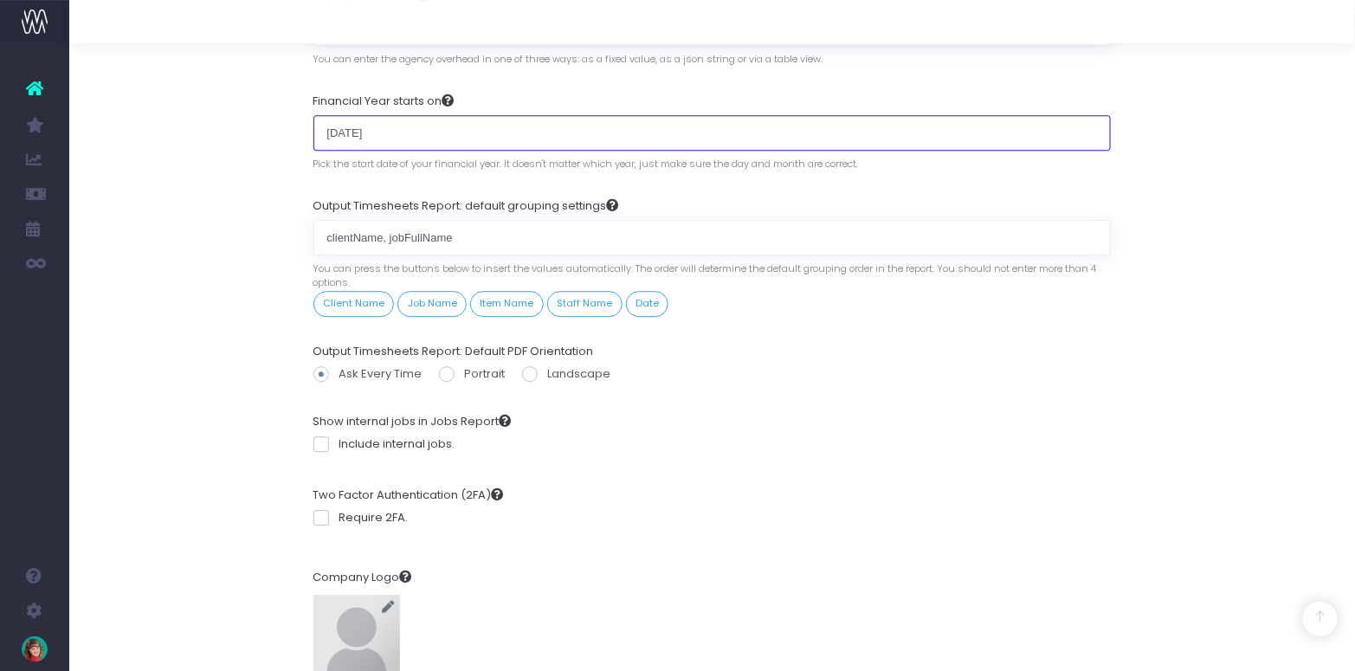
click at [367, 118] on input "[DATE]" at bounding box center [712, 132] width 798 height 35
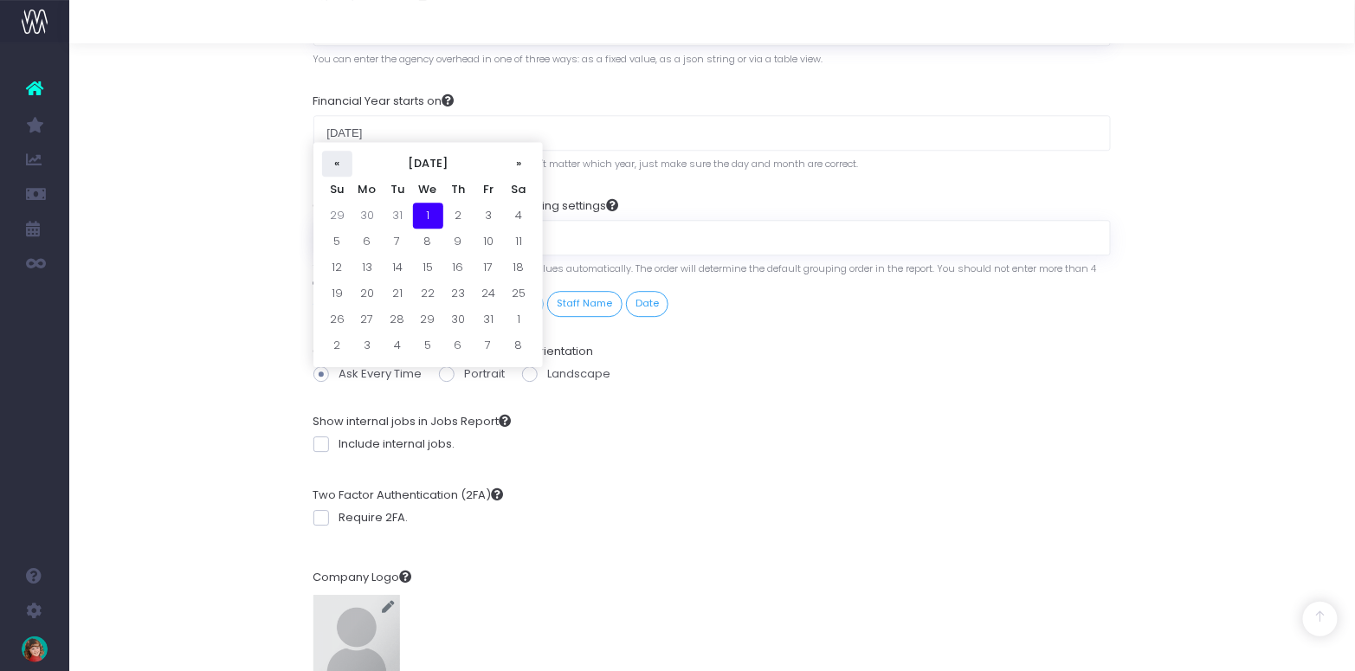
click at [341, 164] on th "«" at bounding box center [337, 164] width 30 height 26
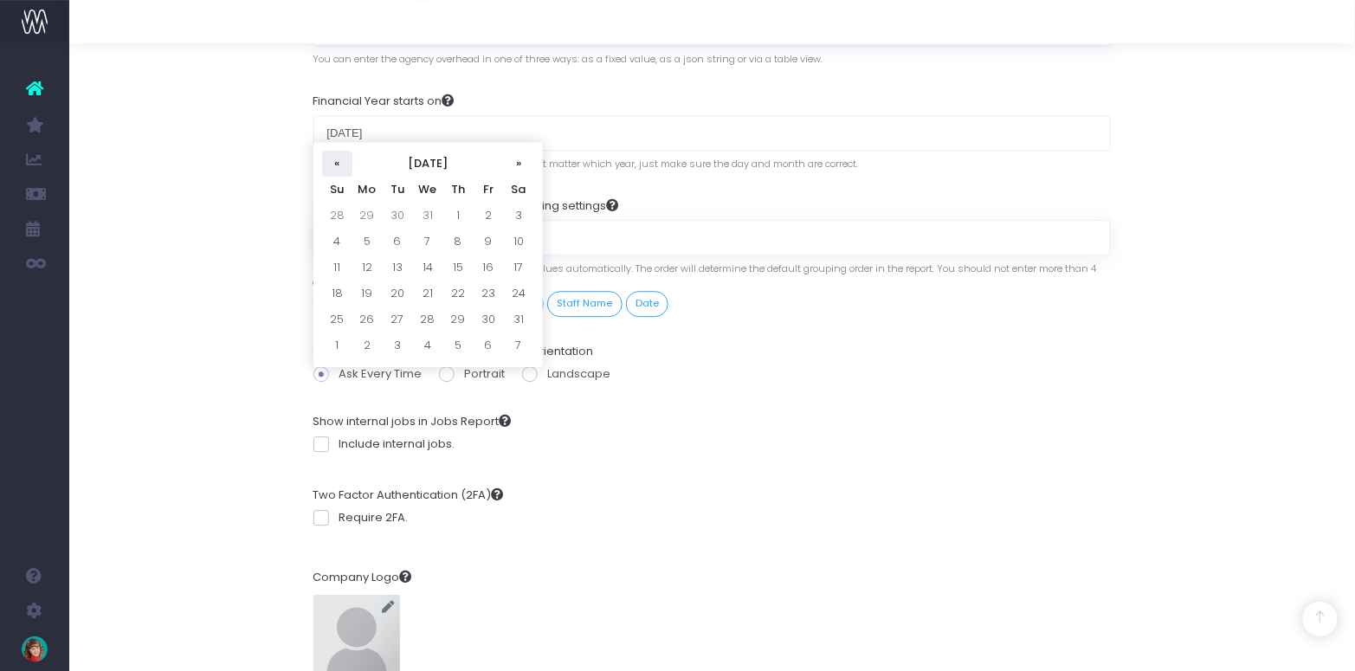
click at [341, 164] on th "«" at bounding box center [337, 164] width 30 height 26
click at [364, 212] on td "1" at bounding box center [367, 216] width 30 height 26
type input "01 July"
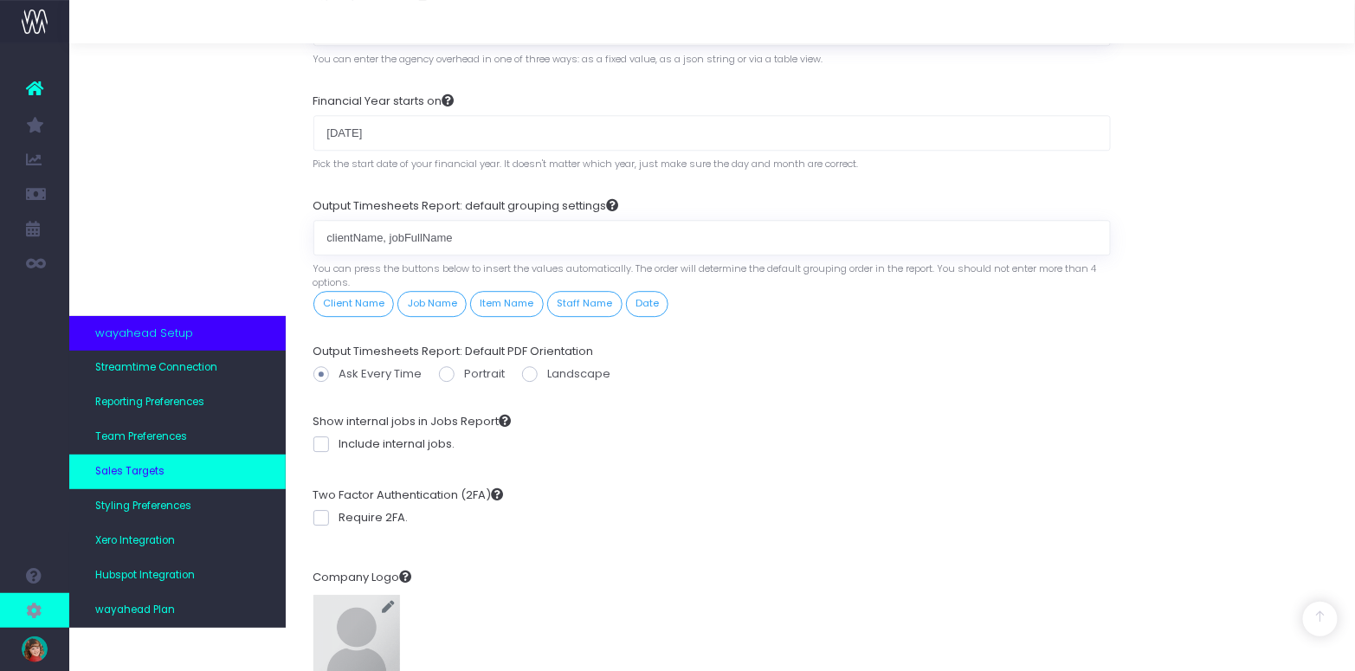
click at [134, 469] on span "Sales Targets" at bounding box center [129, 472] width 69 height 16
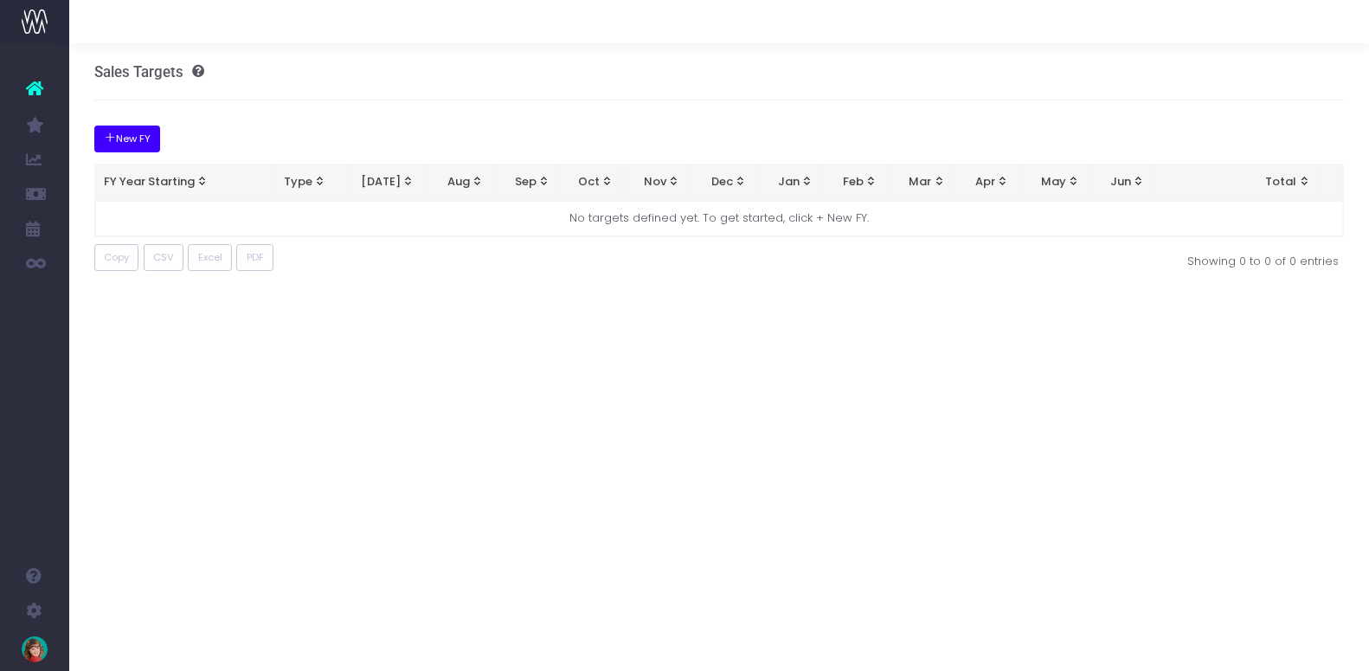
click at [135, 137] on button "New FY" at bounding box center [127, 139] width 67 height 27
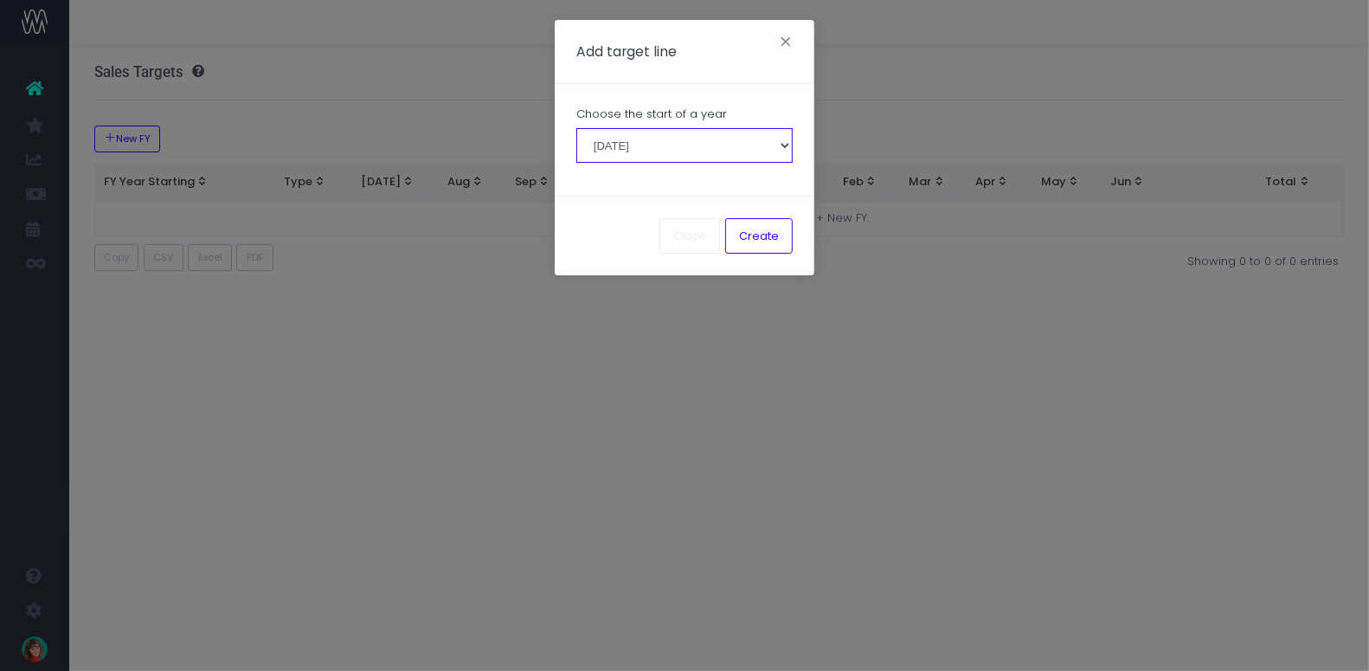
click at [679, 139] on select "[DATE] [DATE] [DATE] [DATE] [DATE] [DATE] [DATE] [DATE] [DATE] [DATE]" at bounding box center [685, 145] width 216 height 35
click at [577, 128] on select "[DATE] [DATE] [DATE] [DATE] [DATE] [DATE] [DATE] [DATE] [DATE] [DATE]" at bounding box center [685, 145] width 216 height 35
click at [619, 140] on select "[DATE] [DATE] [DATE] [DATE] [DATE] [DATE] [DATE] [DATE] [DATE] [DATE]" at bounding box center [685, 145] width 216 height 35
select select "20250701"
click at [577, 128] on select "[DATE] [DATE] [DATE] [DATE] [DATE] [DATE] [DATE] [DATE] [DATE] [DATE]" at bounding box center [685, 145] width 216 height 35
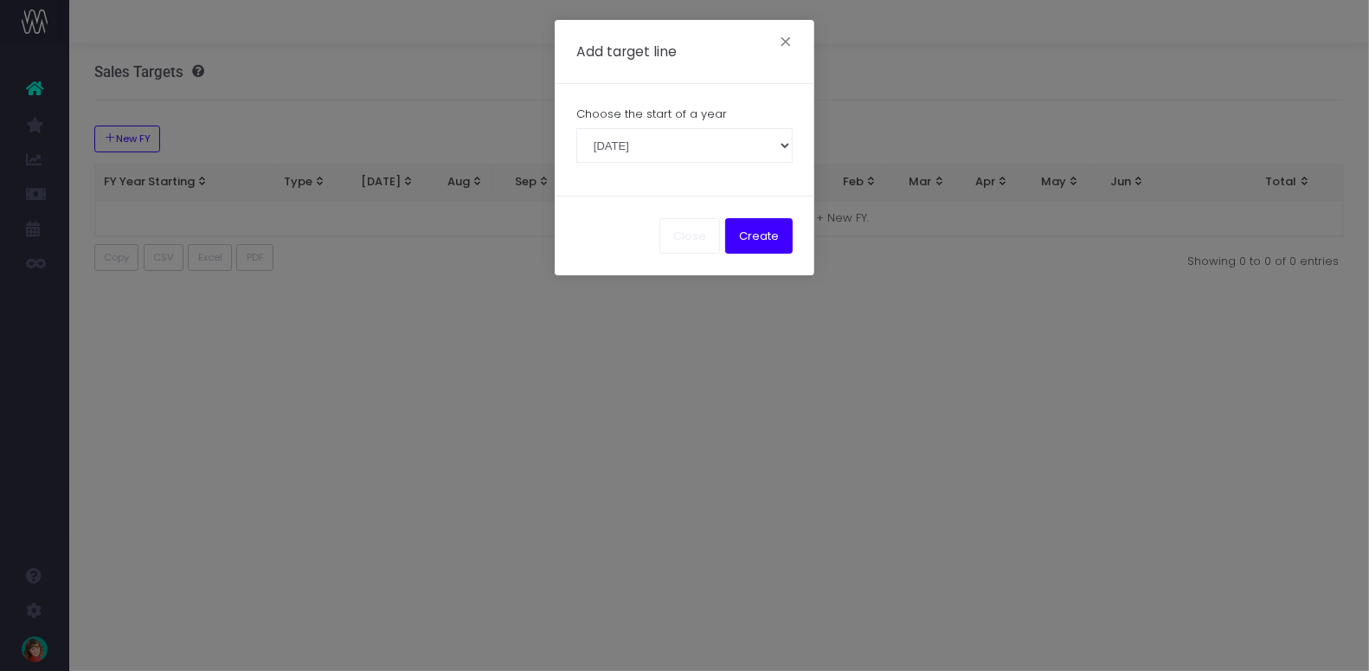
click at [768, 235] on button "Create" at bounding box center [759, 235] width 68 height 35
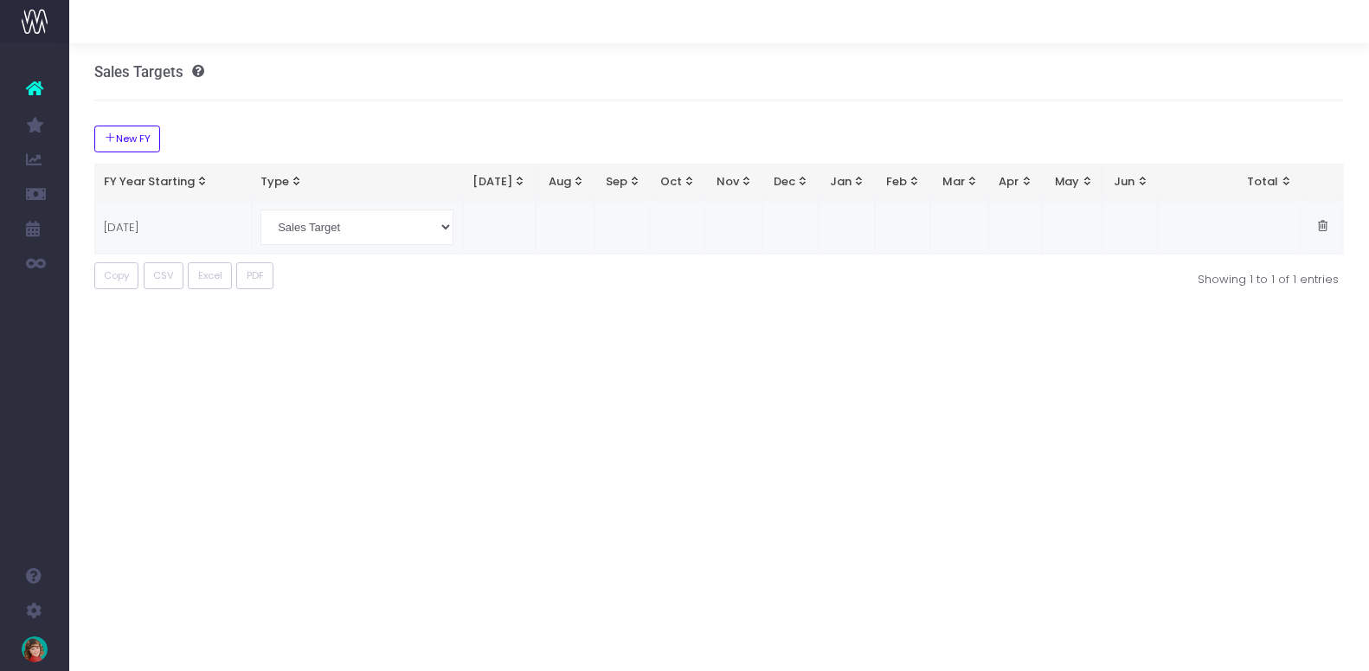
click at [496, 222] on td at bounding box center [499, 228] width 73 height 54
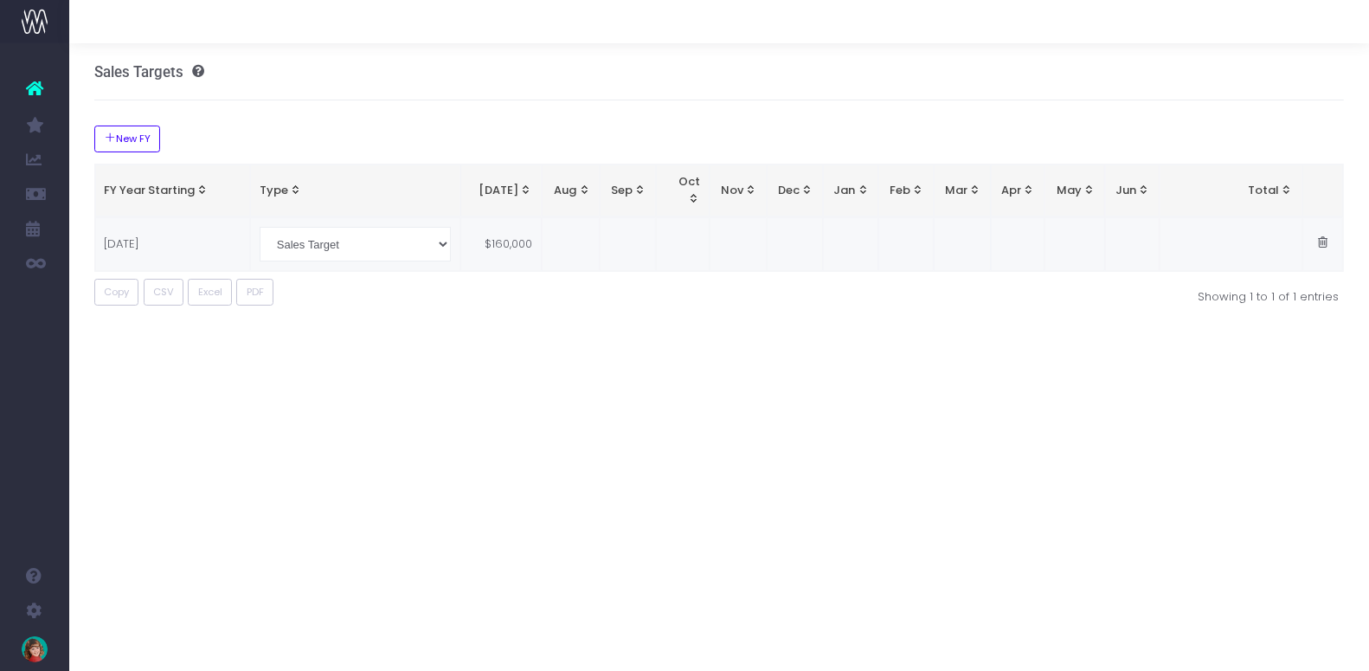
click at [545, 221] on td at bounding box center [571, 244] width 58 height 54
paste input "16000"
click at [635, 221] on td at bounding box center [641, 244] width 55 height 54
type input "250000"
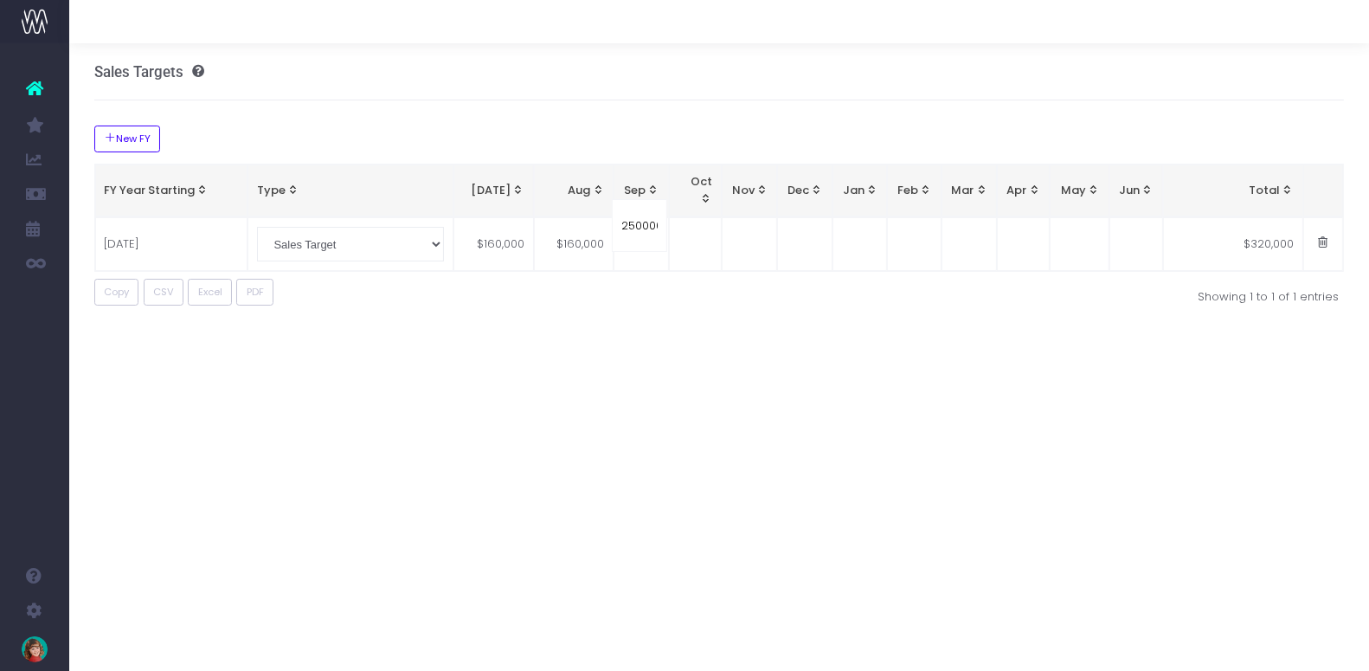
scroll to position [0, 3]
click at [695, 307] on div "New FY FY Year Starting Type [DATE] Aug Sep Oct Nov Dec Jan Feb Mar Apr May Jun…" at bounding box center [719, 214] width 1251 height 229
click at [556, 98] on div "Sales Targets" at bounding box center [719, 71] width 1251 height 57
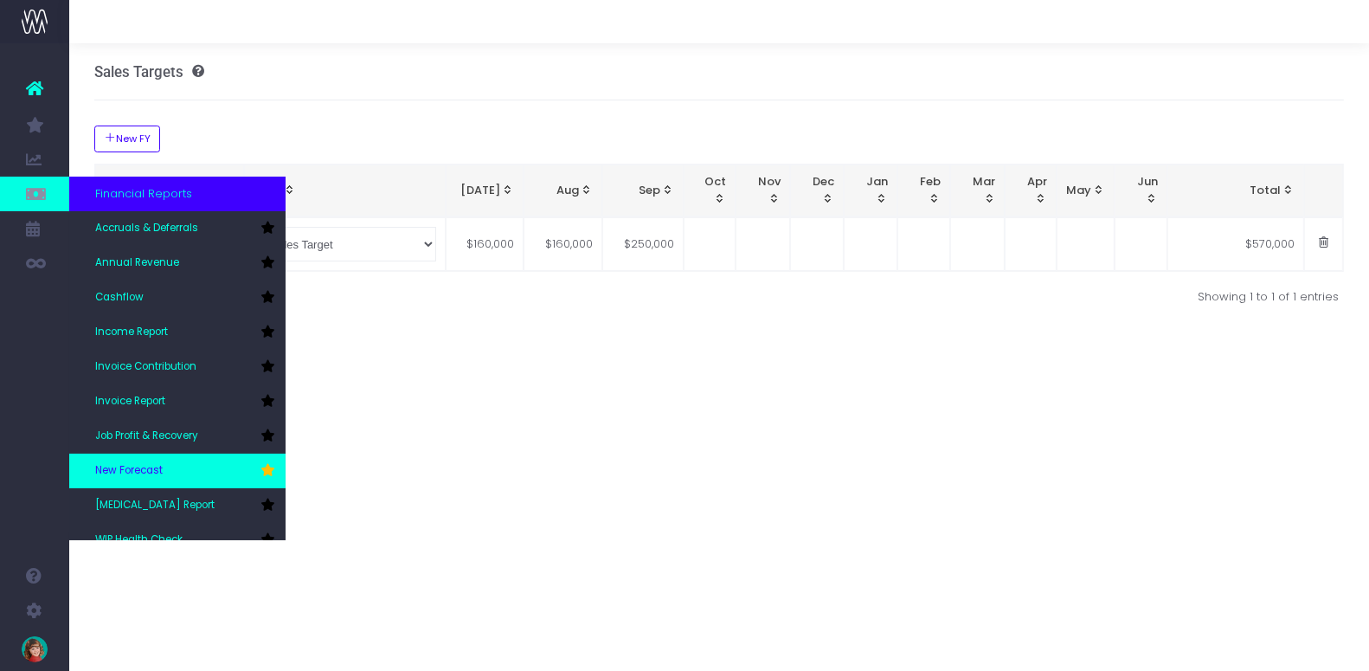
click at [143, 473] on span "New Forecast" at bounding box center [129, 471] width 68 height 16
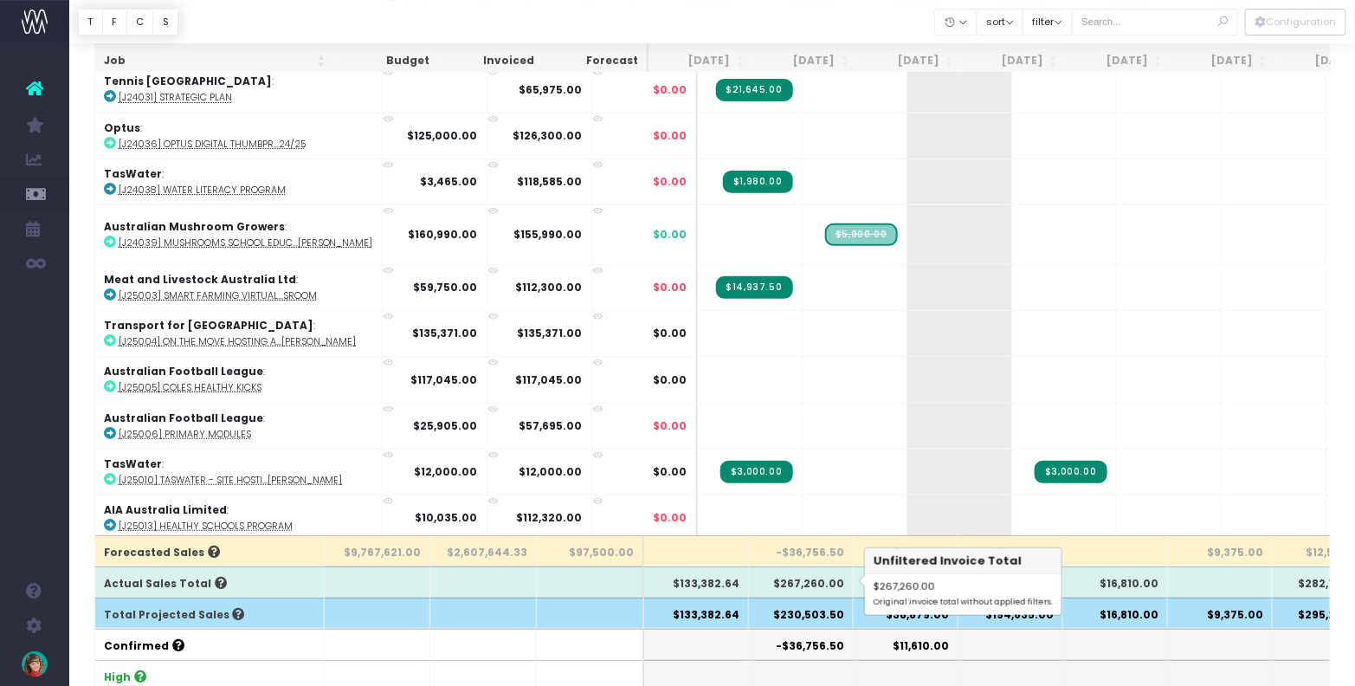
scroll to position [119, 0]
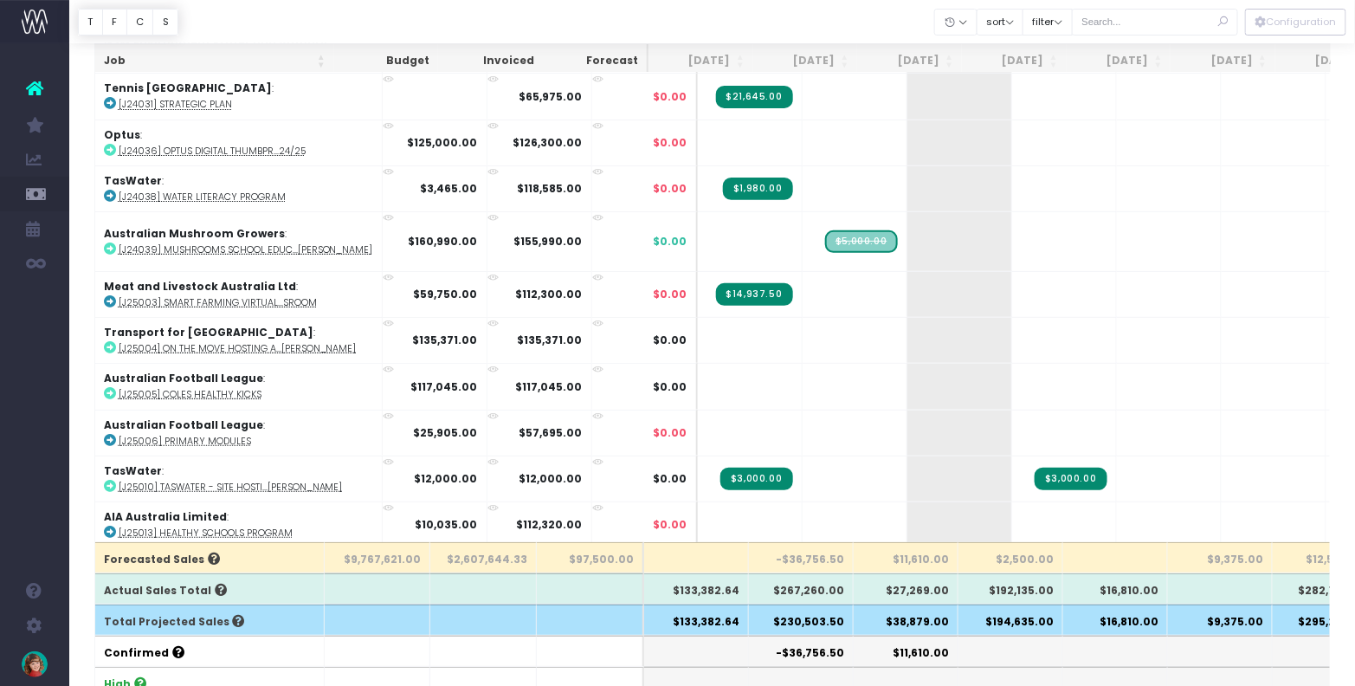
click at [846, 28] on div at bounding box center [711, 21] width 1285 height 43
click at [1310, 16] on button "Configuration" at bounding box center [1295, 22] width 101 height 27
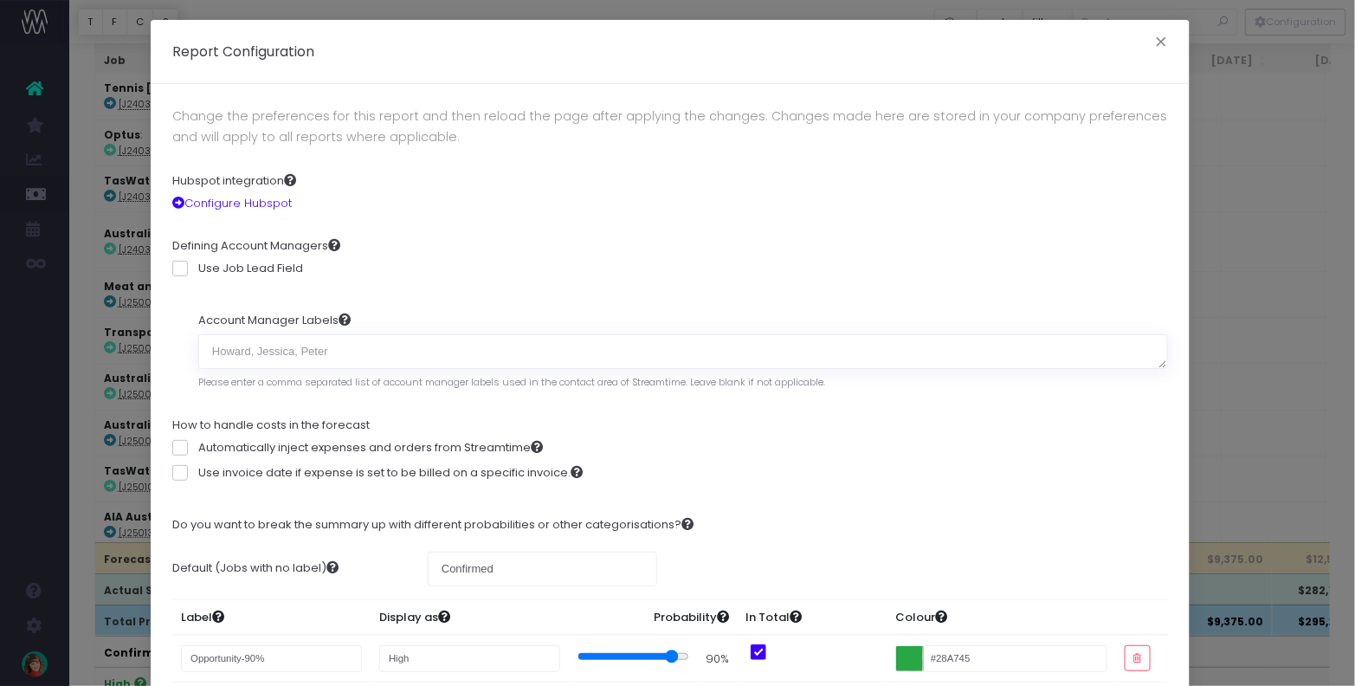
click at [173, 269] on span at bounding box center [180, 269] width 16 height 16
click at [198, 269] on input "Use Job Lead Field" at bounding box center [203, 265] width 11 height 11
checkbox input "true"
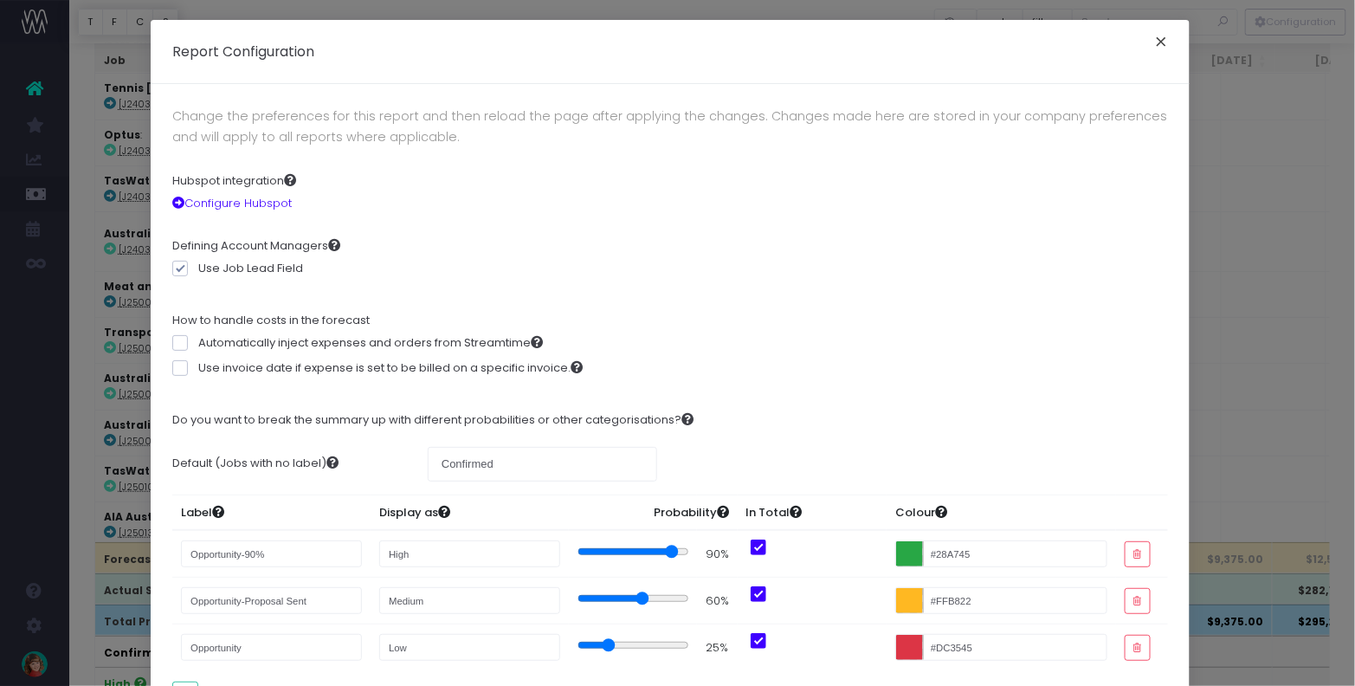
click at [1150, 39] on button "×" at bounding box center [1161, 44] width 36 height 28
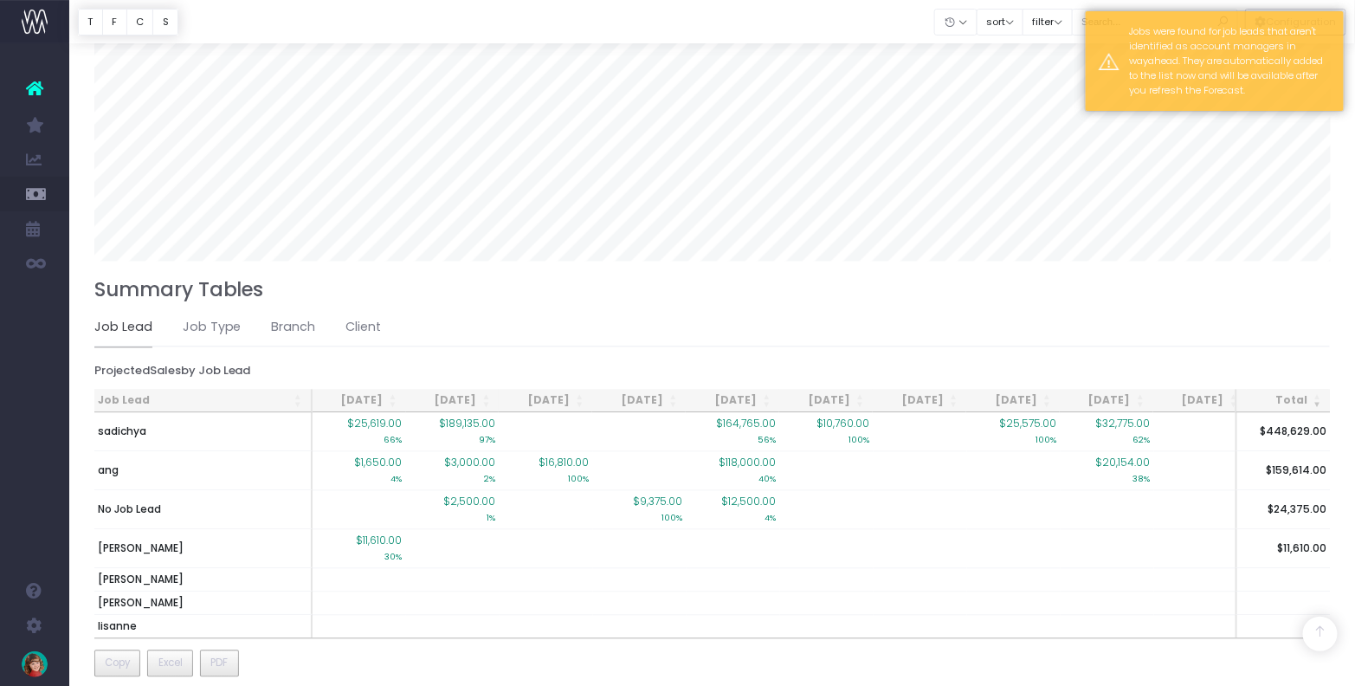
scroll to position [1139, 0]
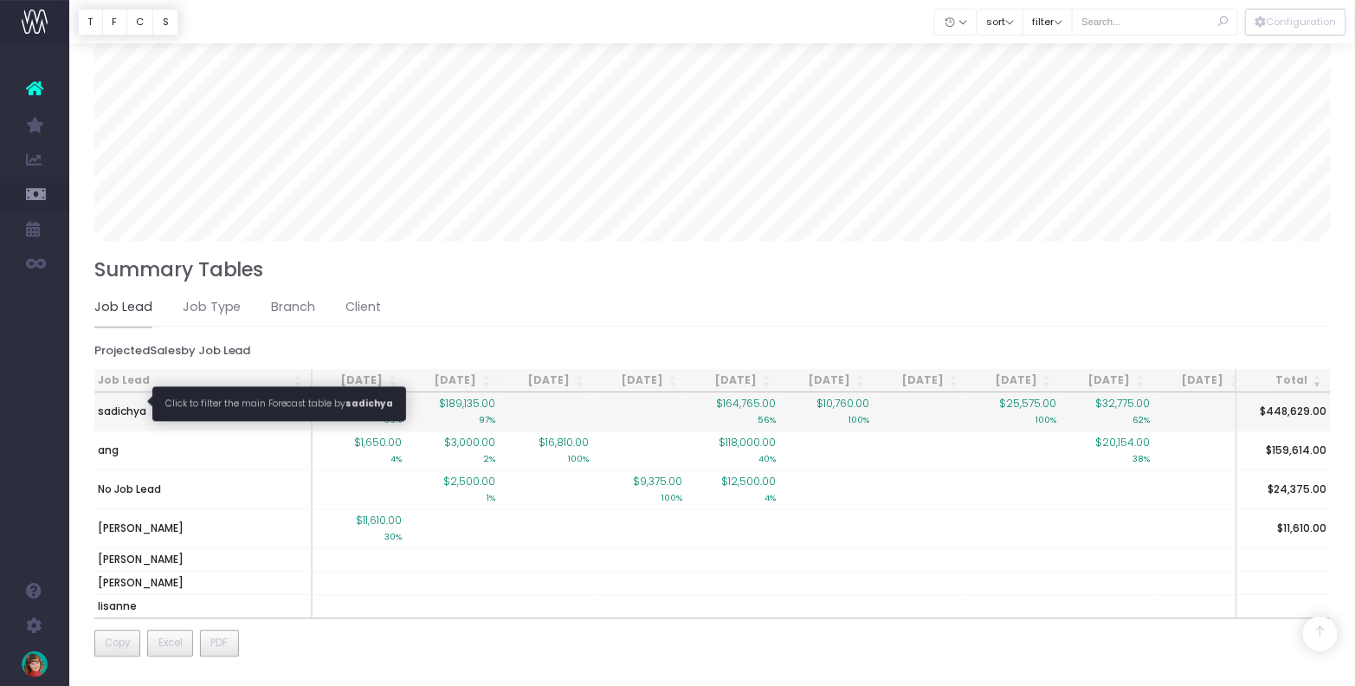
click at [119, 404] on span "sadichya" at bounding box center [122, 412] width 48 height 16
type input ""Job lead: sadichya""
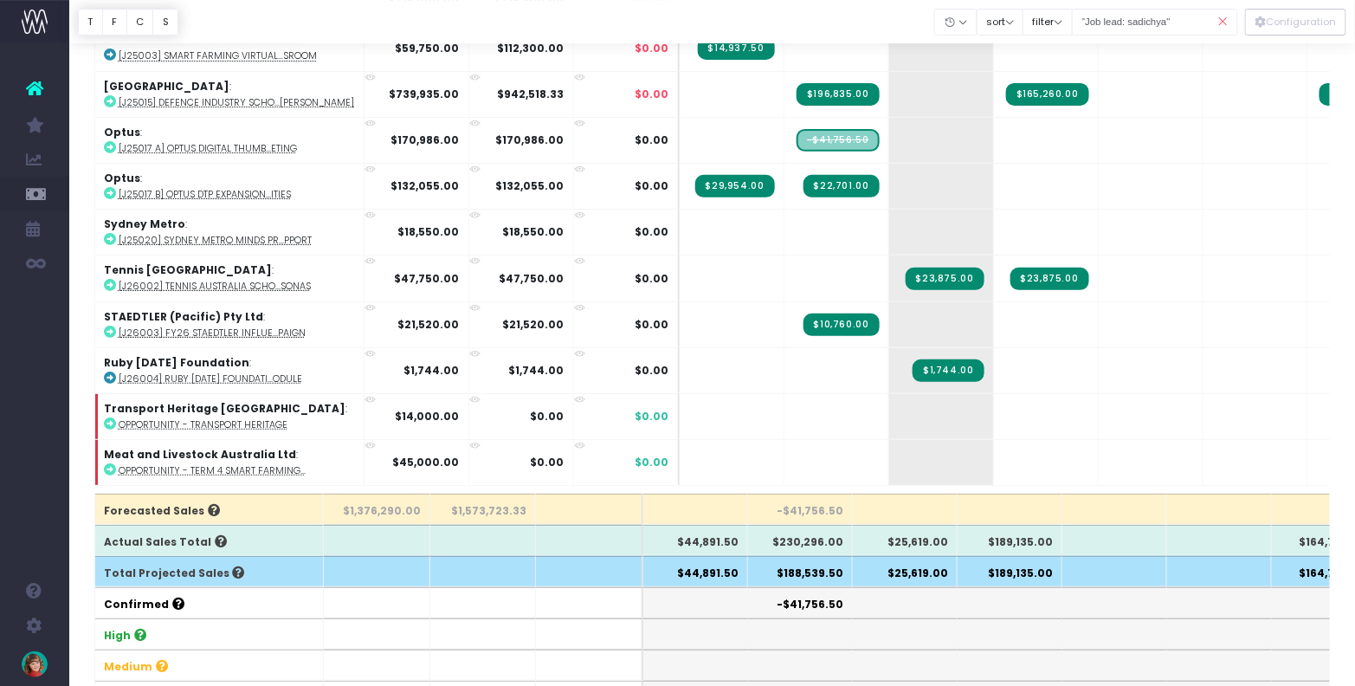
scroll to position [0, 0]
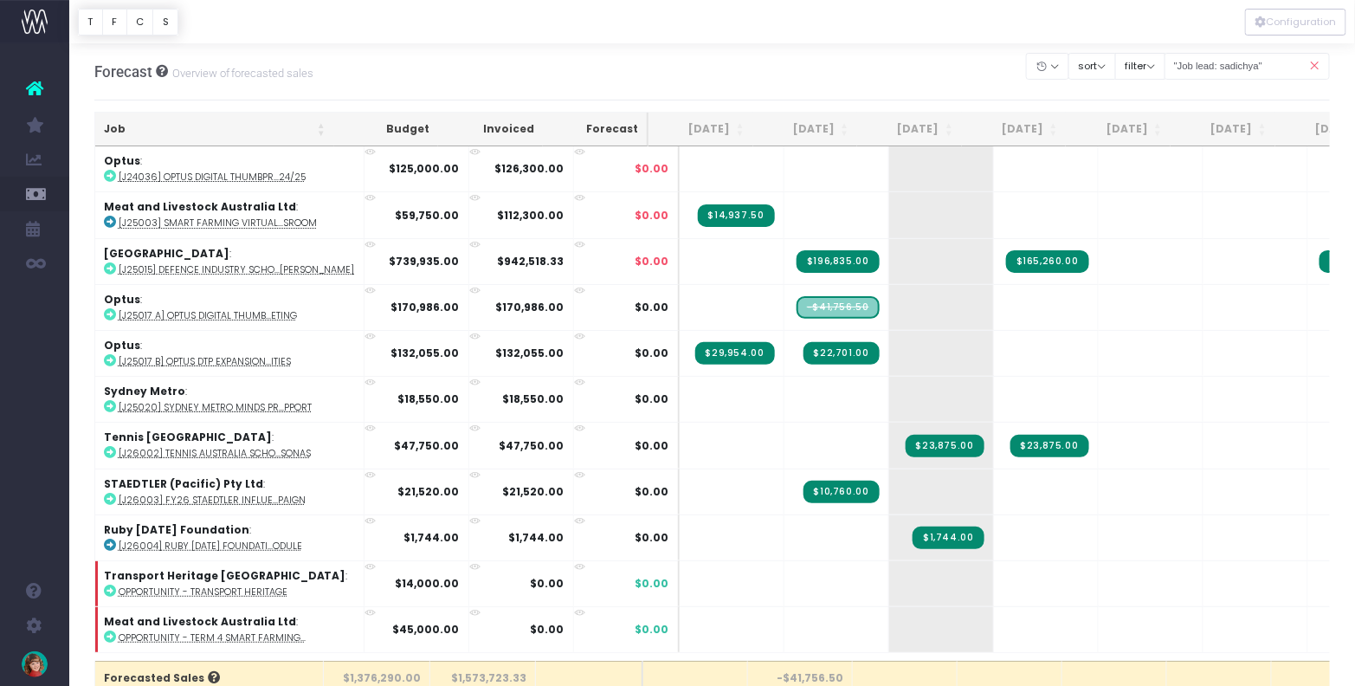
click at [1313, 63] on icon at bounding box center [1314, 65] width 30 height 35
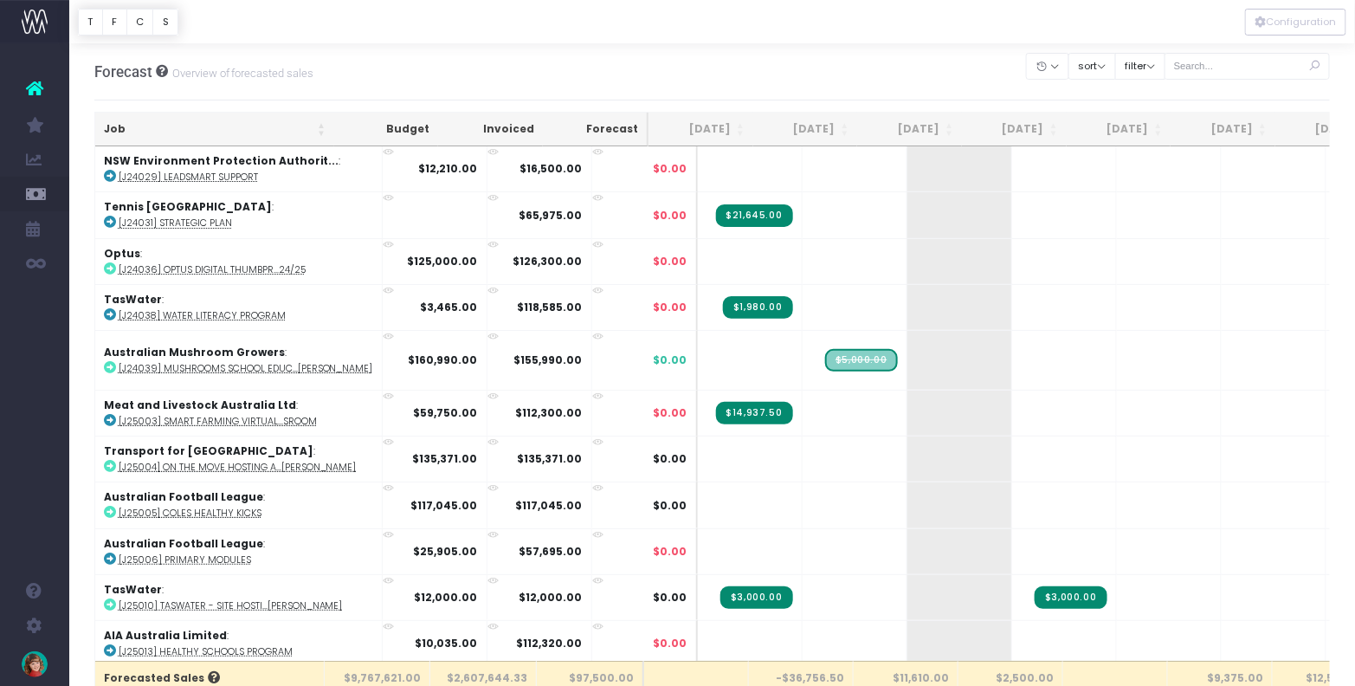
click at [886, 75] on div "Forecast Overview of forecasted sales Clear Filters Hide [DATE] [DATE] [DATE] […" at bounding box center [712, 71] width 1236 height 57
click at [841, 87] on div "Forecast Overview of forecasted sales Clear Filters Hide [DATE] [DATE] [DATE] […" at bounding box center [712, 71] width 1236 height 57
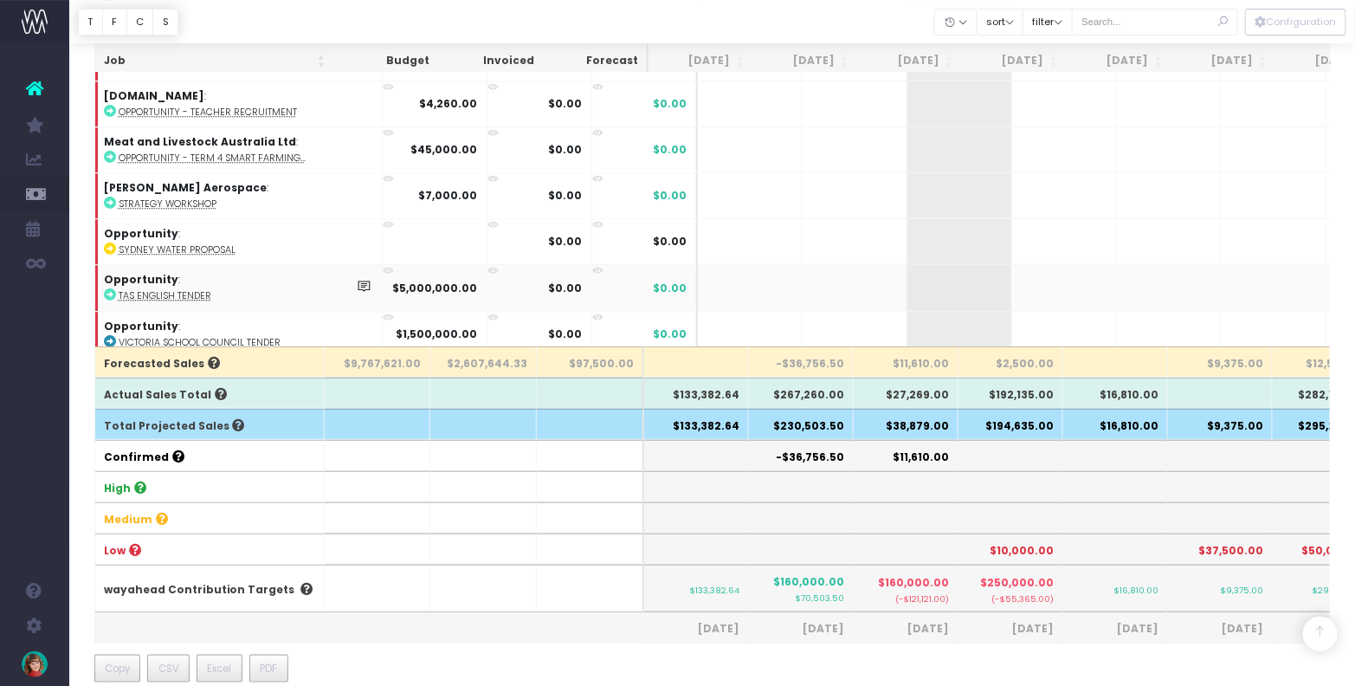
scroll to position [323, 0]
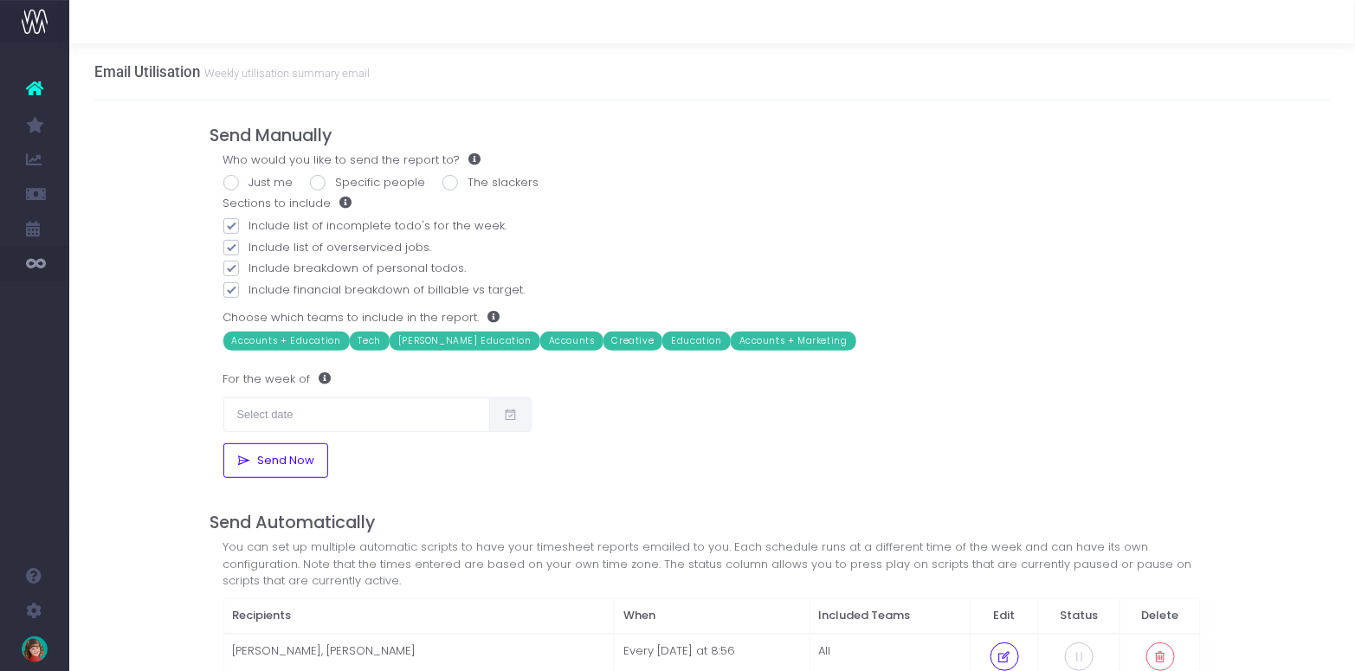
click at [167, 273] on div "Email Utilisation Weekly utilisation summary email Send Manually Who would you …" at bounding box center [711, 498] width 1285 height 911
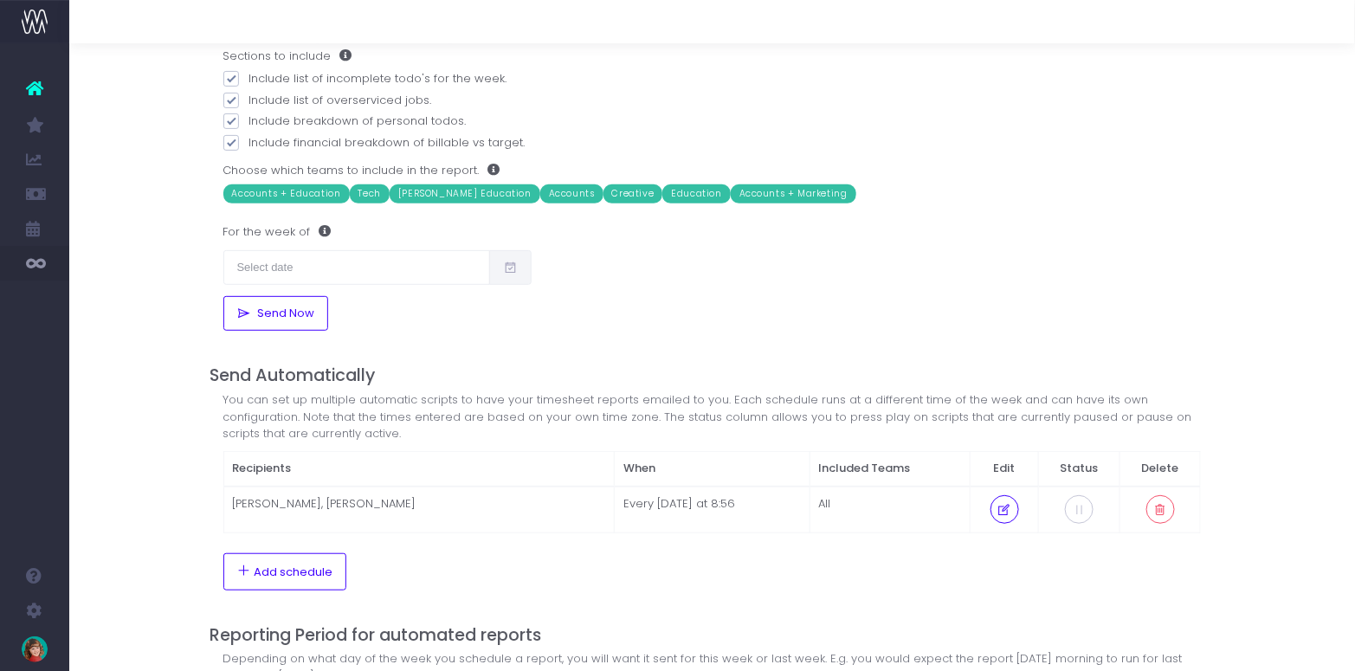
scroll to position [151, 3]
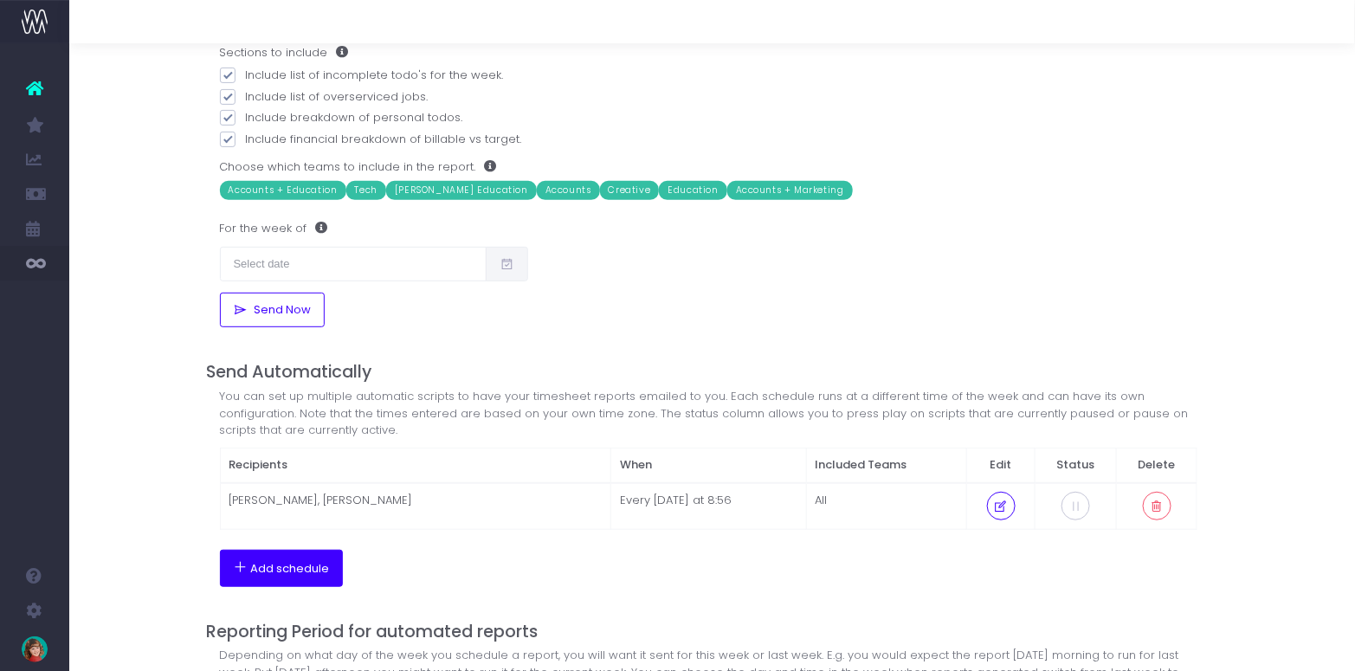
click at [272, 569] on span "Add schedule" at bounding box center [290, 569] width 79 height 14
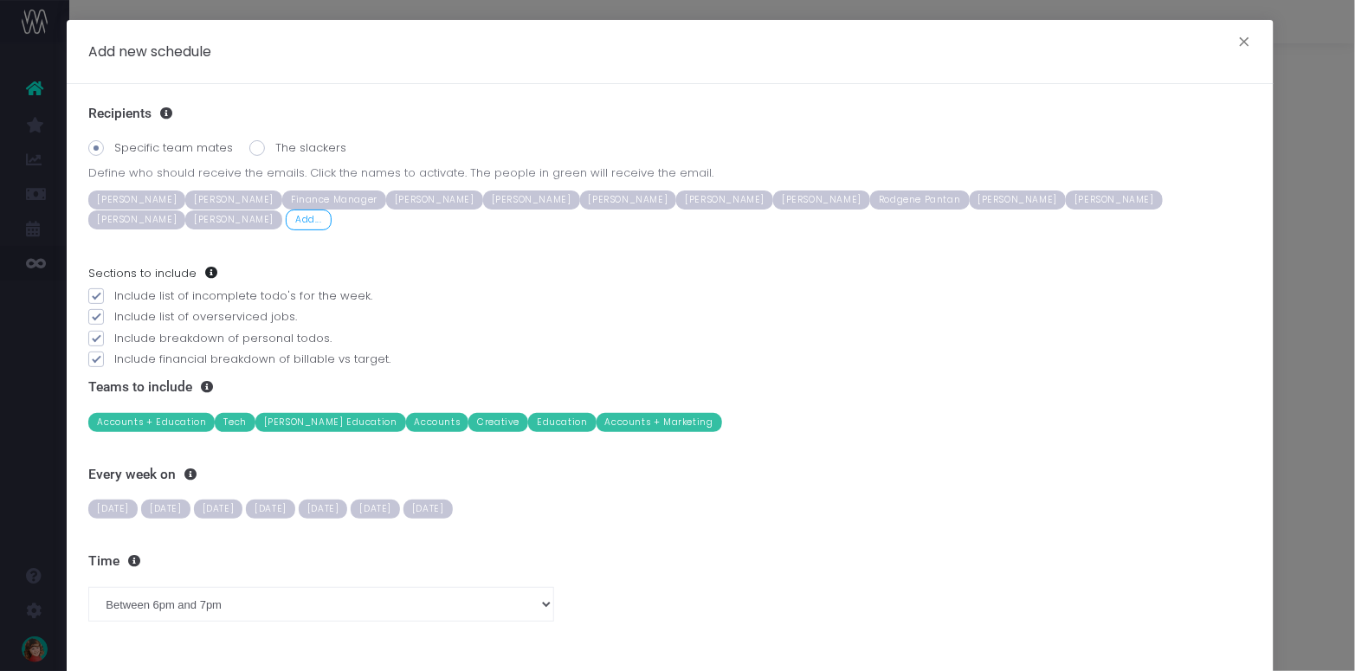
click at [528, 424] on span "Education" at bounding box center [562, 422] width 68 height 19
drag, startPoint x: 464, startPoint y: 422, endPoint x: 377, endPoint y: 425, distance: 86.6
click at [468, 422] on span "Creative" at bounding box center [498, 422] width 60 height 19
click at [406, 424] on span "Accounts" at bounding box center [437, 422] width 63 height 19
click at [267, 421] on span "[PERSON_NAME] Education" at bounding box center [330, 422] width 151 height 19
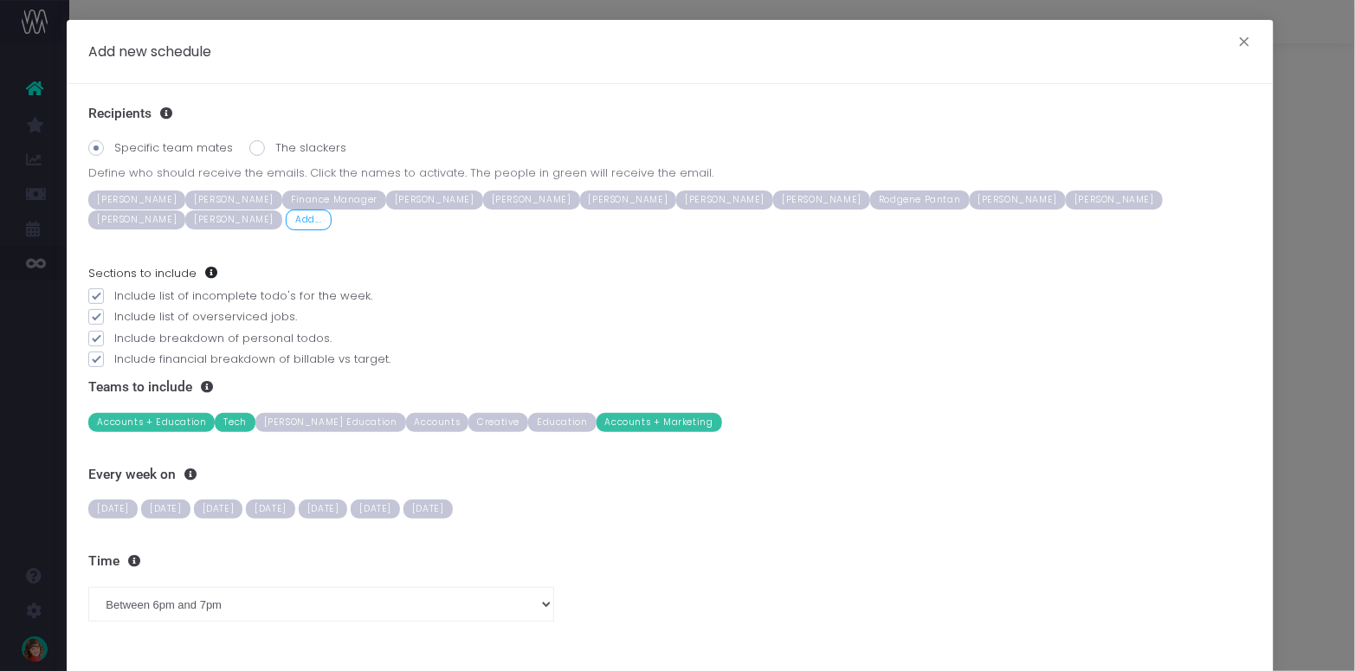
drag, startPoint x: 164, startPoint y: 420, endPoint x: 197, endPoint y: 420, distance: 32.0
click at [169, 419] on span "Accounts + Education" at bounding box center [151, 422] width 126 height 19
click at [229, 421] on span "Tech" at bounding box center [235, 422] width 40 height 19
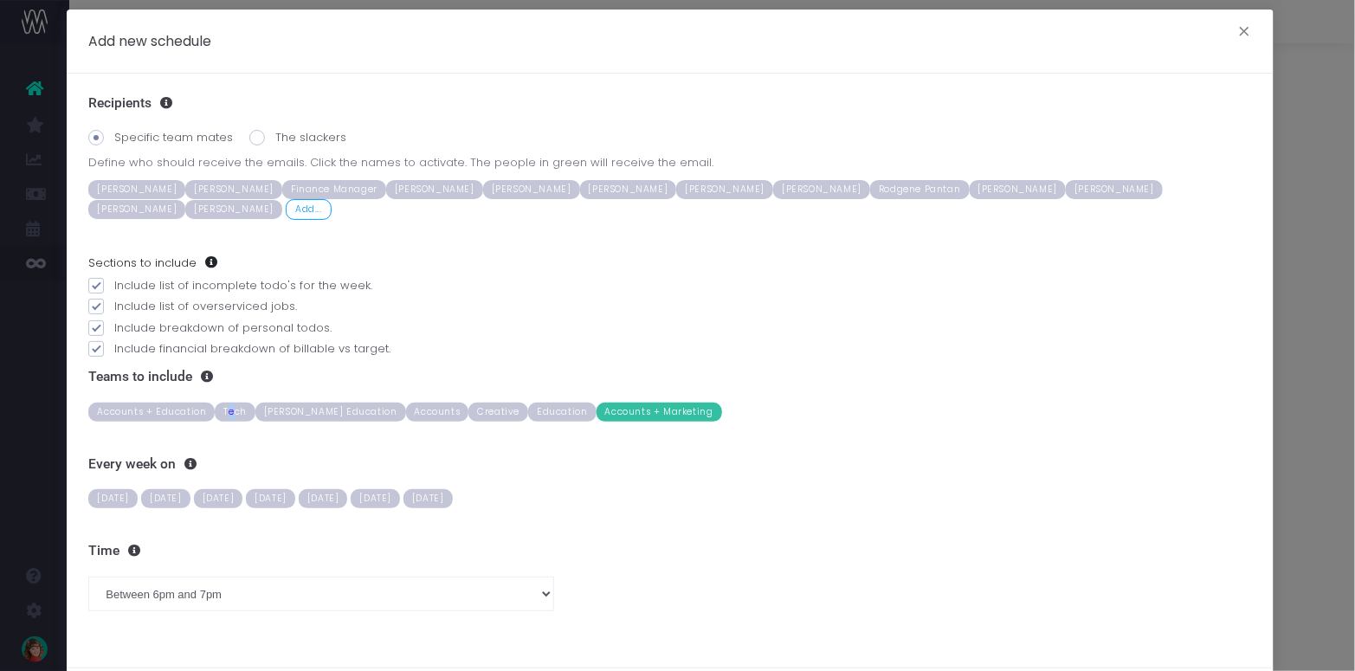
scroll to position [151, 7]
click at [206, 322] on label "Include breakdown of personal todos." at bounding box center [669, 327] width 1163 height 17
click at [126, 322] on input "Include breakdown of personal todos." at bounding box center [119, 324] width 11 height 11
checkbox input "false"
click at [201, 346] on label "Include financial breakdown of billable vs target." at bounding box center [669, 348] width 1163 height 17
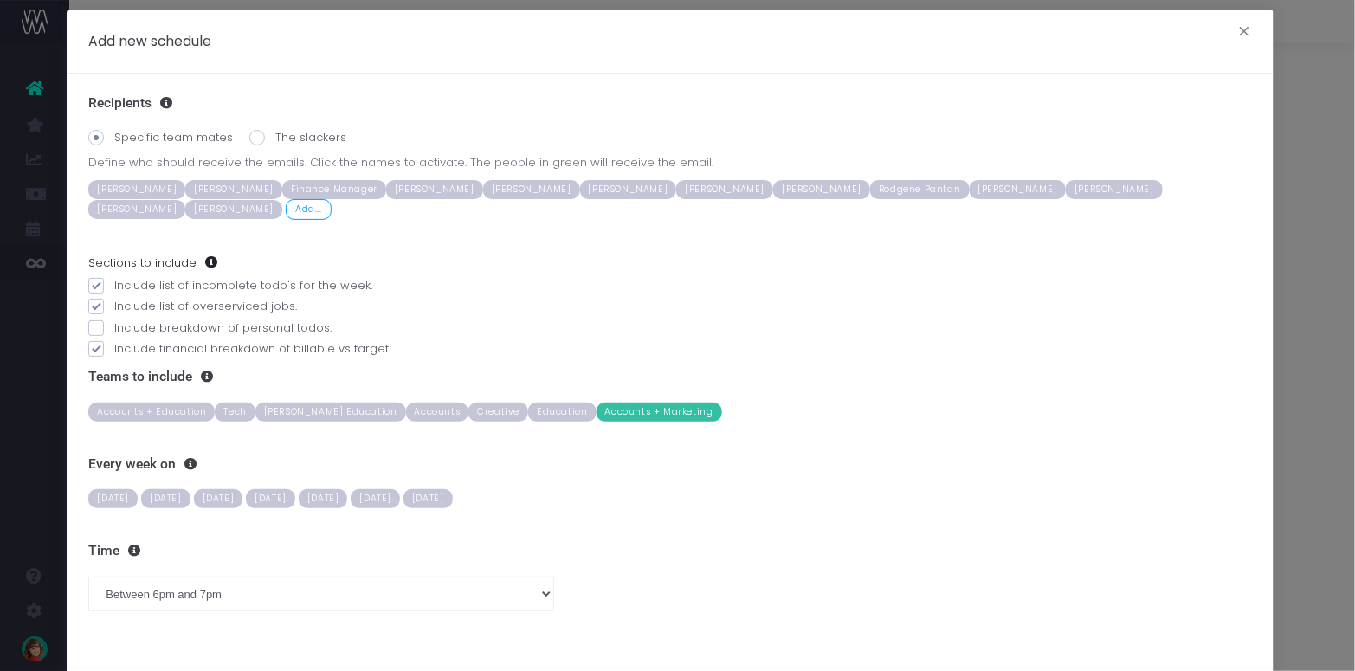
click at [126, 346] on input "Include financial breakdown of billable vs target." at bounding box center [119, 345] width 11 height 11
checkbox input "false"
click at [268, 279] on label "Include list of incomplete todo's for the week." at bounding box center [669, 285] width 1163 height 17
click at [126, 279] on input "Include list of incomplete todo's for the week." at bounding box center [119, 282] width 11 height 11
checkbox input "false"
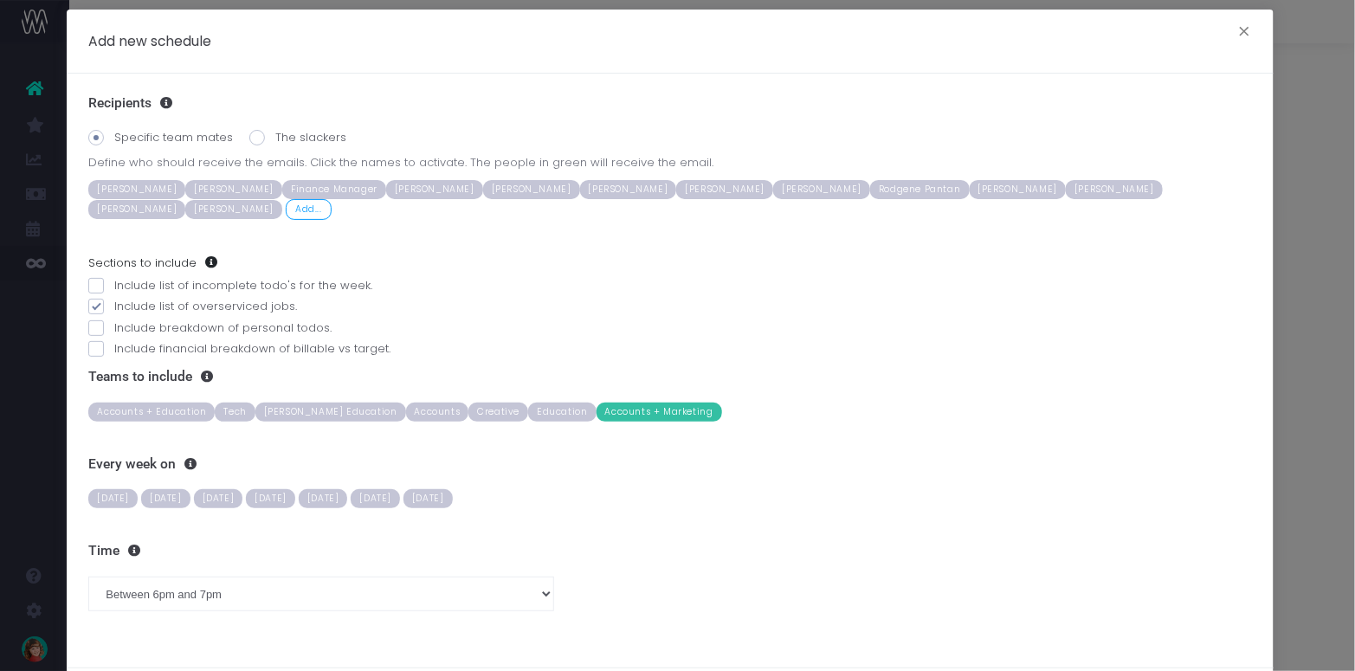
scroll to position [103, 0]
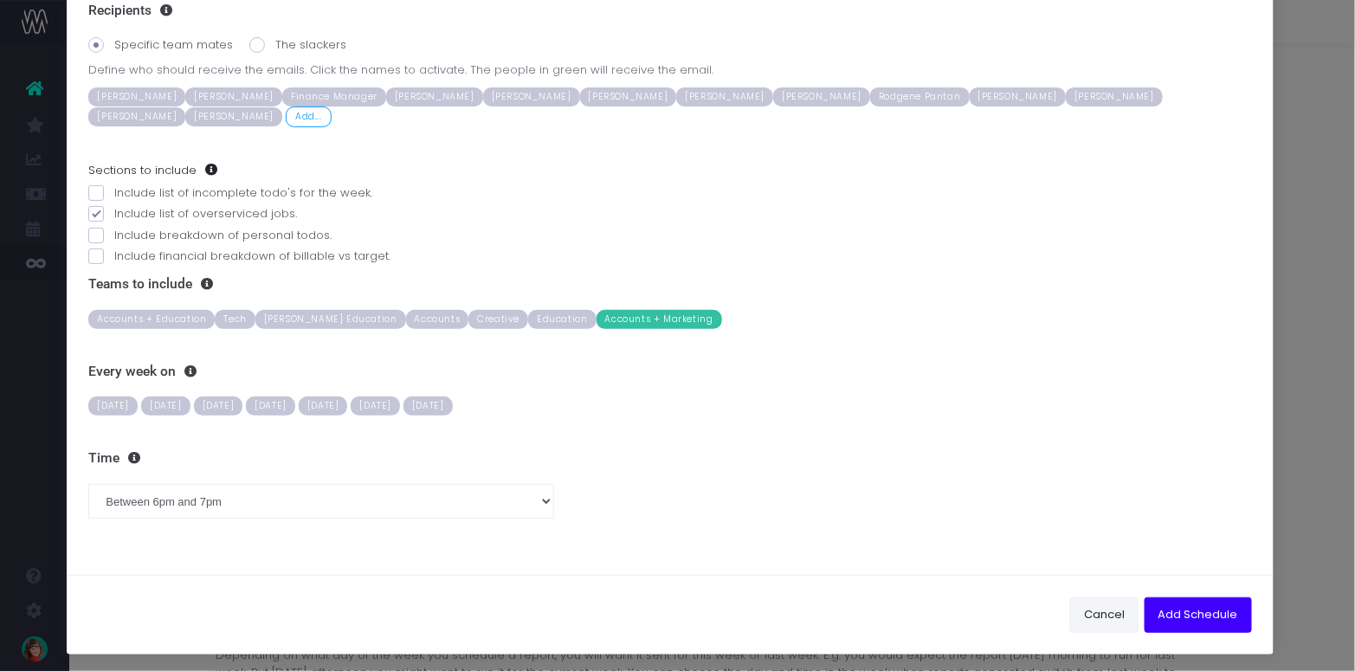
click at [1094, 612] on button "Cancel" at bounding box center [1104, 614] width 68 height 35
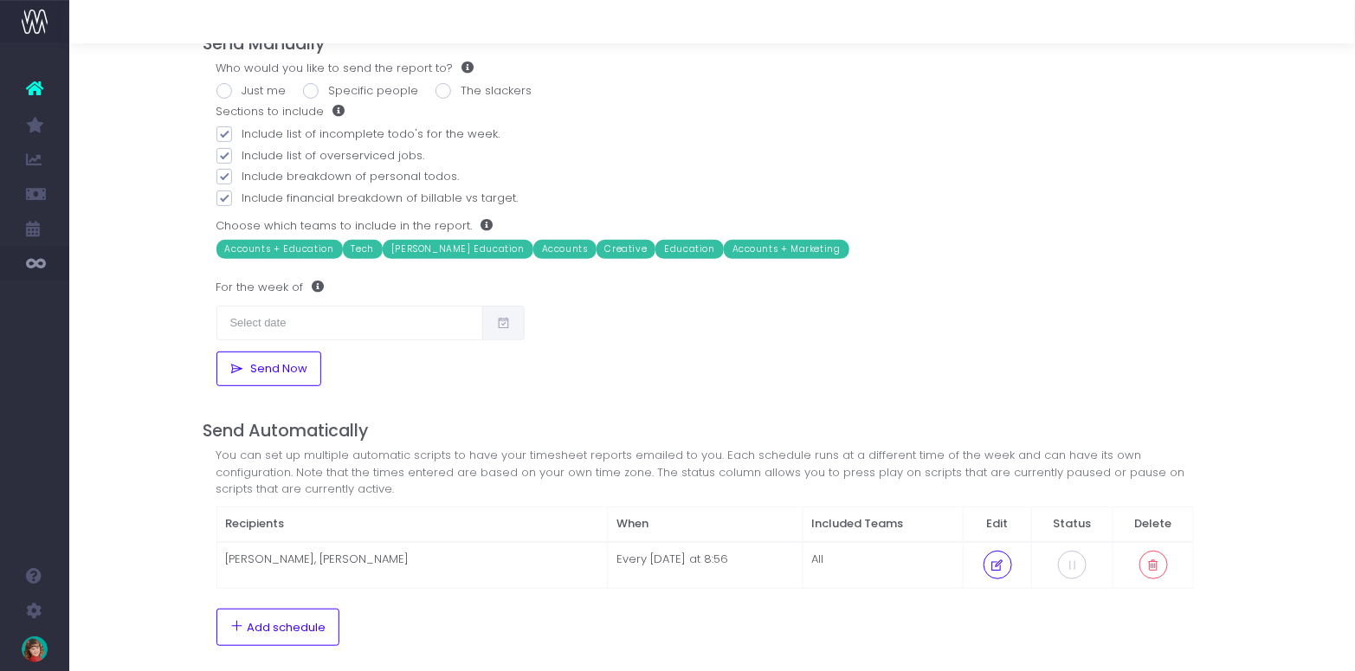
scroll to position [0, 7]
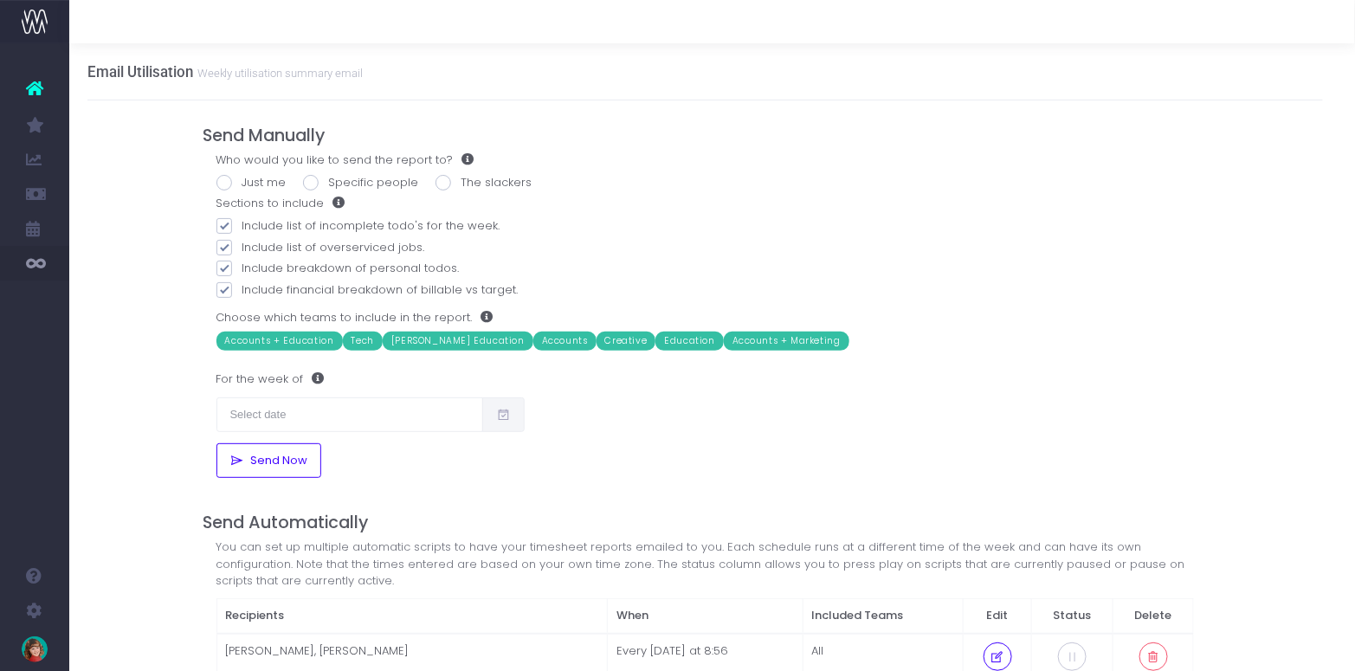
click at [178, 448] on div "Email Utilisation Weekly utilisation summary email Send Manually Who would you …" at bounding box center [704, 498] width 1285 height 911
click at [153, 241] on div "Email Utilisation Weekly utilisation summary email Send Manually Who would you …" at bounding box center [704, 498] width 1285 height 911
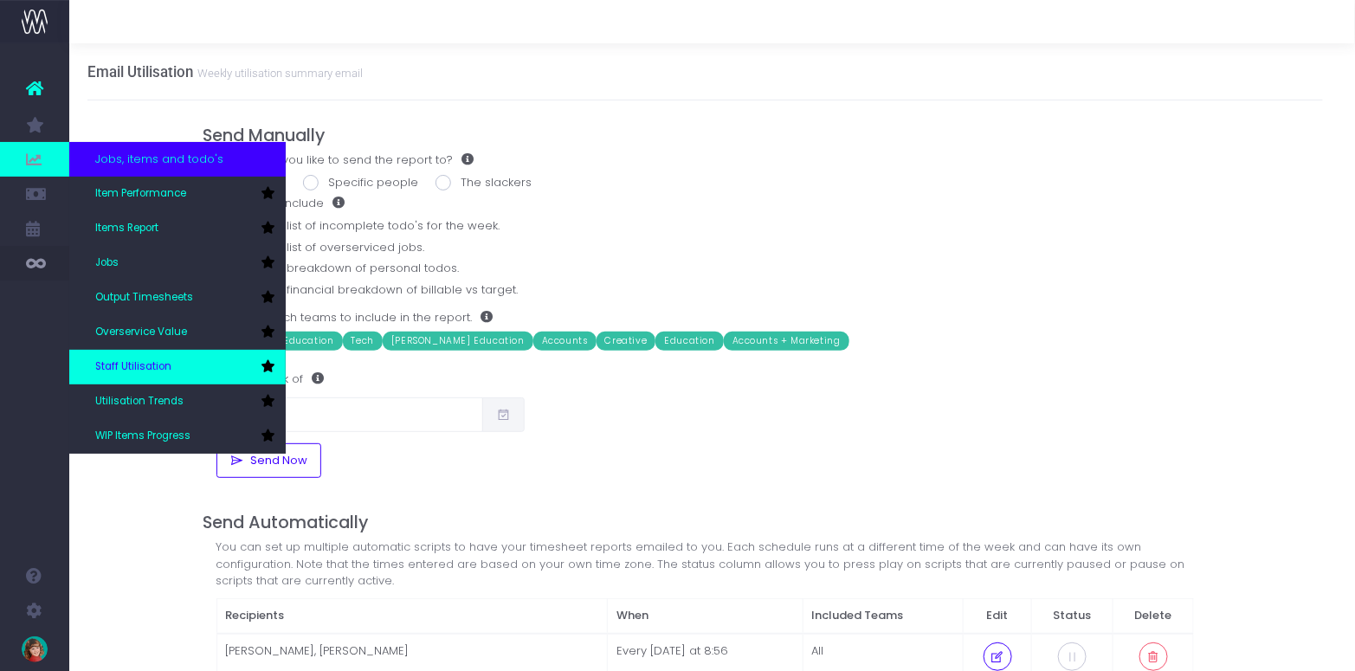
click at [267, 368] on icon at bounding box center [268, 366] width 14 height 12
click at [126, 367] on span "Staff Utilisation" at bounding box center [133, 367] width 76 height 16
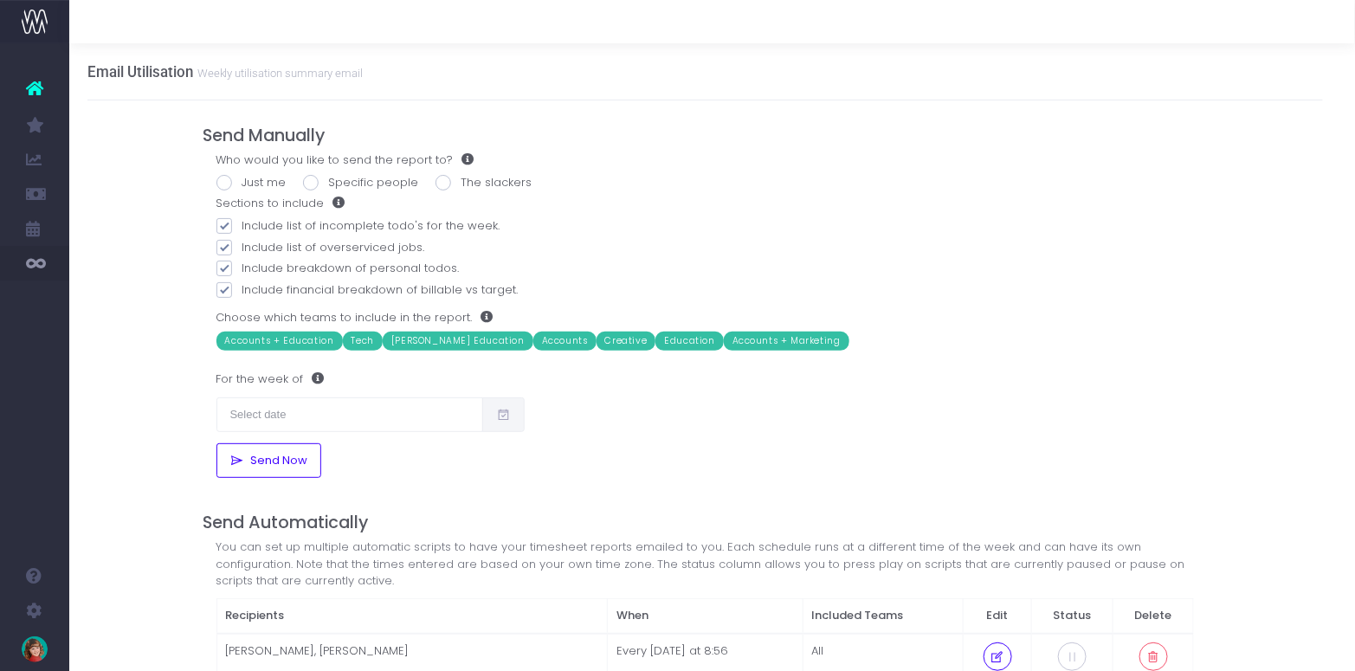
click at [134, 228] on div "Email Utilisation Weekly utilisation summary email Send Manually Who would you …" at bounding box center [704, 498] width 1285 height 911
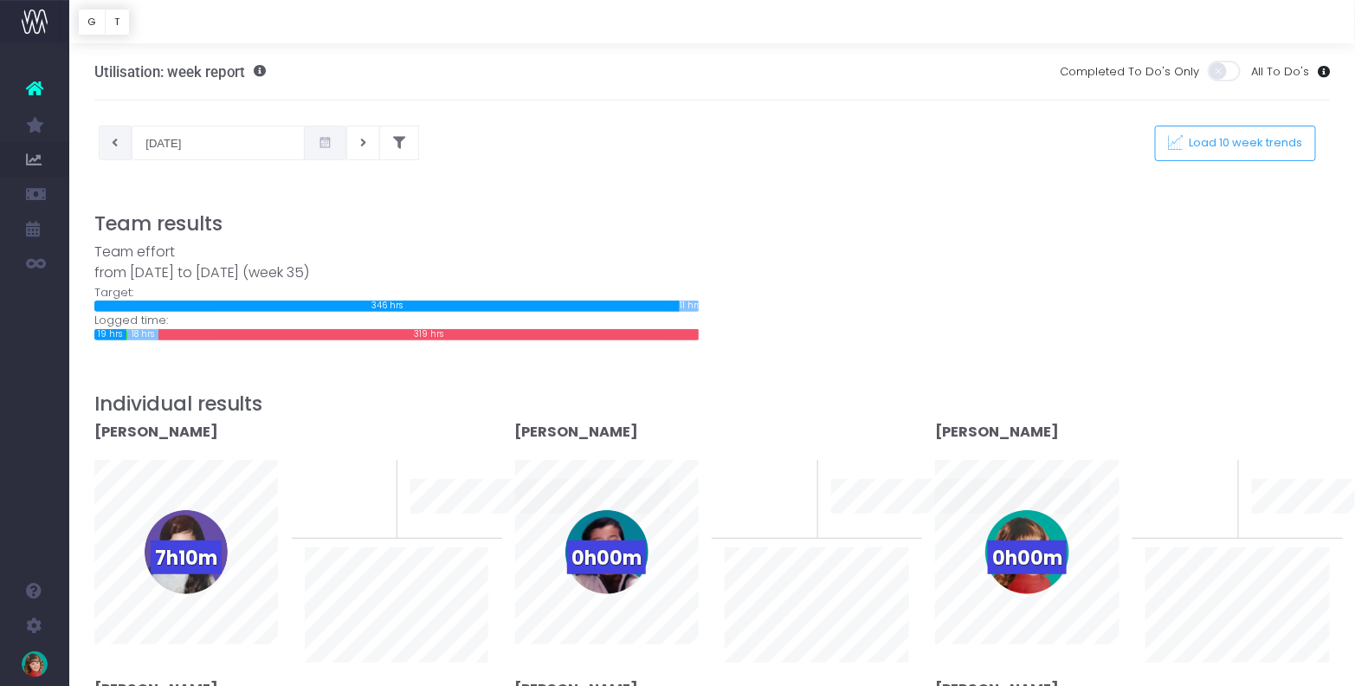
click at [115, 143] on icon at bounding box center [116, 143] width 6 height 0
type input "[DATE]"
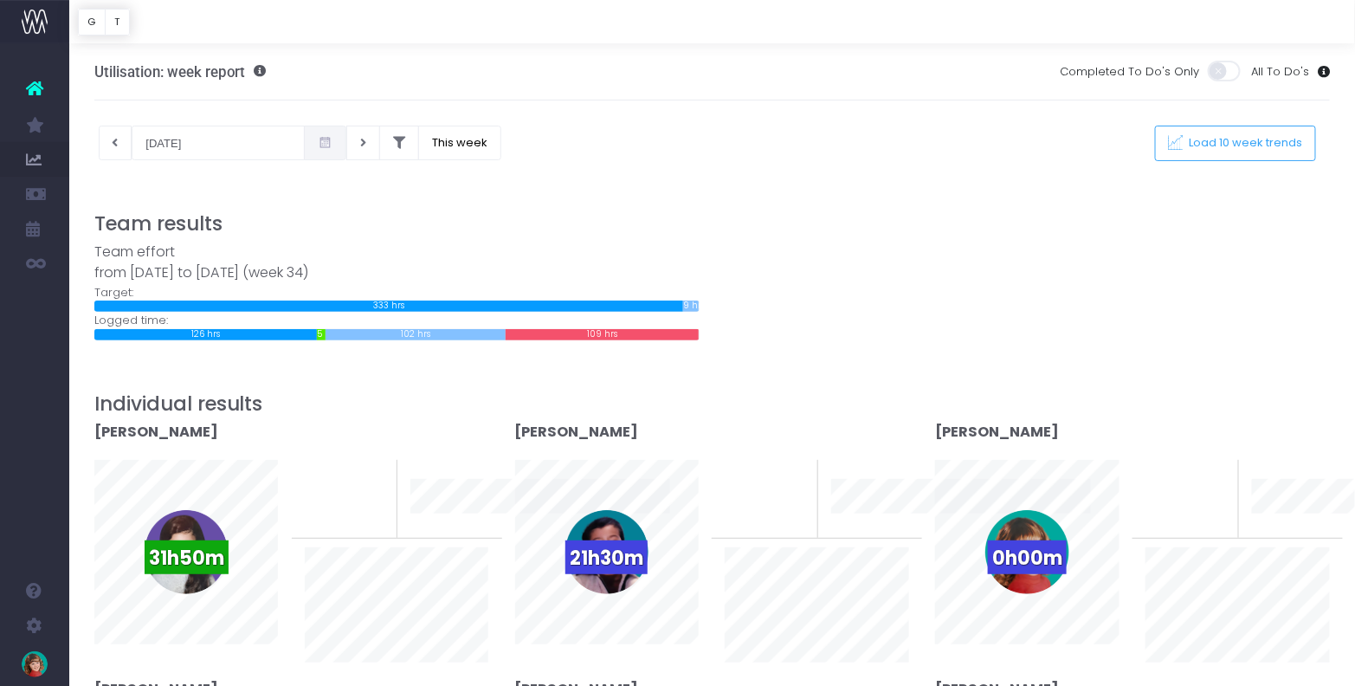
drag, startPoint x: 932, startPoint y: 232, endPoint x: 1074, endPoint y: 199, distance: 145.7
click at [935, 230] on h3 "Team results" at bounding box center [712, 223] width 1236 height 23
click at [1221, 143] on span "Load 10 week trends" at bounding box center [1242, 143] width 119 height 15
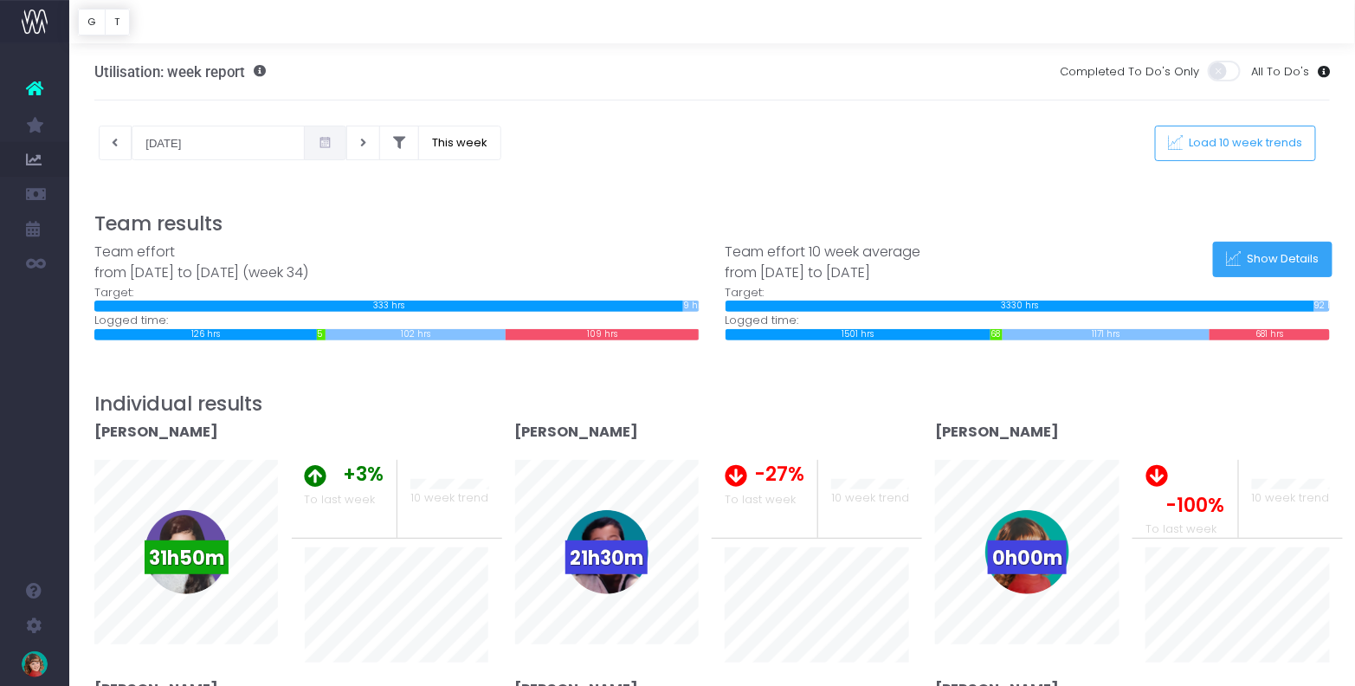
click at [1265, 261] on span "Show Details" at bounding box center [1280, 259] width 78 height 15
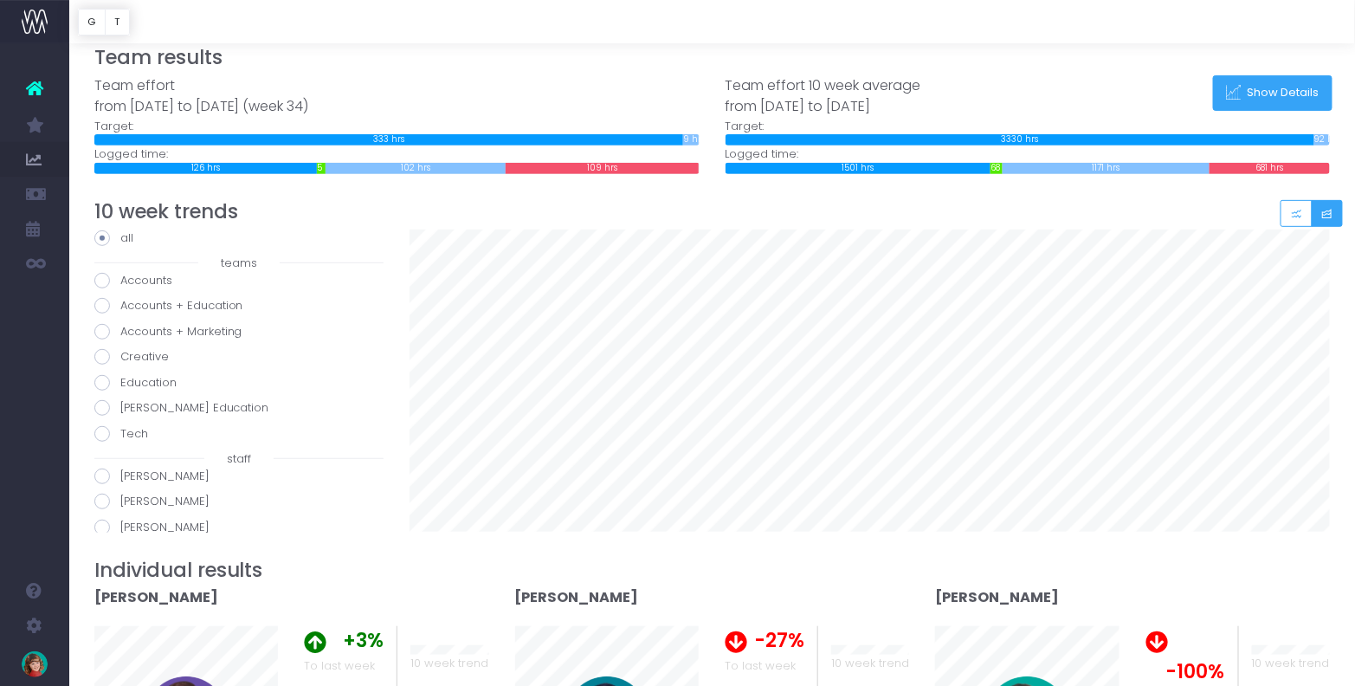
scroll to position [167, 0]
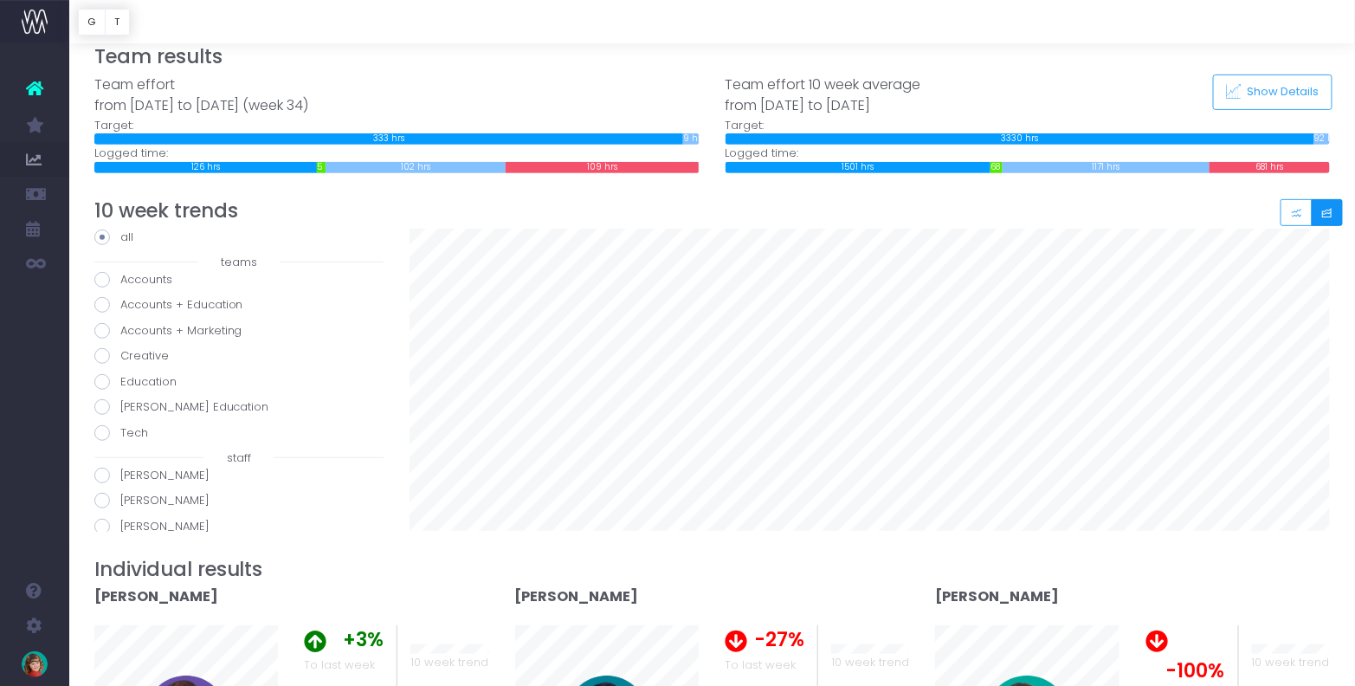
click at [1331, 213] on icon "Small button group" at bounding box center [1327, 213] width 12 height 0
click at [1338, 422] on div at bounding box center [869, 380] width 946 height 303
click at [132, 275] on label "Accounts" at bounding box center [238, 279] width 289 height 17
click at [132, 275] on input "Accounts" at bounding box center [125, 276] width 11 height 11
radio input "true"
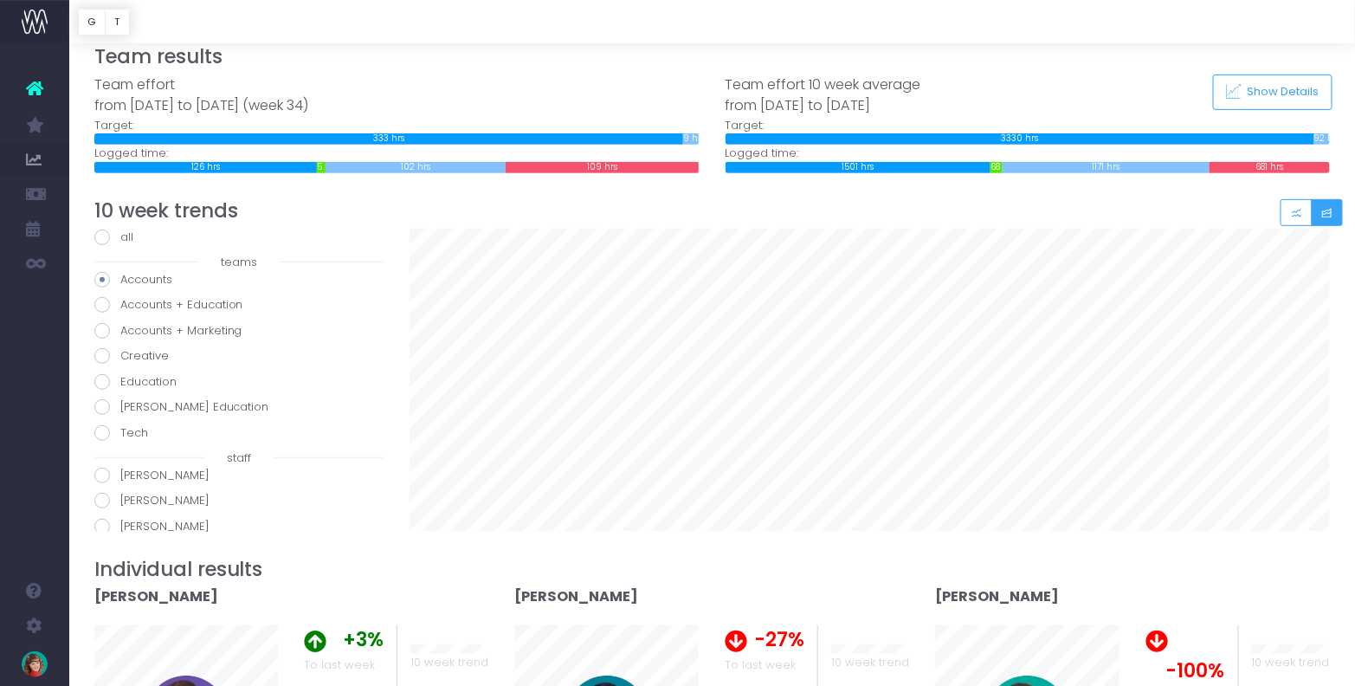
click at [120, 296] on input "Accounts + Education" at bounding box center [125, 301] width 11 height 11
radio input "true"
click at [120, 322] on input "Accounts + Marketing" at bounding box center [125, 327] width 11 height 11
radio input "true"
click at [120, 347] on input "Creative" at bounding box center [125, 352] width 11 height 11
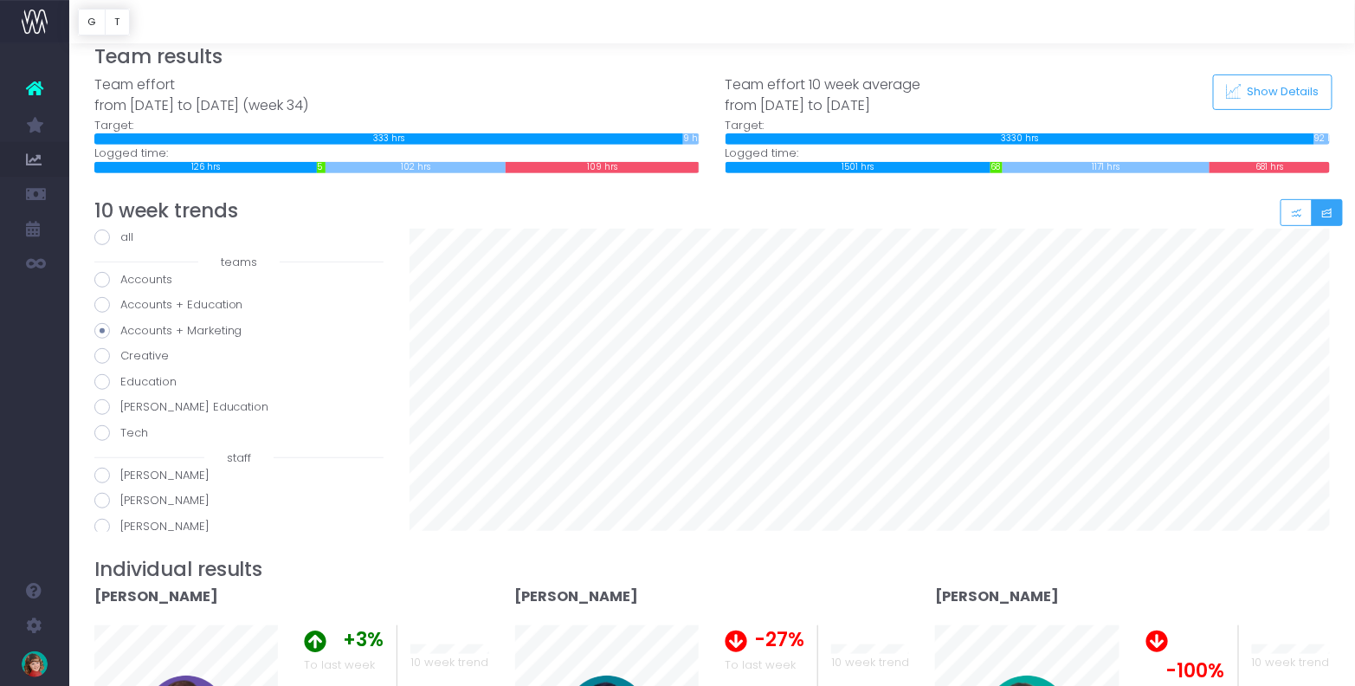
radio input "true"
click at [120, 373] on input "Education" at bounding box center [125, 378] width 11 height 11
radio input "true"
click at [120, 398] on input "[PERSON_NAME] Education" at bounding box center [125, 403] width 11 height 11
radio input "true"
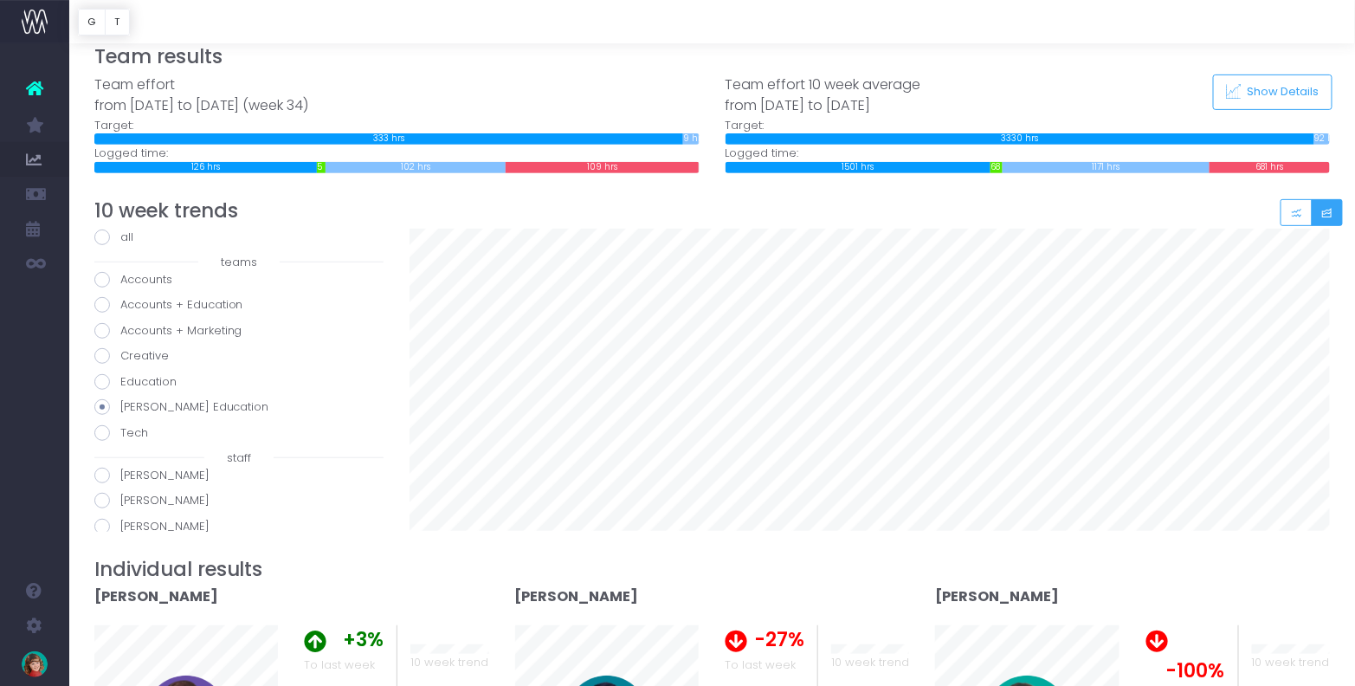
click at [120, 424] on input "Tech" at bounding box center [125, 429] width 11 height 11
radio input "true"
click at [120, 467] on input "[PERSON_NAME]" at bounding box center [125, 472] width 11 height 11
radio input "true"
click at [120, 492] on input "[PERSON_NAME]" at bounding box center [125, 497] width 11 height 11
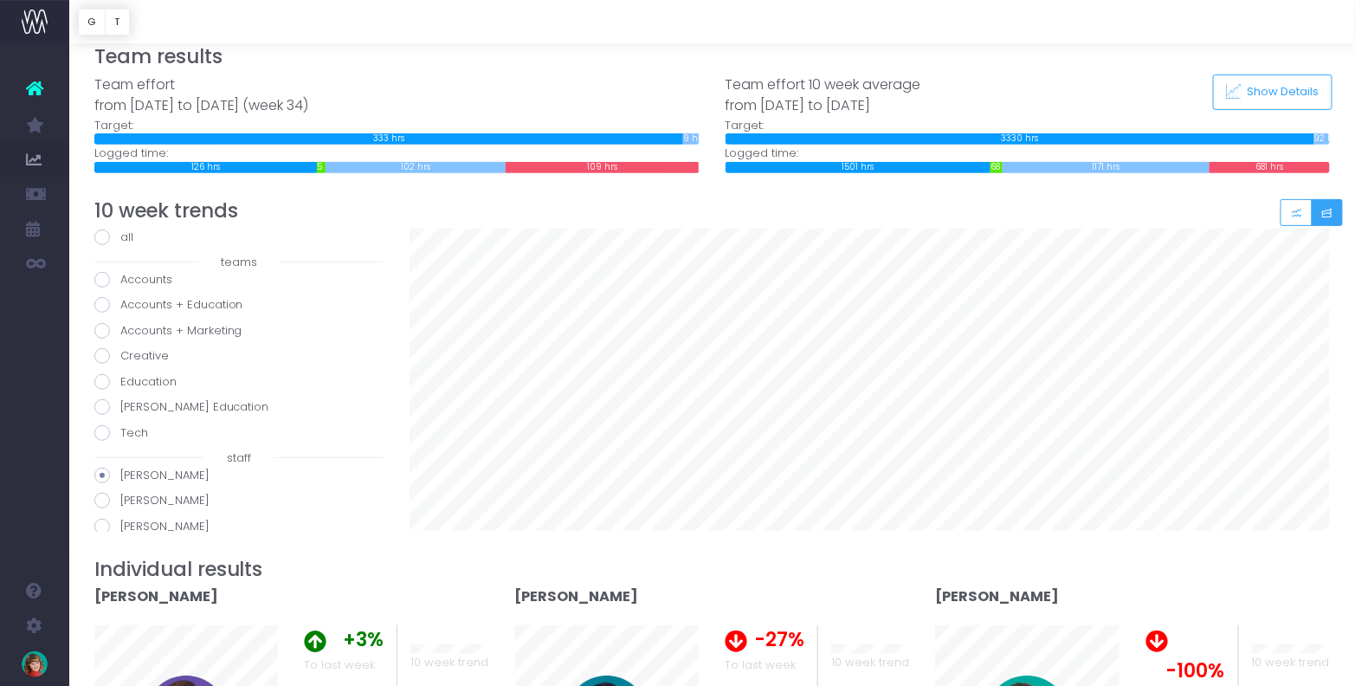
radio input "true"
click at [1157, 92] on div "Team effort 10 week average from [DATE] to [DATE]" at bounding box center [1027, 95] width 605 height 42
click at [1270, 87] on span "Show Details" at bounding box center [1280, 92] width 78 height 15
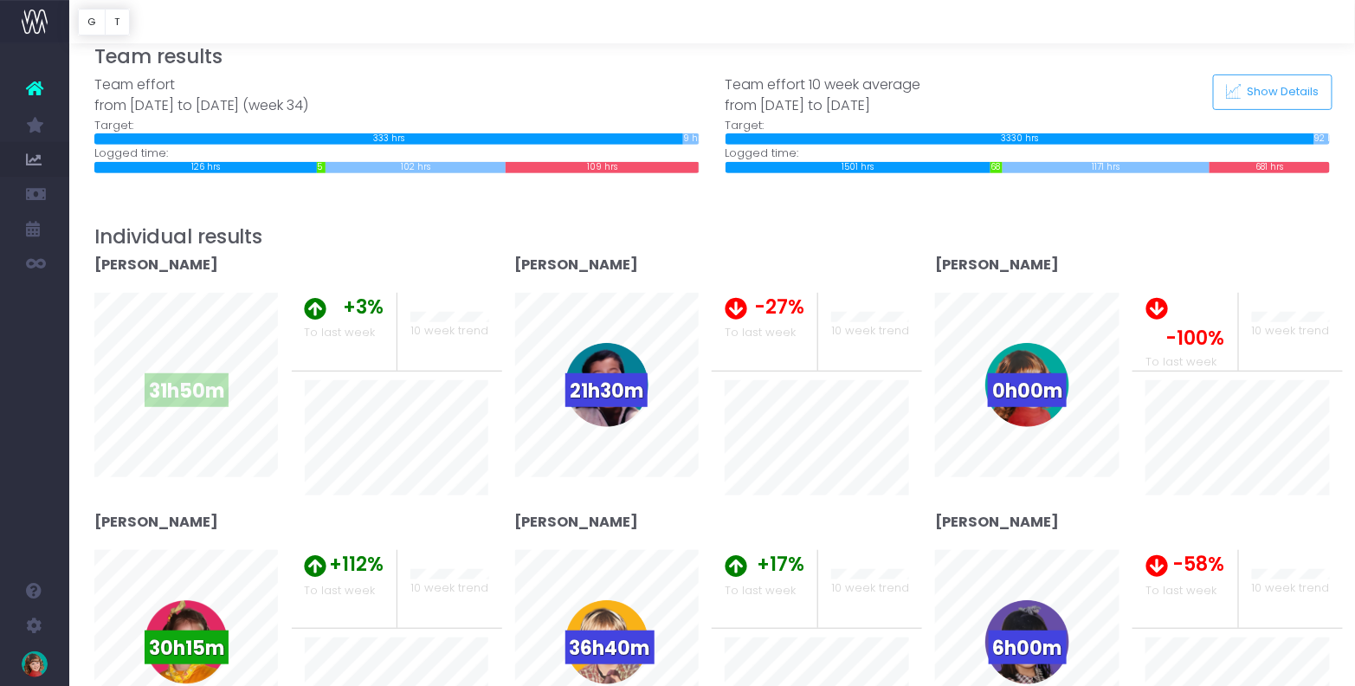
click at [189, 375] on span "31h50m" at bounding box center [187, 390] width 84 height 34
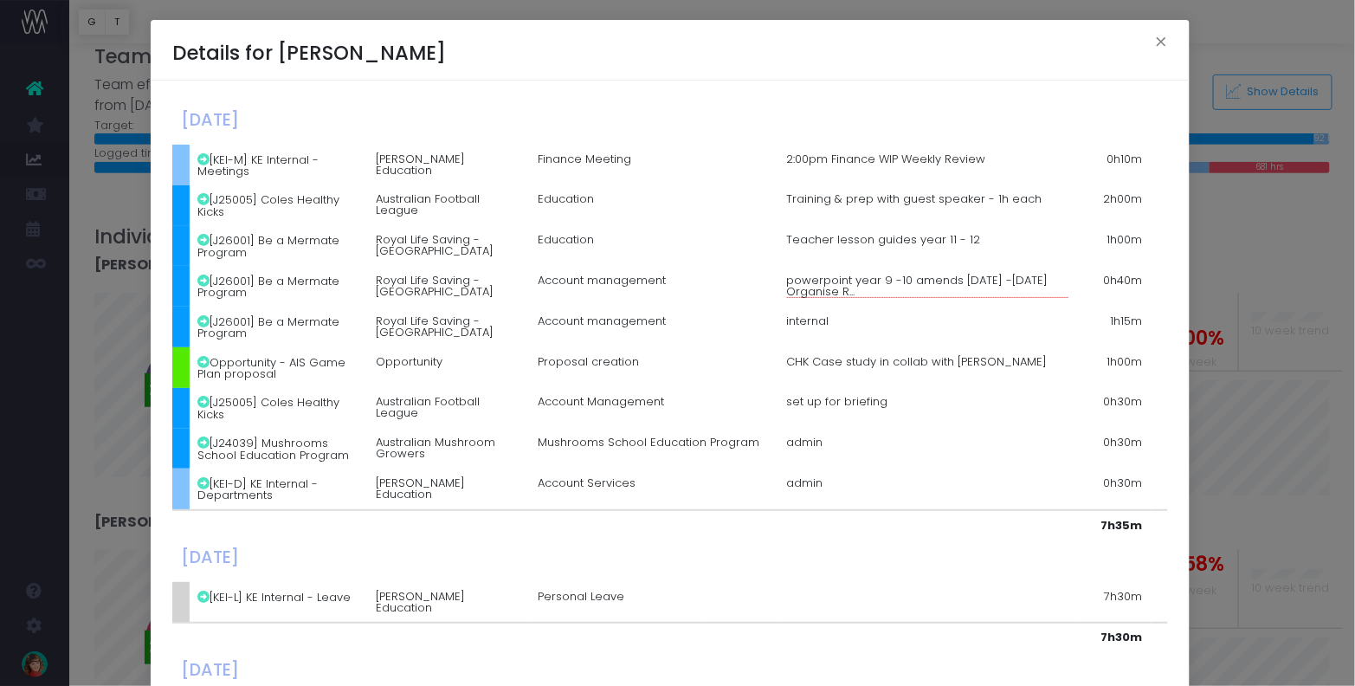
drag, startPoint x: 286, startPoint y: 160, endPoint x: 350, endPoint y: 508, distance: 353.8
click at [806, 291] on span "powerpoint year 9 -10 amends [DATE] -[DATE] Organise R..." at bounding box center [928, 285] width 282 height 23
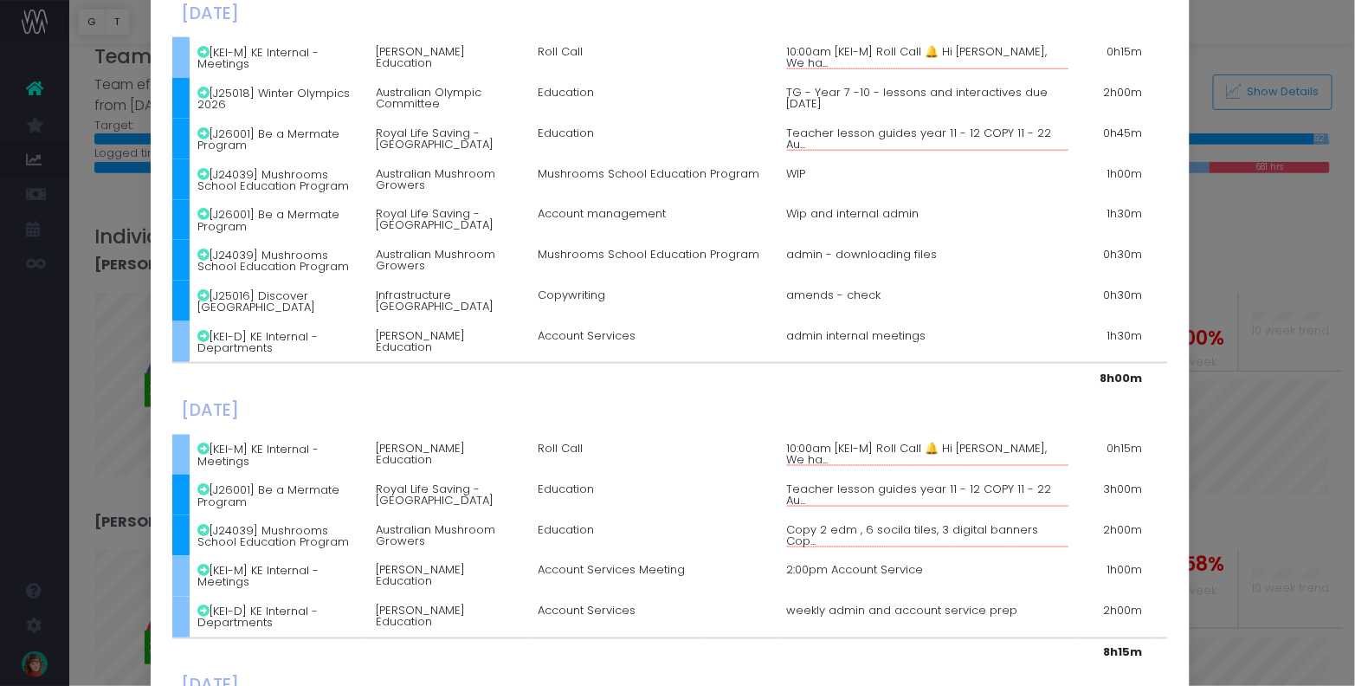
scroll to position [0, 0]
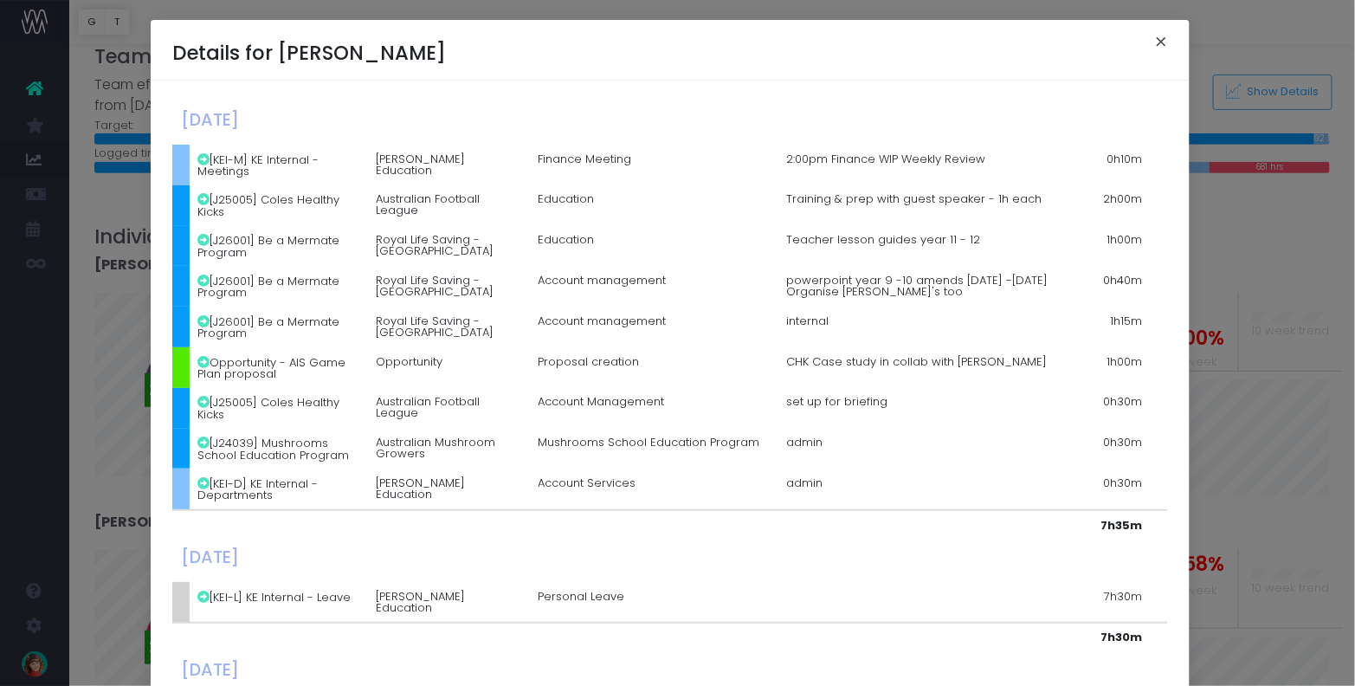
click at [1154, 37] on button "×" at bounding box center [1161, 44] width 36 height 28
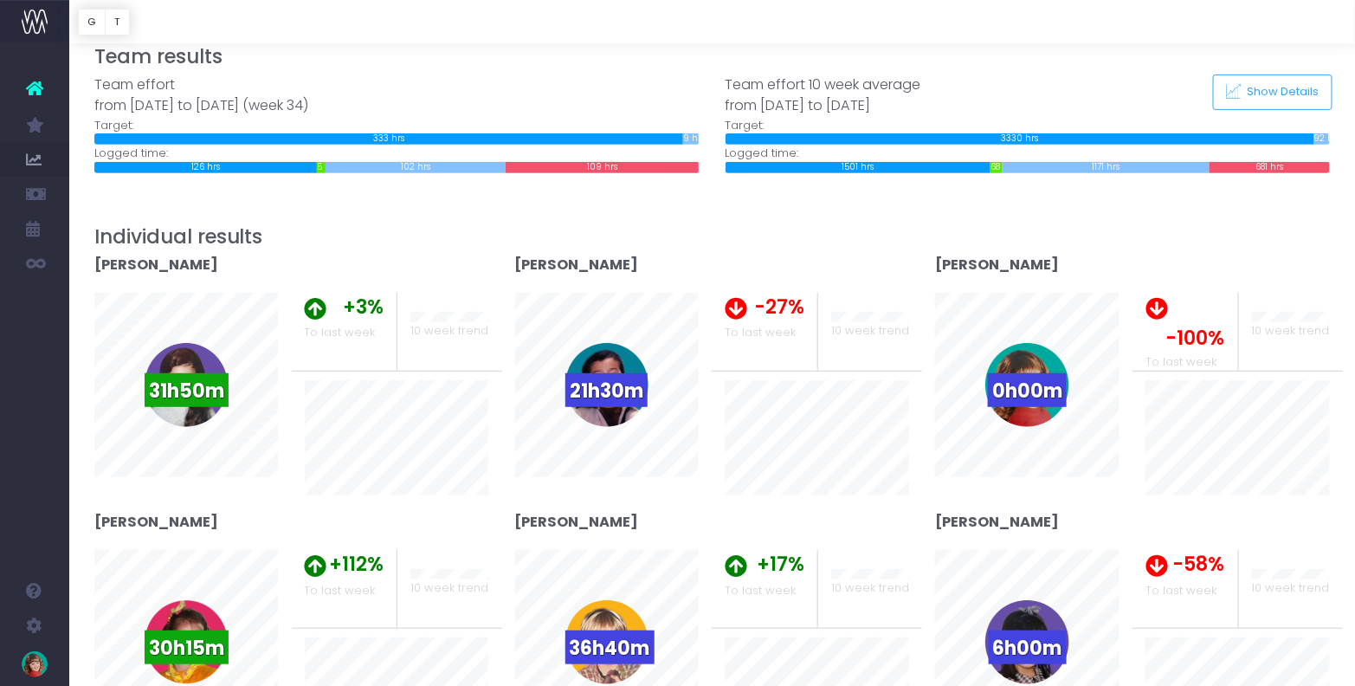
click at [1198, 35] on div at bounding box center [711, 21] width 1285 height 43
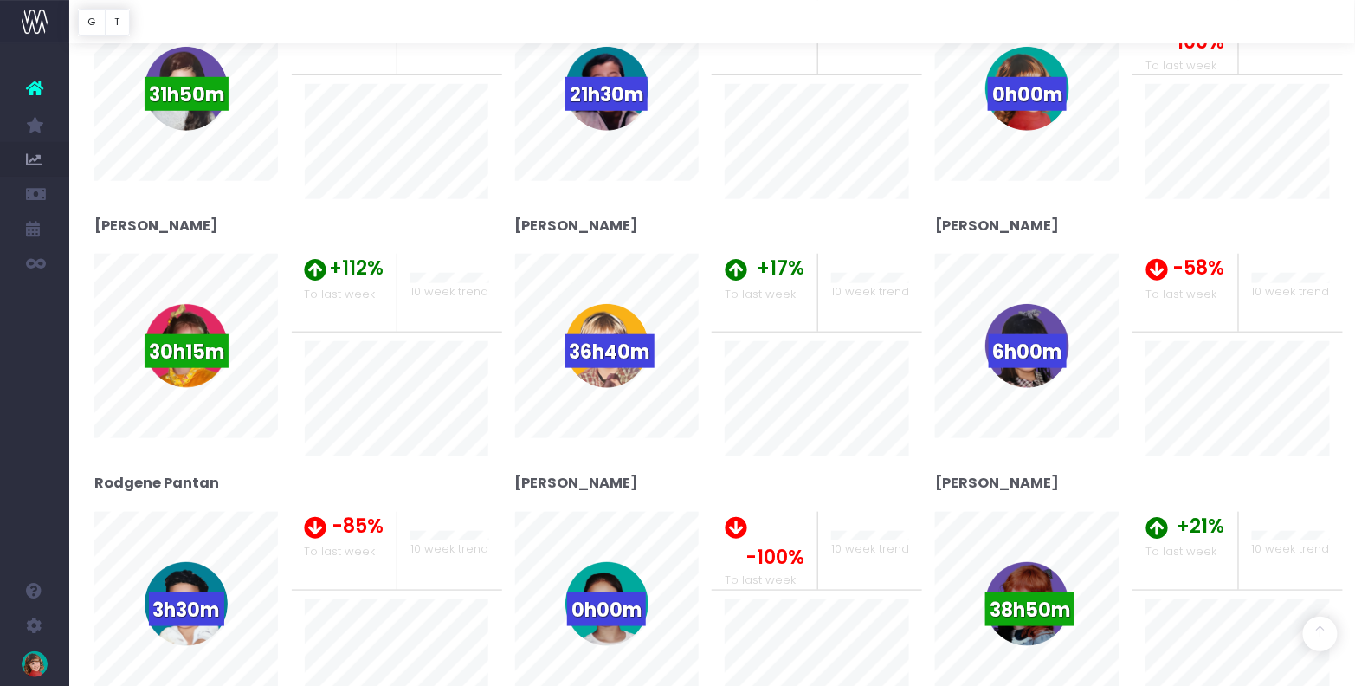
scroll to position [466, 0]
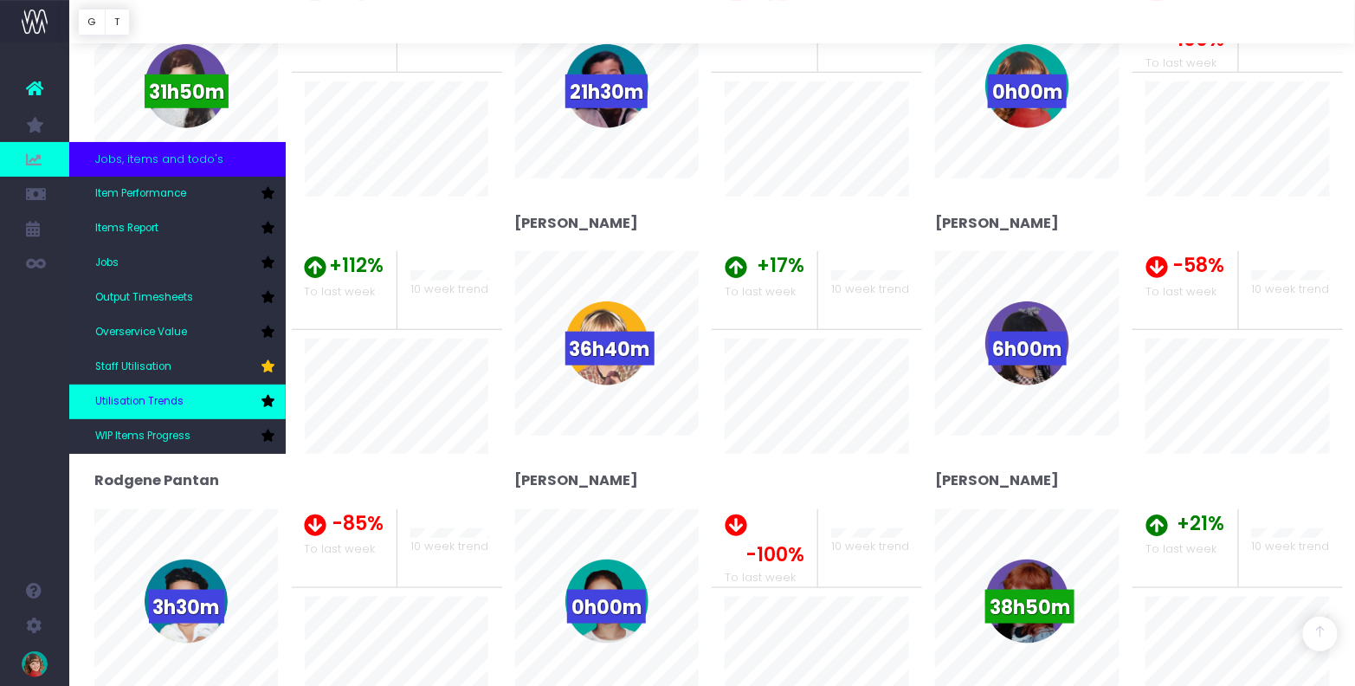
click at [265, 401] on icon at bounding box center [268, 401] width 14 height 12
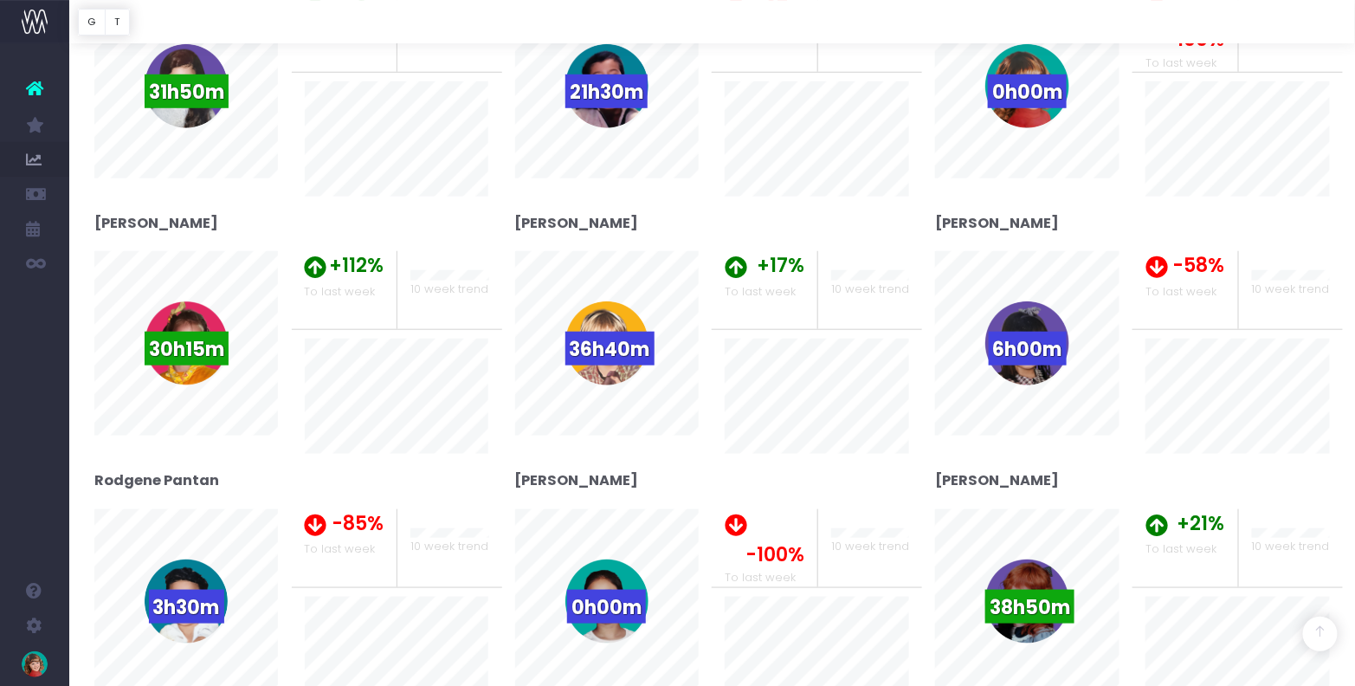
click at [481, 235] on div "[PERSON_NAME]" at bounding box center [291, 232] width 395 height 38
click at [506, 218] on div "[PERSON_NAME]" at bounding box center [712, 232] width 421 height 38
